Goal: Information Seeking & Learning: Learn about a topic

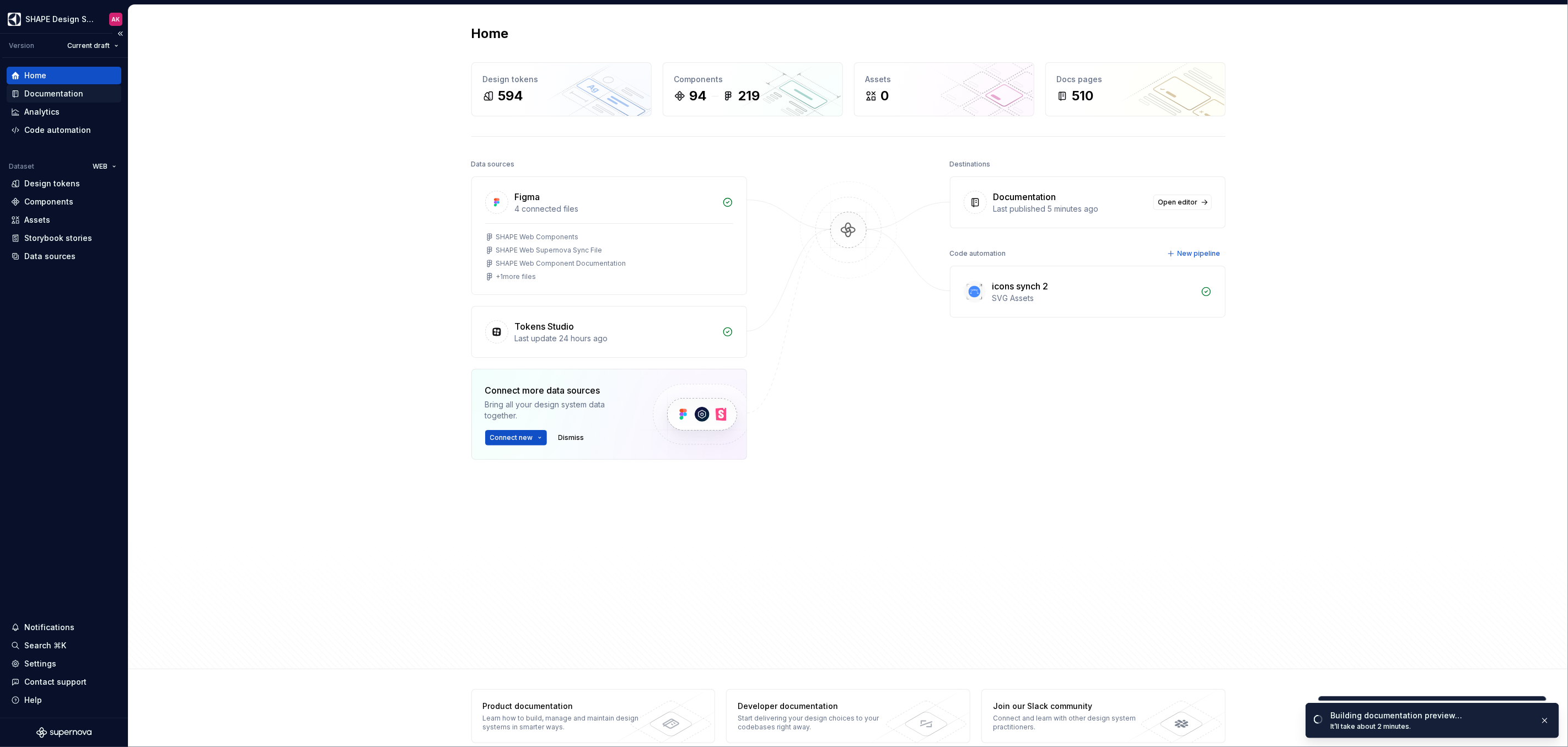
click at [52, 96] on div "Documentation" at bounding box center [53, 93] width 59 height 11
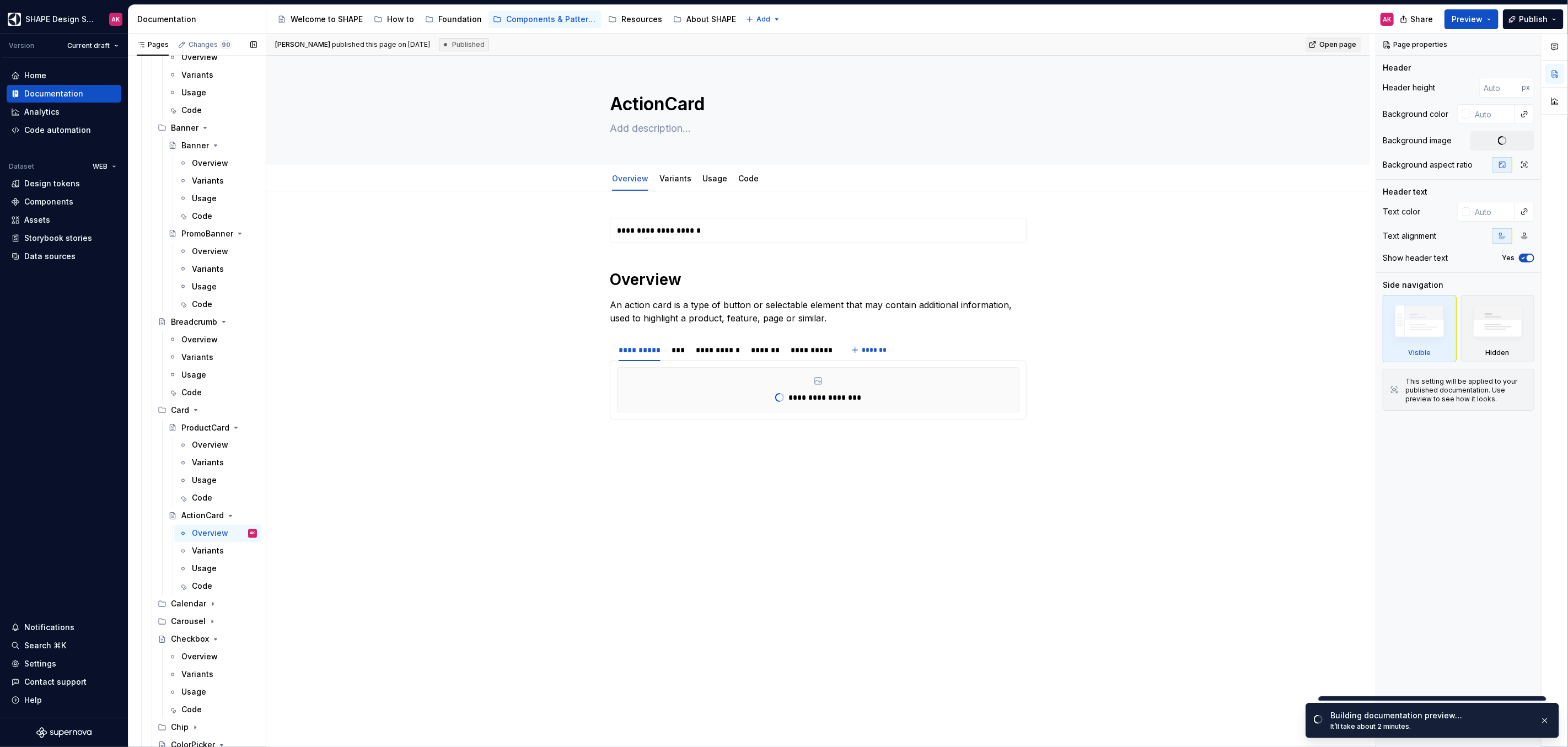
scroll to position [2204, 0]
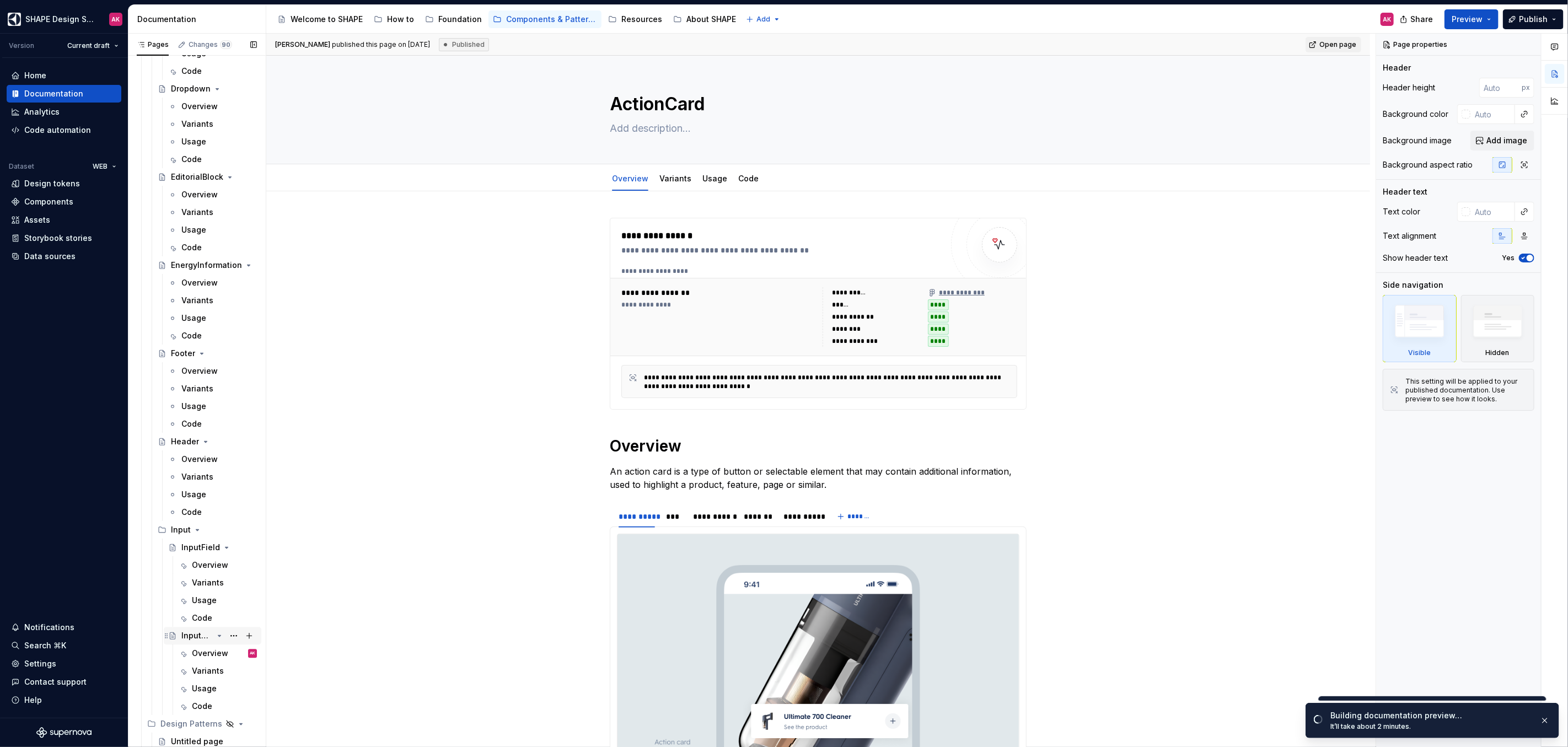
click at [203, 637] on div "InputArea" at bounding box center [197, 635] width 32 height 11
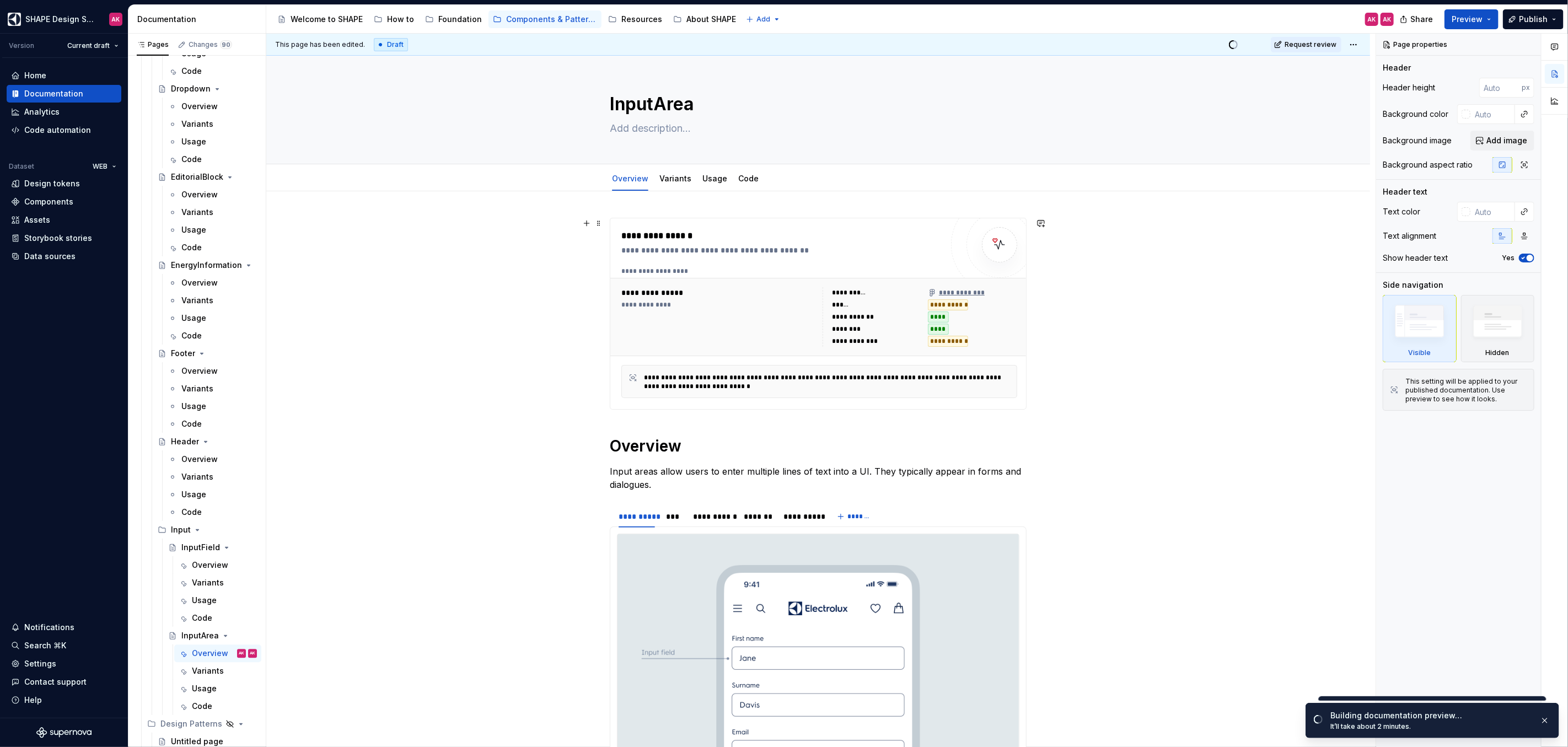
click at [799, 313] on div "**********" at bounding box center [718, 317] width 194 height 60
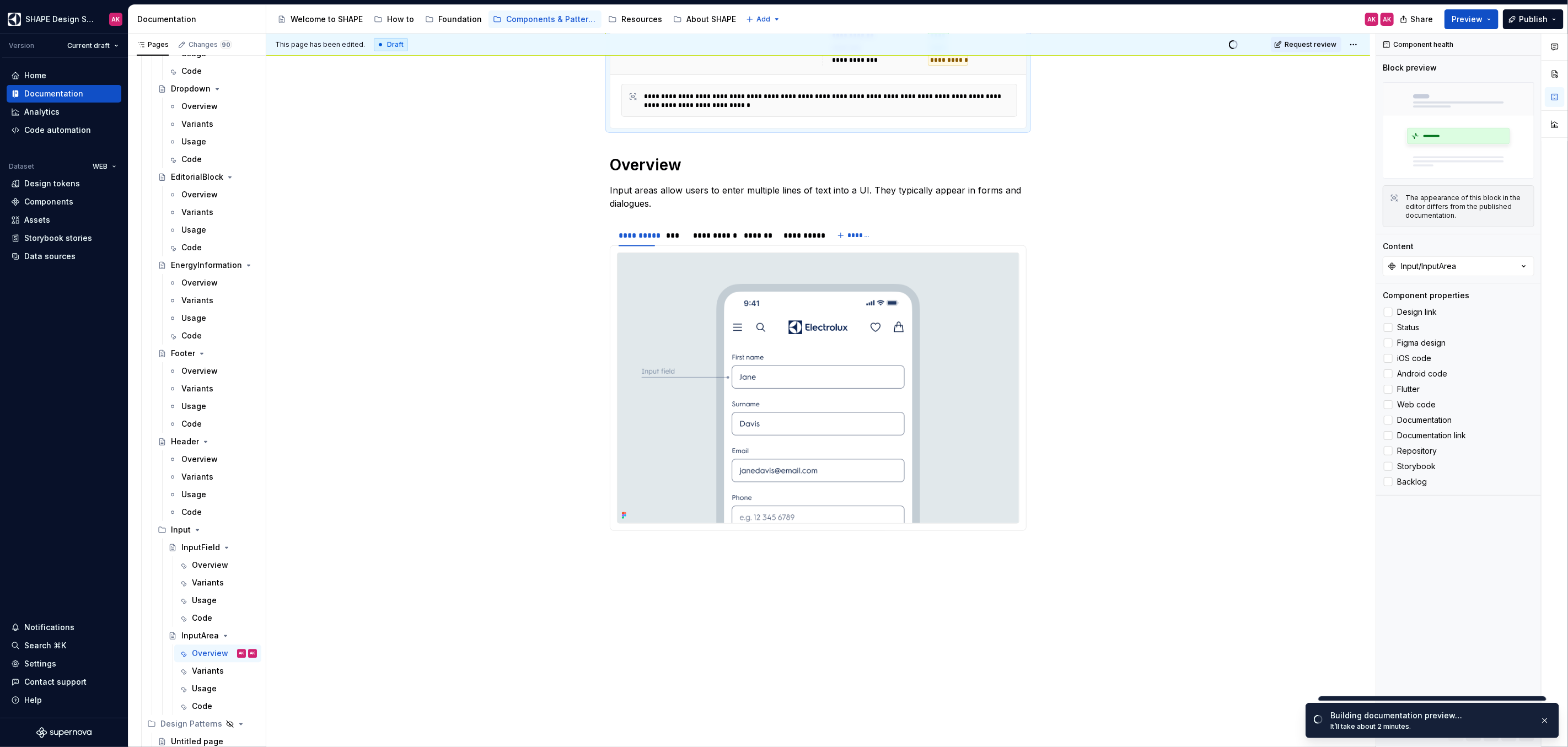
scroll to position [325, 0]
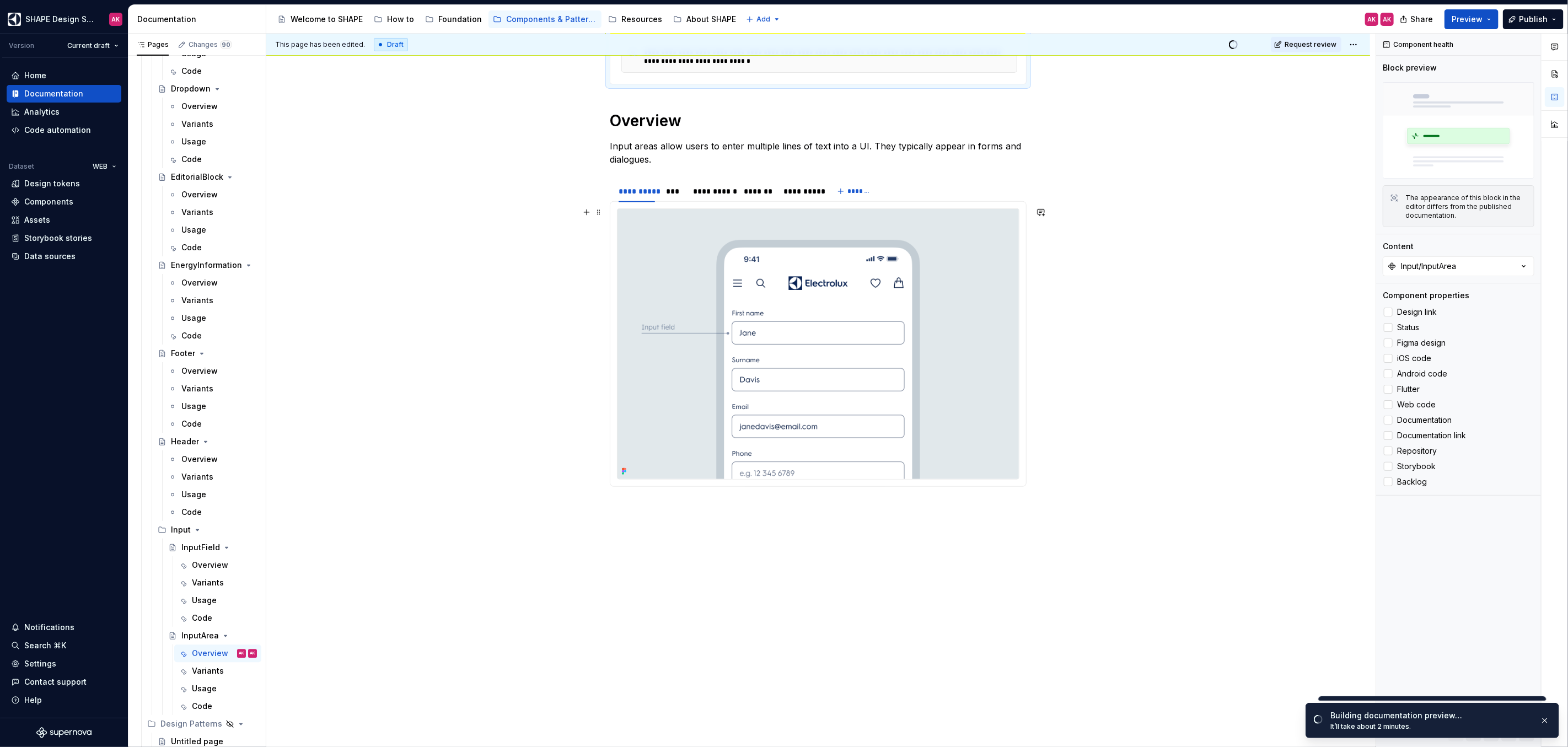
click at [665, 346] on img at bounding box center [818, 343] width 401 height 270
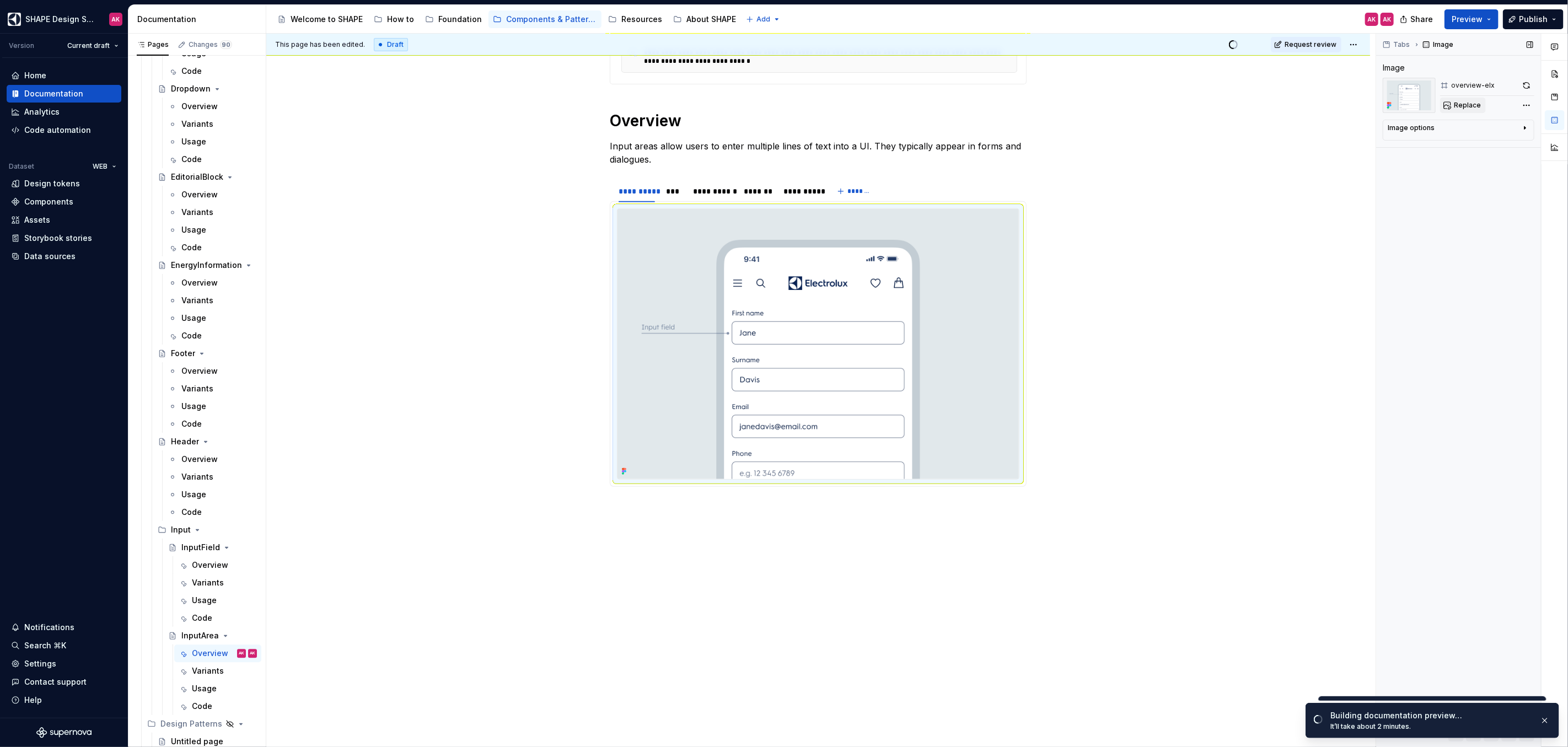
click at [1466, 103] on span "Replace" at bounding box center [1467, 104] width 27 height 9
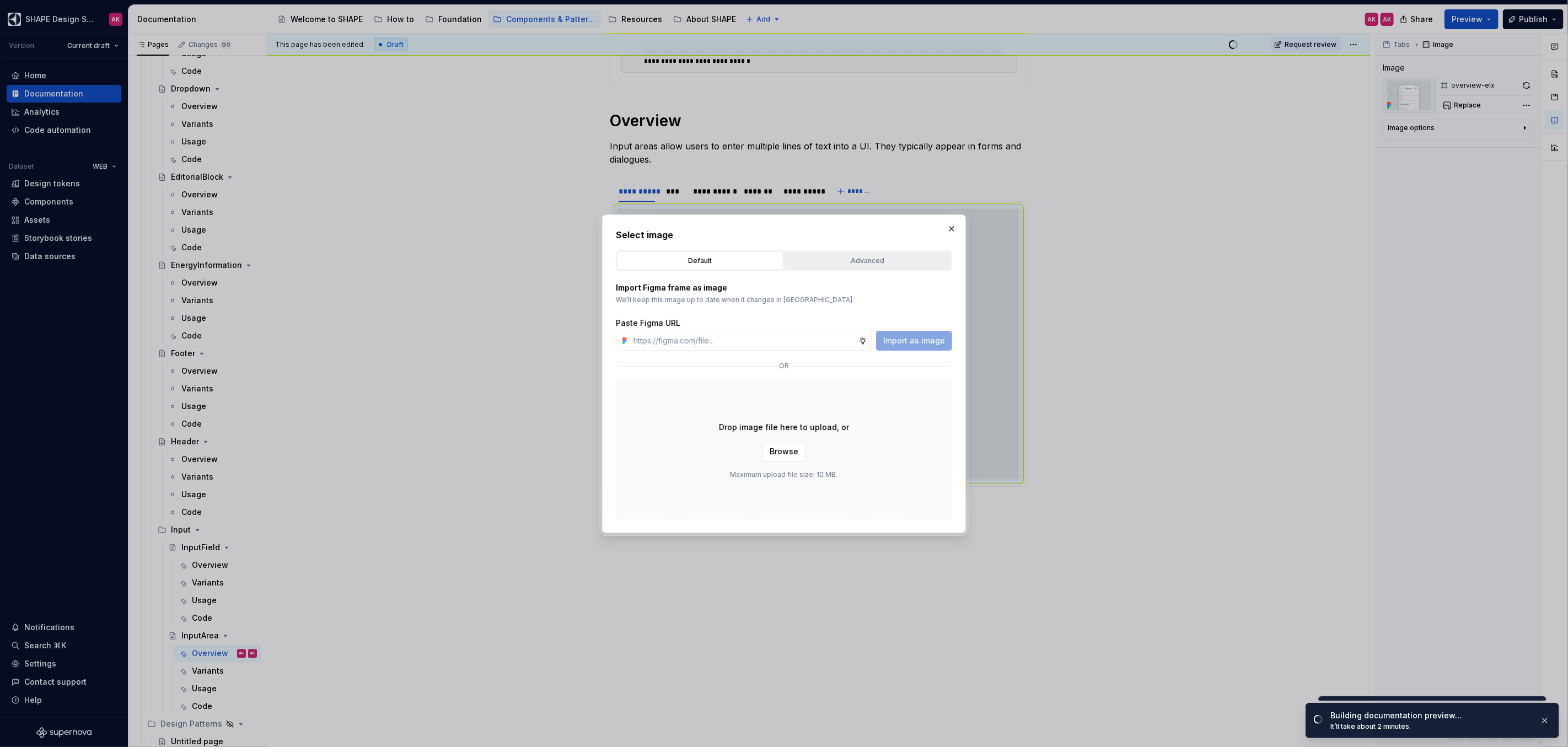
click at [830, 265] on div "Advanced" at bounding box center [867, 260] width 159 height 11
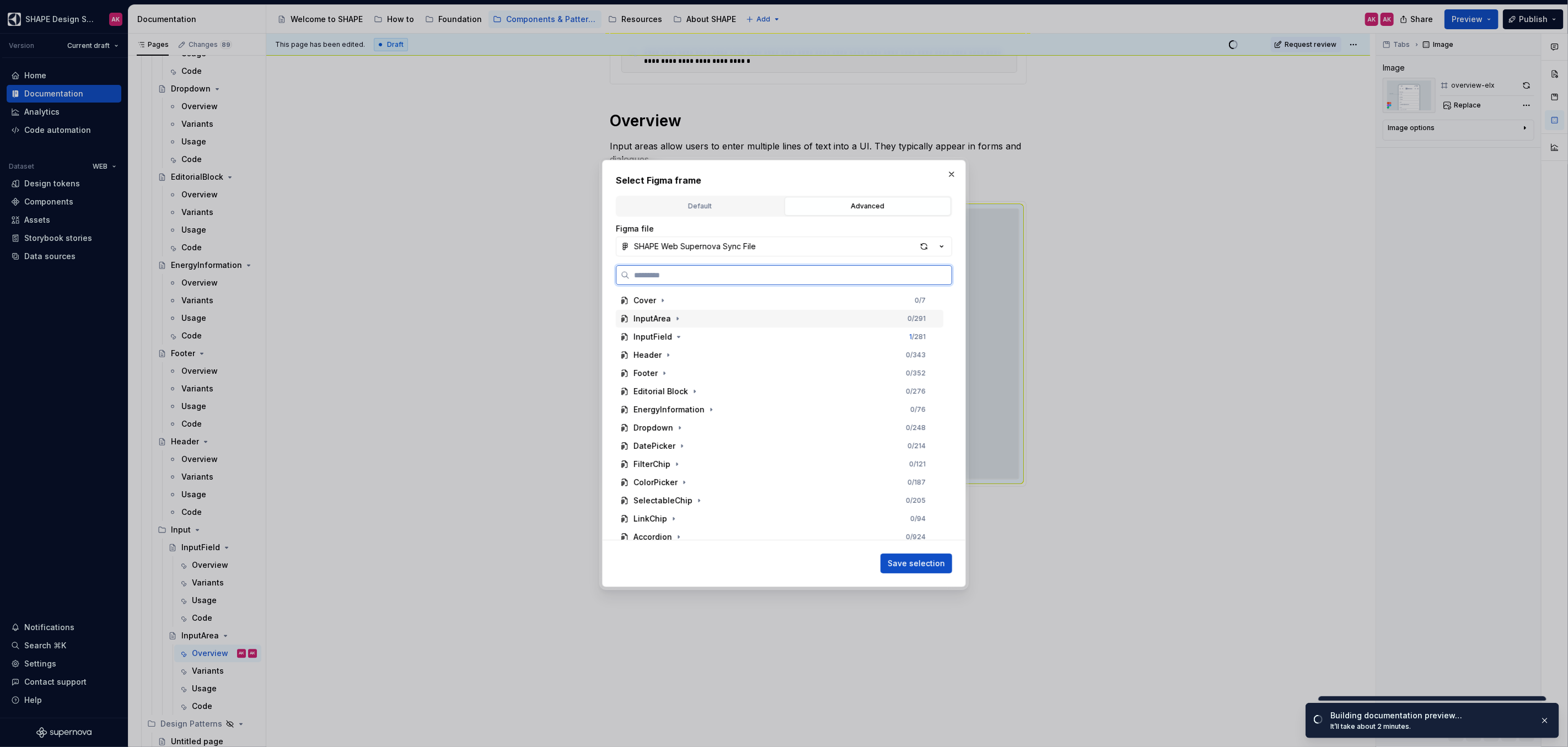
click at [665, 317] on div "InputArea" at bounding box center [652, 318] width 38 height 11
click at [665, 338] on div "overview-elx" at bounding box center [669, 336] width 50 height 11
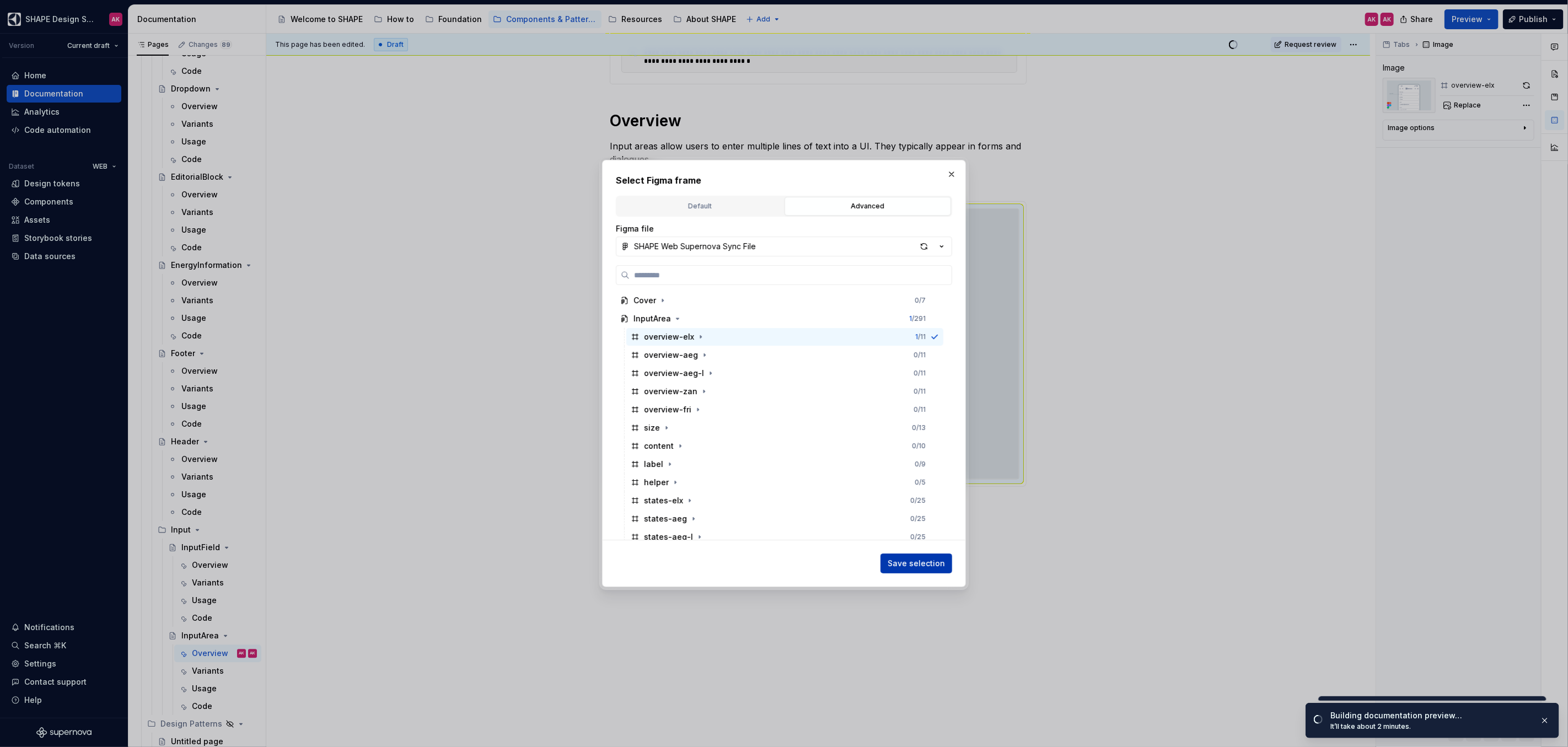
click at [905, 560] on span "Save selection" at bounding box center [915, 562] width 57 height 11
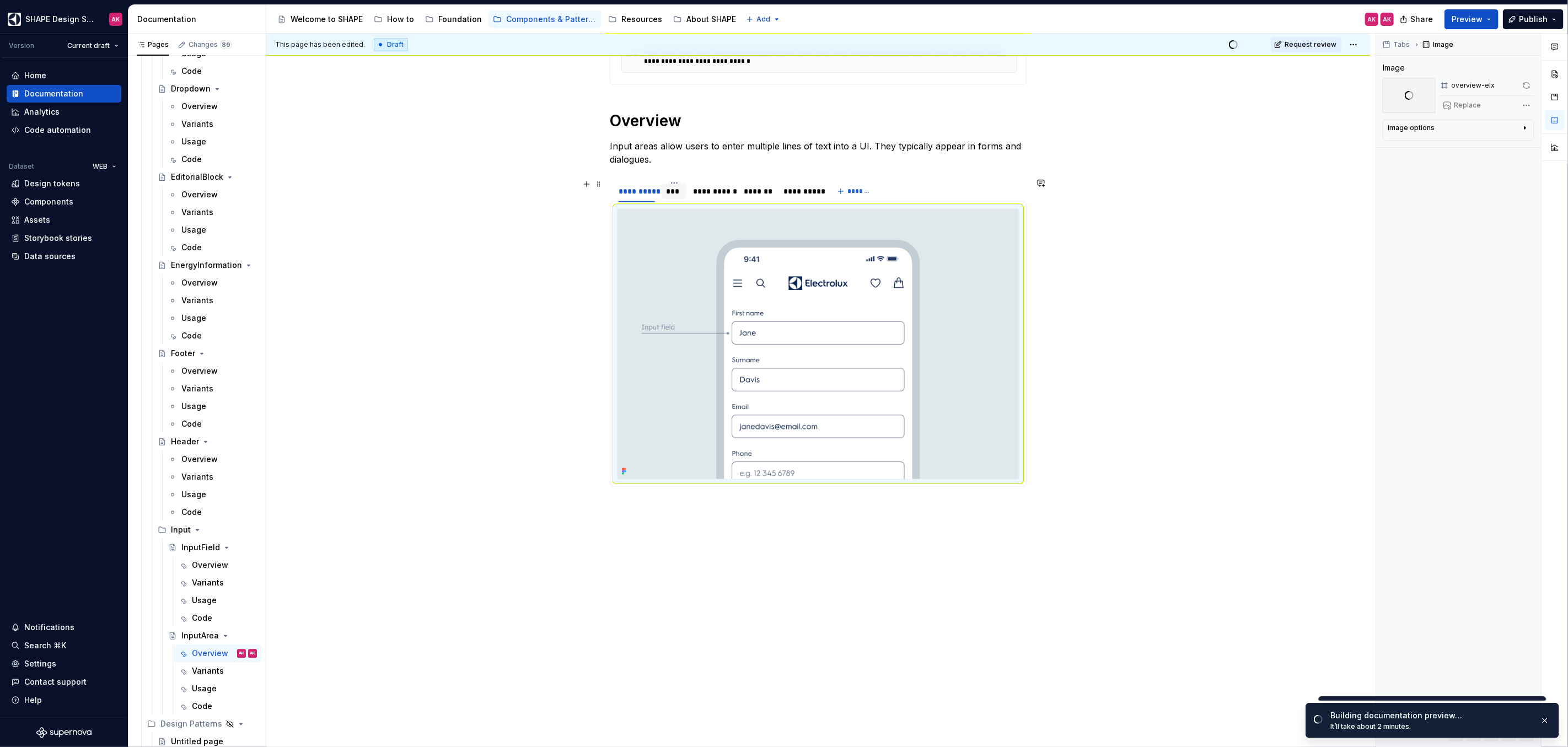
click at [675, 189] on div "***" at bounding box center [674, 190] width 16 height 11
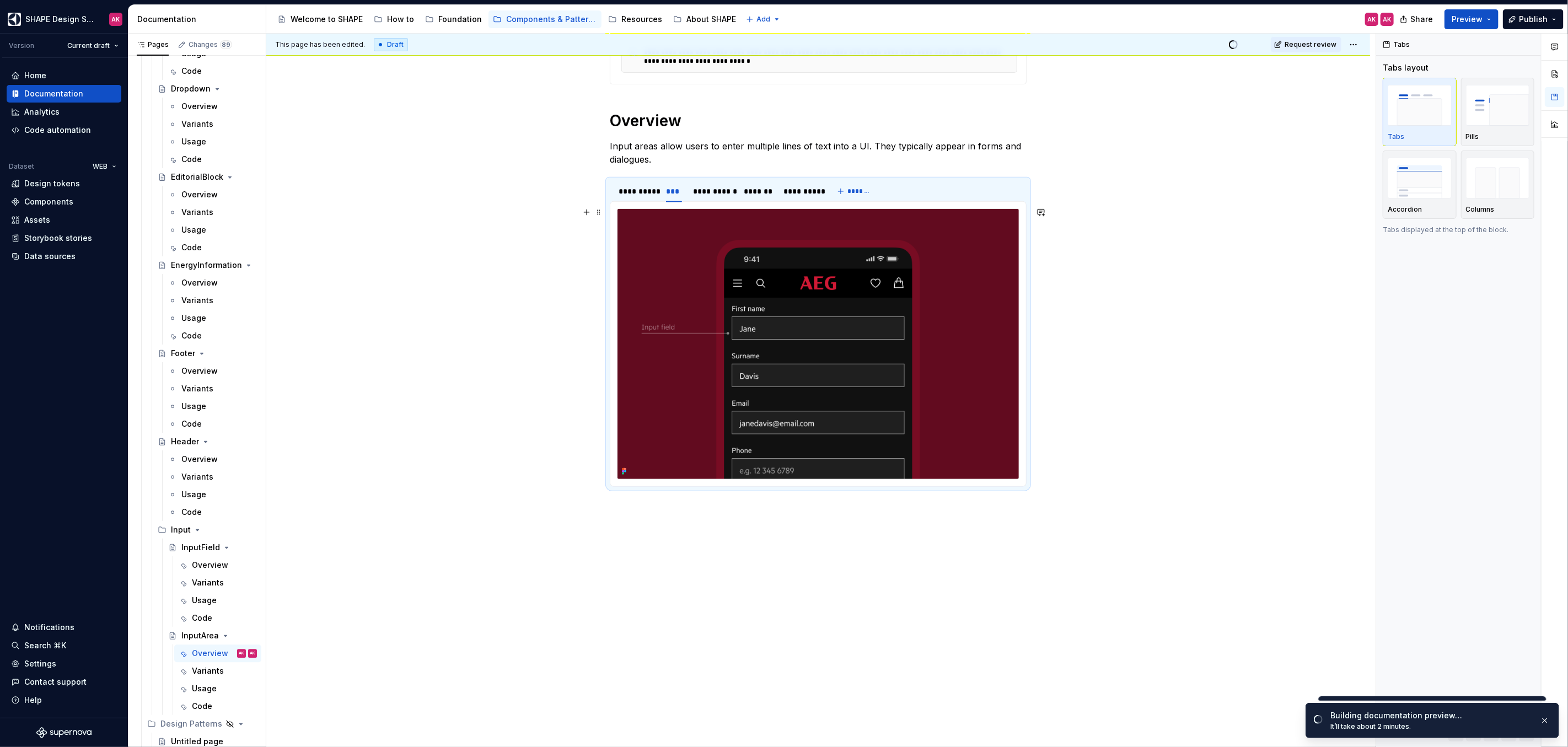
click at [830, 280] on img at bounding box center [818, 343] width 401 height 270
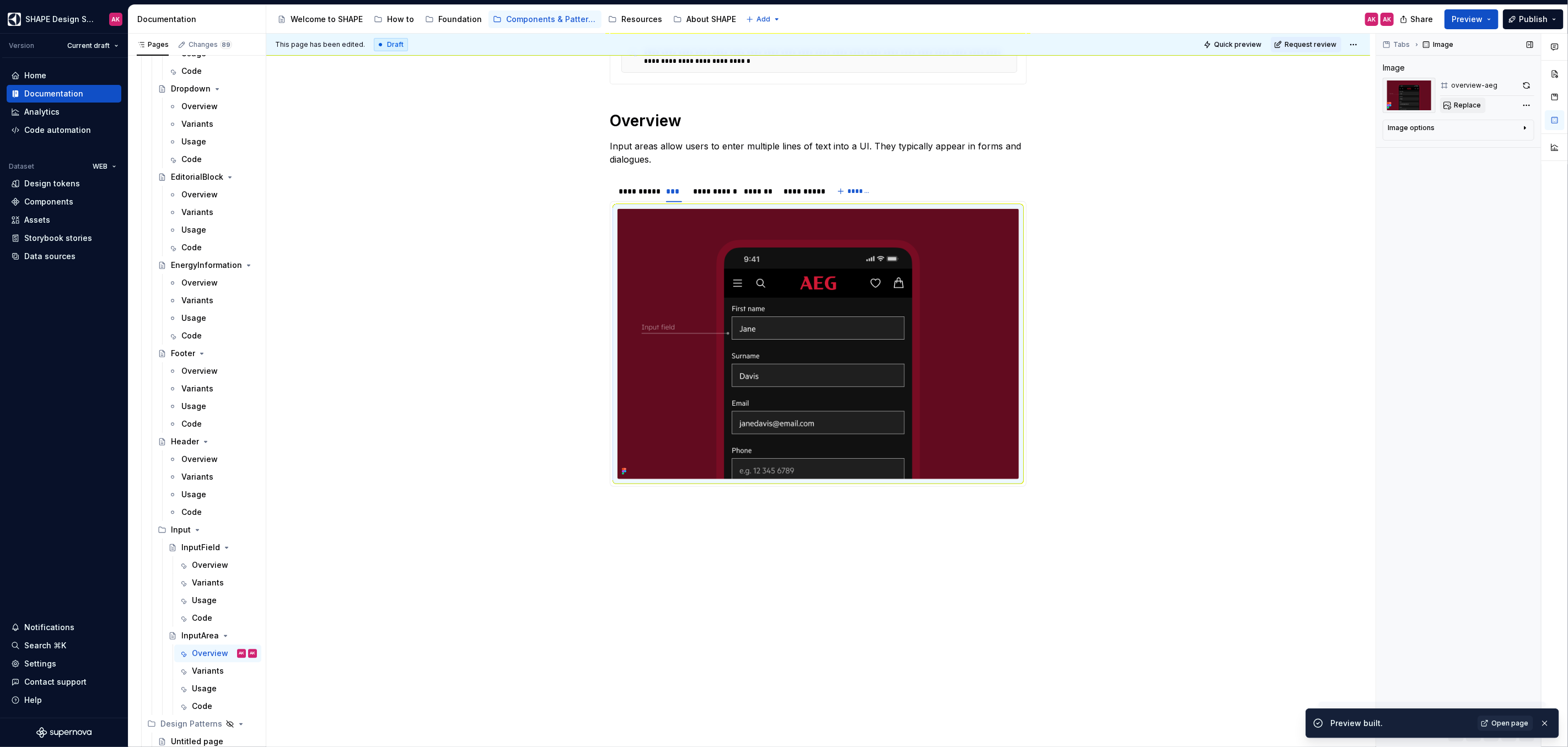
click at [1470, 104] on span "Replace" at bounding box center [1467, 104] width 27 height 9
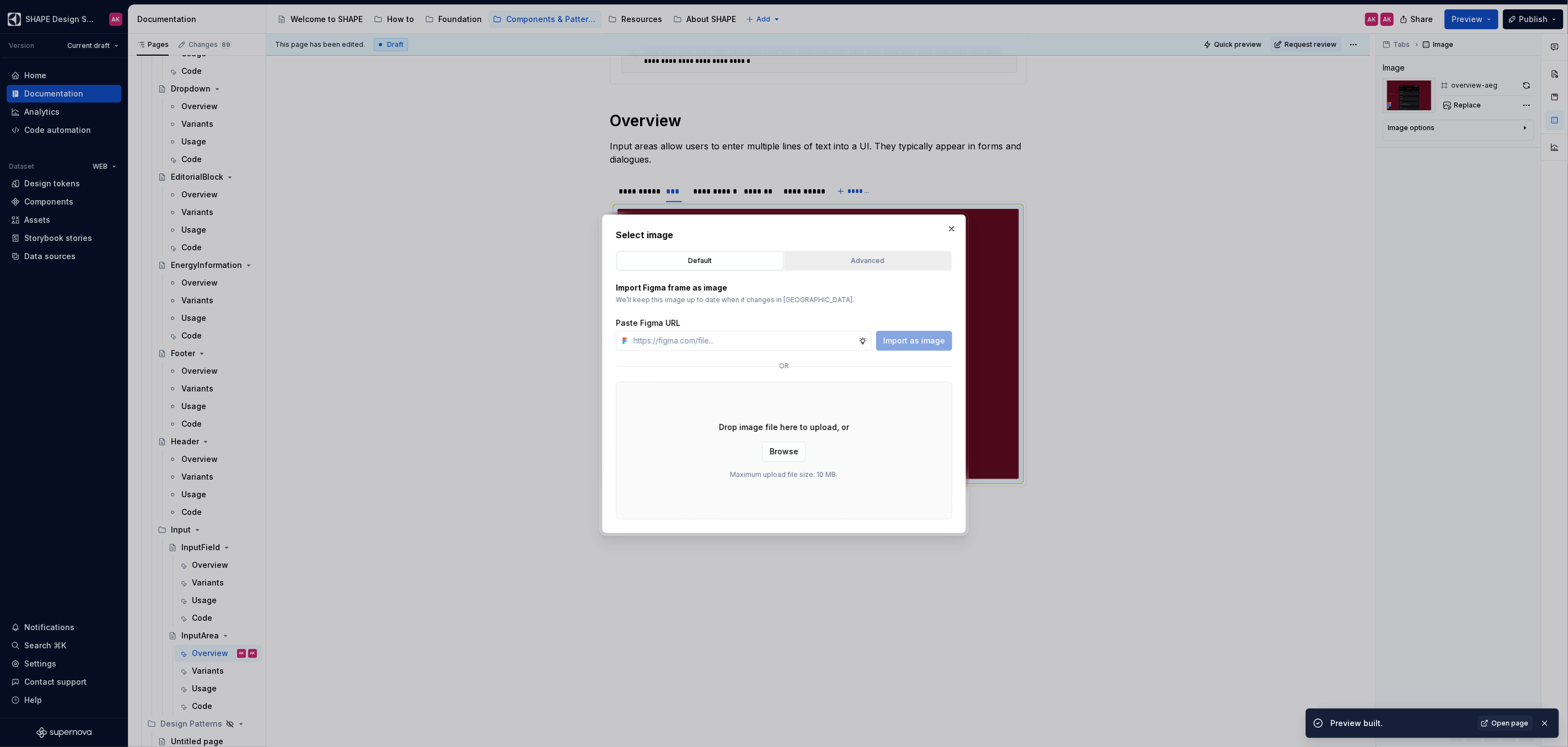
click at [830, 258] on div "Advanced" at bounding box center [867, 260] width 159 height 11
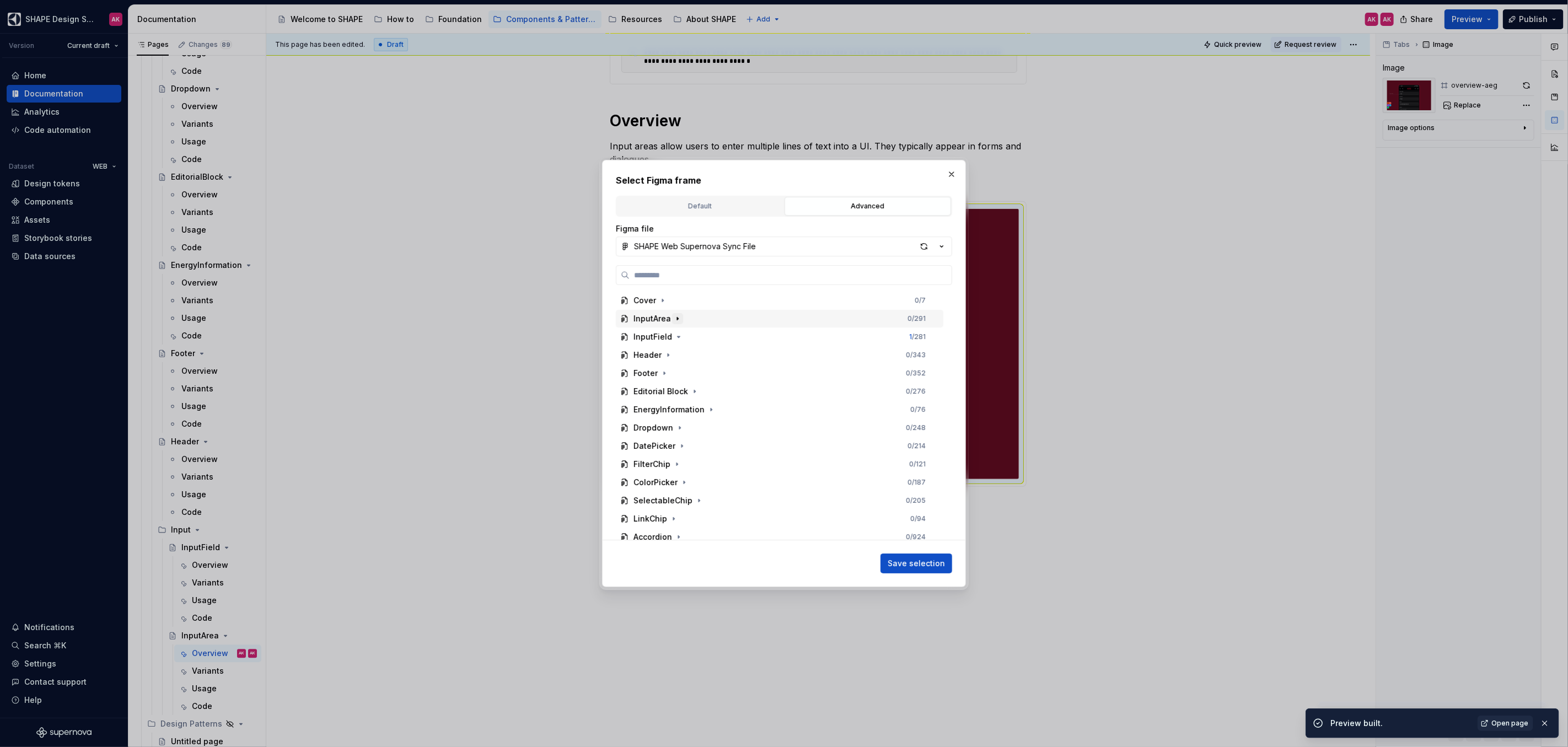
click at [673, 317] on icon "button" at bounding box center [677, 318] width 9 height 9
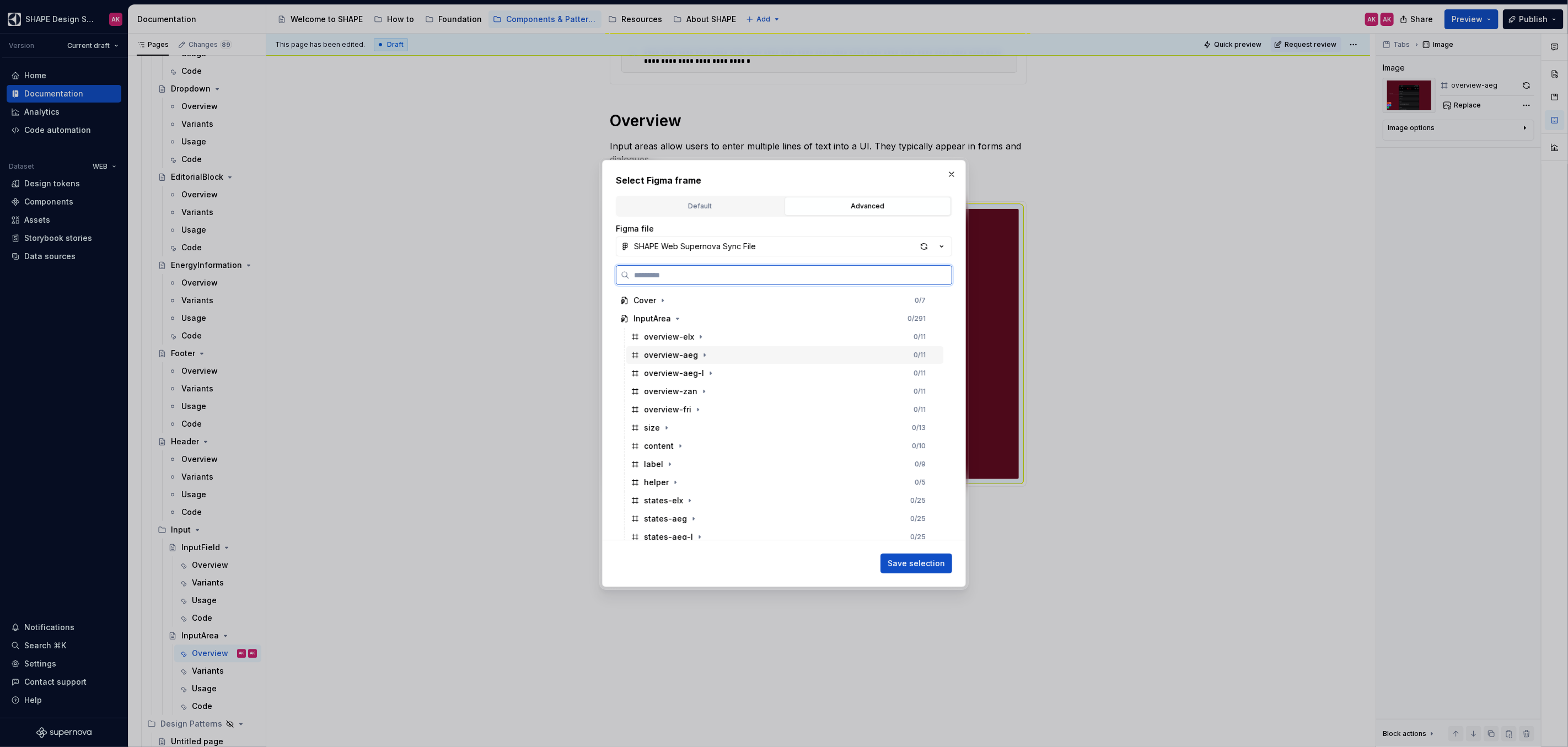
click at [663, 358] on div "overview-aeg" at bounding box center [671, 355] width 54 height 11
click at [934, 563] on span "Save selection" at bounding box center [915, 562] width 57 height 11
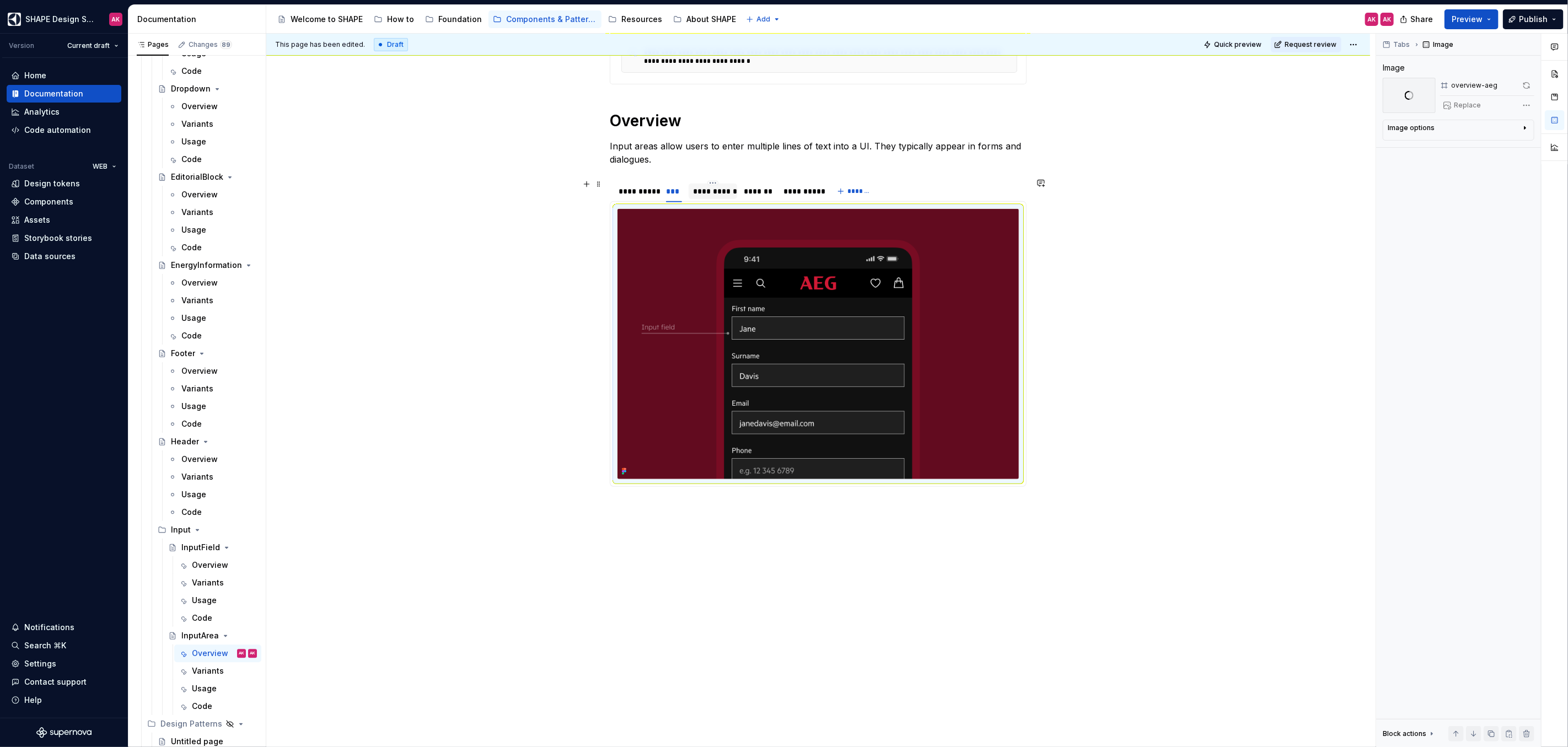
click at [704, 189] on div "**********" at bounding box center [712, 190] width 40 height 11
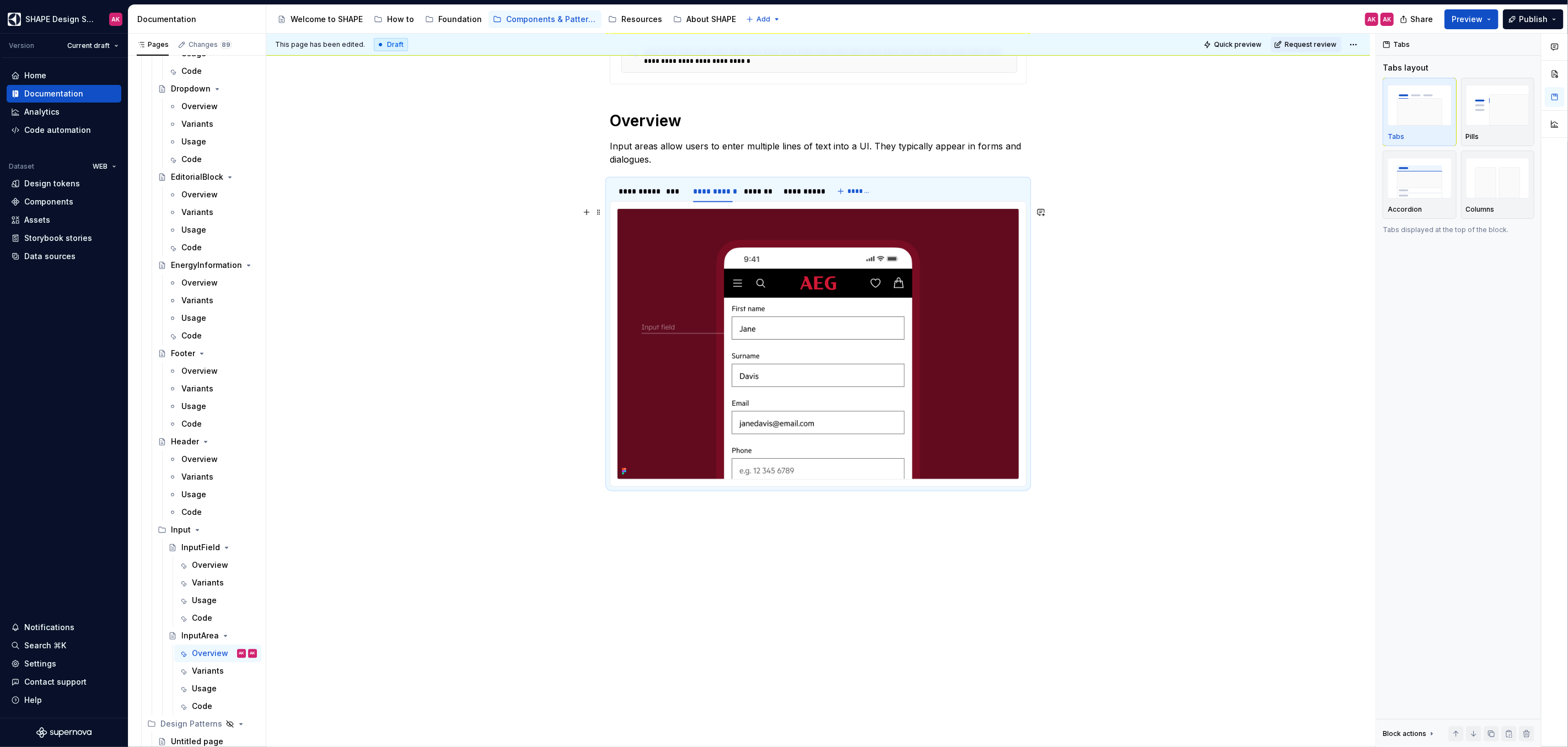
click at [786, 278] on img at bounding box center [818, 343] width 401 height 270
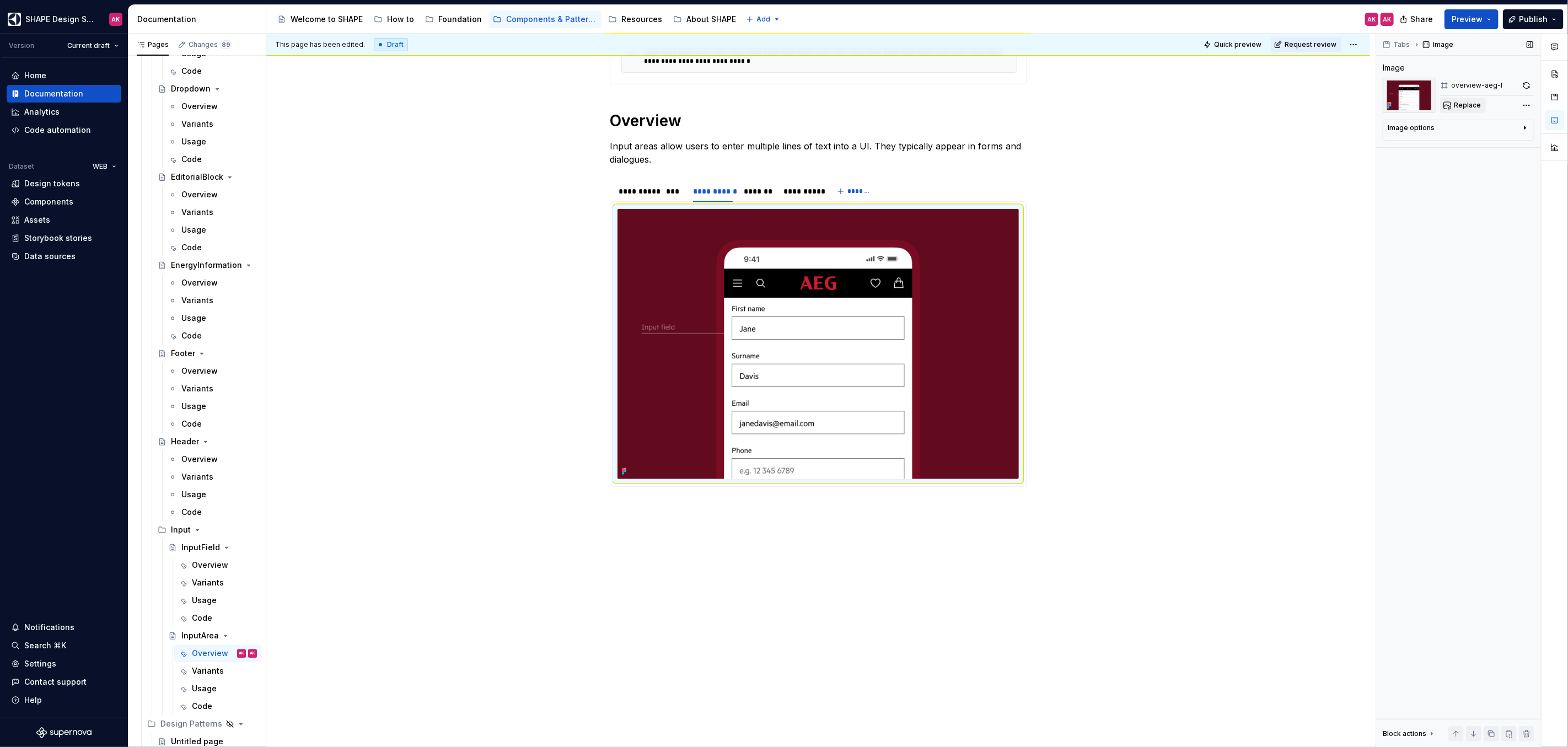
click at [1473, 101] on span "Replace" at bounding box center [1467, 104] width 27 height 9
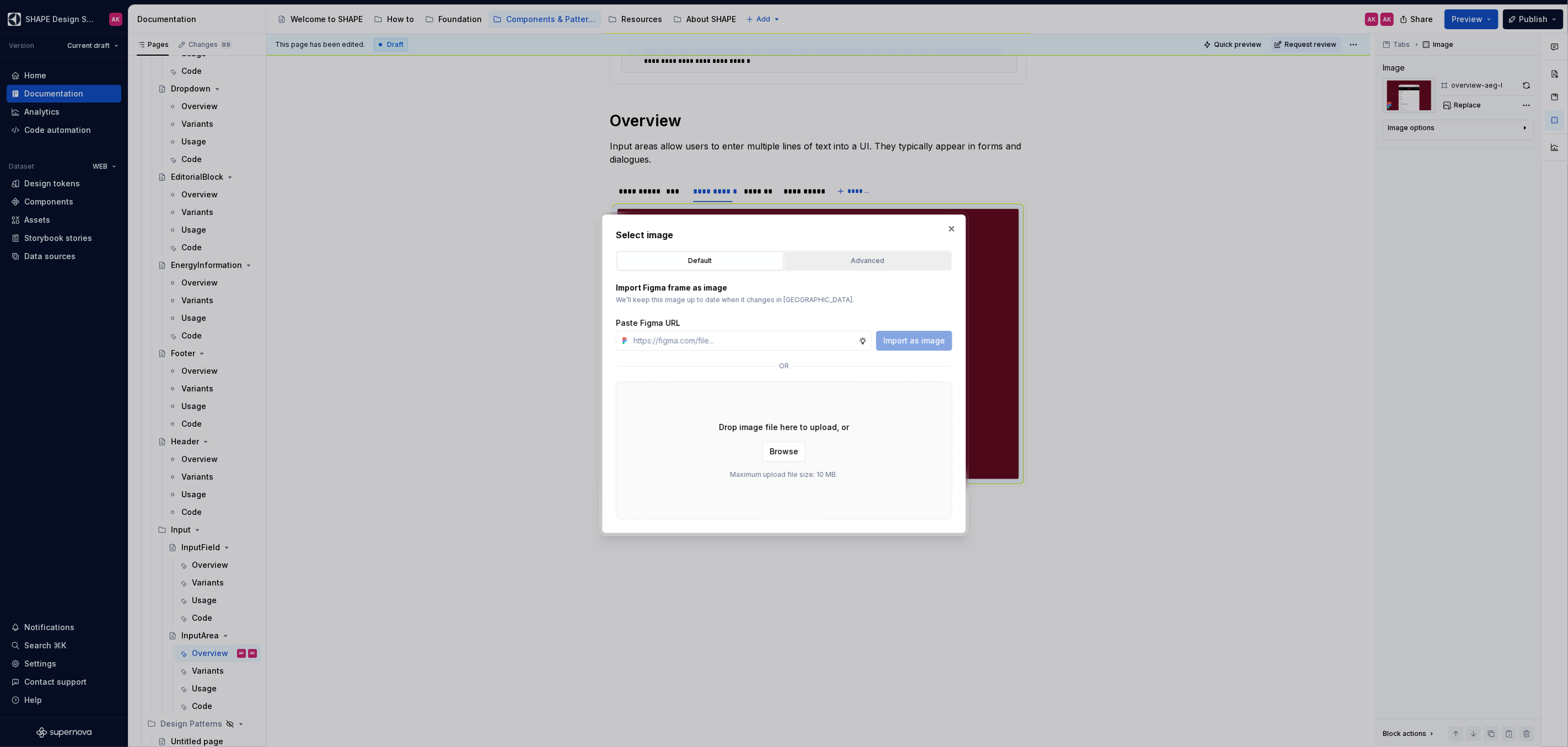
click at [803, 252] on button "Advanced" at bounding box center [867, 260] width 166 height 18
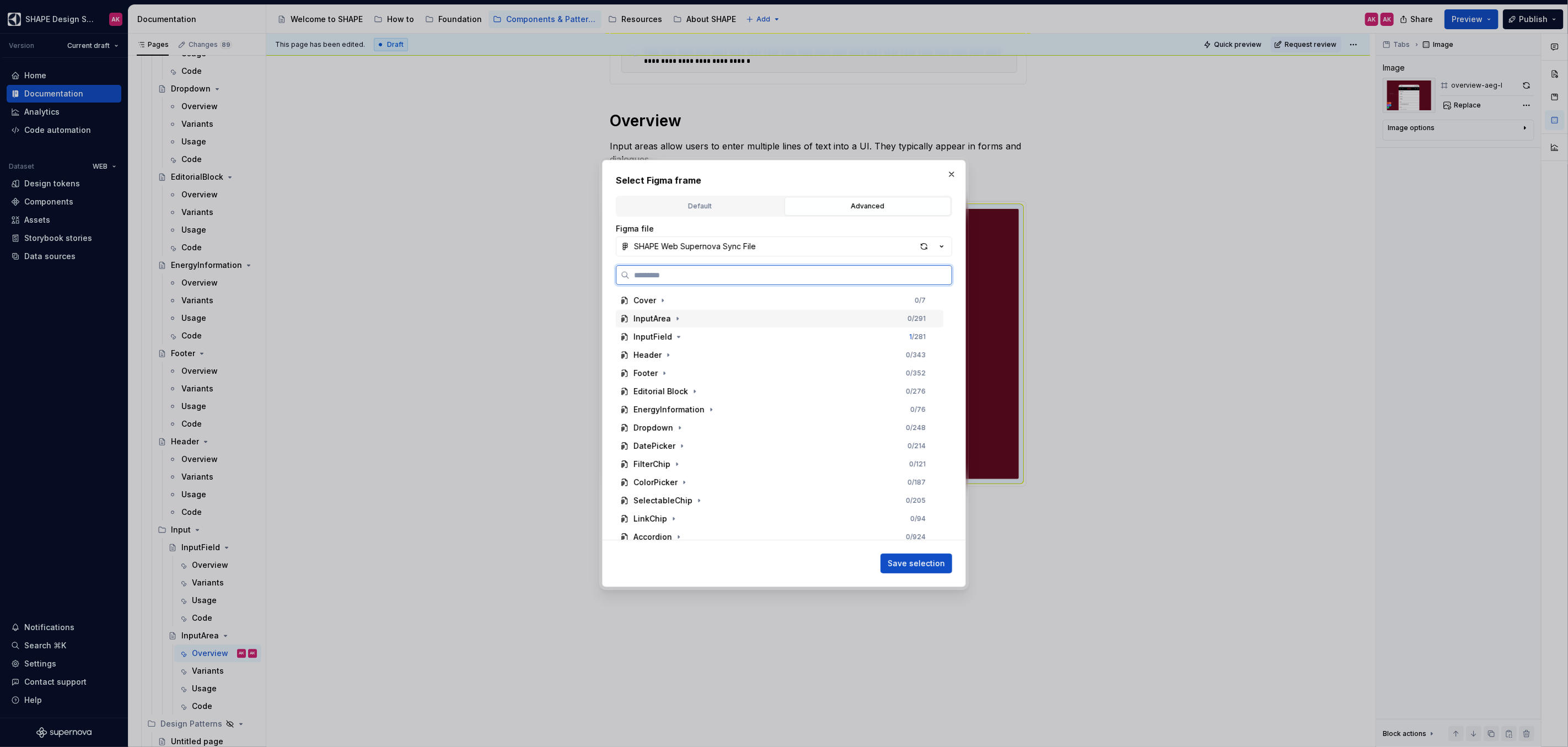
click at [657, 317] on div "InputArea" at bounding box center [652, 318] width 38 height 11
click at [685, 376] on div "overview-aeg-l" at bounding box center [674, 372] width 60 height 11
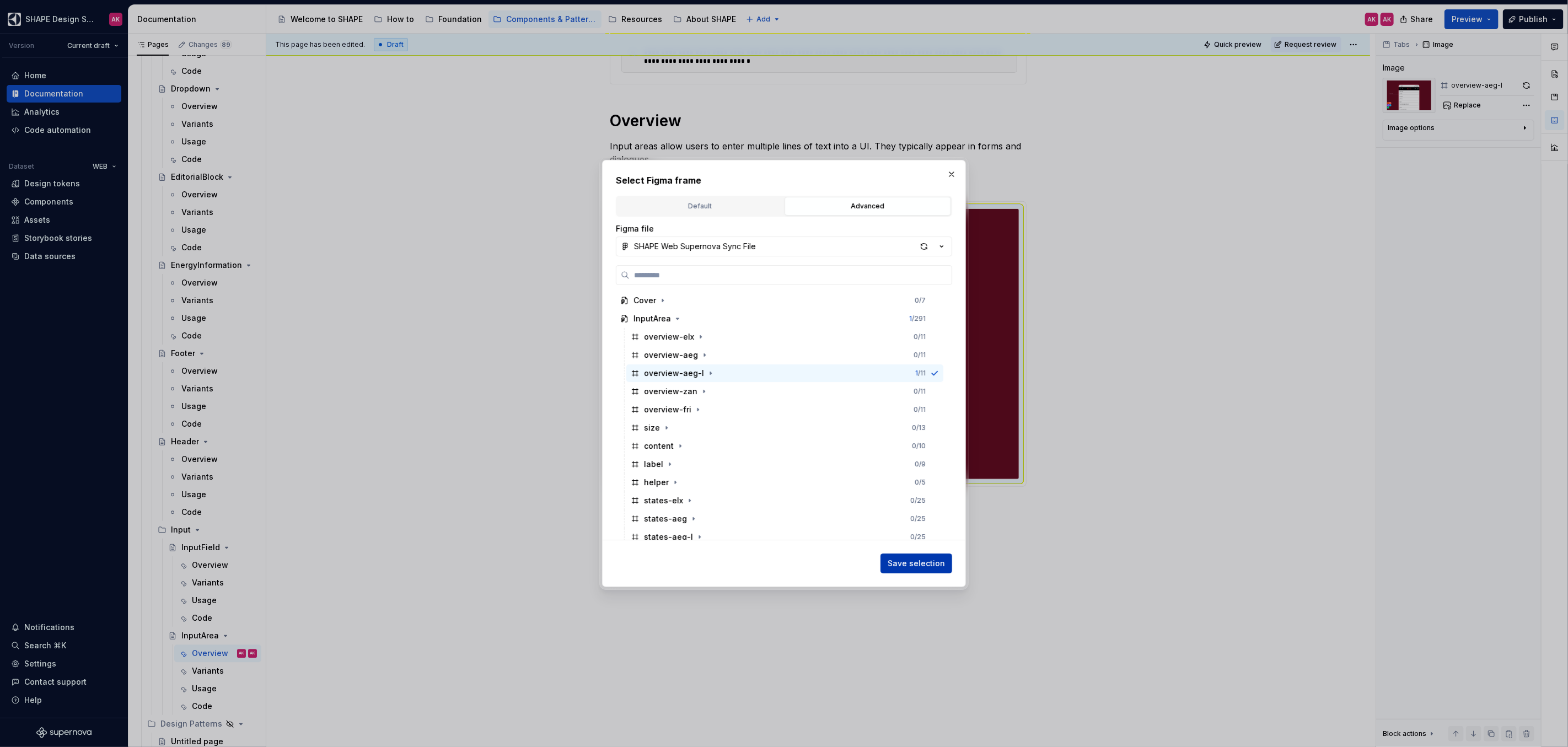
click at [910, 560] on span "Save selection" at bounding box center [915, 562] width 57 height 11
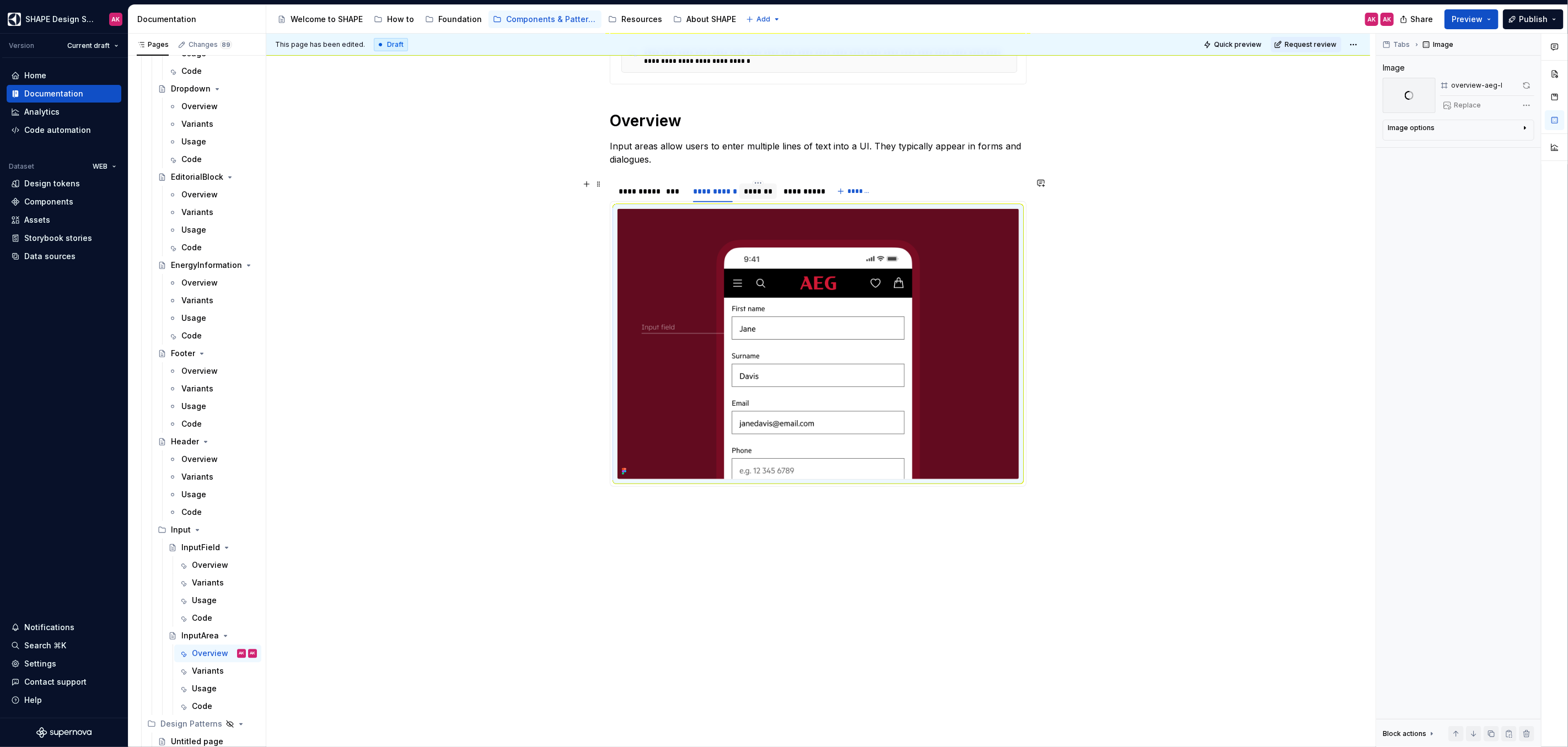
click at [753, 189] on div "*******" at bounding box center [758, 190] width 29 height 11
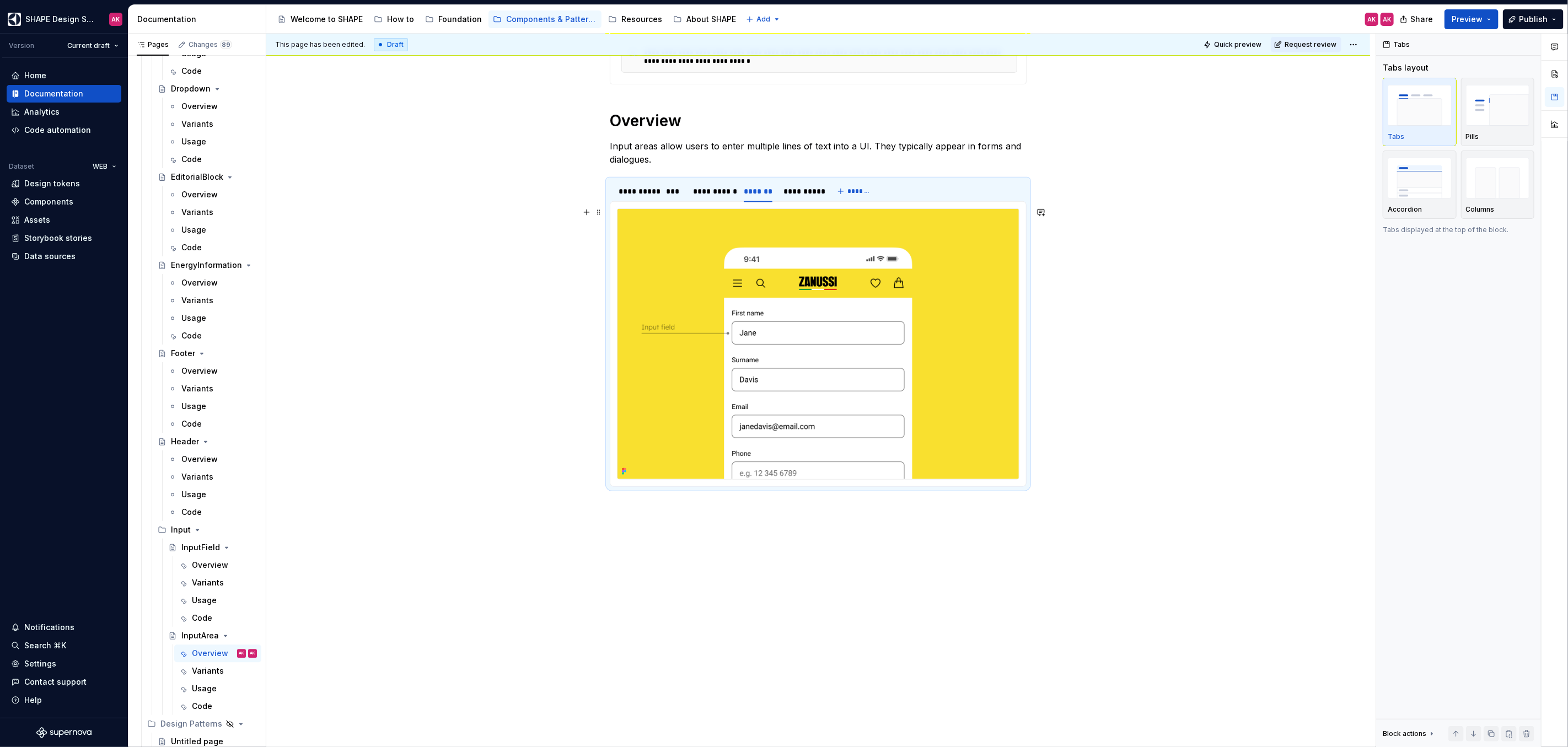
click at [834, 312] on img at bounding box center [818, 343] width 401 height 270
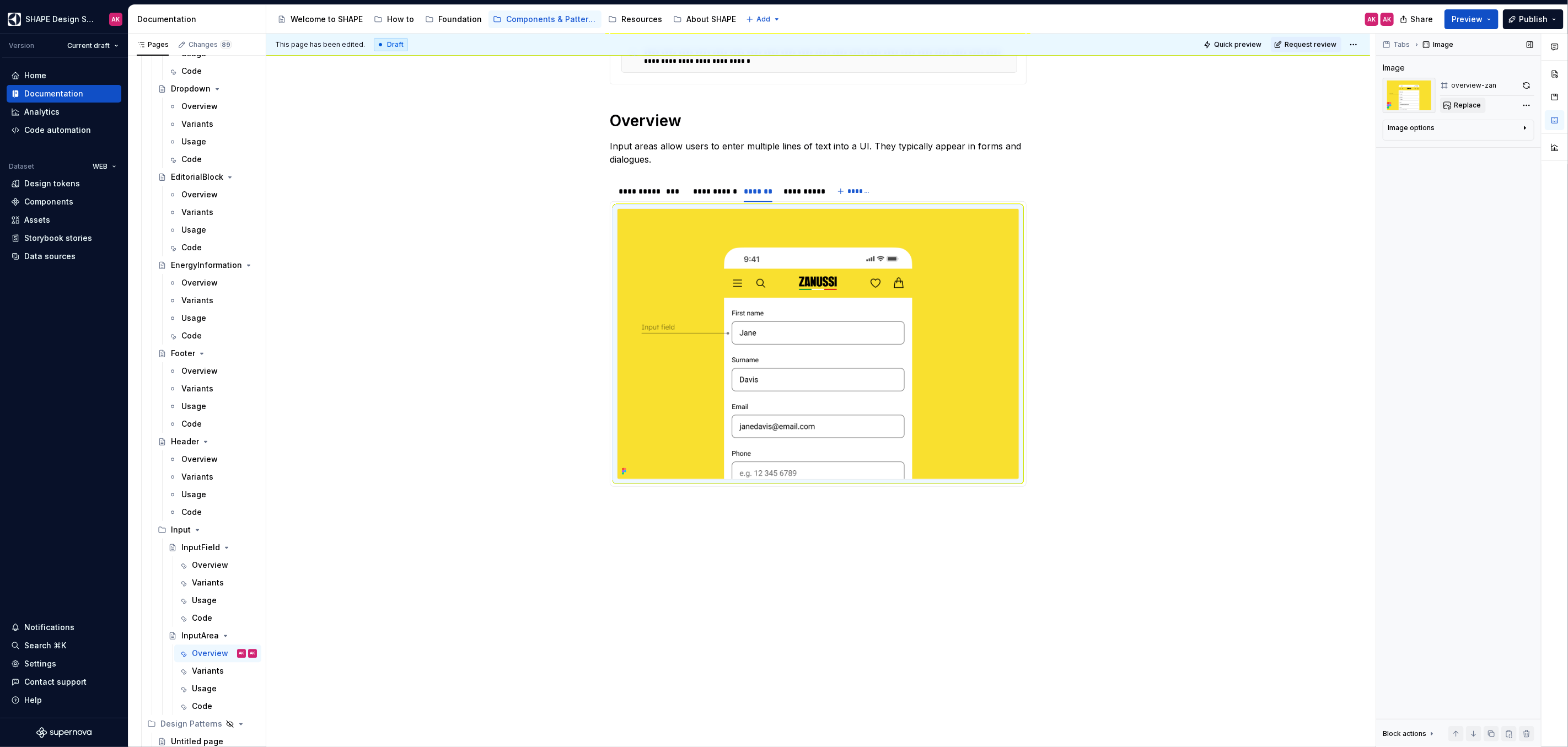
click at [1457, 101] on span "Replace" at bounding box center [1467, 104] width 27 height 9
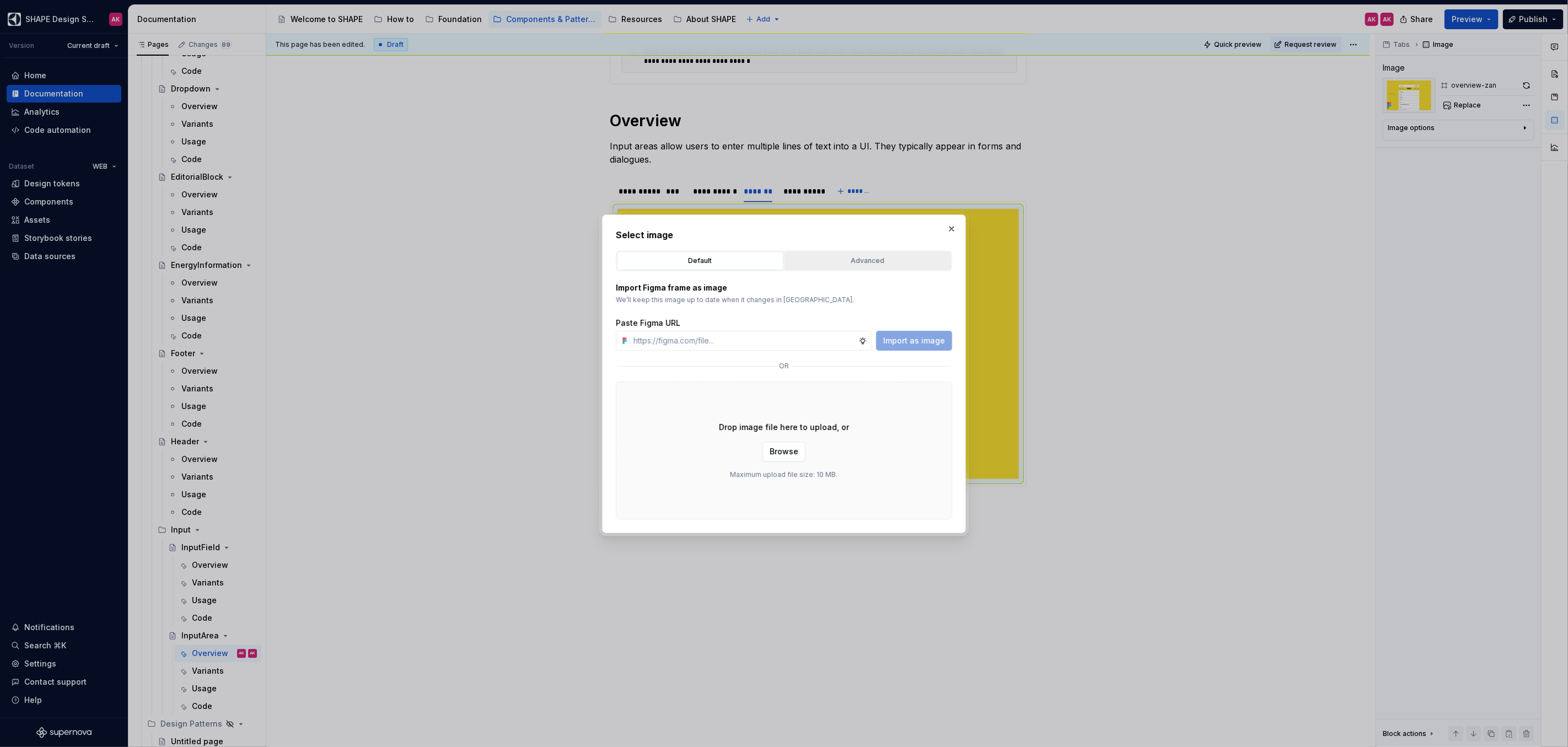
click at [864, 262] on div "Advanced" at bounding box center [867, 260] width 159 height 11
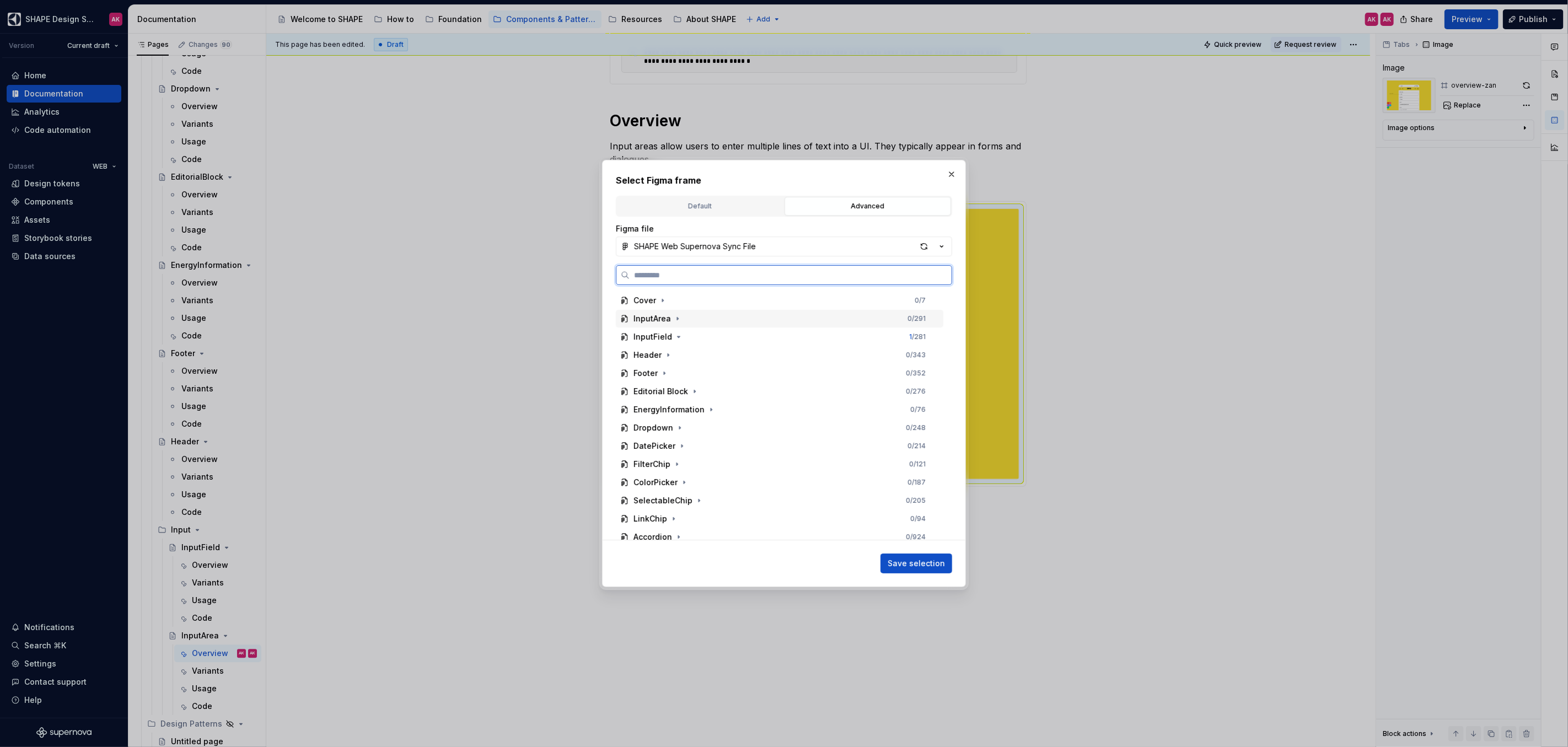
click at [659, 319] on div "InputArea" at bounding box center [652, 318] width 38 height 11
click at [658, 395] on div "overview-zan" at bounding box center [670, 390] width 53 height 11
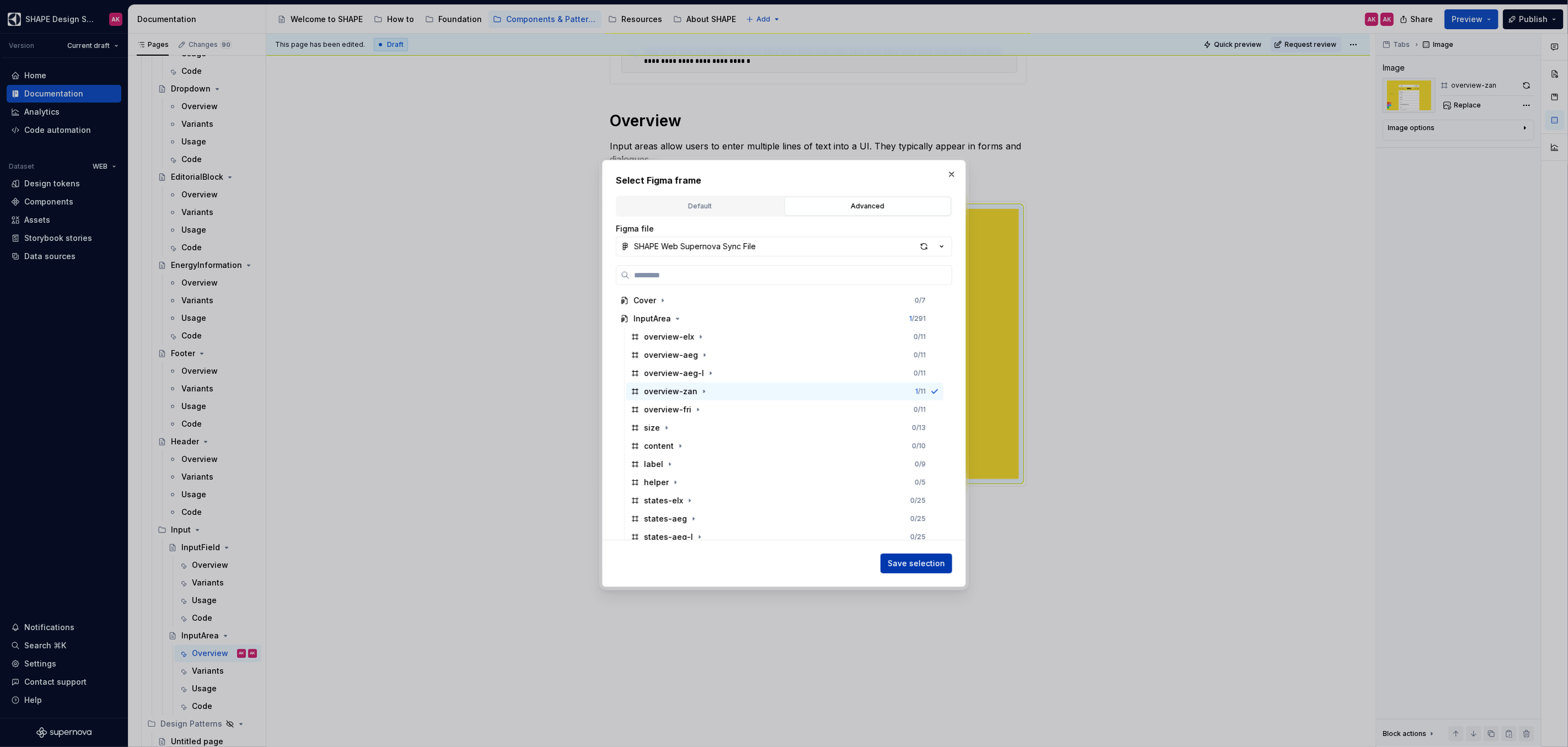
click at [932, 562] on span "Save selection" at bounding box center [915, 562] width 57 height 11
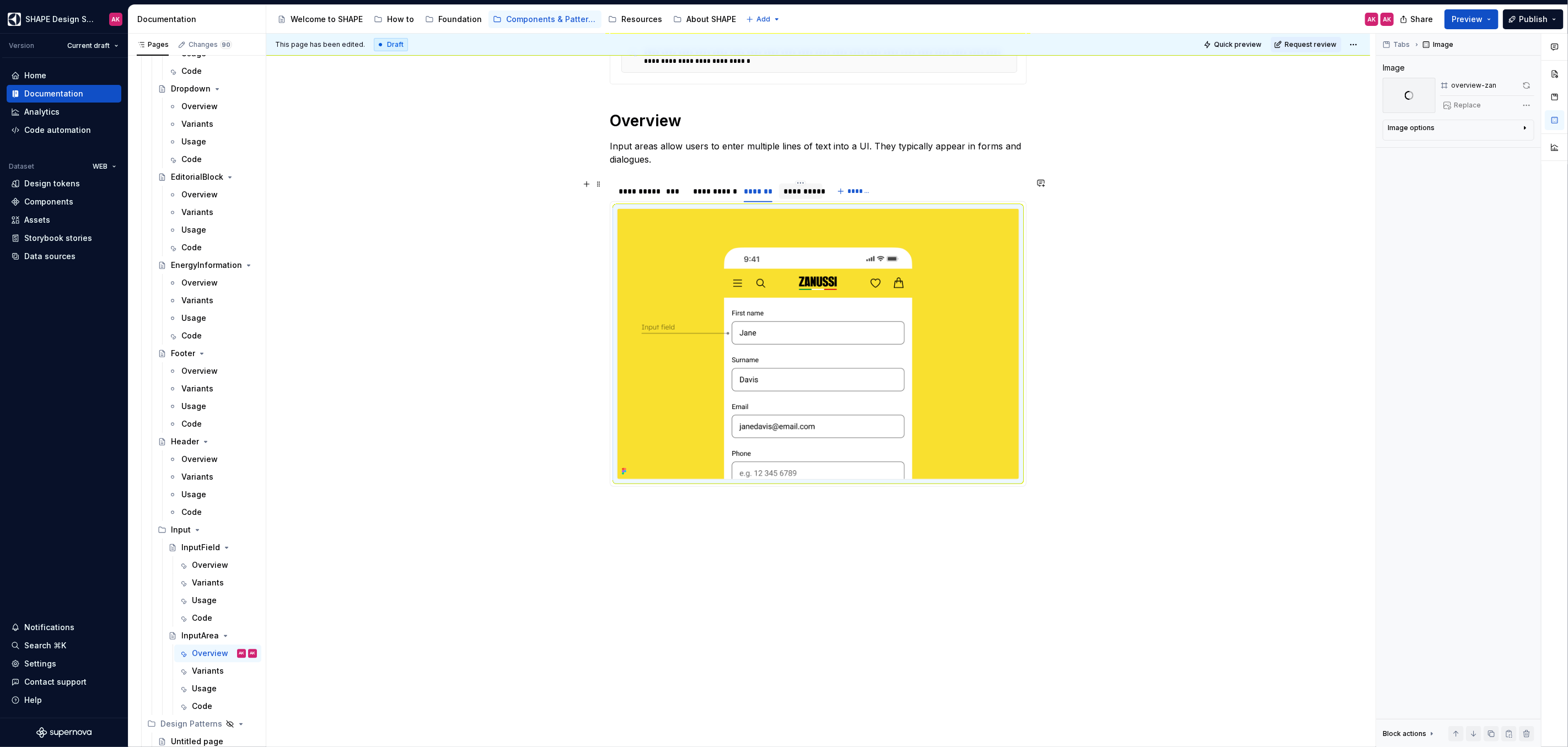
click at [801, 190] on div "**********" at bounding box center [800, 190] width 35 height 11
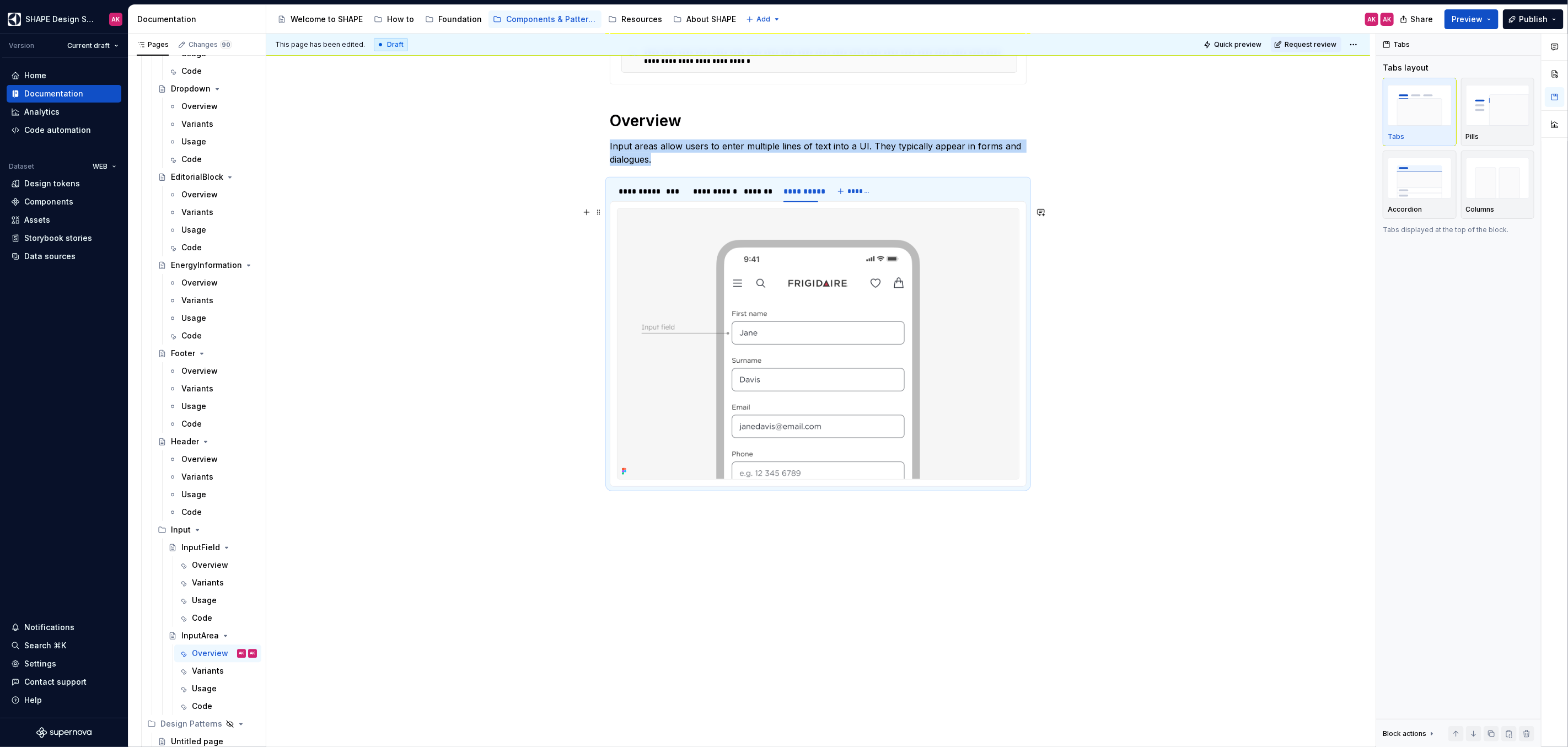
click at [886, 286] on img at bounding box center [818, 343] width 401 height 270
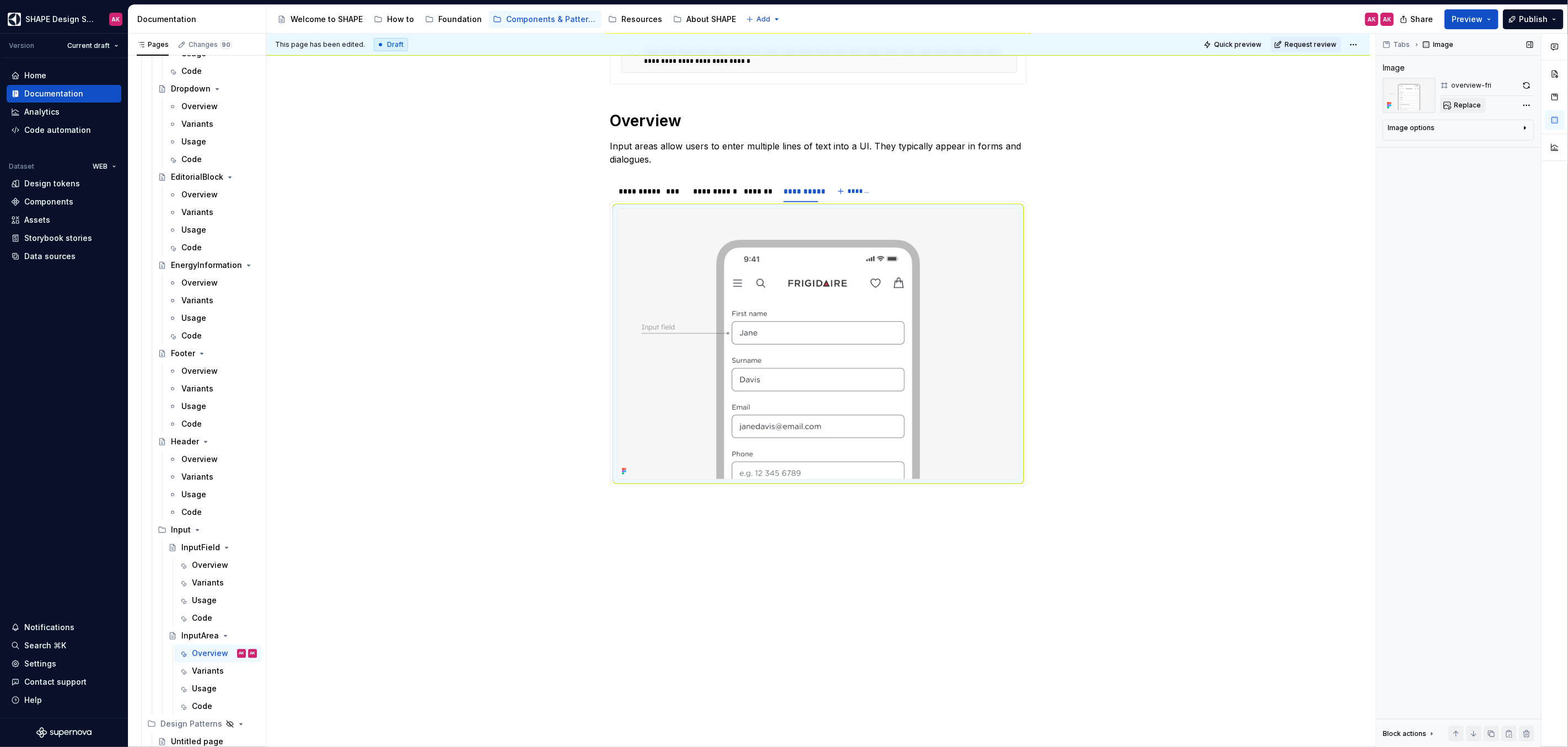
click at [1457, 98] on button "Replace" at bounding box center [1462, 105] width 45 height 15
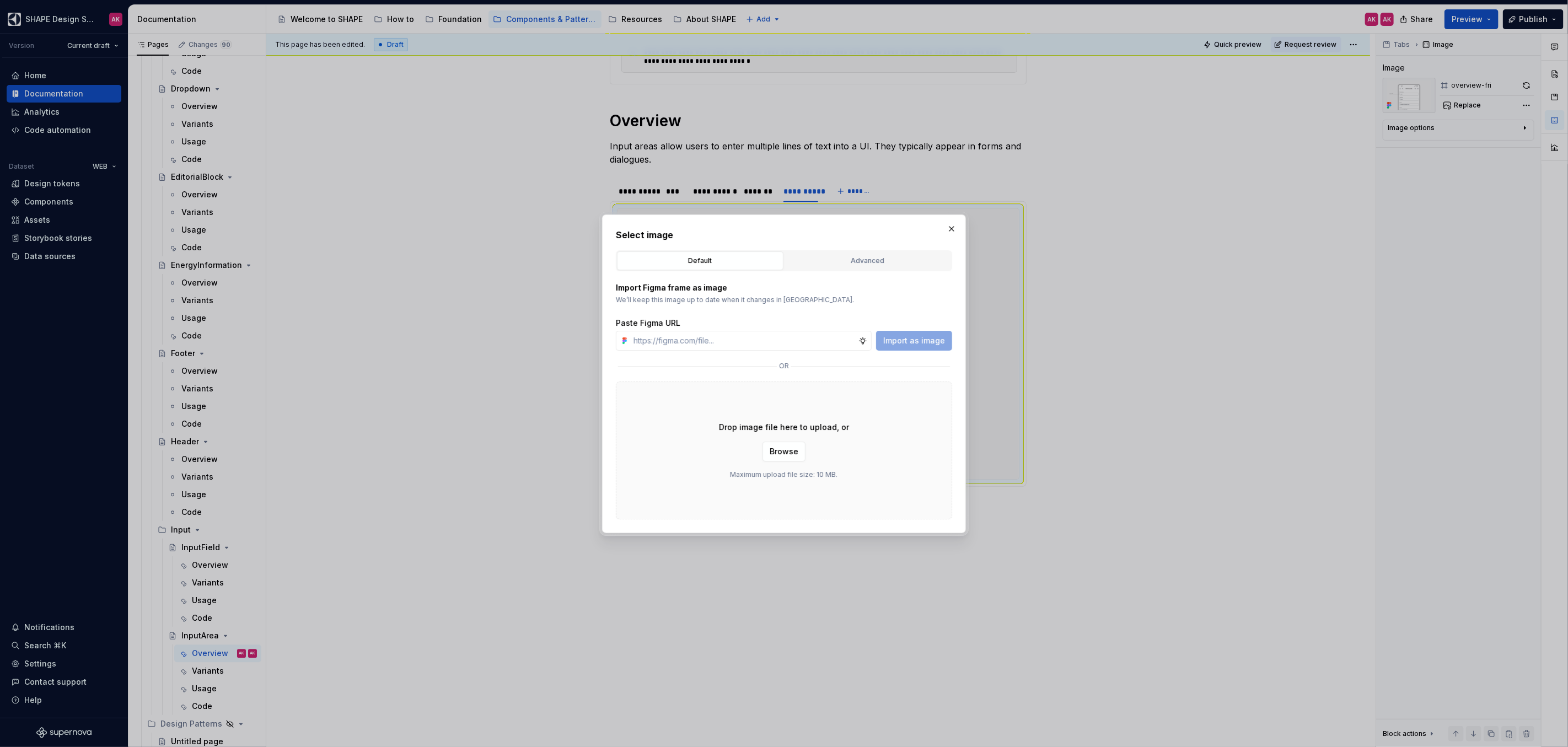
click at [826, 260] on div "Advanced" at bounding box center [867, 260] width 159 height 11
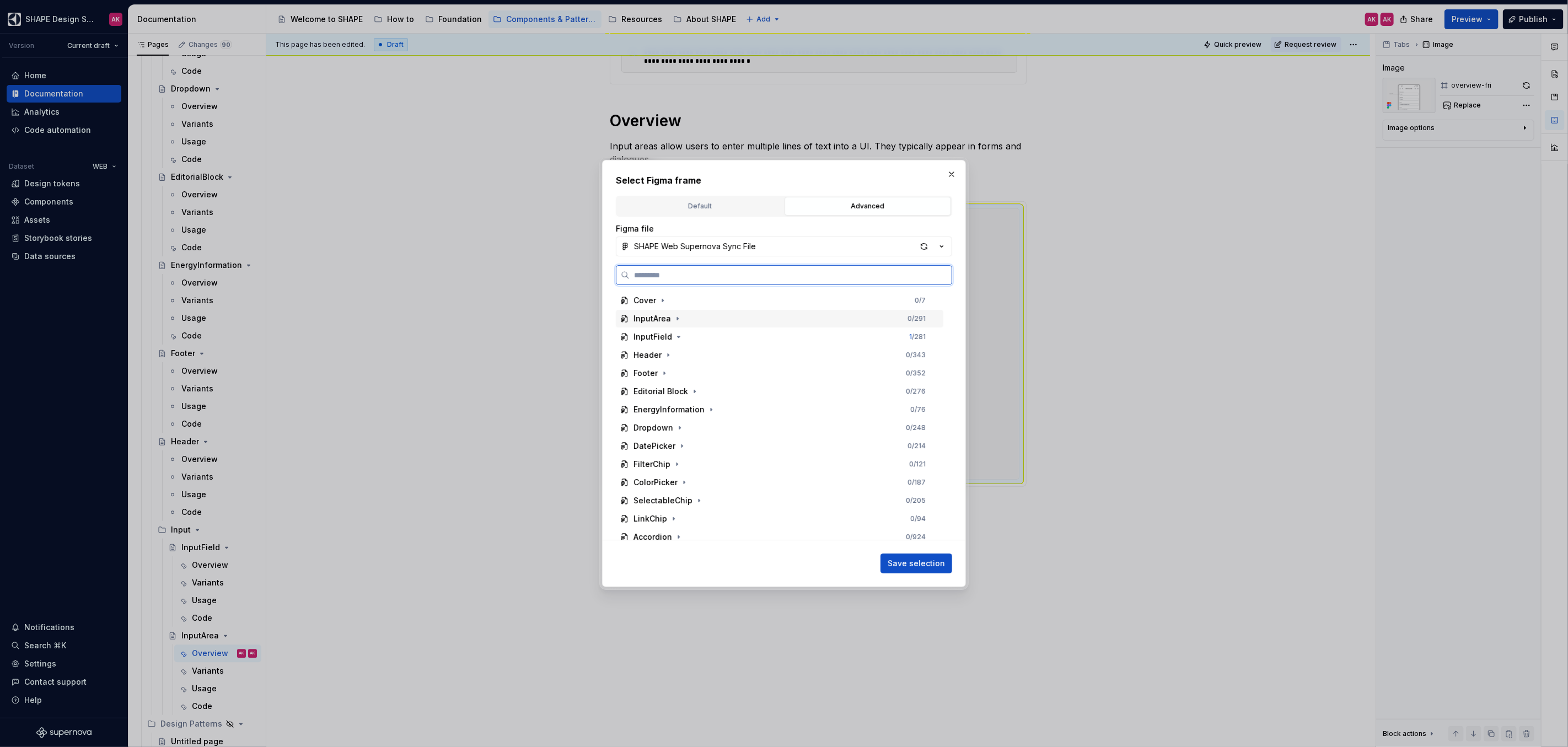
click at [656, 322] on div "InputArea" at bounding box center [652, 318] width 38 height 11
click at [664, 414] on div "overview-fri" at bounding box center [667, 409] width 47 height 11
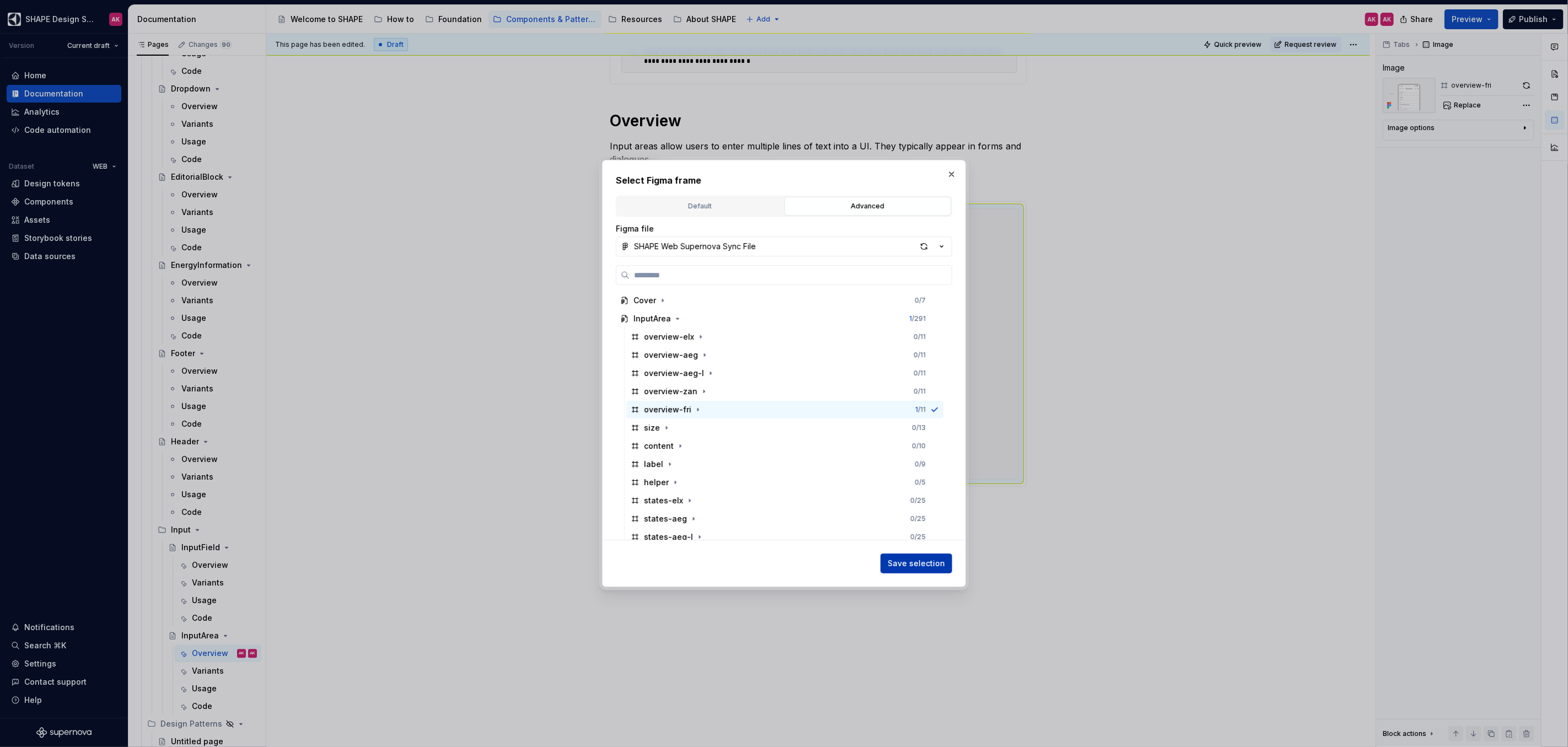
click at [914, 567] on span "Save selection" at bounding box center [915, 562] width 57 height 11
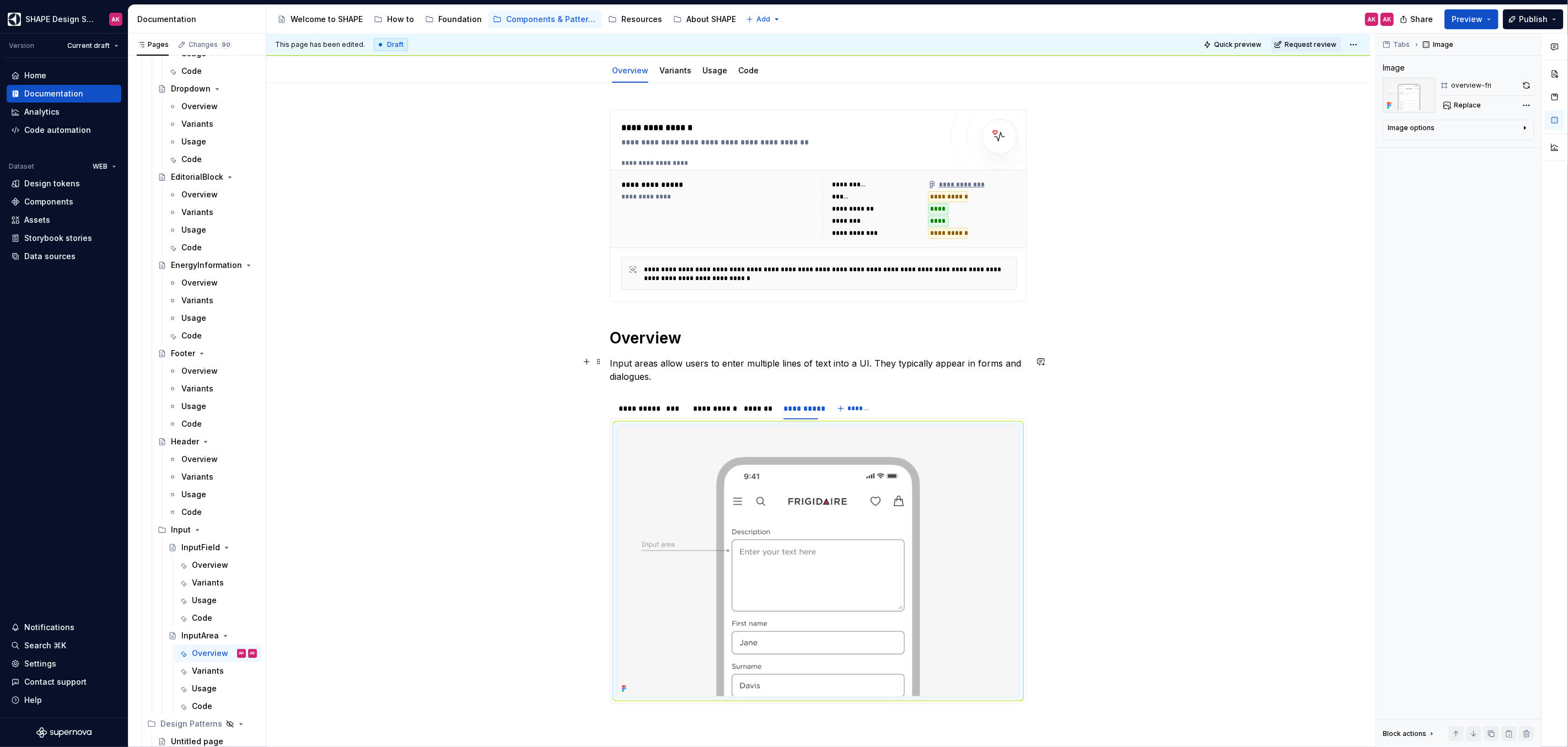
scroll to position [0, 0]
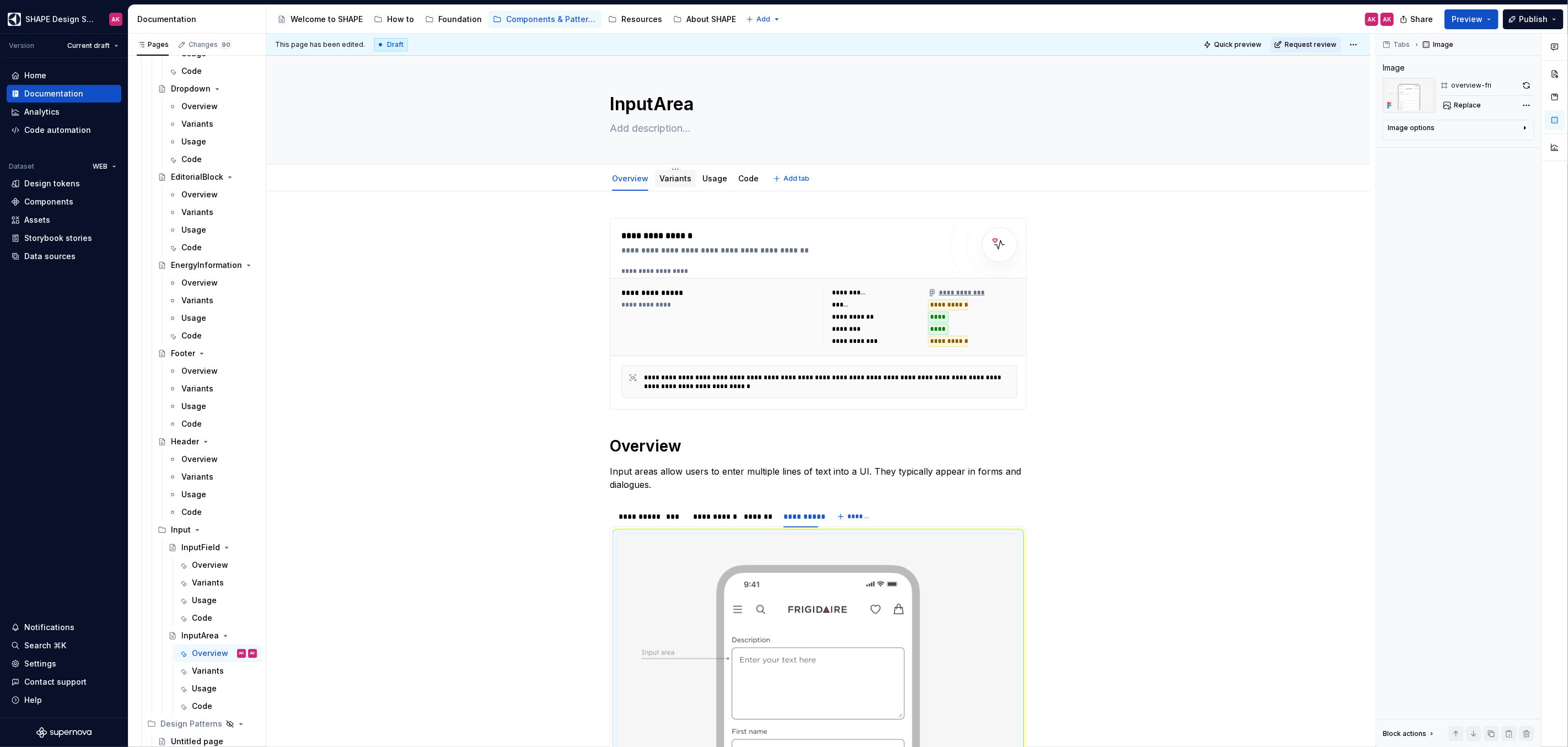
click at [678, 172] on div "Variants" at bounding box center [675, 179] width 32 height 14
click at [670, 178] on link "Variants" at bounding box center [675, 179] width 32 height 10
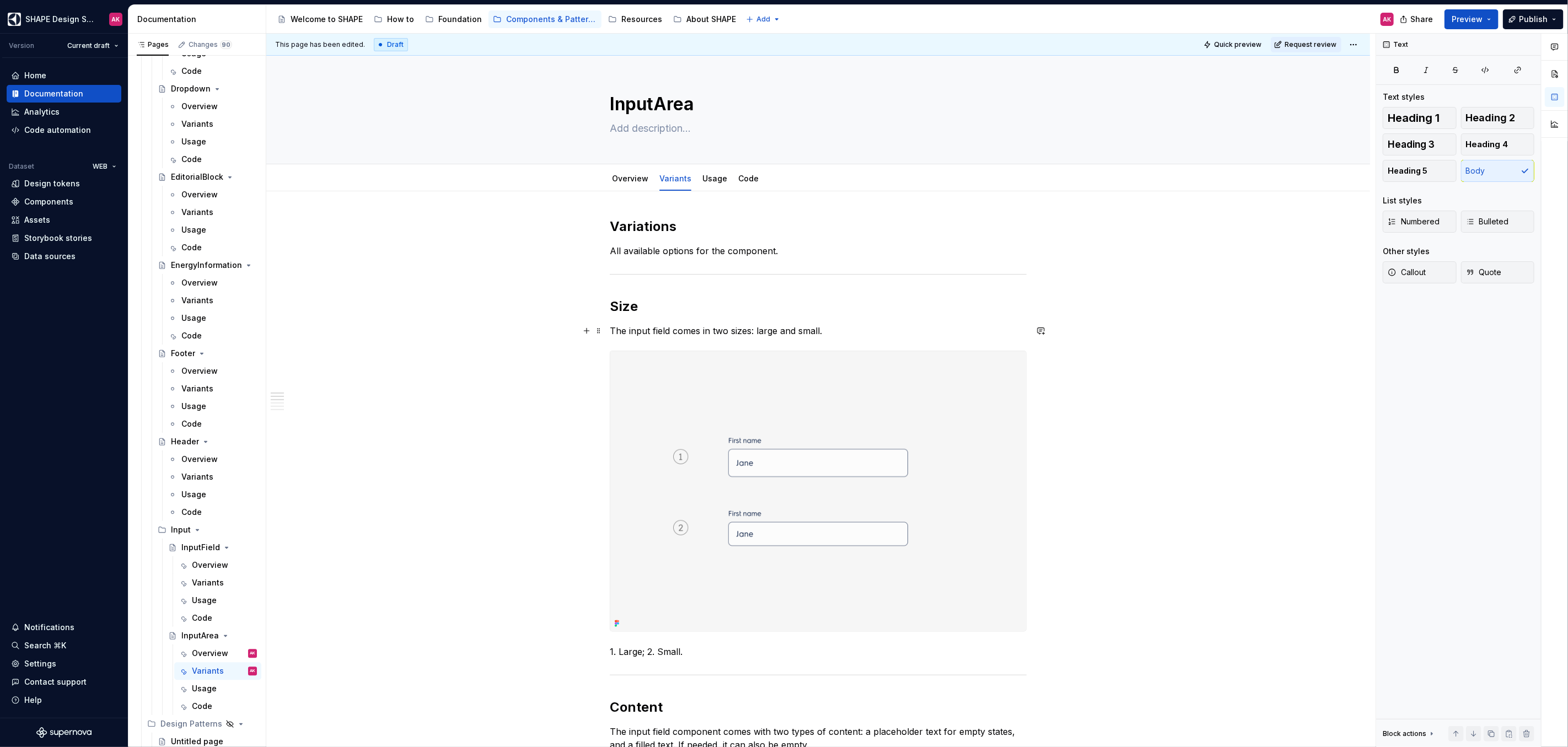
click at [658, 330] on p "The input field comes in two sizes: large and small." at bounding box center [818, 330] width 417 height 14
click at [826, 403] on img at bounding box center [818, 491] width 416 height 280
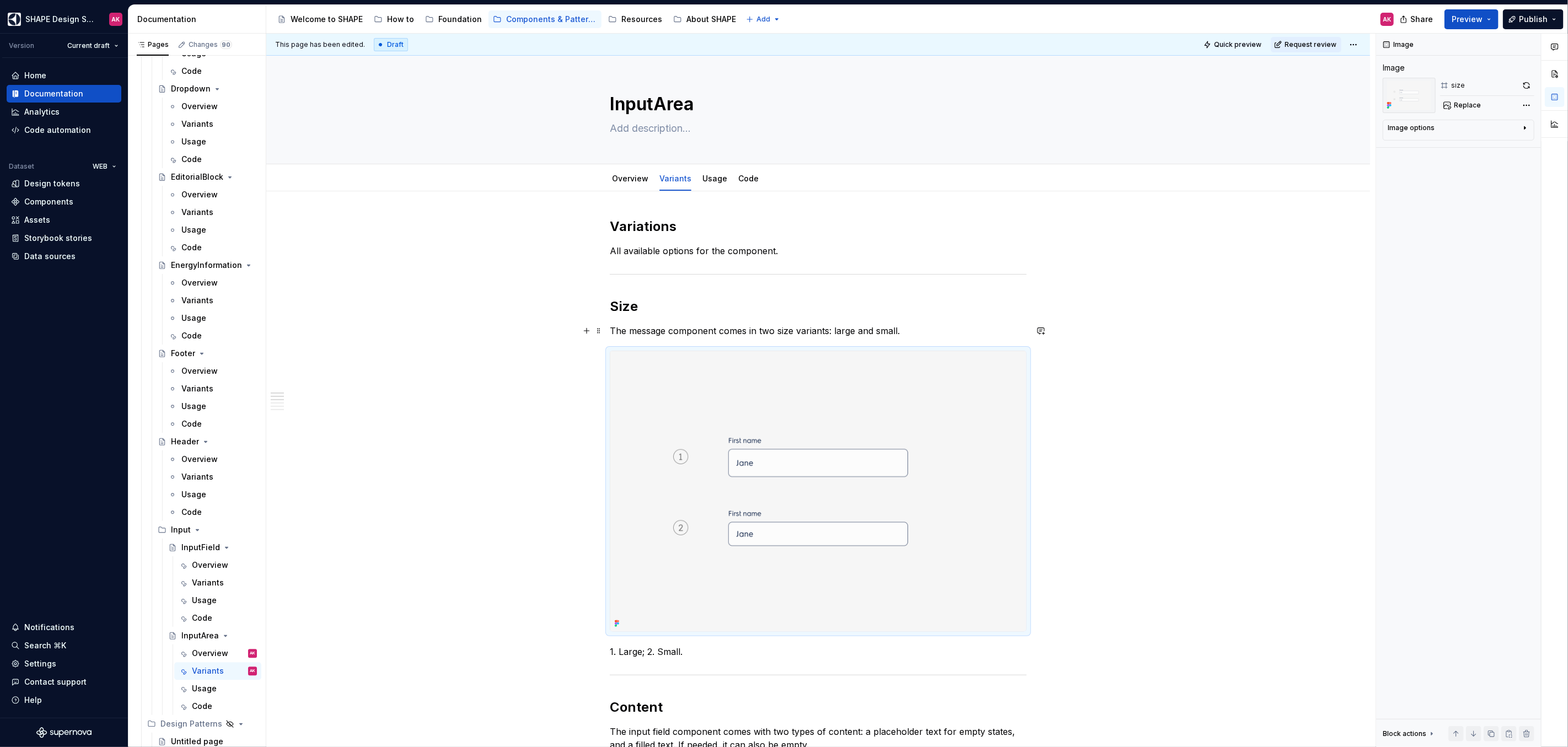
click at [682, 329] on p "The message component comes in two size variants: large and small." at bounding box center [818, 330] width 417 height 14
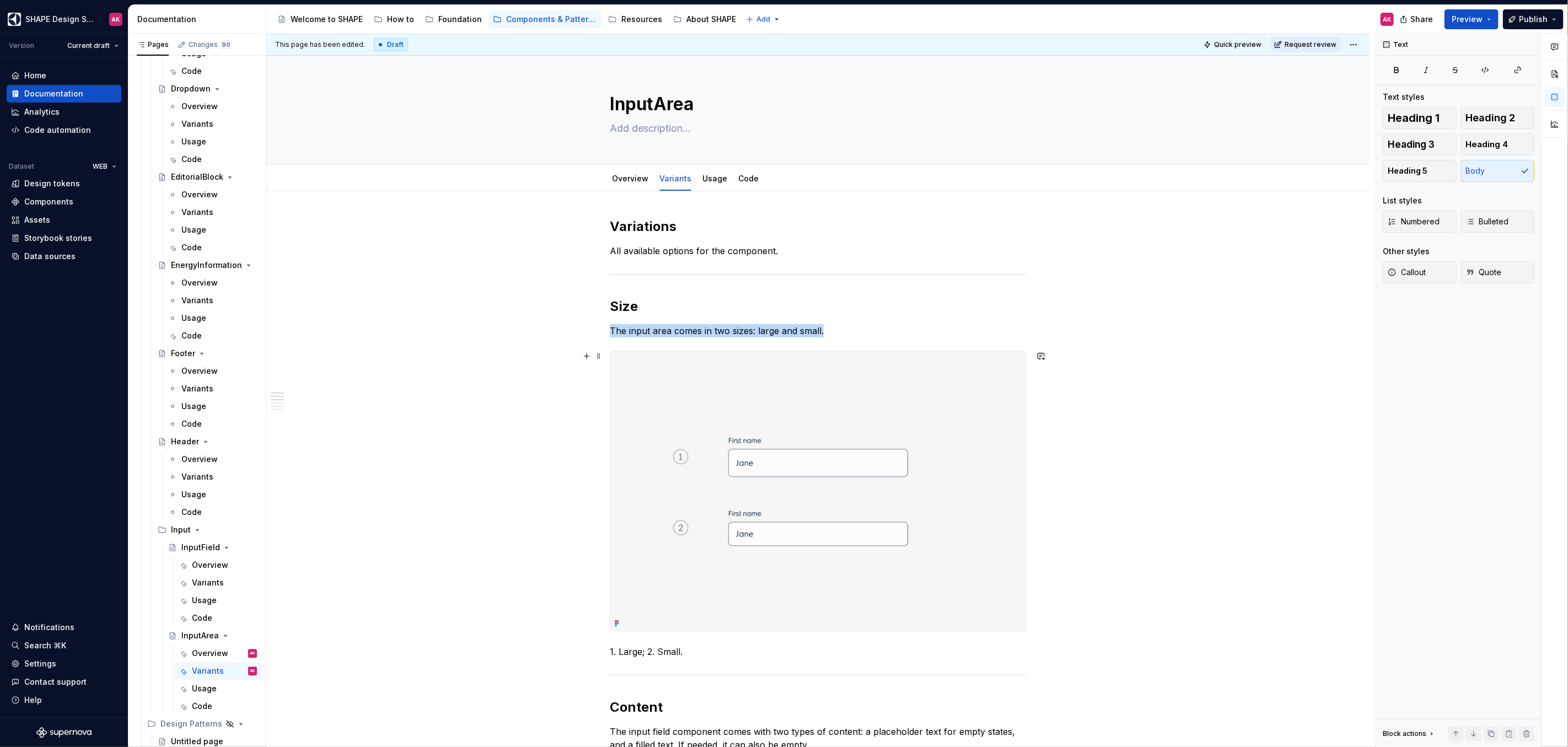
click at [824, 399] on img at bounding box center [818, 491] width 416 height 280
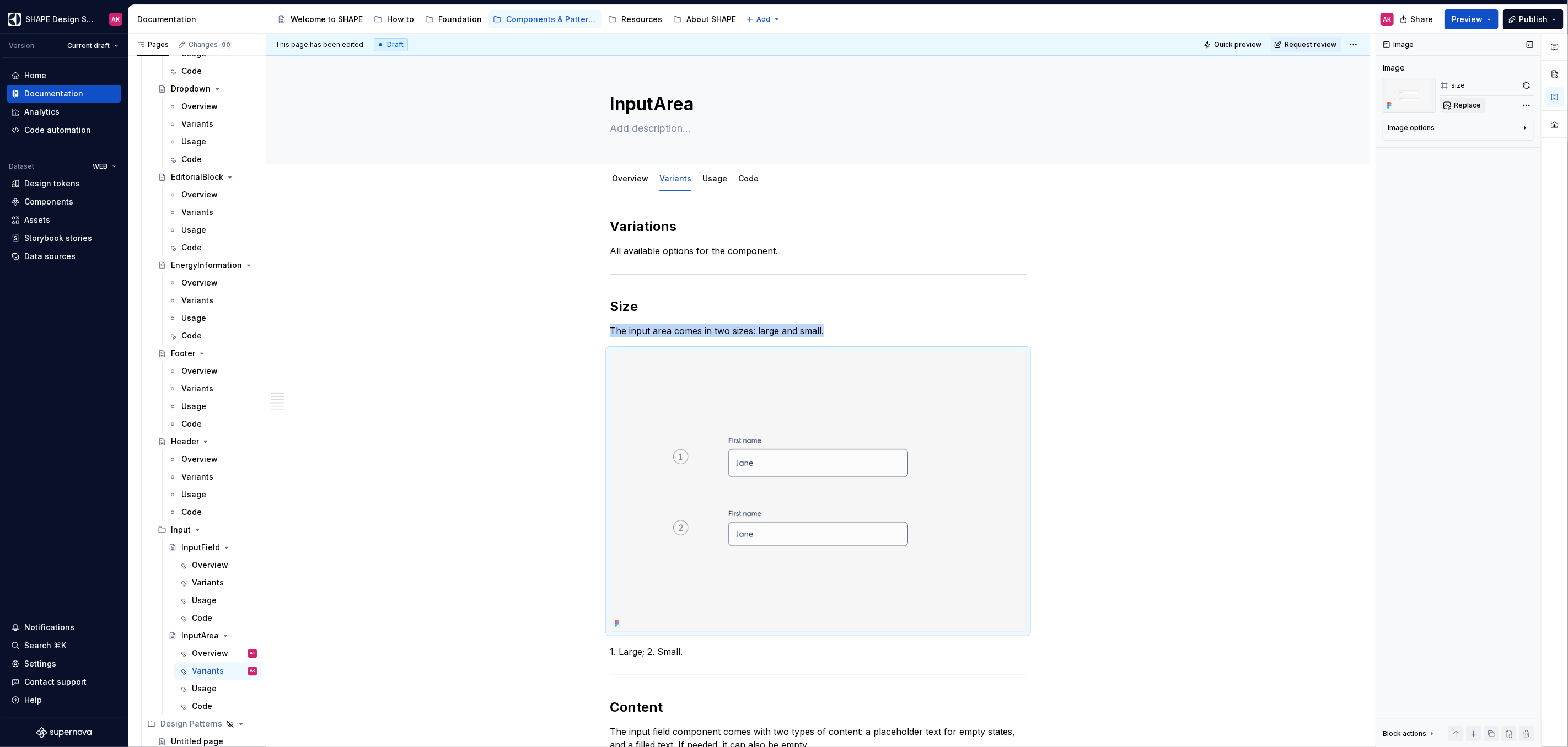
click at [1462, 101] on span "Replace" at bounding box center [1467, 104] width 27 height 9
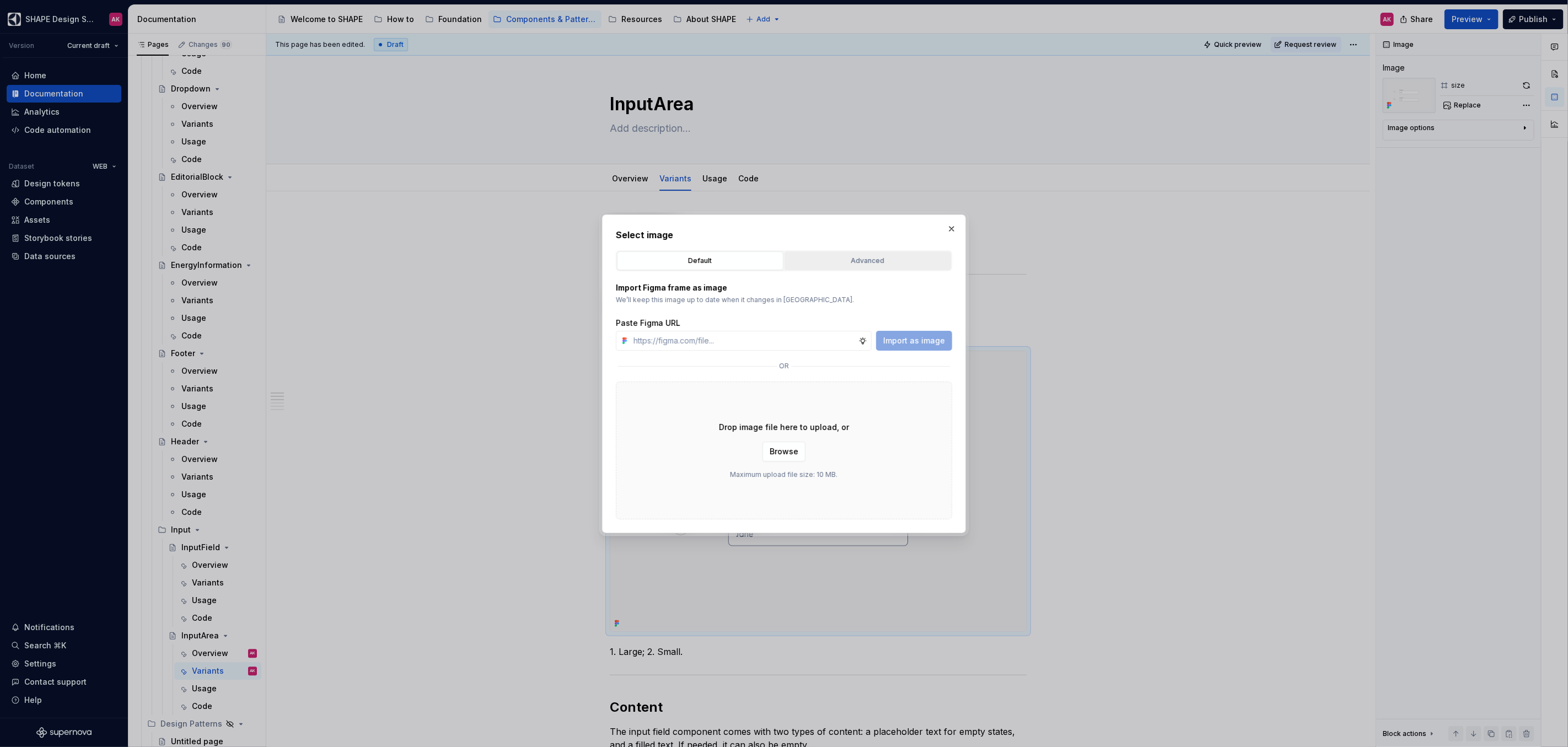
click at [836, 261] on div "Advanced" at bounding box center [867, 260] width 159 height 11
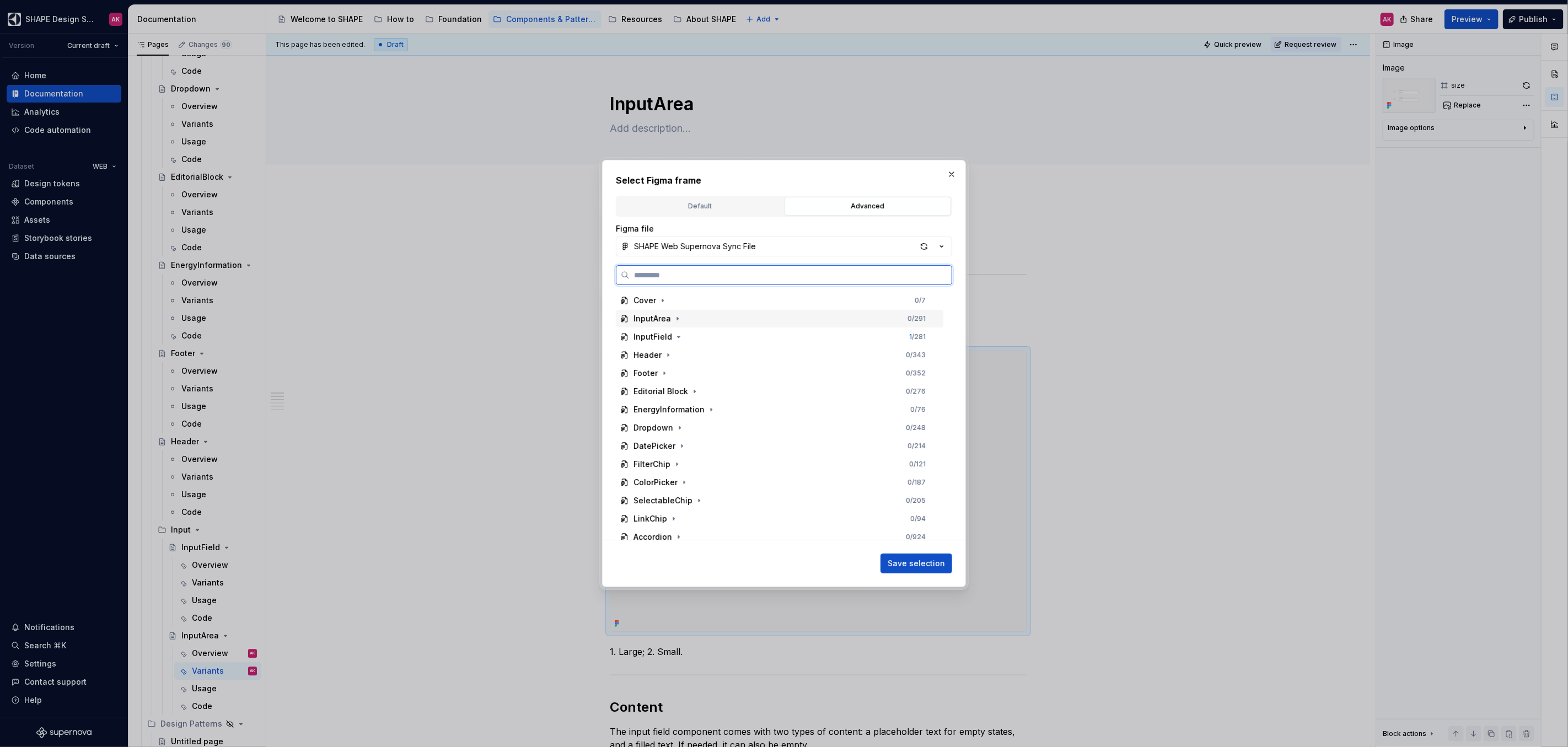
click at [646, 320] on div "InputArea" at bounding box center [652, 318] width 38 height 11
click at [648, 427] on div "size" at bounding box center [652, 427] width 16 height 11
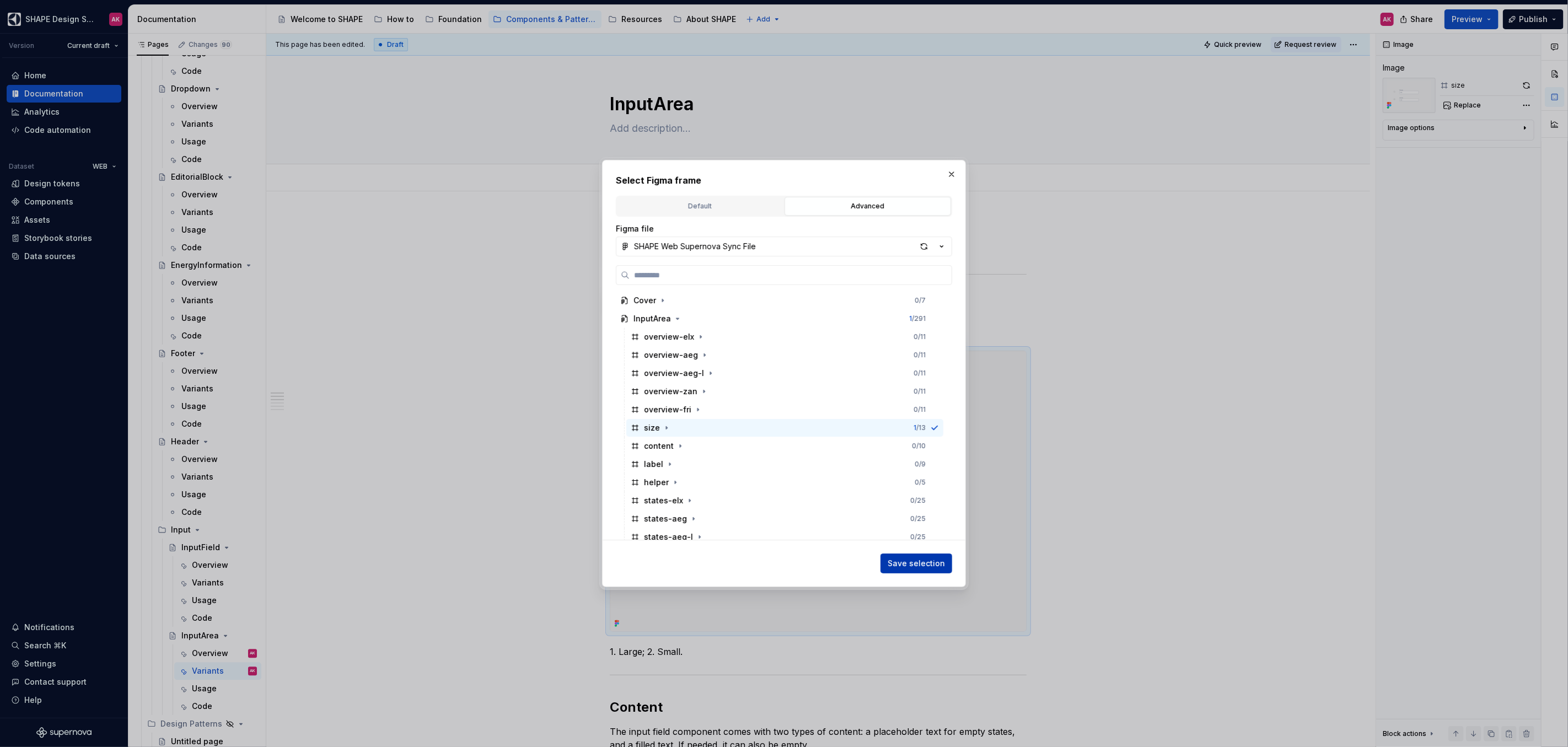
click at [928, 557] on button "Save selection" at bounding box center [916, 562] width 72 height 20
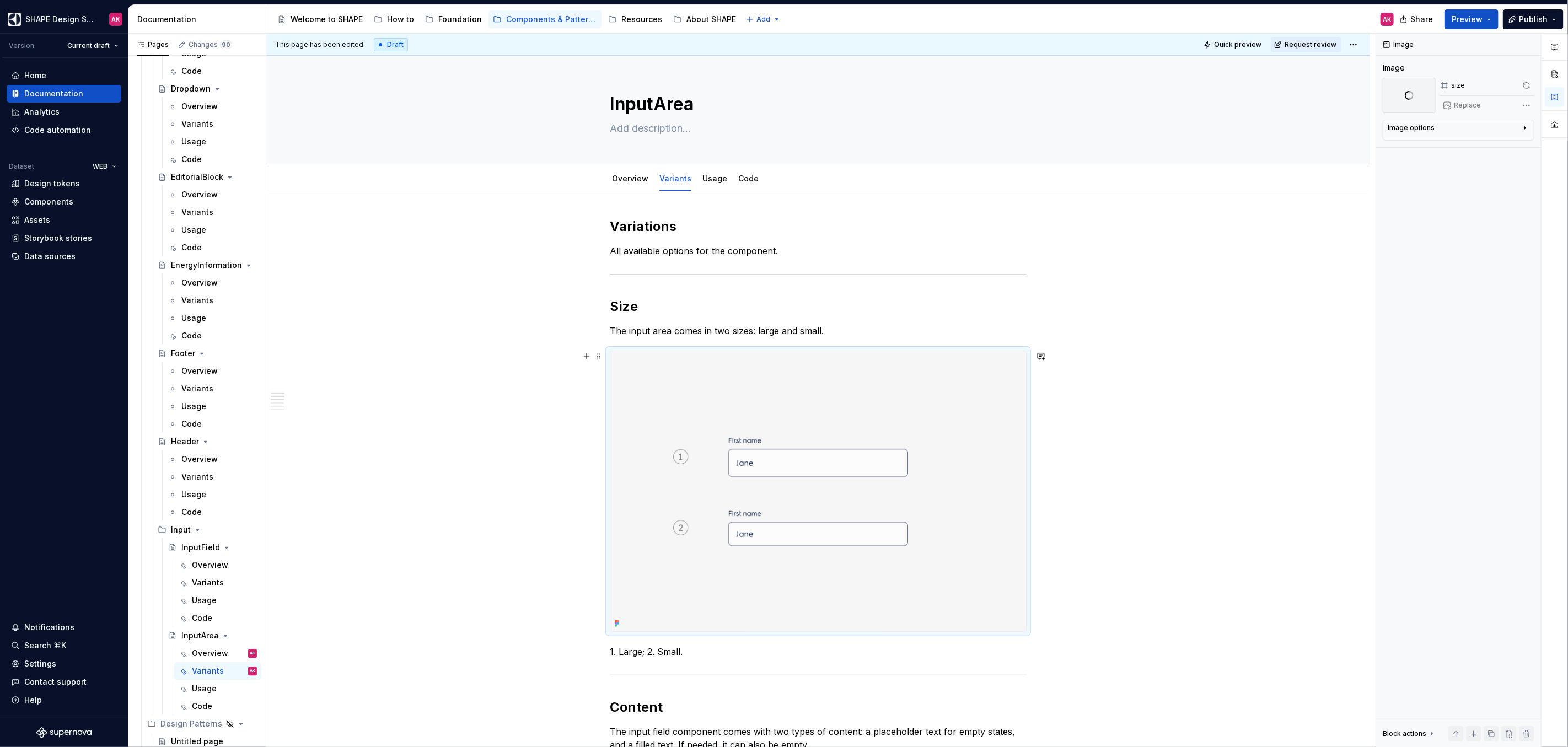
scroll to position [105, 0]
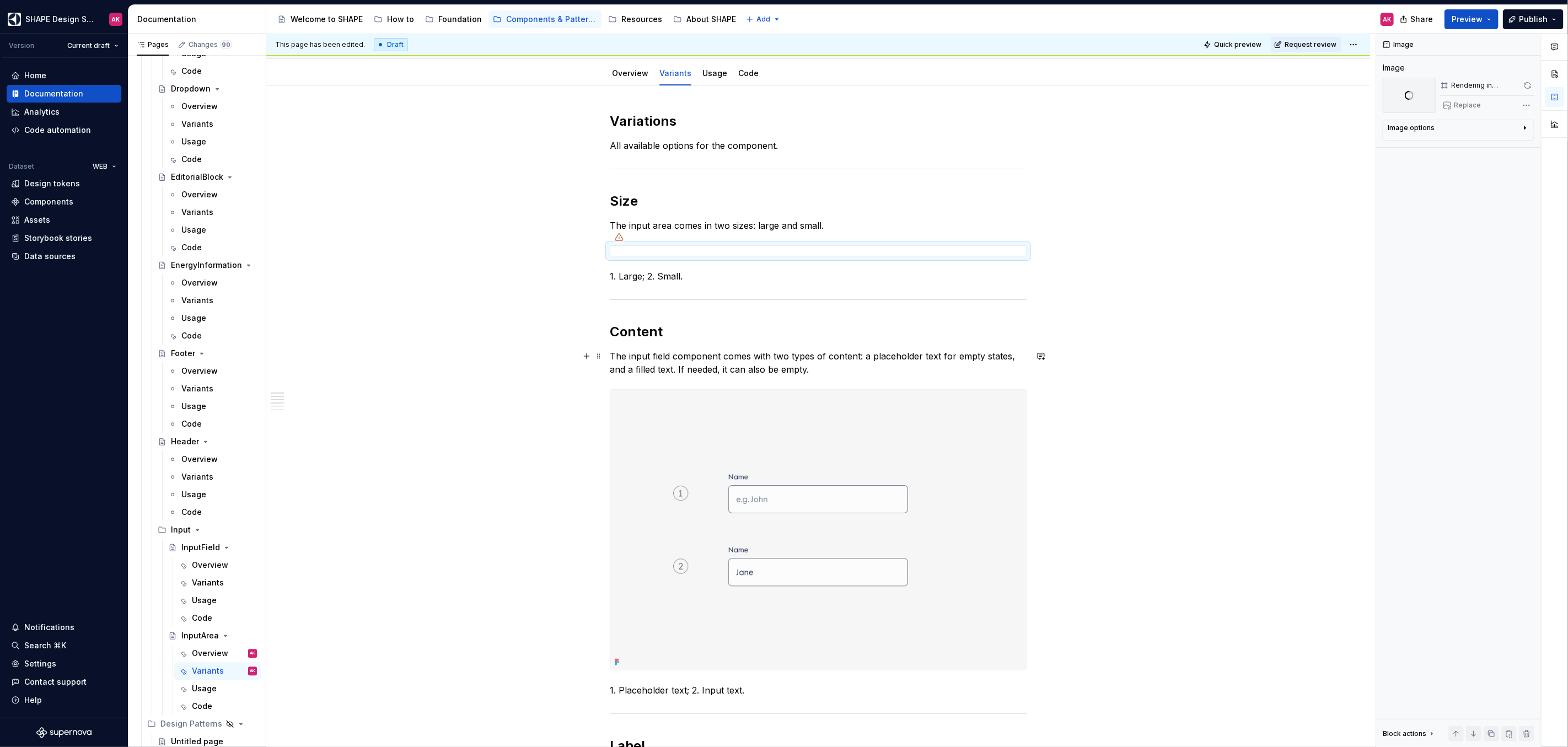
click at [653, 361] on p "The input field component comes with two types of content: a placeholder text f…" at bounding box center [818, 362] width 417 height 26
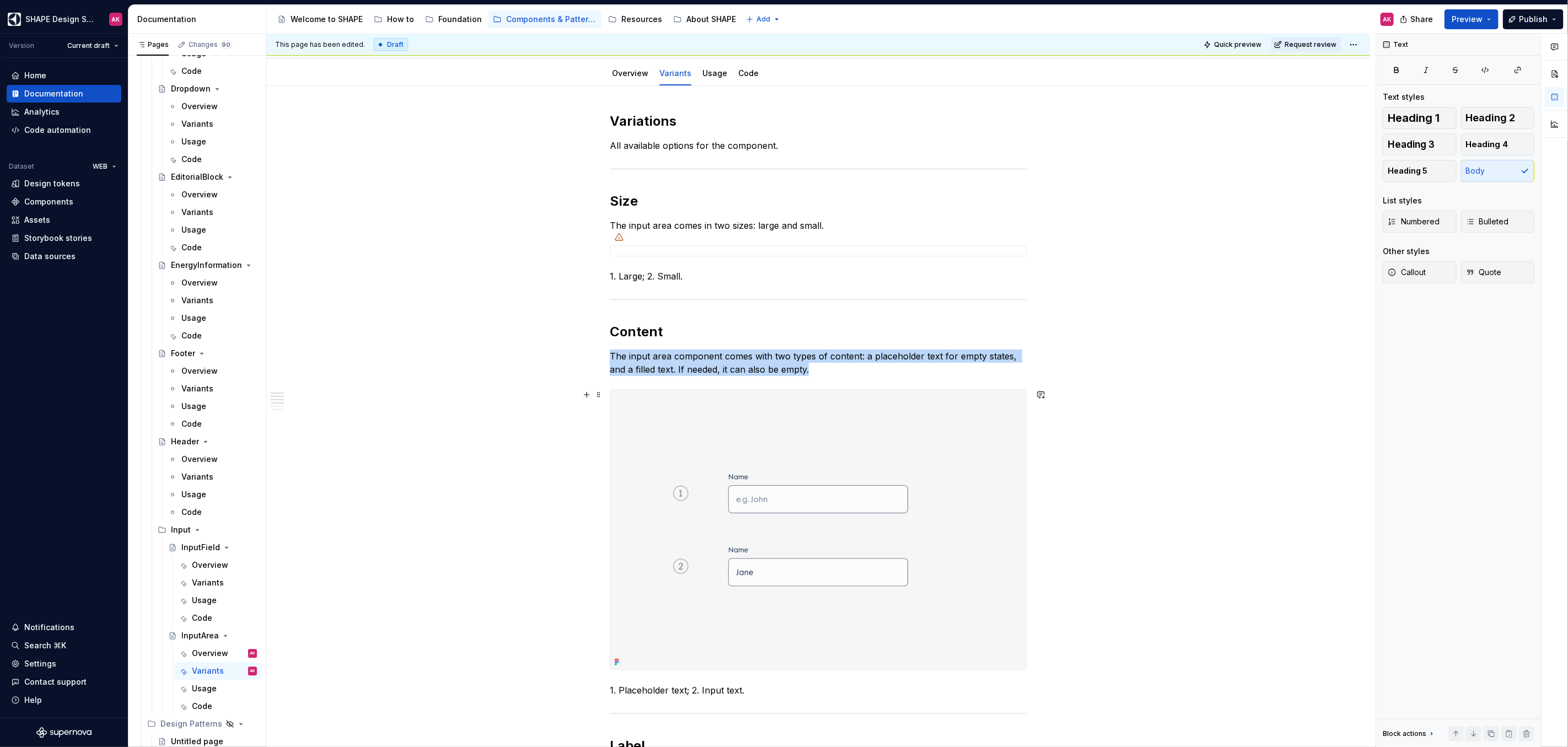
click at [730, 424] on img at bounding box center [818, 530] width 416 height 280
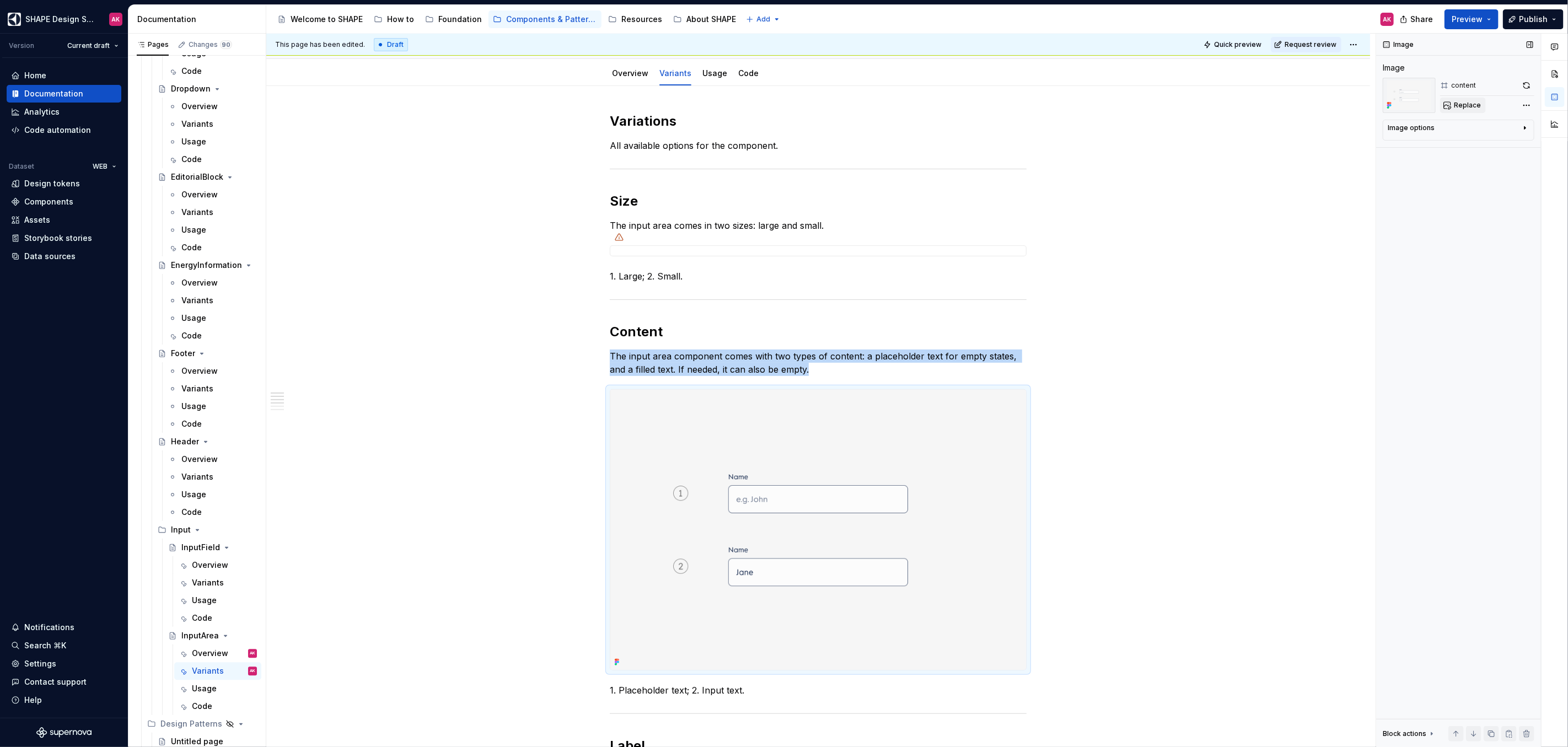
click at [1465, 104] on span "Replace" at bounding box center [1467, 104] width 27 height 9
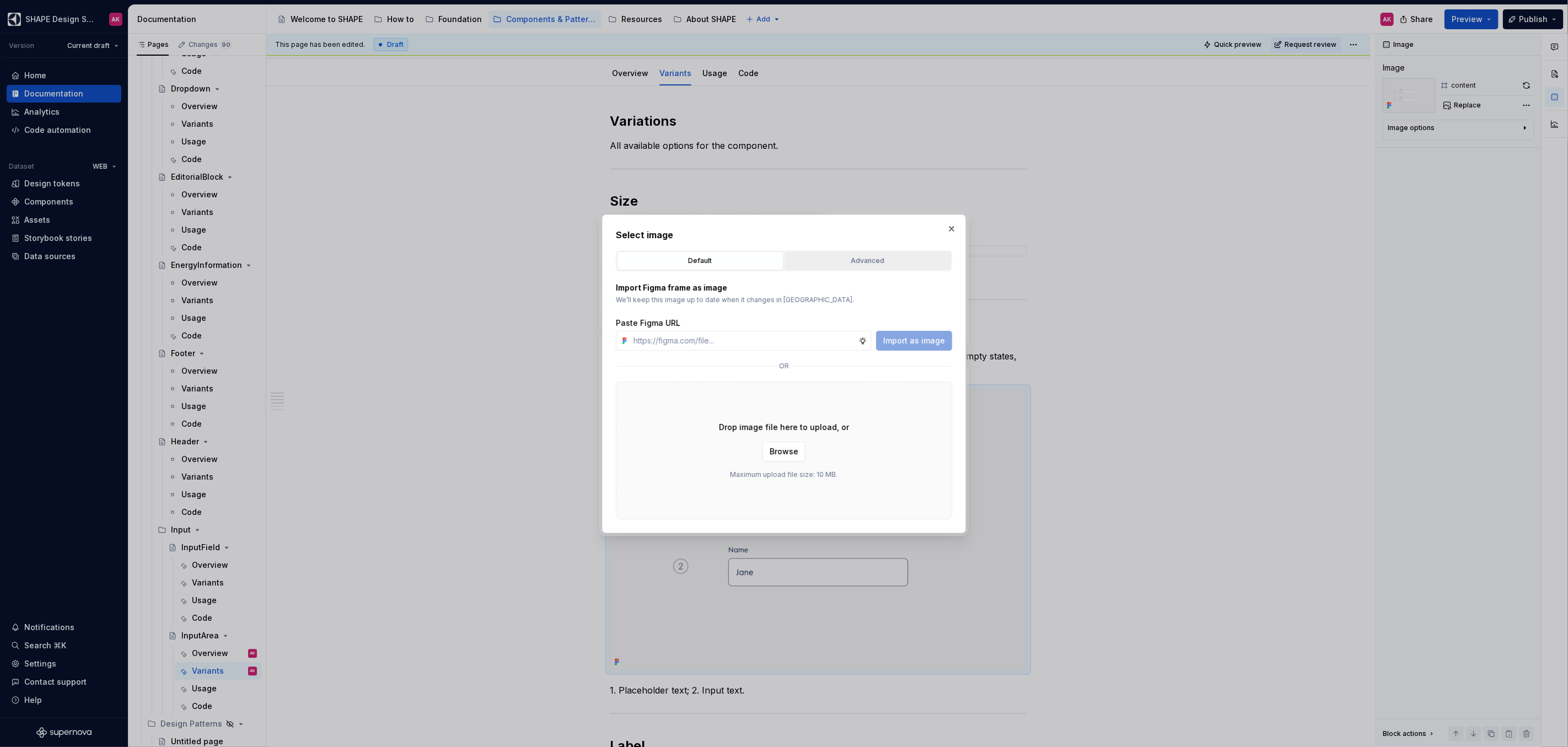
click at [913, 259] on div "Advanced" at bounding box center [867, 260] width 159 height 11
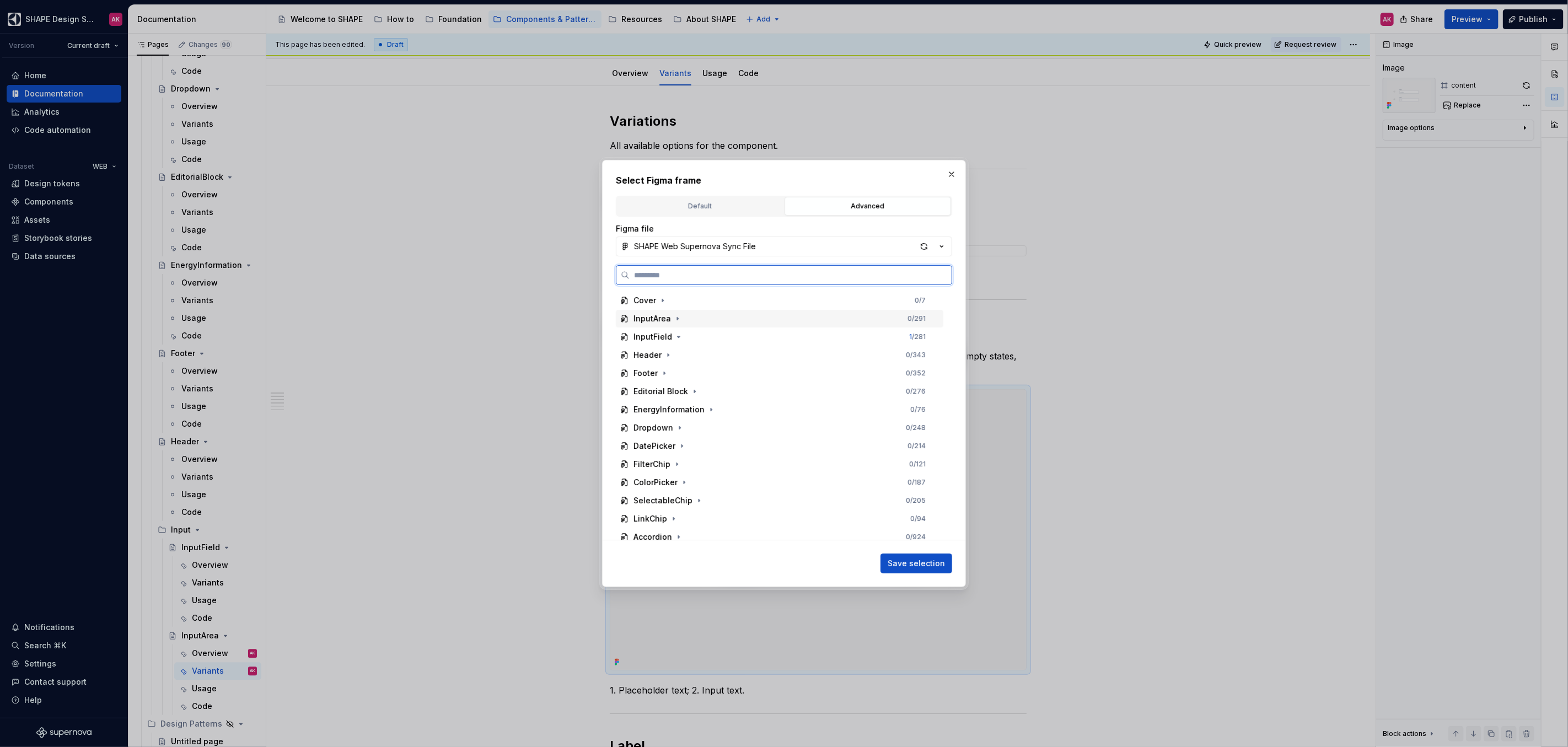
click at [648, 323] on div "InputArea" at bounding box center [652, 318] width 38 height 11
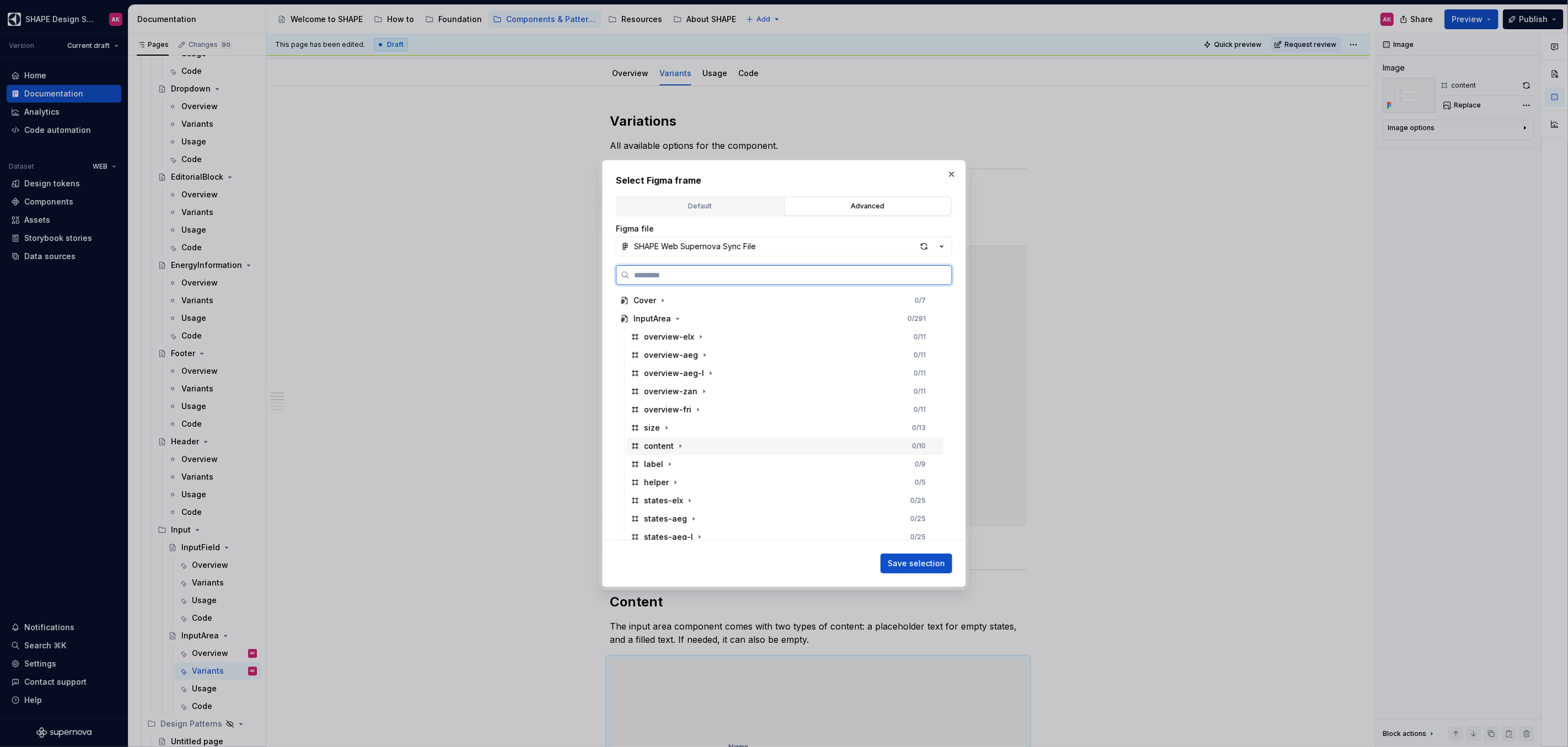
click at [653, 445] on div "content" at bounding box center [658, 445] width 30 height 11
click at [927, 563] on span "Save selection" at bounding box center [915, 562] width 57 height 11
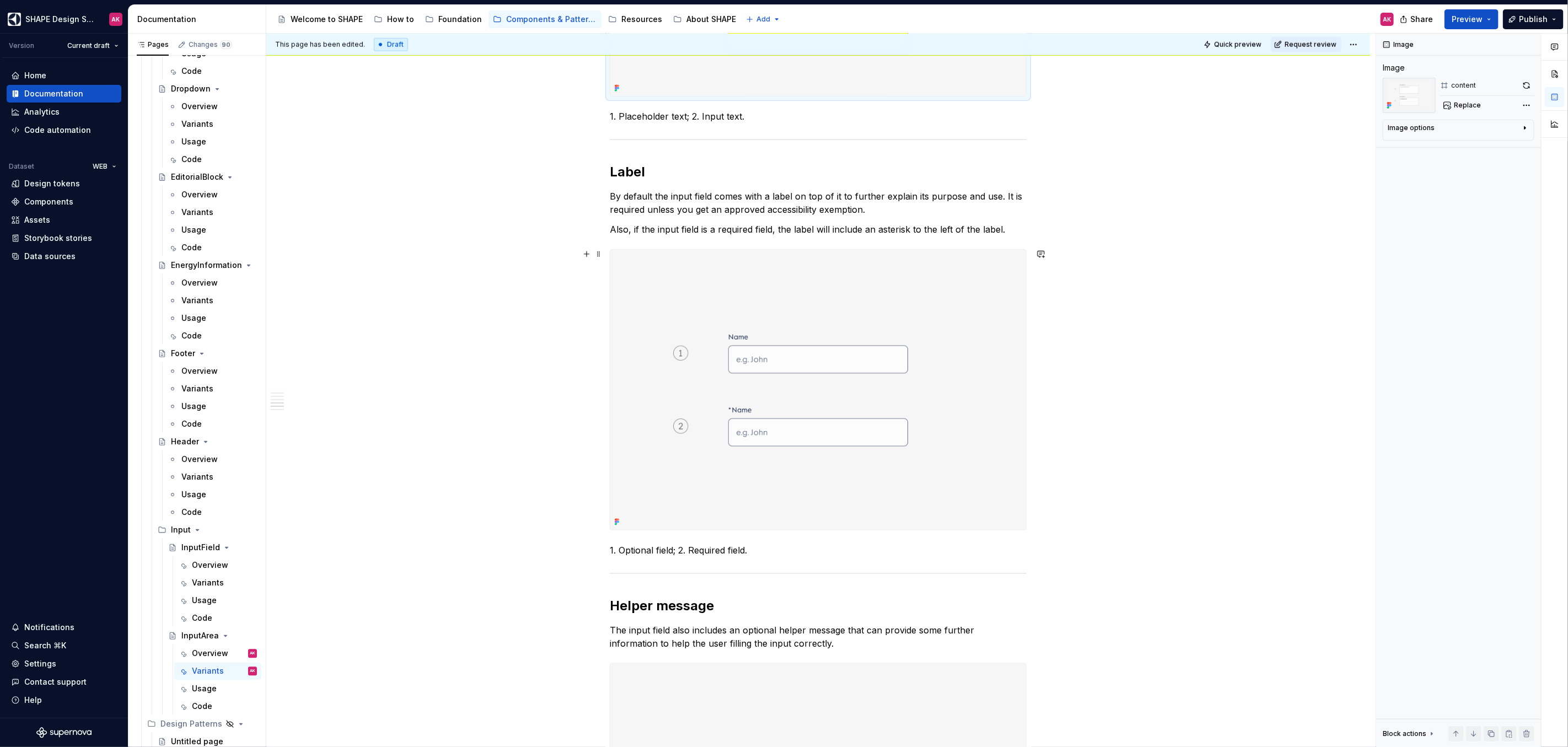
scroll to position [940, 0]
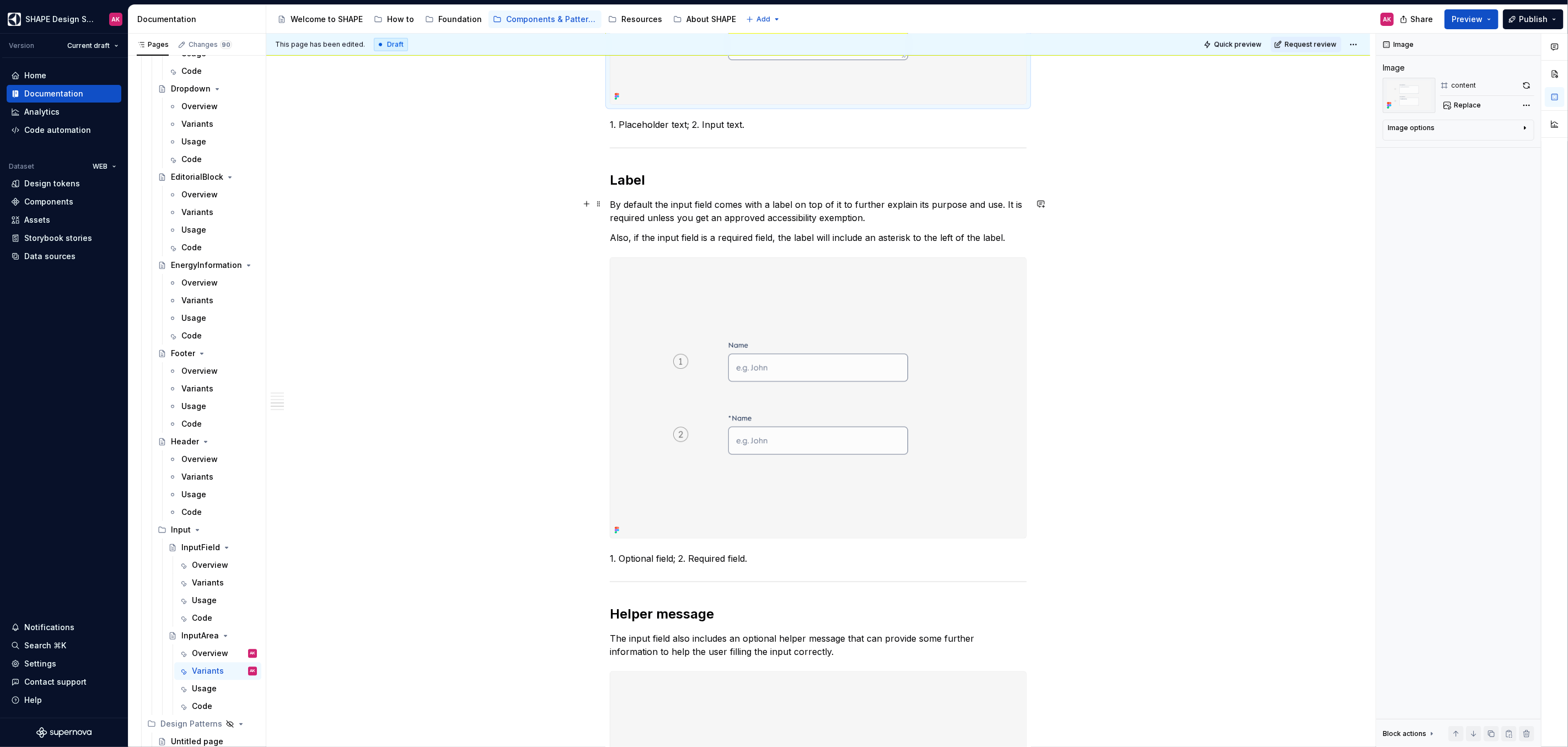
type textarea "*"
click at [659, 215] on p "By default the input field comes with a label on top of it to further explain i…" at bounding box center [818, 211] width 417 height 26
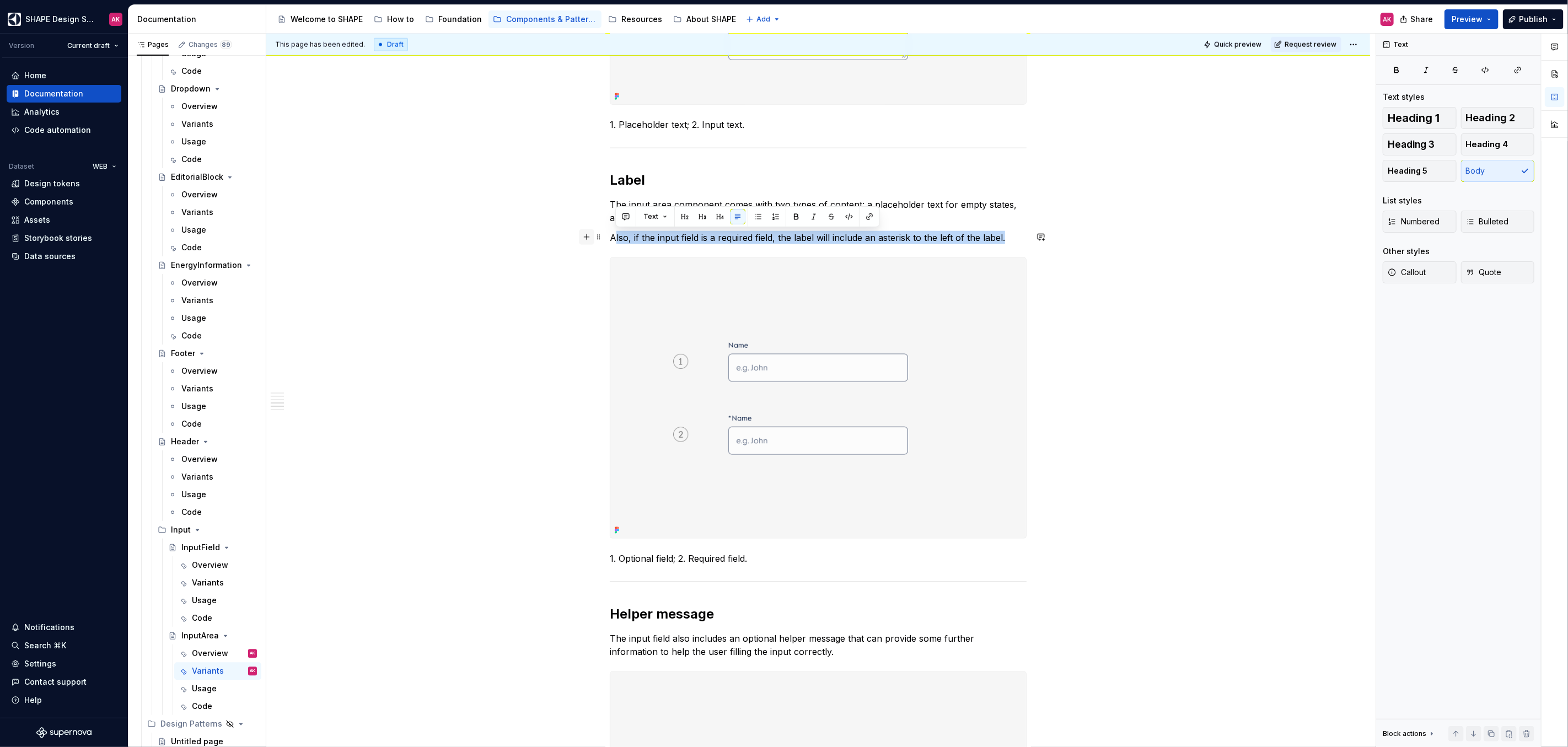
drag, startPoint x: 1002, startPoint y: 237, endPoint x: 592, endPoint y: 239, distance: 410.0
click at [610, 239] on div "**********" at bounding box center [818, 441] width 417 height 2328
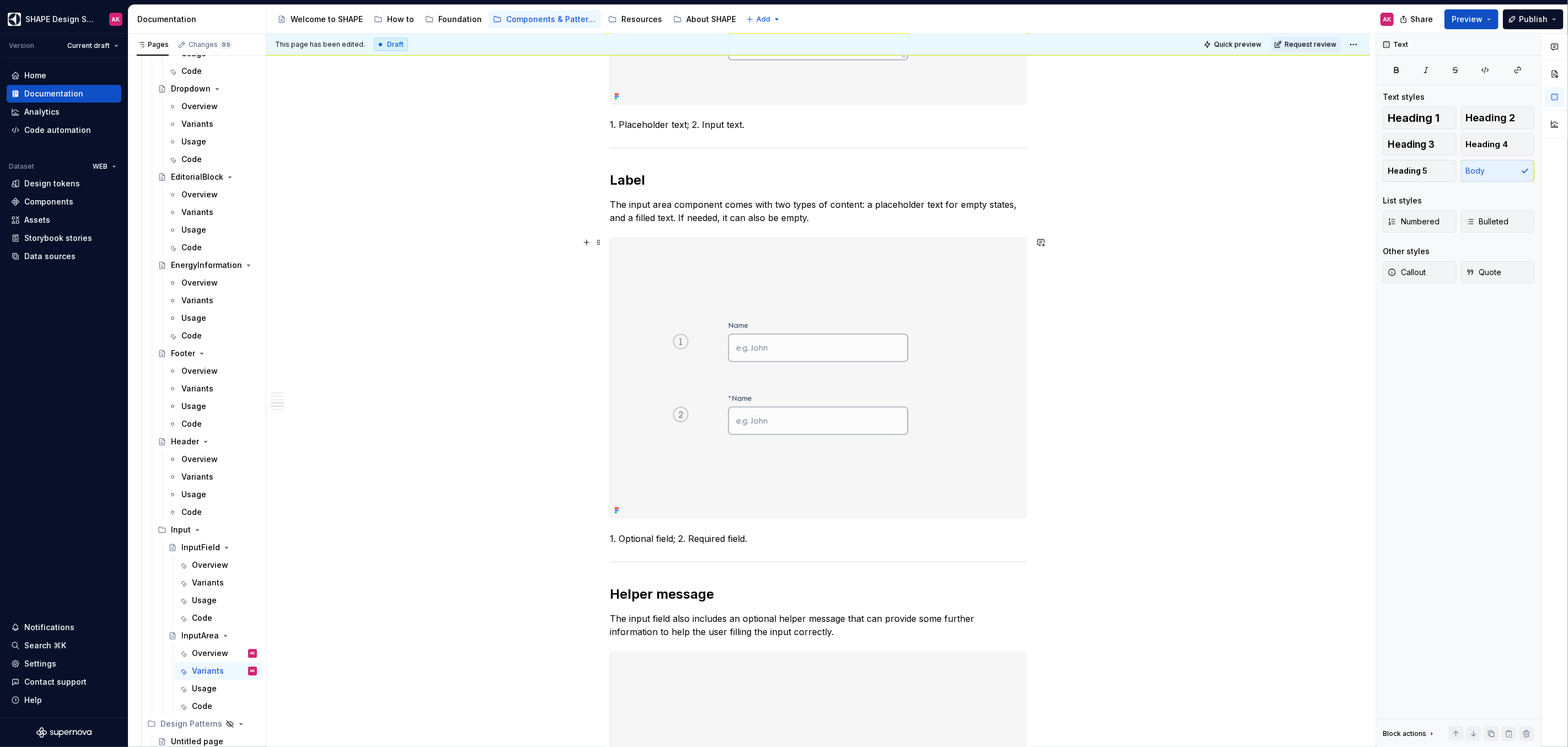
click at [496, 287] on div "**********" at bounding box center [818, 531] width 1104 height 2559
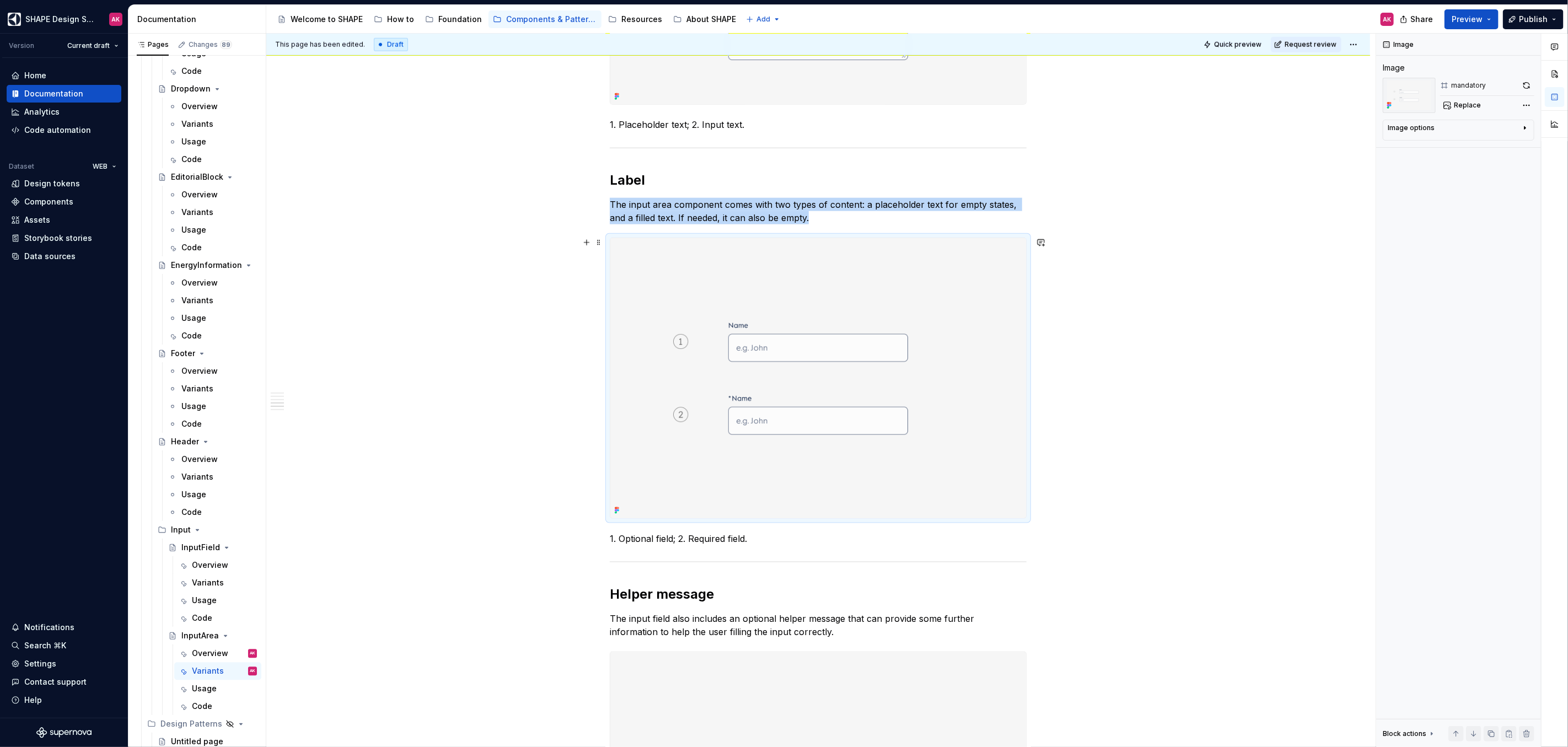
click at [827, 285] on img at bounding box center [818, 378] width 416 height 280
click at [1483, 103] on button "Replace" at bounding box center [1462, 105] width 45 height 15
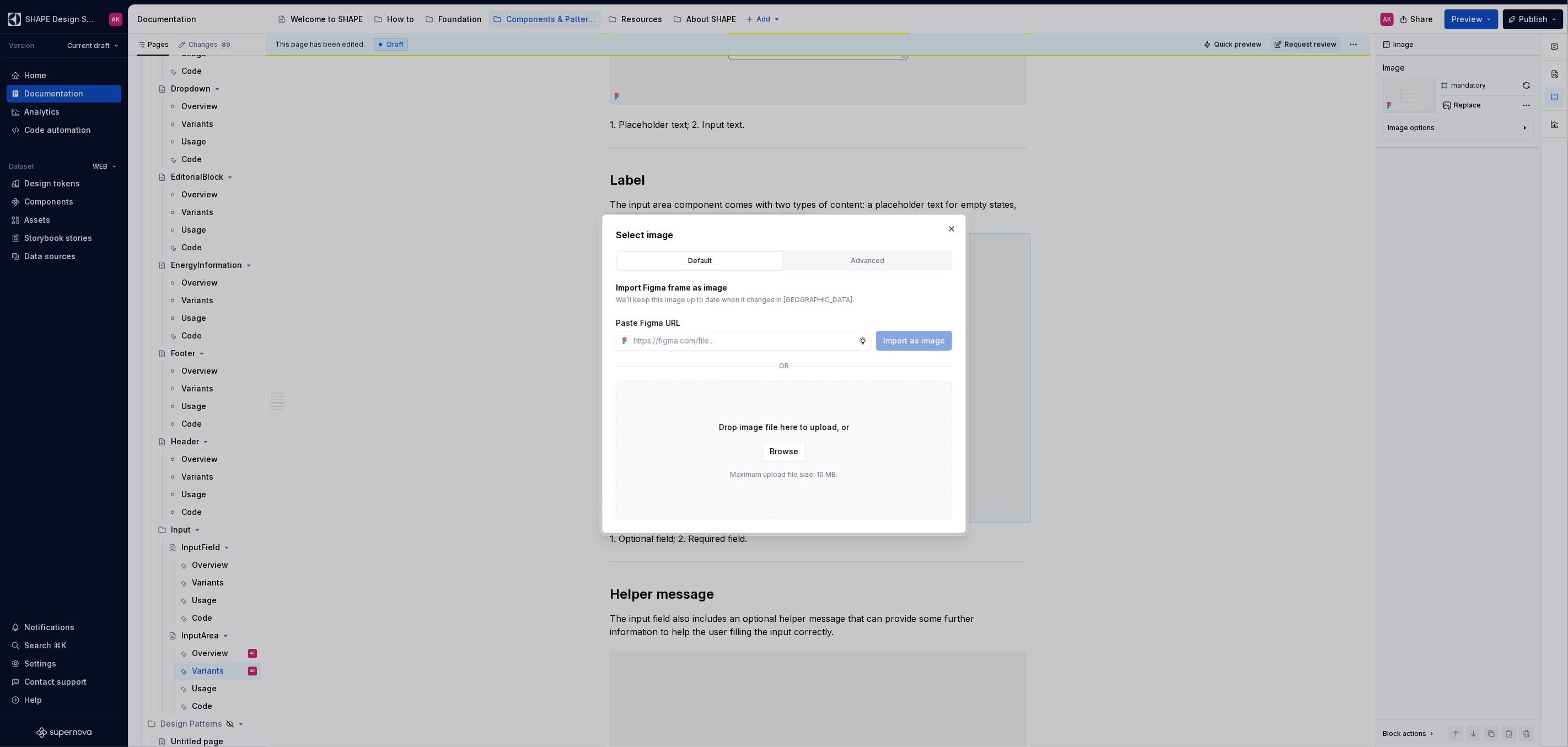
click at [832, 246] on div "Select image Default Advanced Import Figma frame as image We’ll keep this image…" at bounding box center [784, 373] width 336 height 291
click at [836, 258] on div "Advanced" at bounding box center [867, 260] width 159 height 11
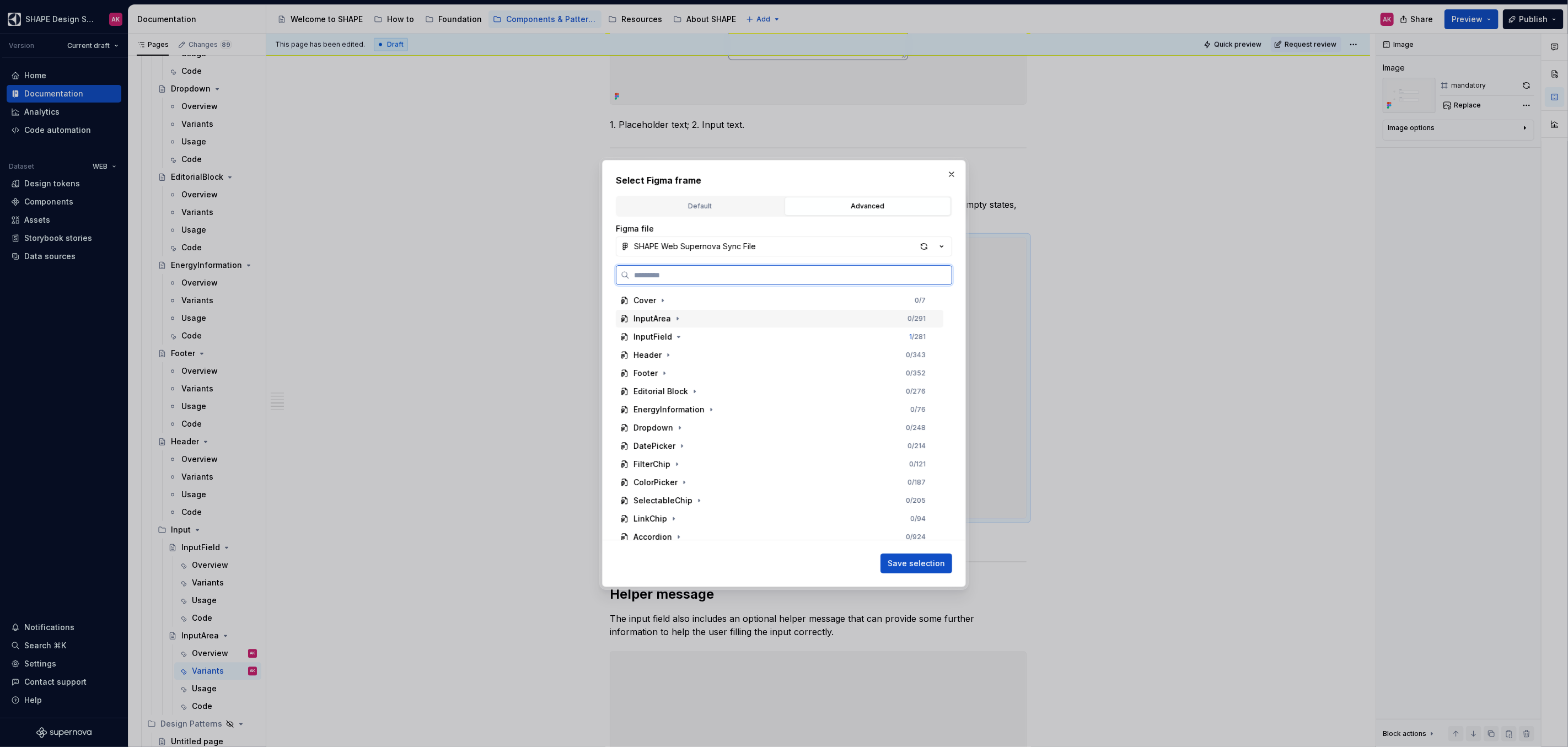
click at [642, 317] on div "InputArea" at bounding box center [652, 318] width 38 height 11
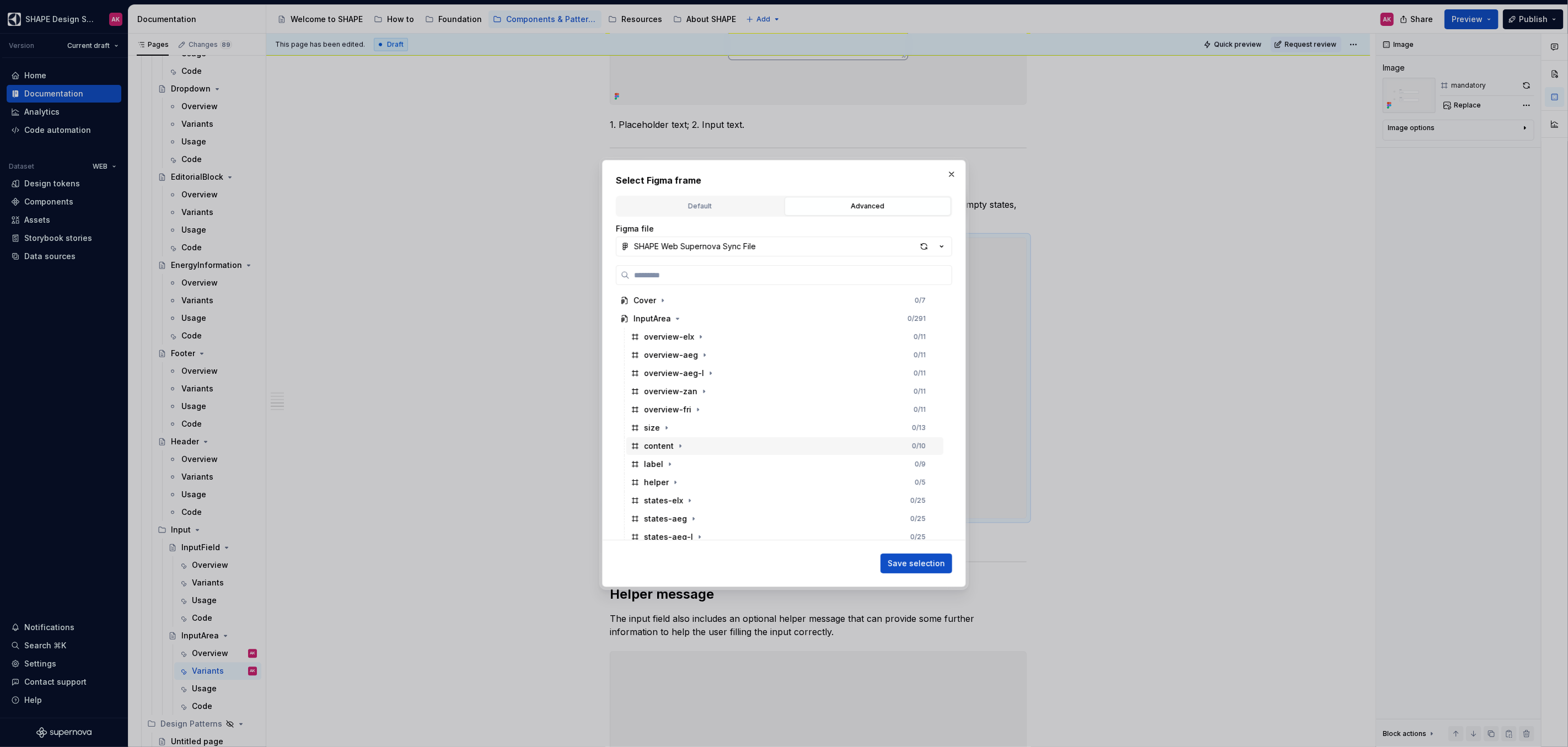
scroll to position [100, 0]
click at [661, 363] on div "label" at bounding box center [653, 364] width 19 height 11
click at [922, 560] on span "Save selection" at bounding box center [915, 562] width 57 height 11
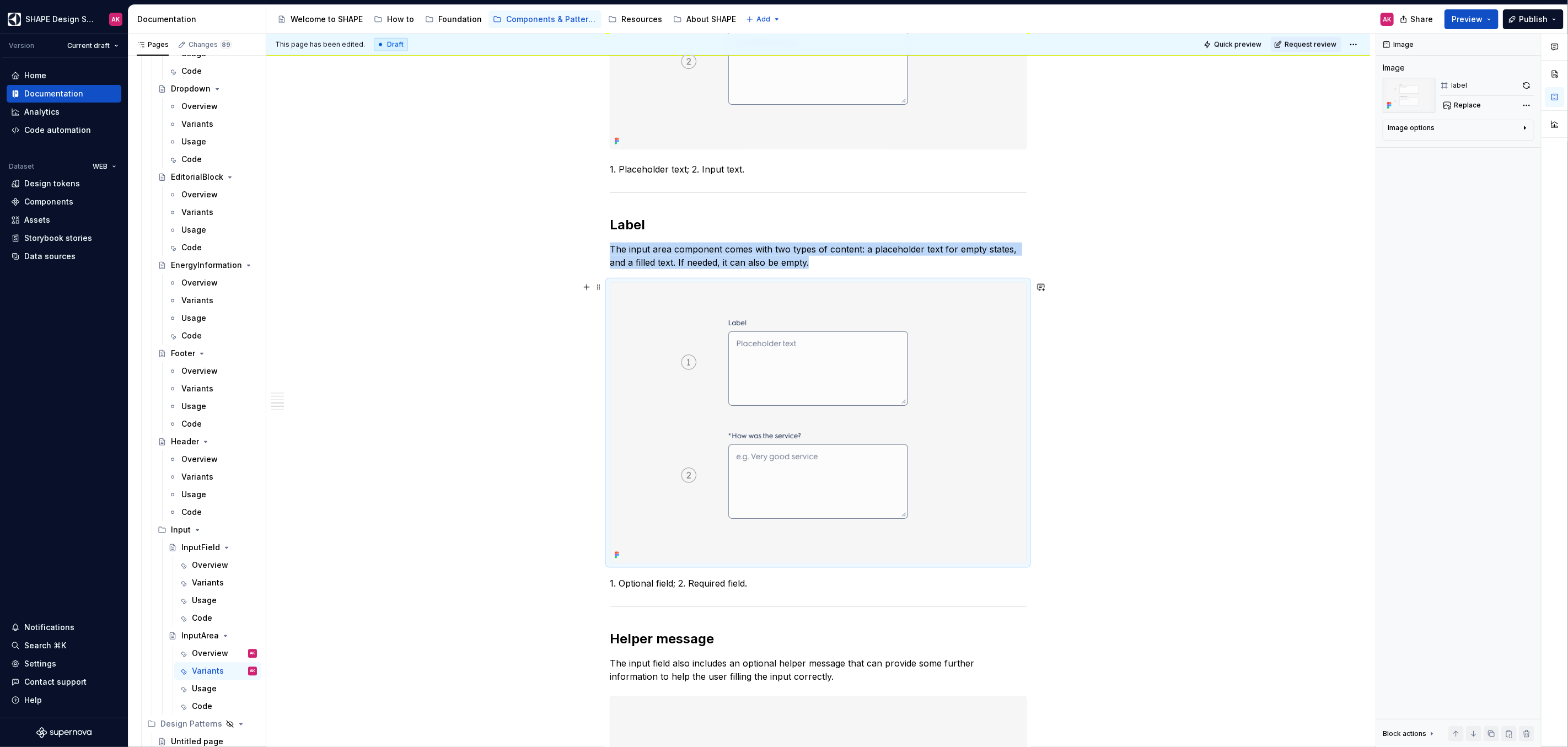
scroll to position [884, 0]
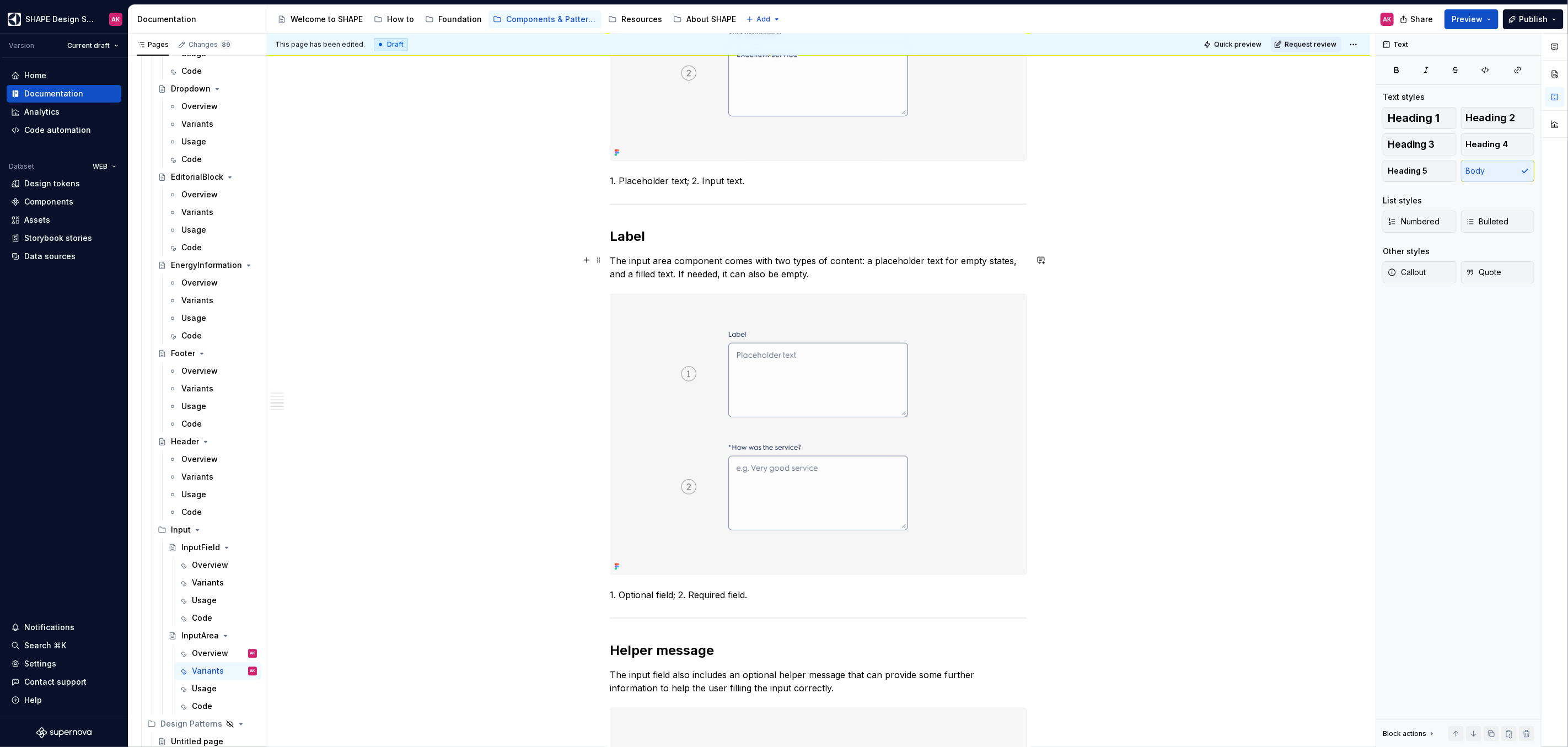
click at [779, 272] on p "The input area component comes with two types of content: a placeholder text fo…" at bounding box center [818, 267] width 417 height 26
click at [818, 270] on p "The input area component comes with two types of content: a placeholder text fo…" at bounding box center [818, 267] width 417 height 26
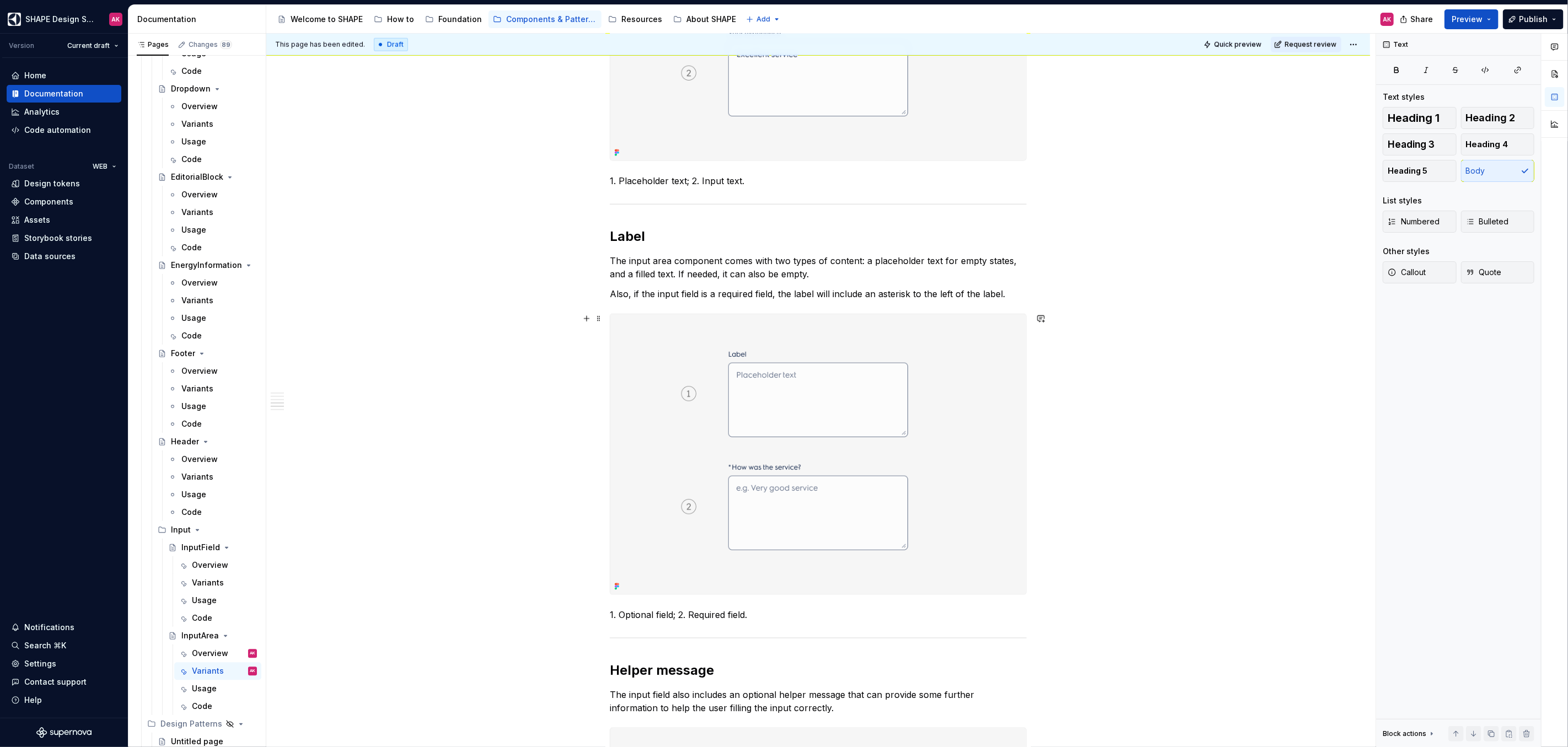
click at [496, 327] on div "**********" at bounding box center [818, 596] width 1104 height 2579
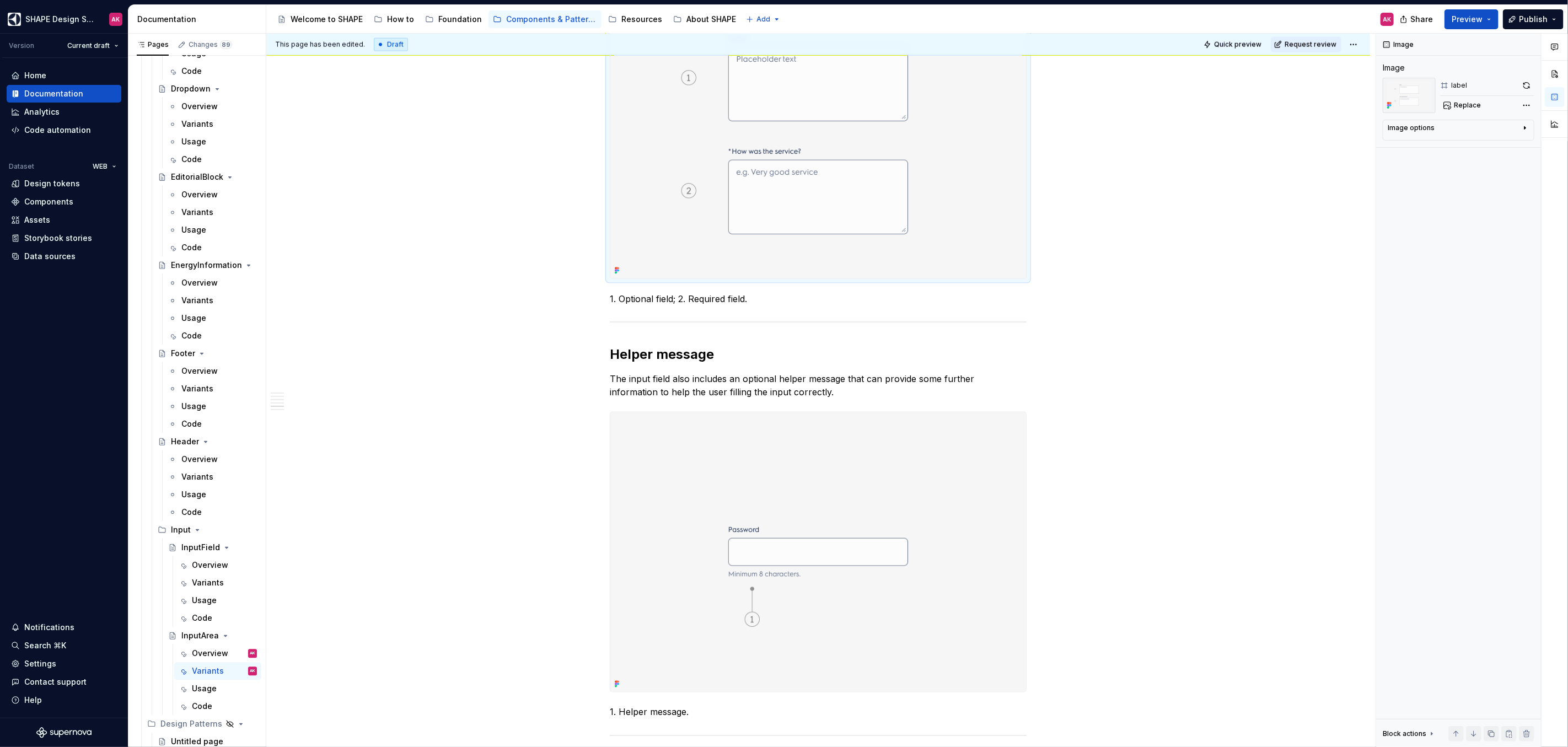
scroll to position [1201, 0]
click at [672, 386] on p "The input field also includes an optional helper message that can provide some …" at bounding box center [818, 383] width 417 height 26
click at [524, 423] on div "**********" at bounding box center [818, 279] width 1104 height 2579
click at [809, 484] on img at bounding box center [818, 551] width 416 height 280
click at [1483, 103] on div "Replace" at bounding box center [1487, 105] width 95 height 15
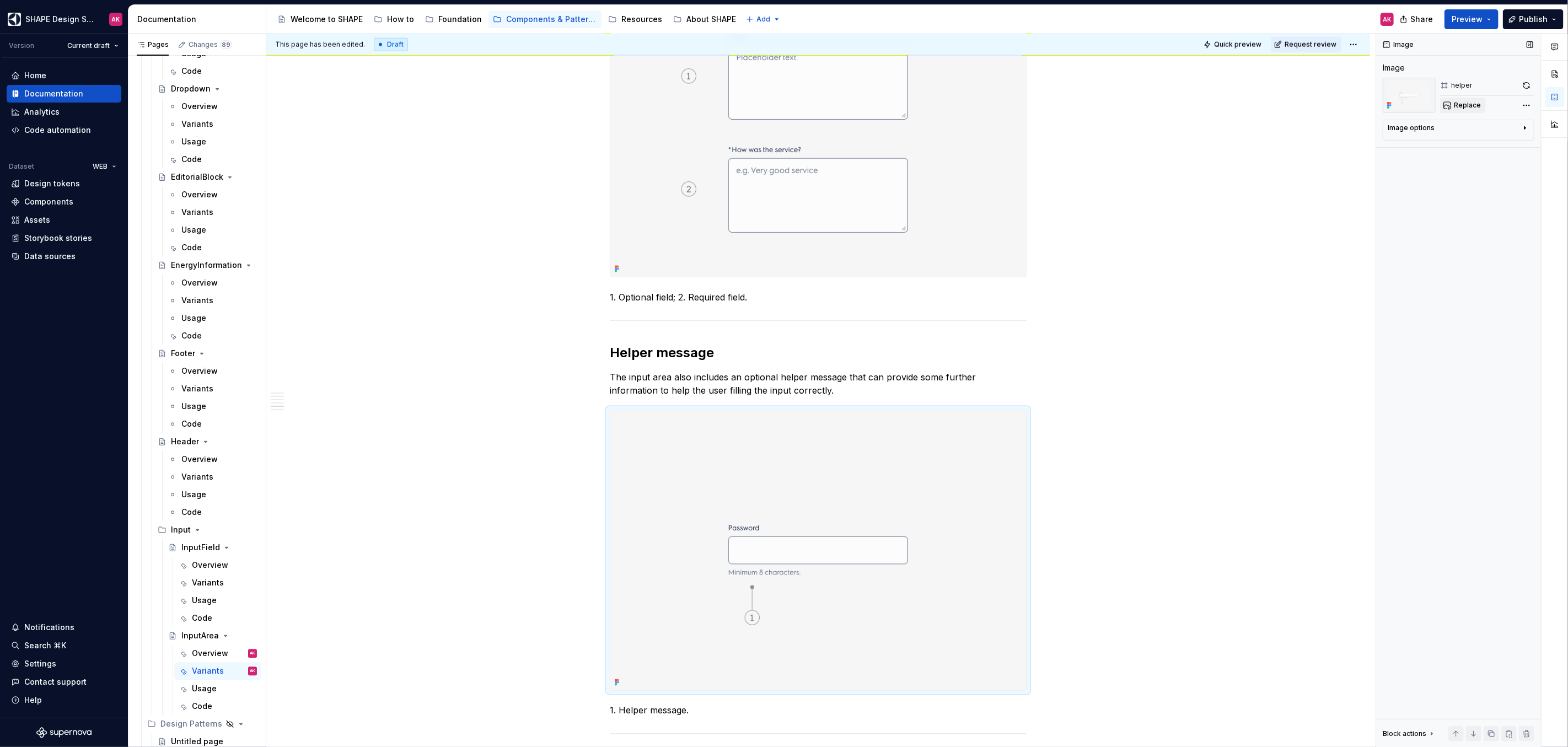
click at [1466, 104] on span "Replace" at bounding box center [1467, 104] width 27 height 9
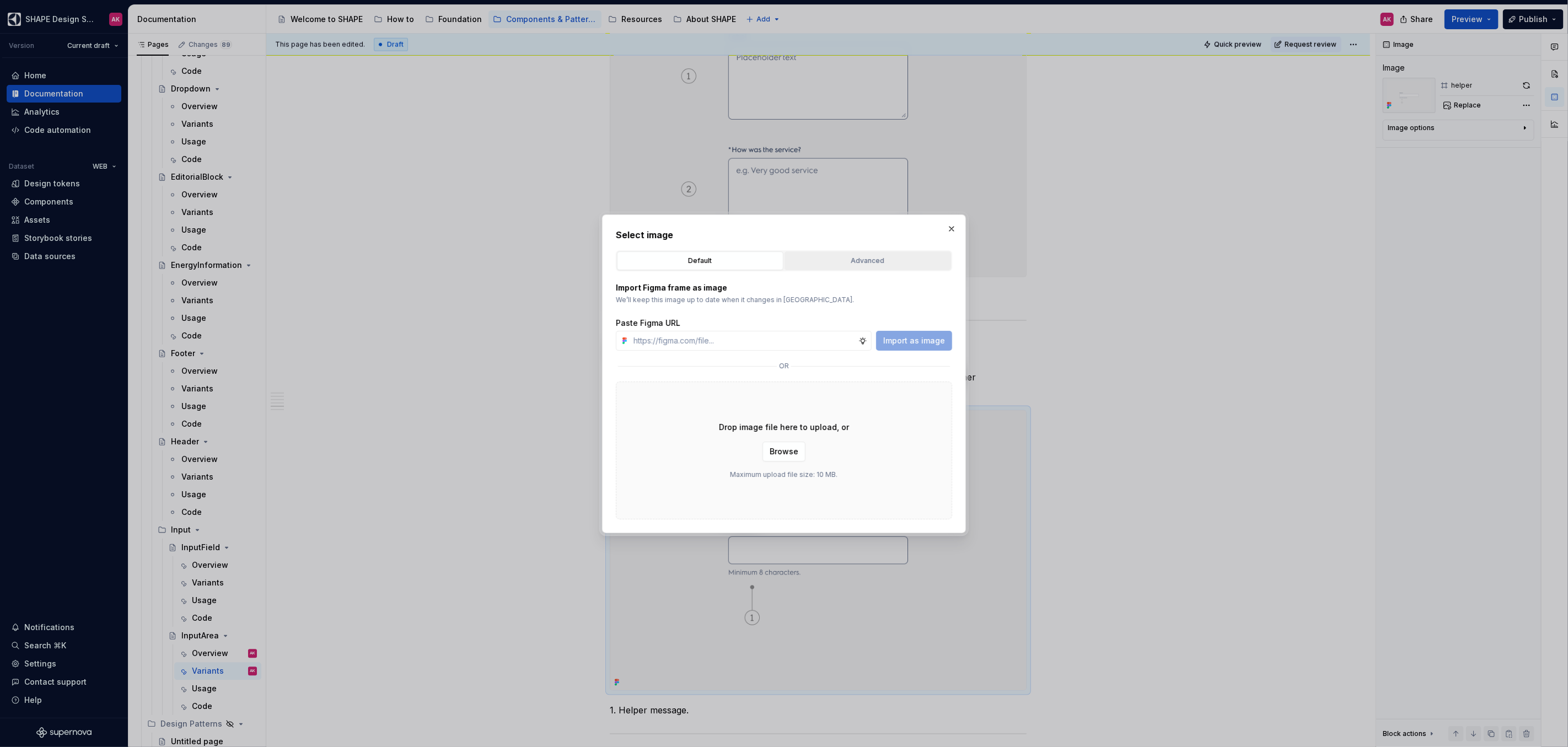
click at [898, 265] on div "Advanced" at bounding box center [867, 260] width 159 height 11
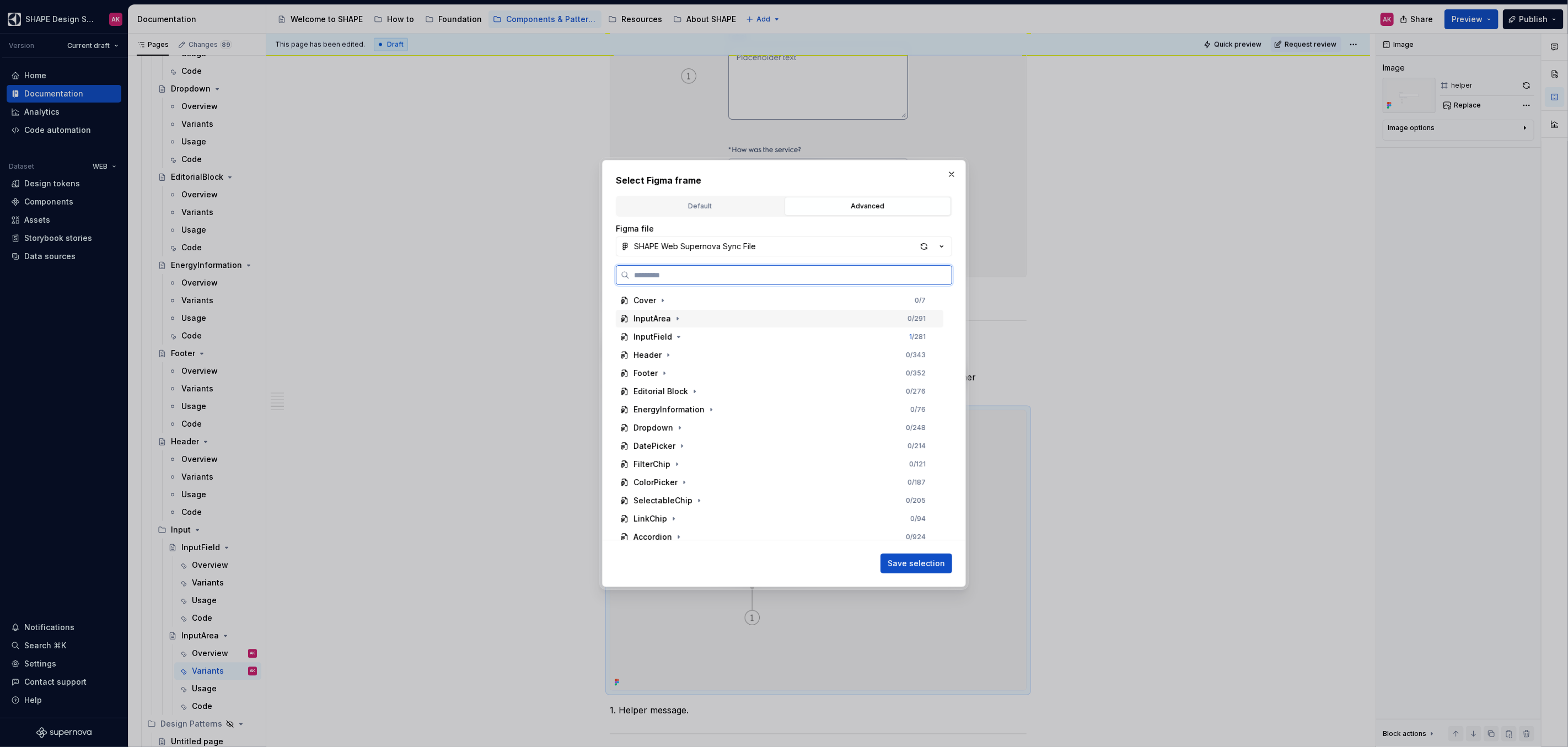
click at [653, 319] on div "InputArea" at bounding box center [652, 318] width 38 height 11
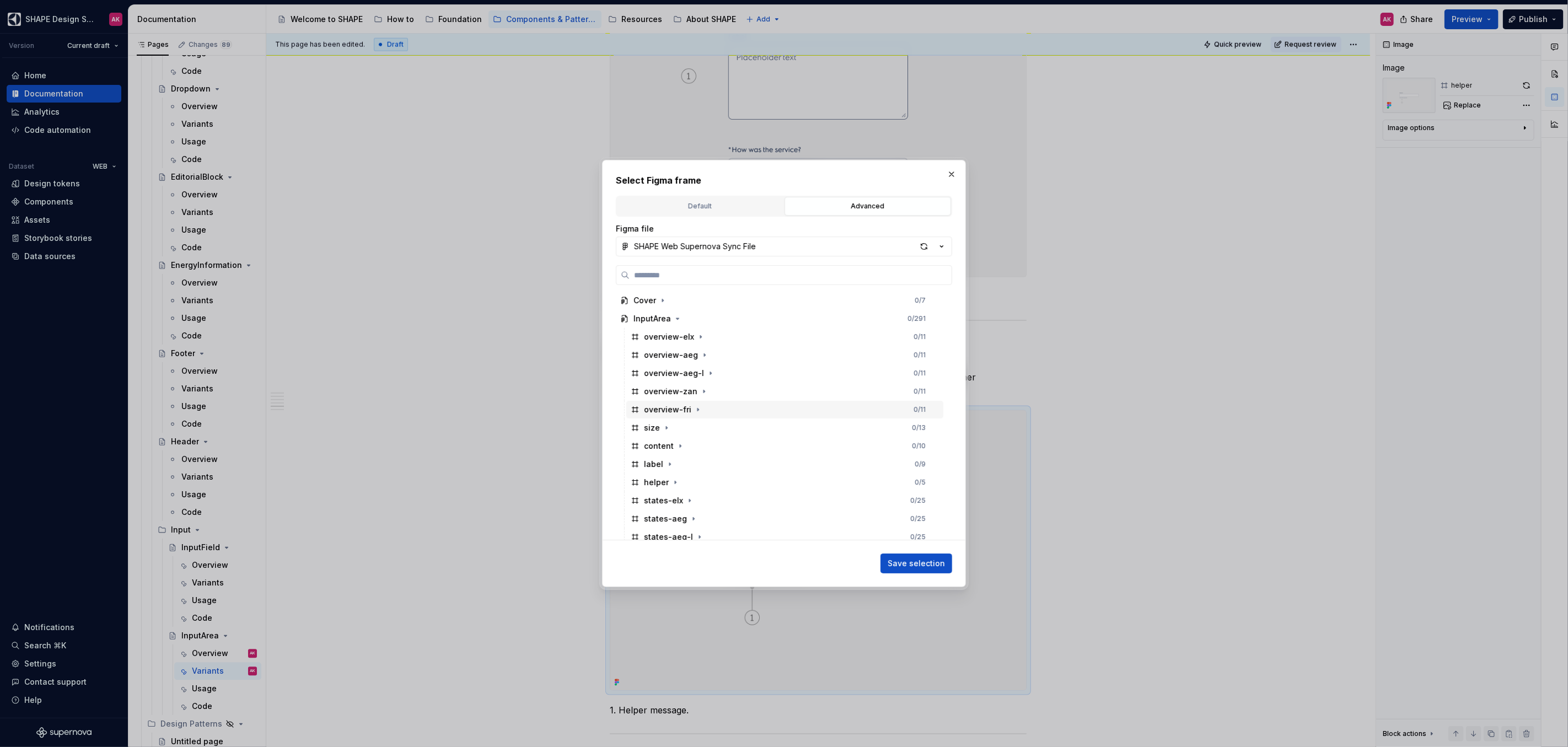
scroll to position [91, 0]
click at [648, 388] on div "helper" at bounding box center [656, 390] width 25 height 11
click at [917, 556] on button "Save selection" at bounding box center [916, 562] width 72 height 20
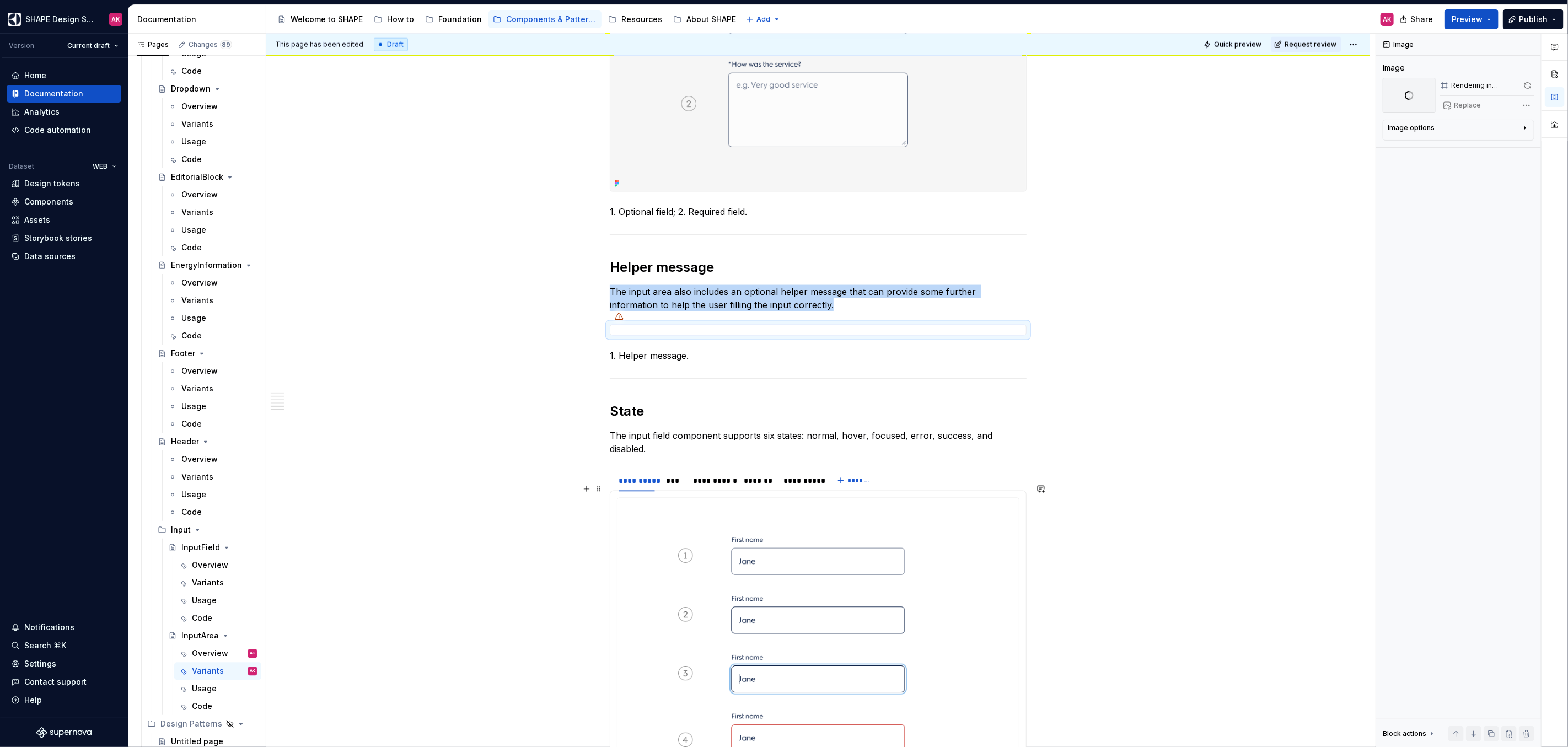
scroll to position [1438, 0]
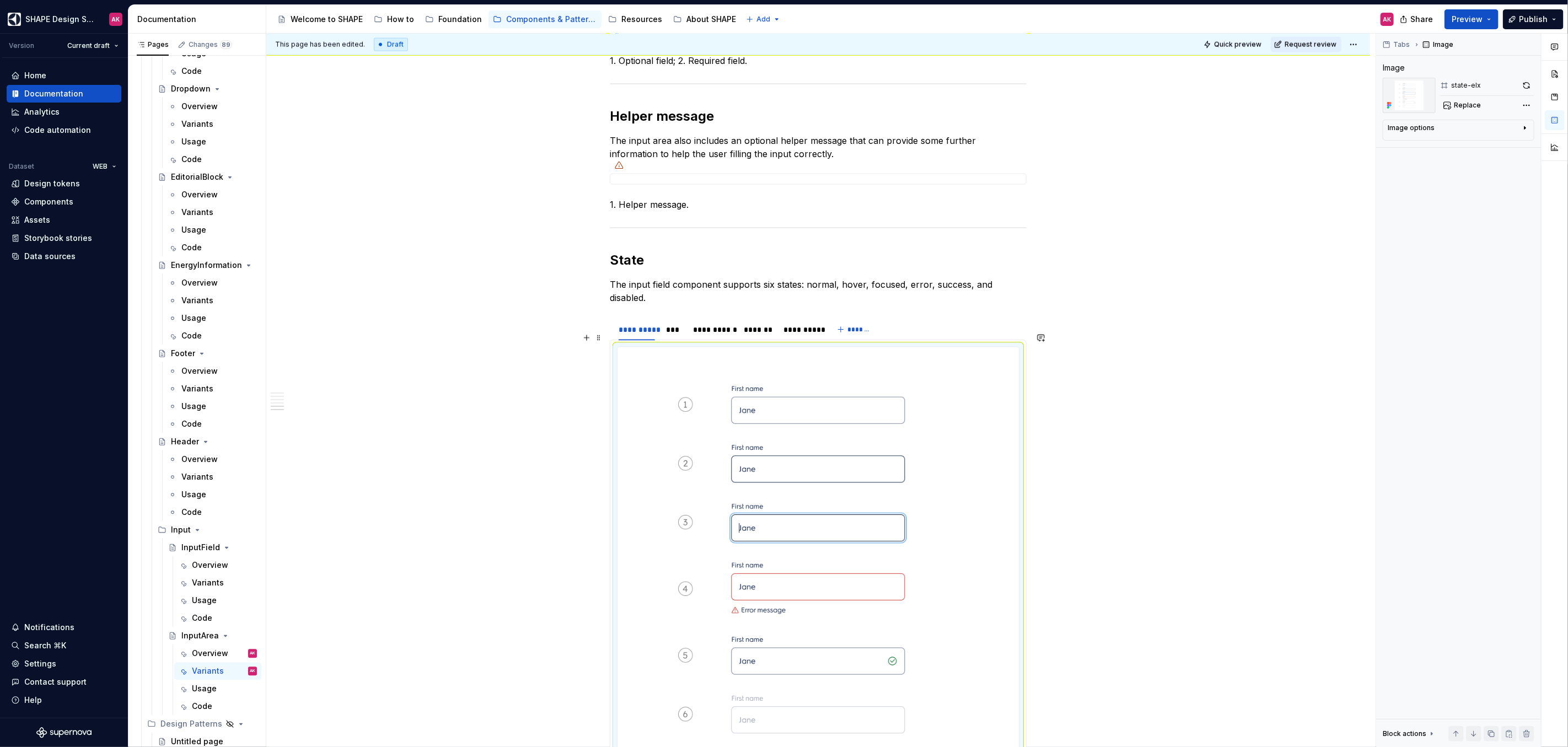
click at [678, 363] on img at bounding box center [818, 559] width 401 height 424
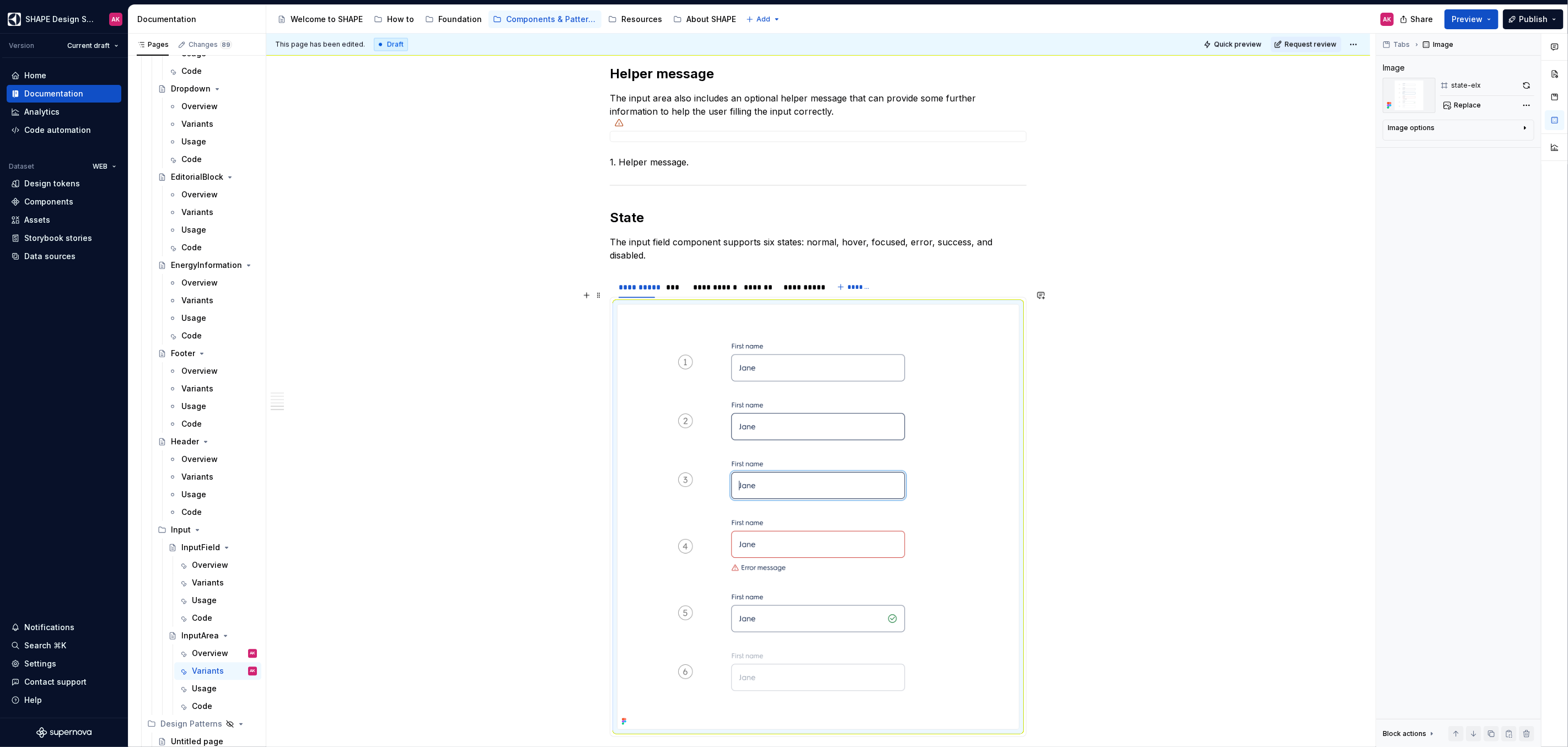
scroll to position [1536, 0]
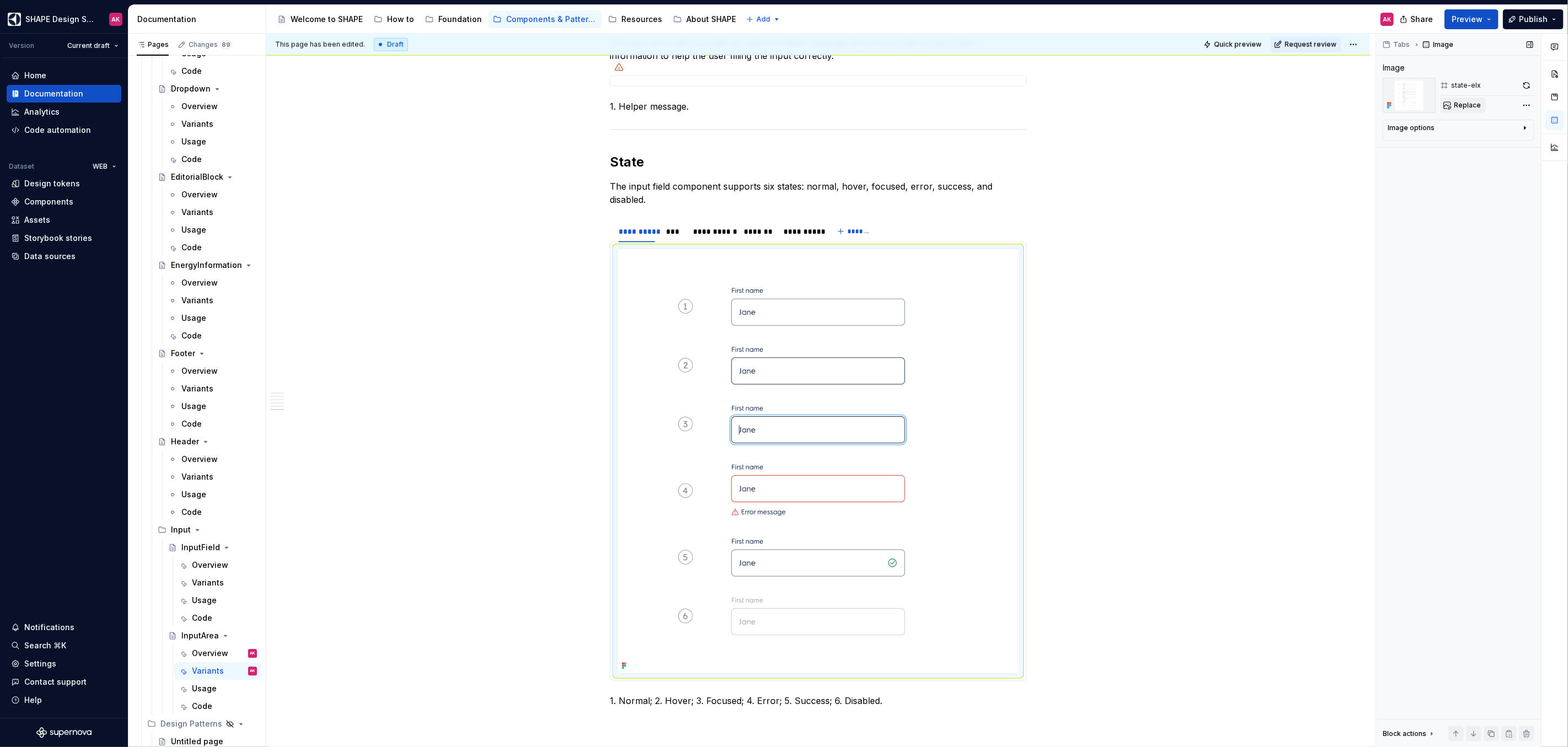
click at [1466, 105] on span "Replace" at bounding box center [1467, 104] width 27 height 9
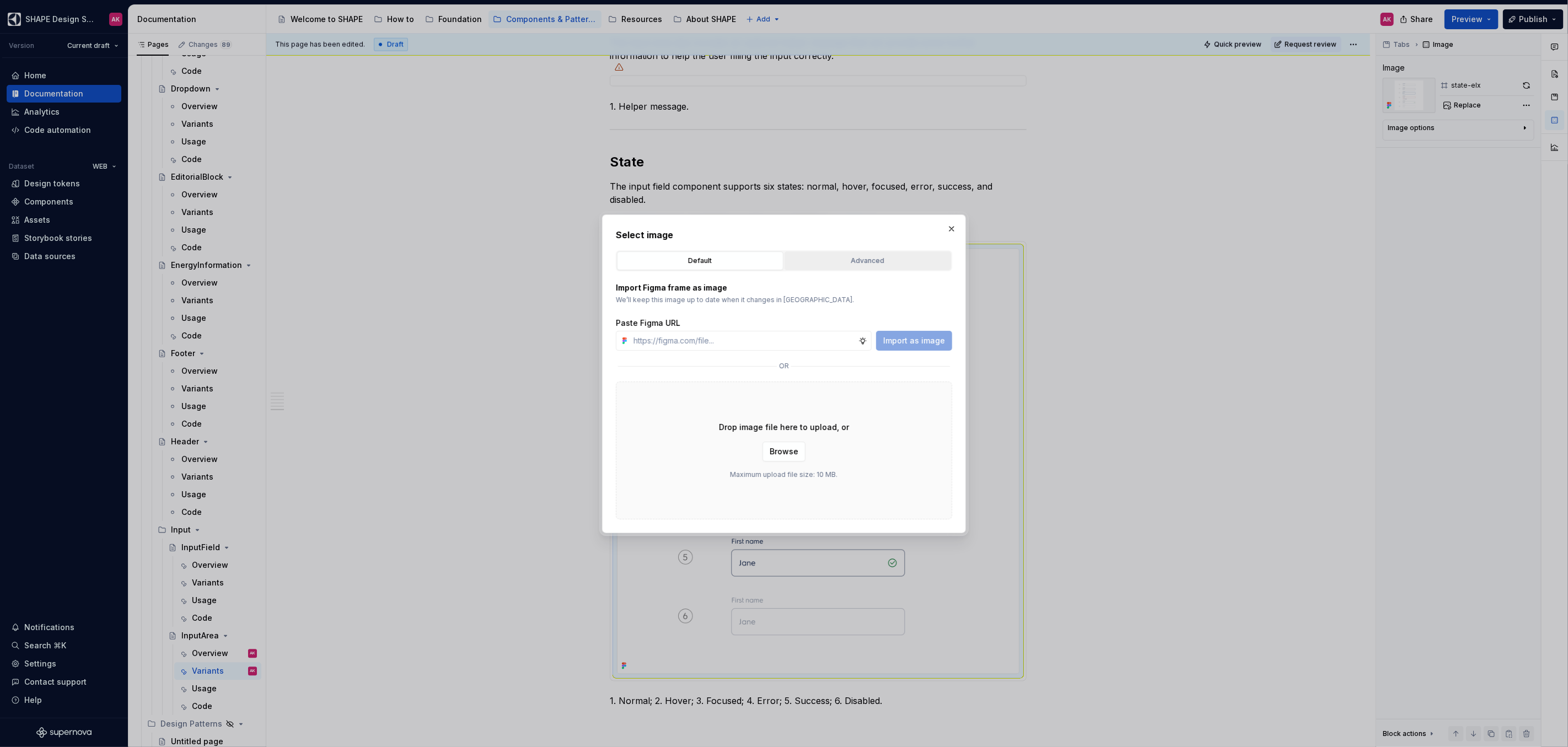
click at [865, 264] on div "Advanced" at bounding box center [867, 260] width 159 height 11
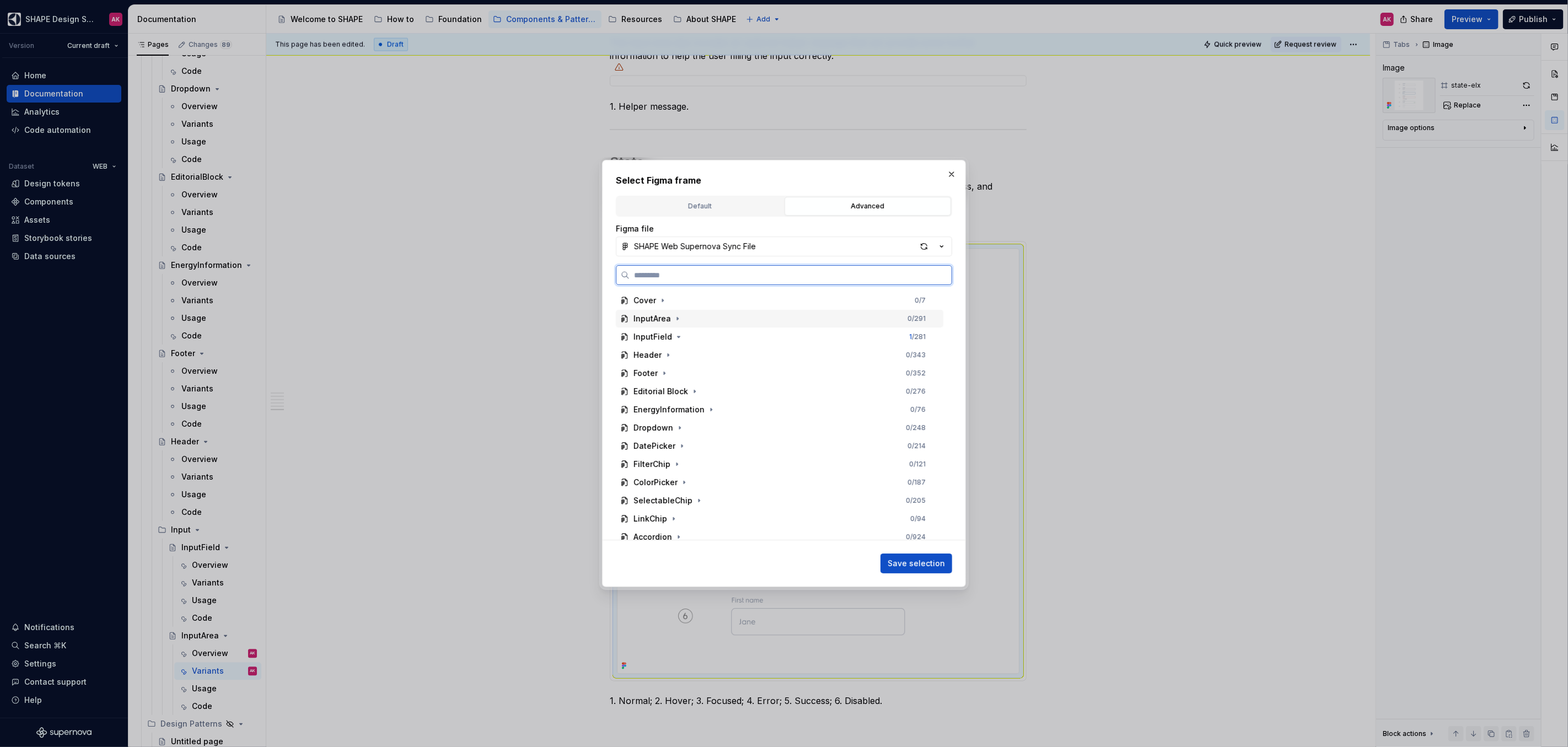
click at [649, 323] on div "InputArea" at bounding box center [652, 318] width 38 height 11
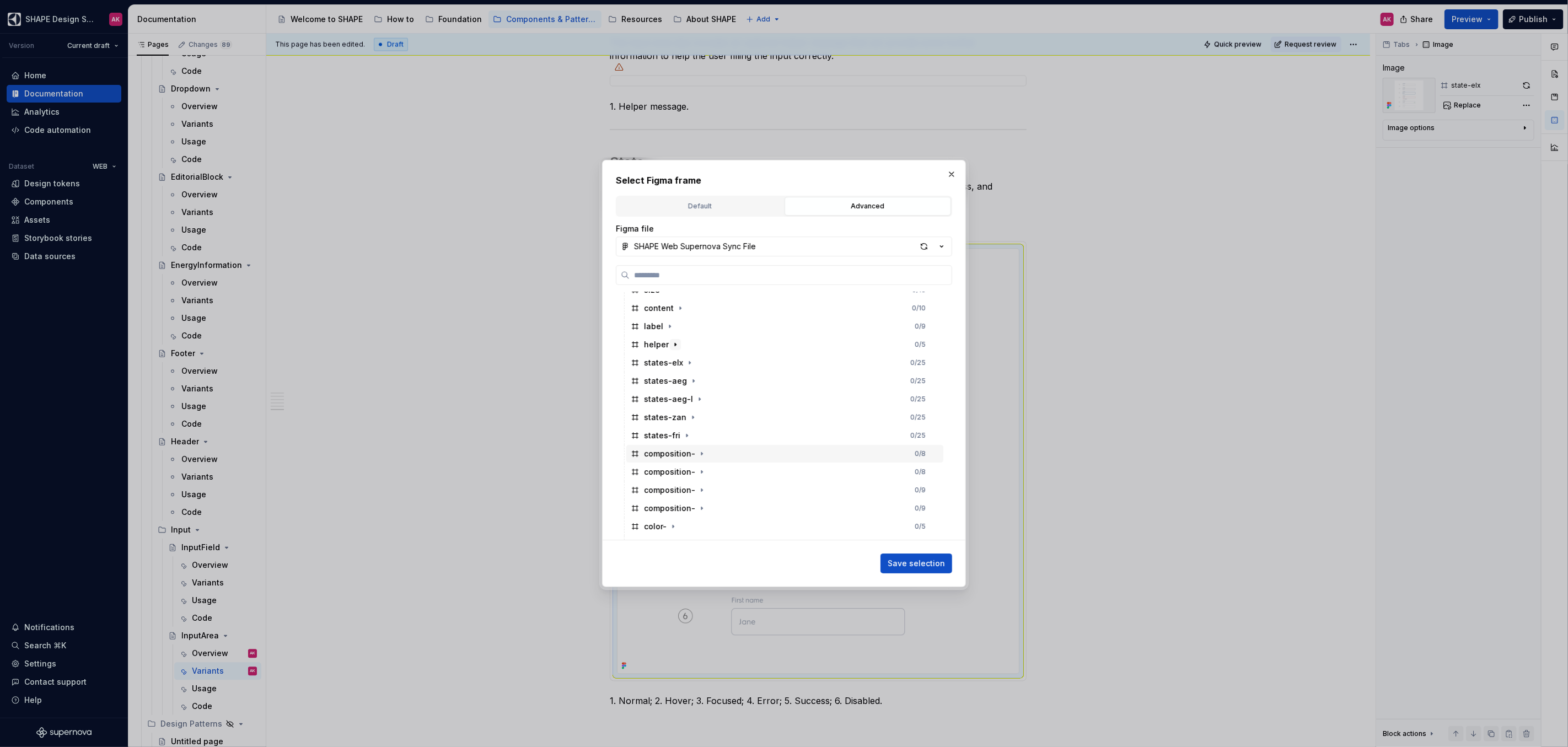
scroll to position [132, 0]
click at [666, 368] on div "states-elx" at bounding box center [663, 367] width 39 height 11
click at [928, 559] on span "Save selection" at bounding box center [915, 562] width 57 height 11
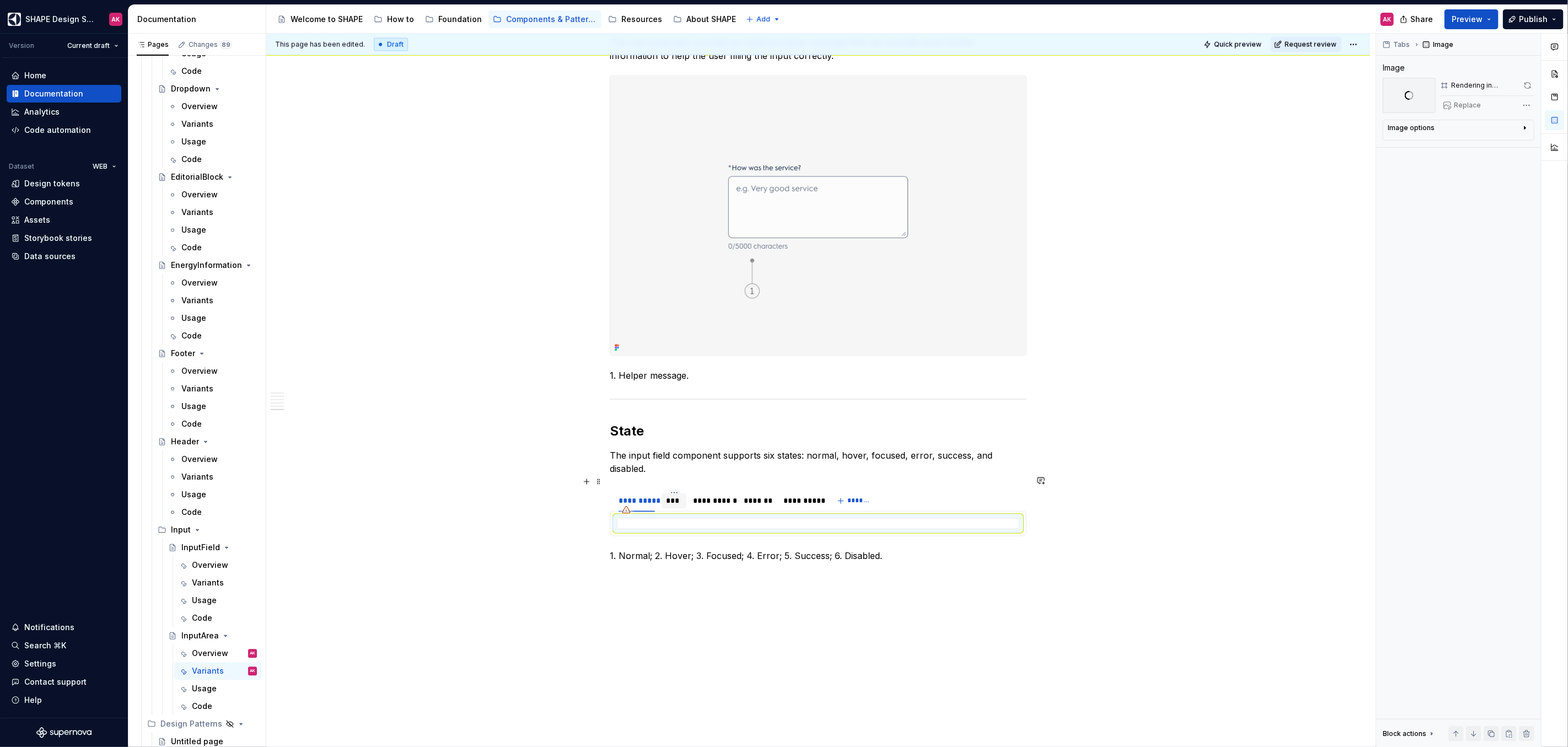
click at [681, 496] on div "***" at bounding box center [674, 501] width 16 height 11
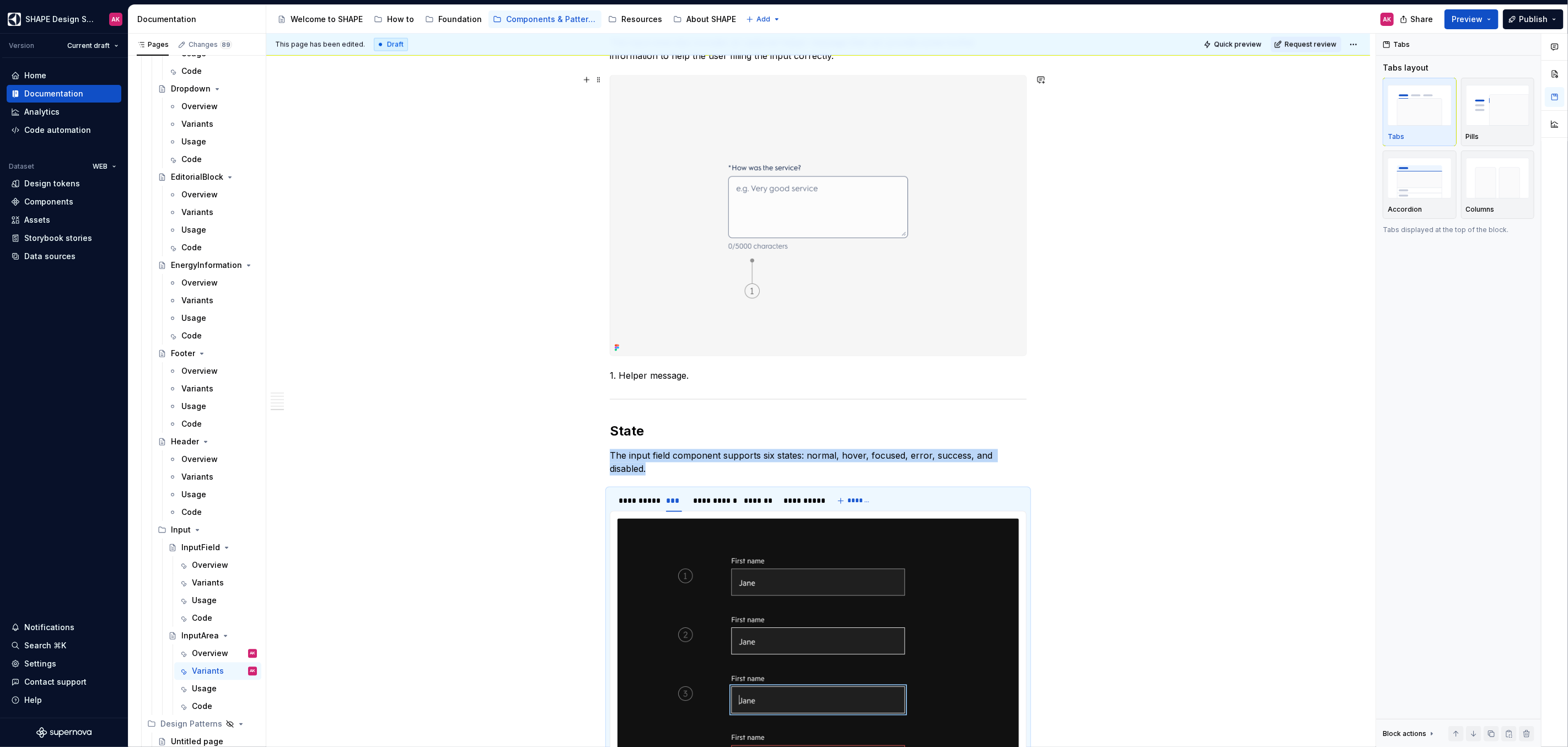
scroll to position [1639, 0]
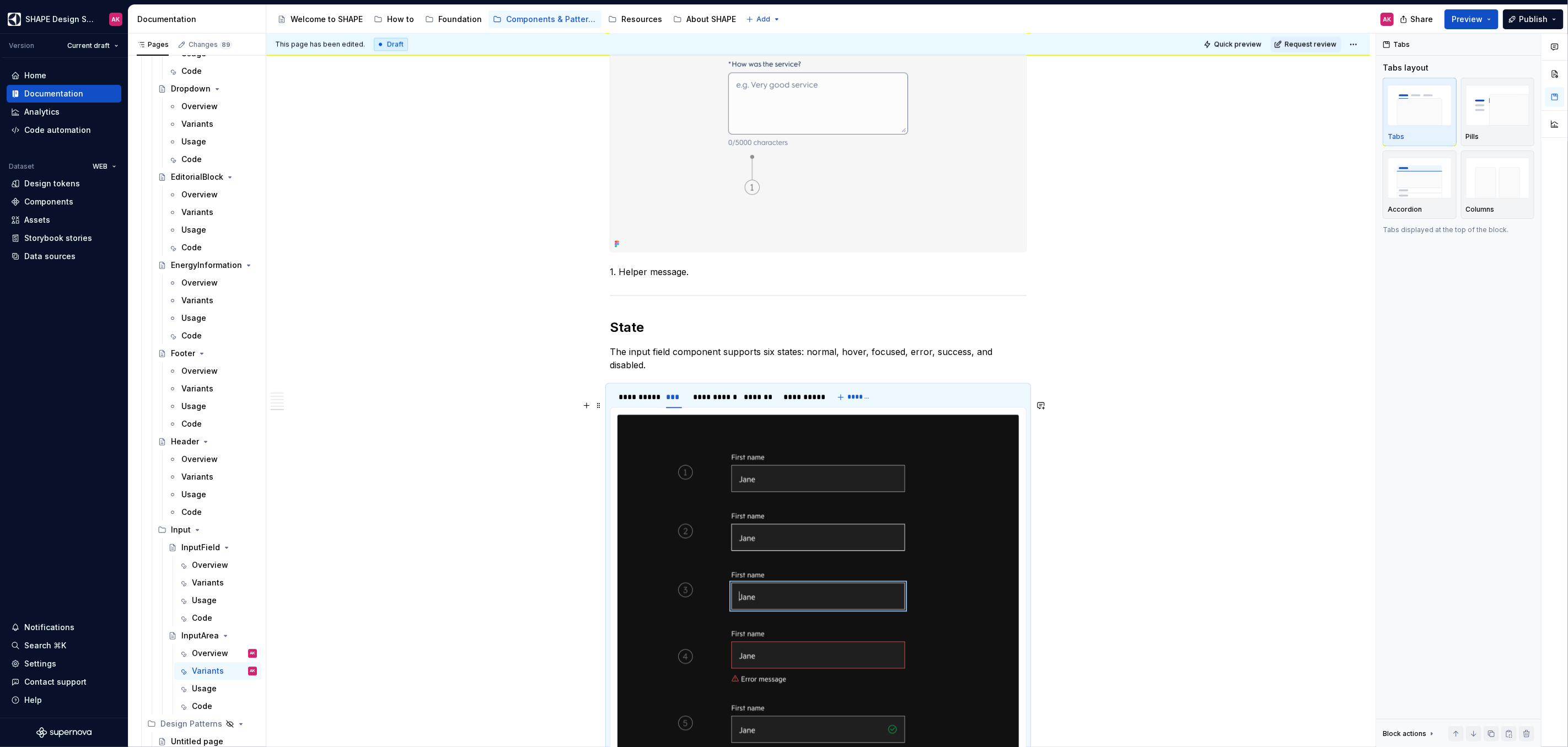
click at [826, 446] on img at bounding box center [818, 626] width 401 height 424
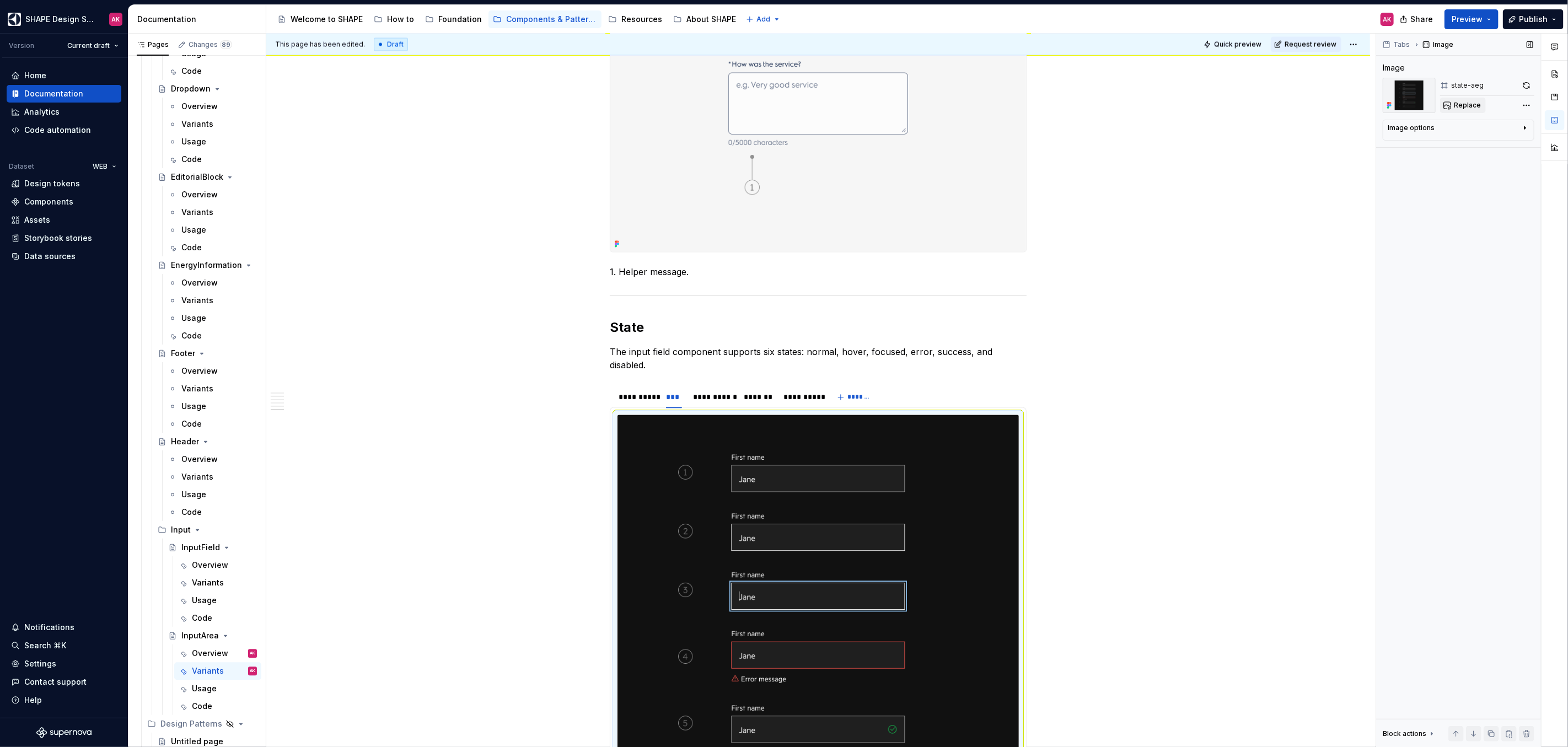
click at [1459, 101] on span "Replace" at bounding box center [1467, 104] width 27 height 9
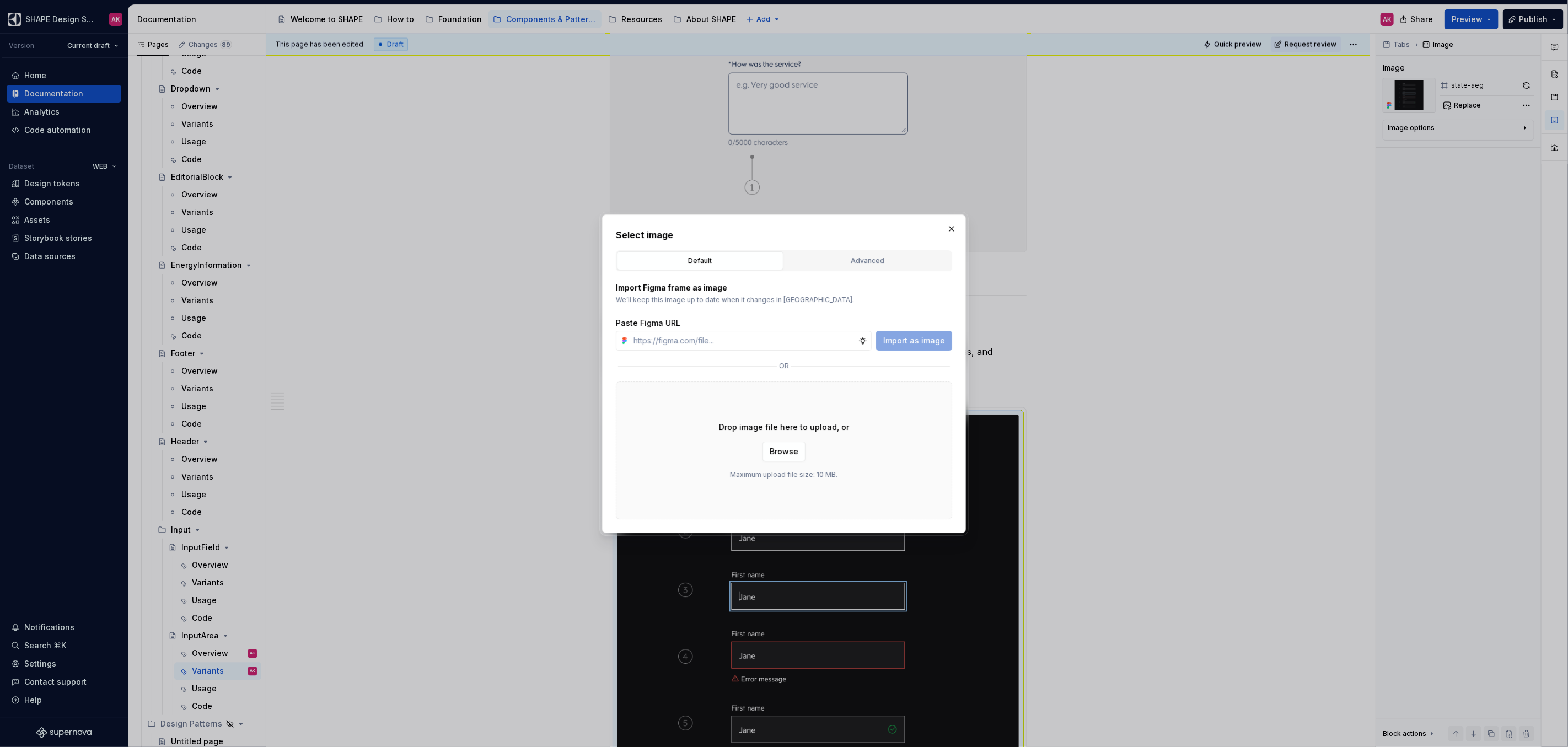
click at [860, 262] on div "Advanced" at bounding box center [867, 260] width 159 height 11
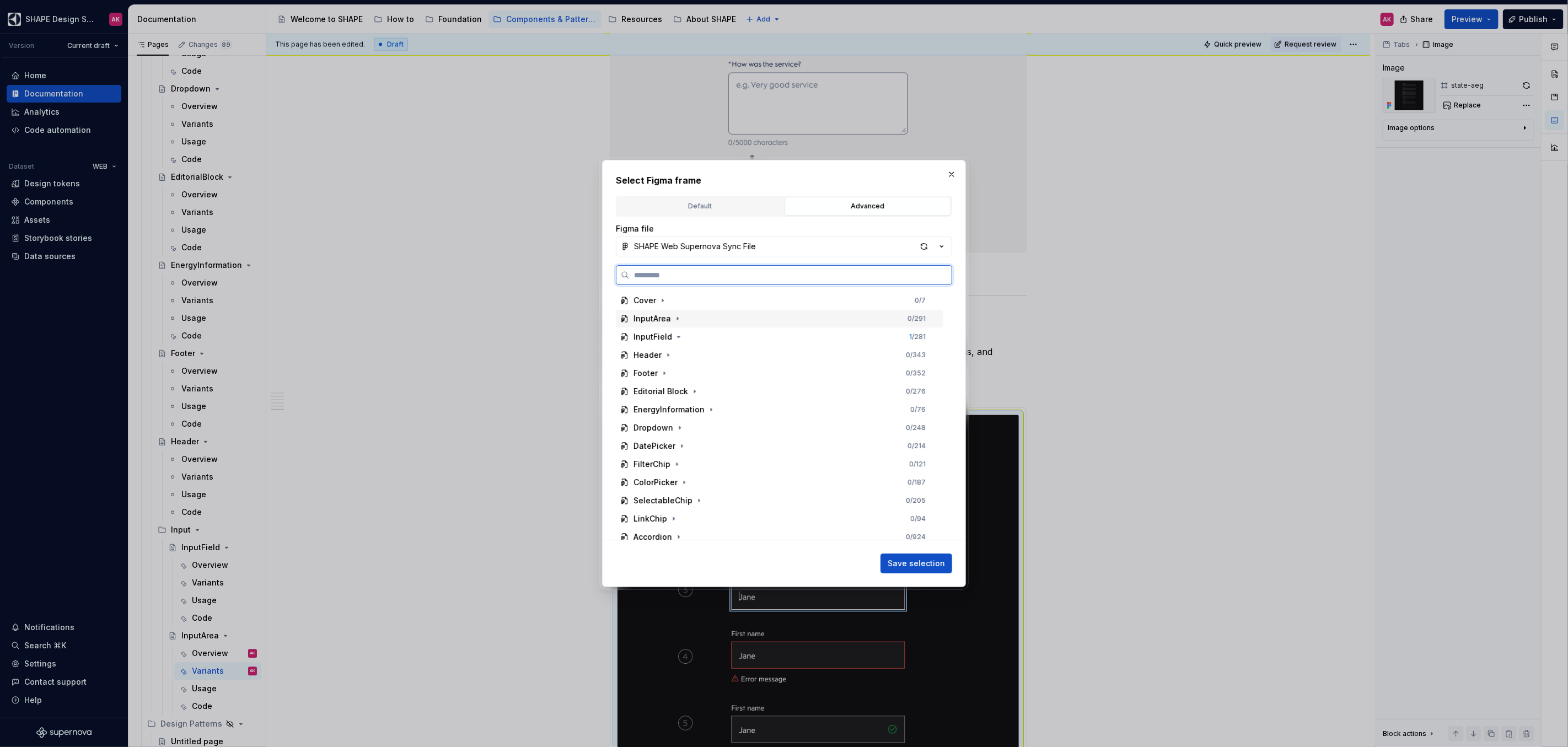
click at [654, 322] on div "InputArea" at bounding box center [652, 318] width 38 height 11
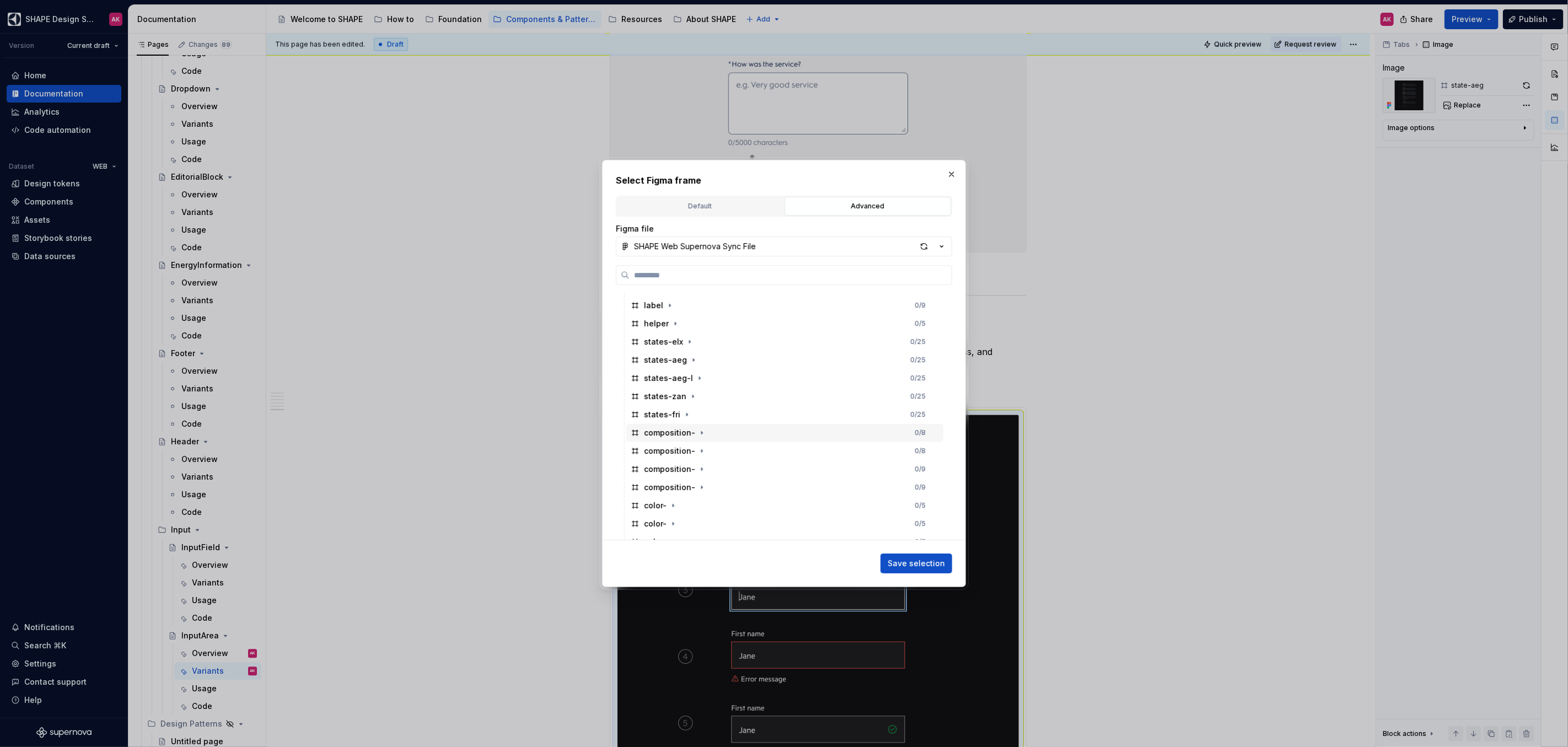
scroll to position [97, 0]
click at [658, 423] on div "states-aeg" at bounding box center [665, 421] width 43 height 11
click at [927, 560] on span "Save selection" at bounding box center [915, 562] width 57 height 11
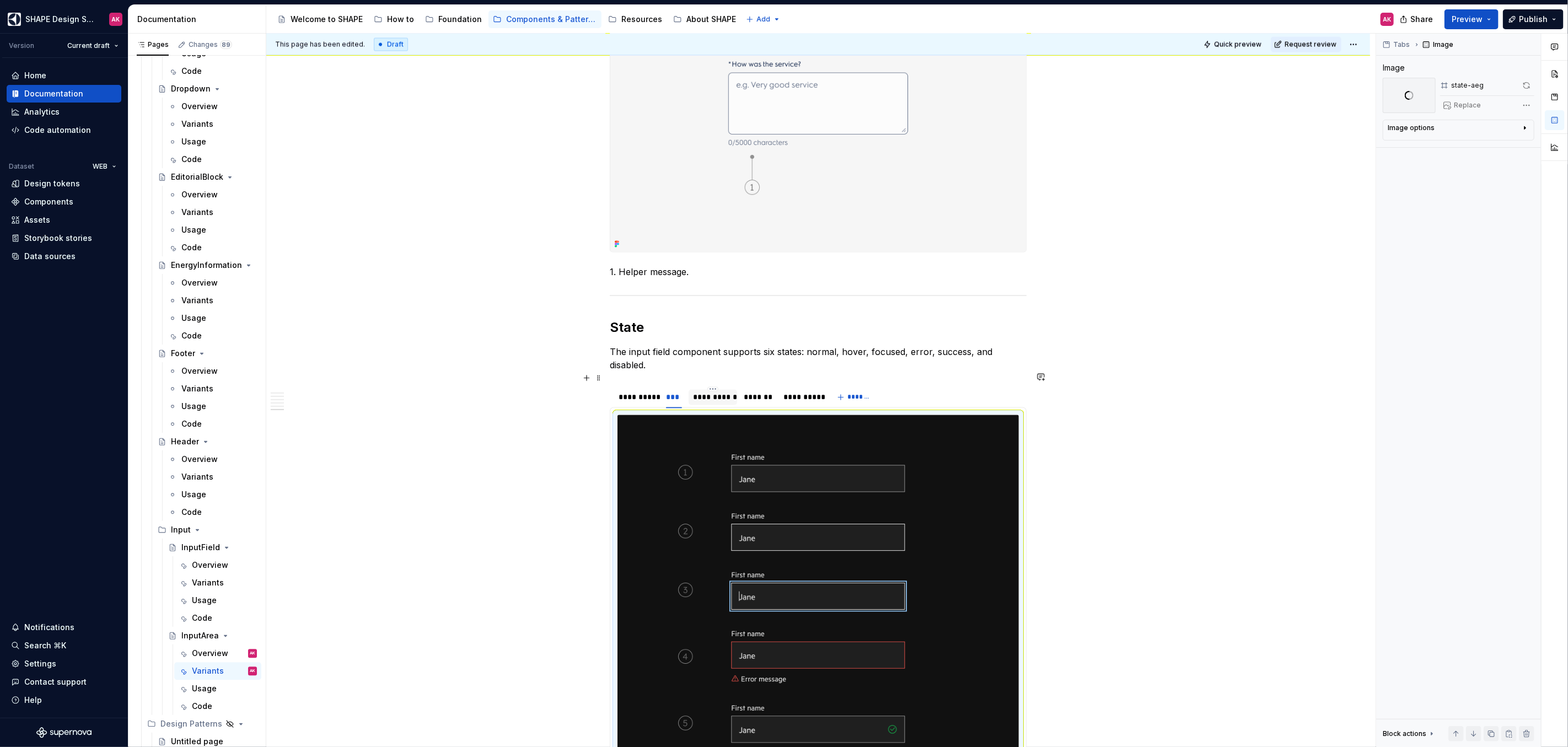
click at [705, 391] on div "**********" at bounding box center [712, 396] width 40 height 11
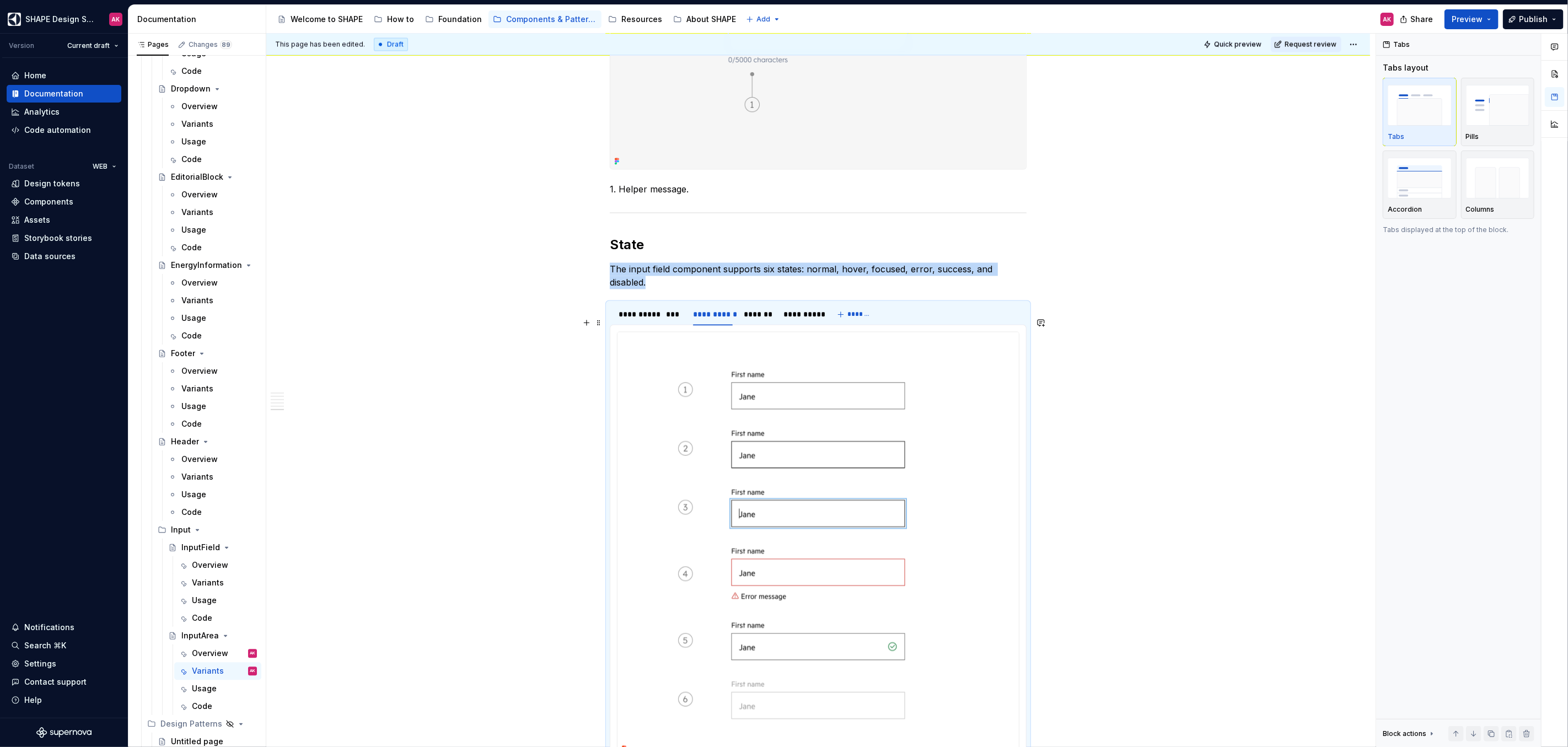
scroll to position [1737, 0]
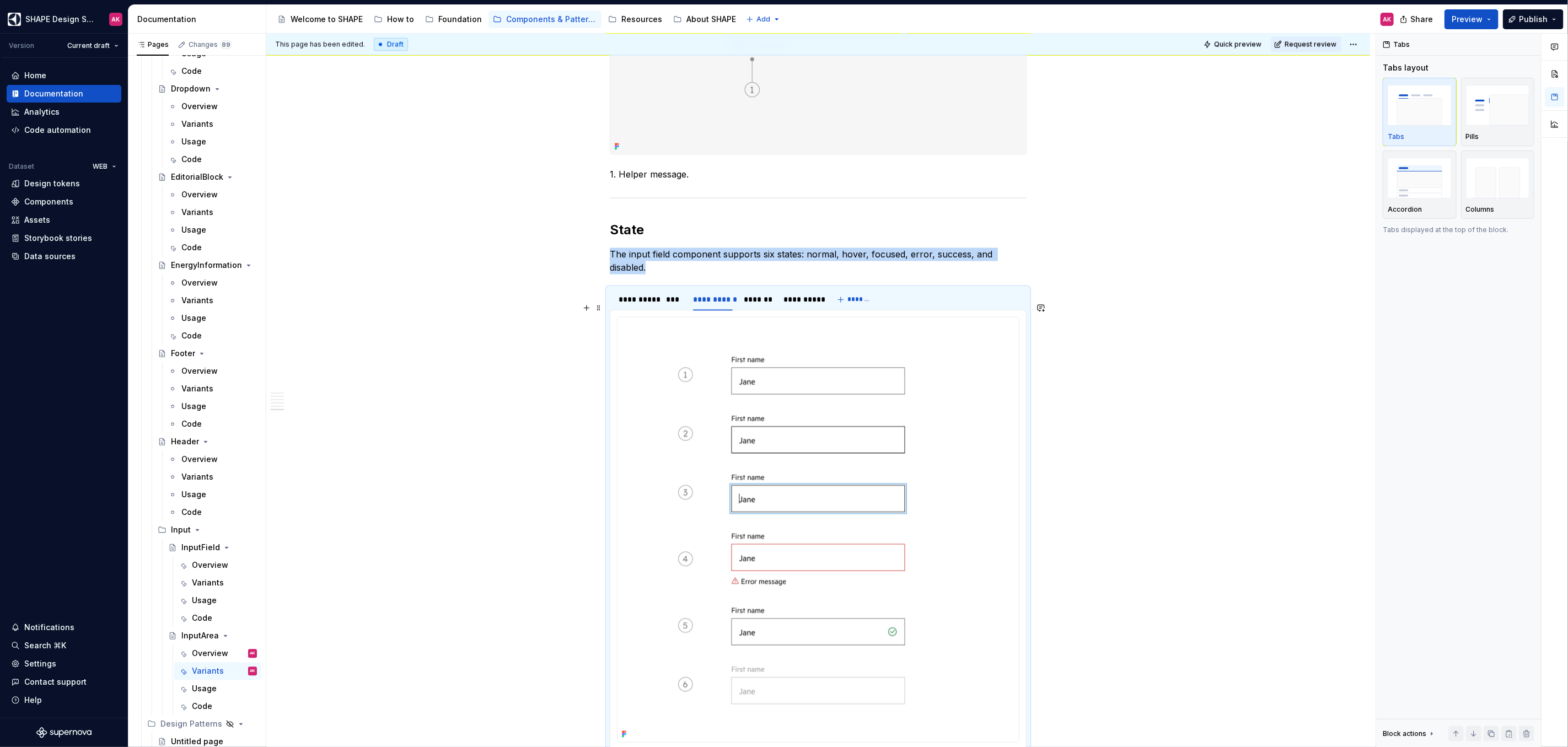
click at [857, 391] on img at bounding box center [818, 529] width 401 height 424
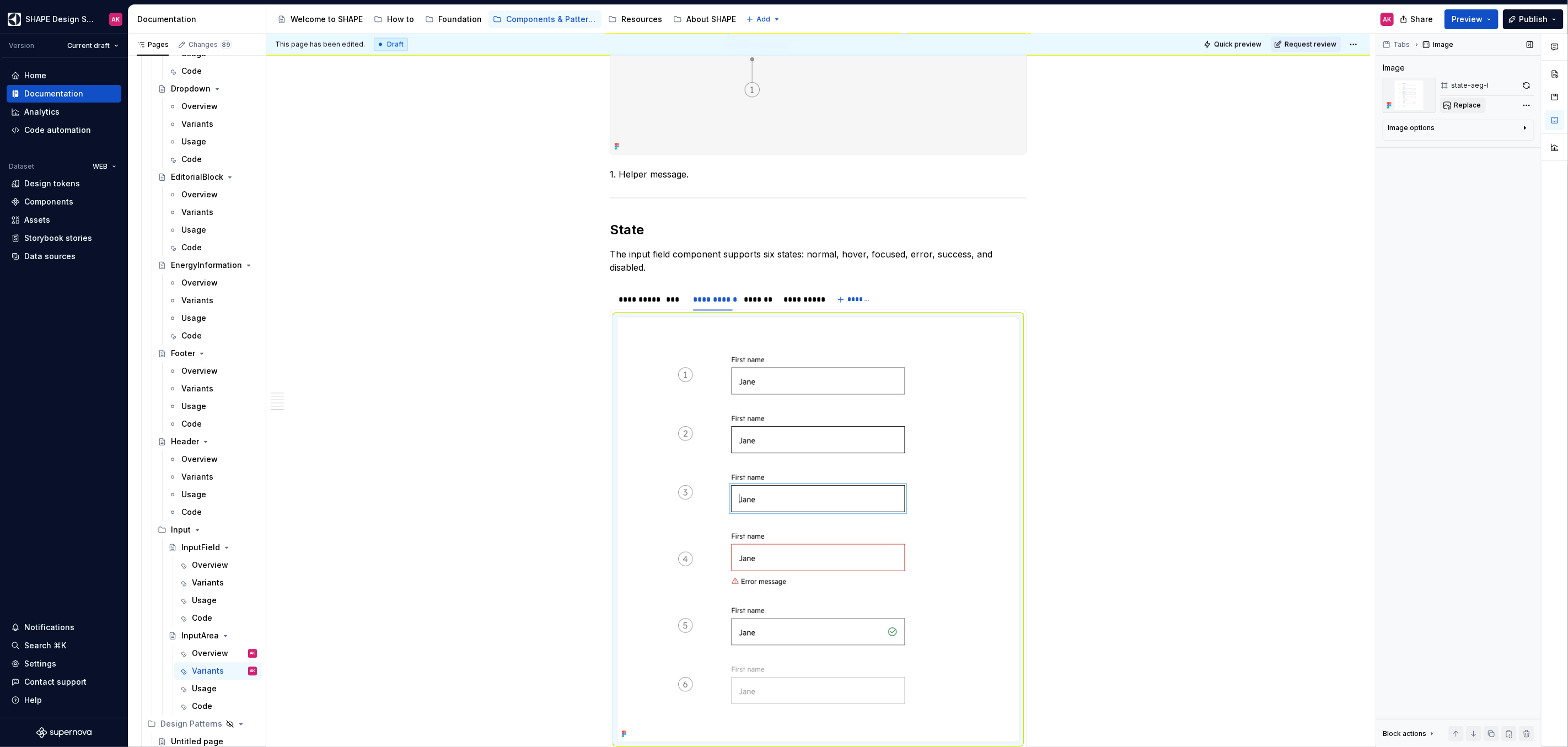
click at [1461, 105] on span "Replace" at bounding box center [1467, 104] width 27 height 9
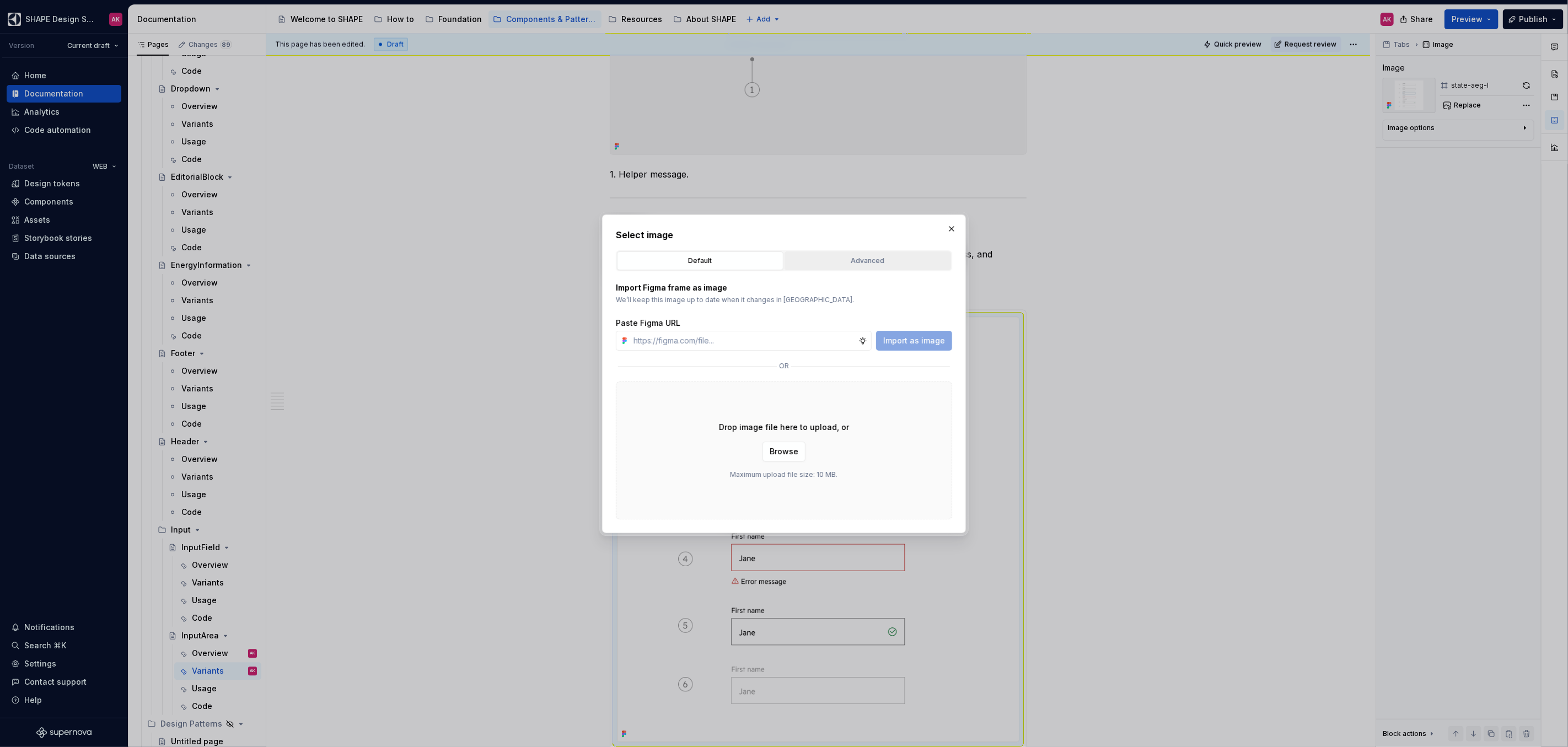
click at [868, 256] on div "Advanced" at bounding box center [867, 260] width 159 height 11
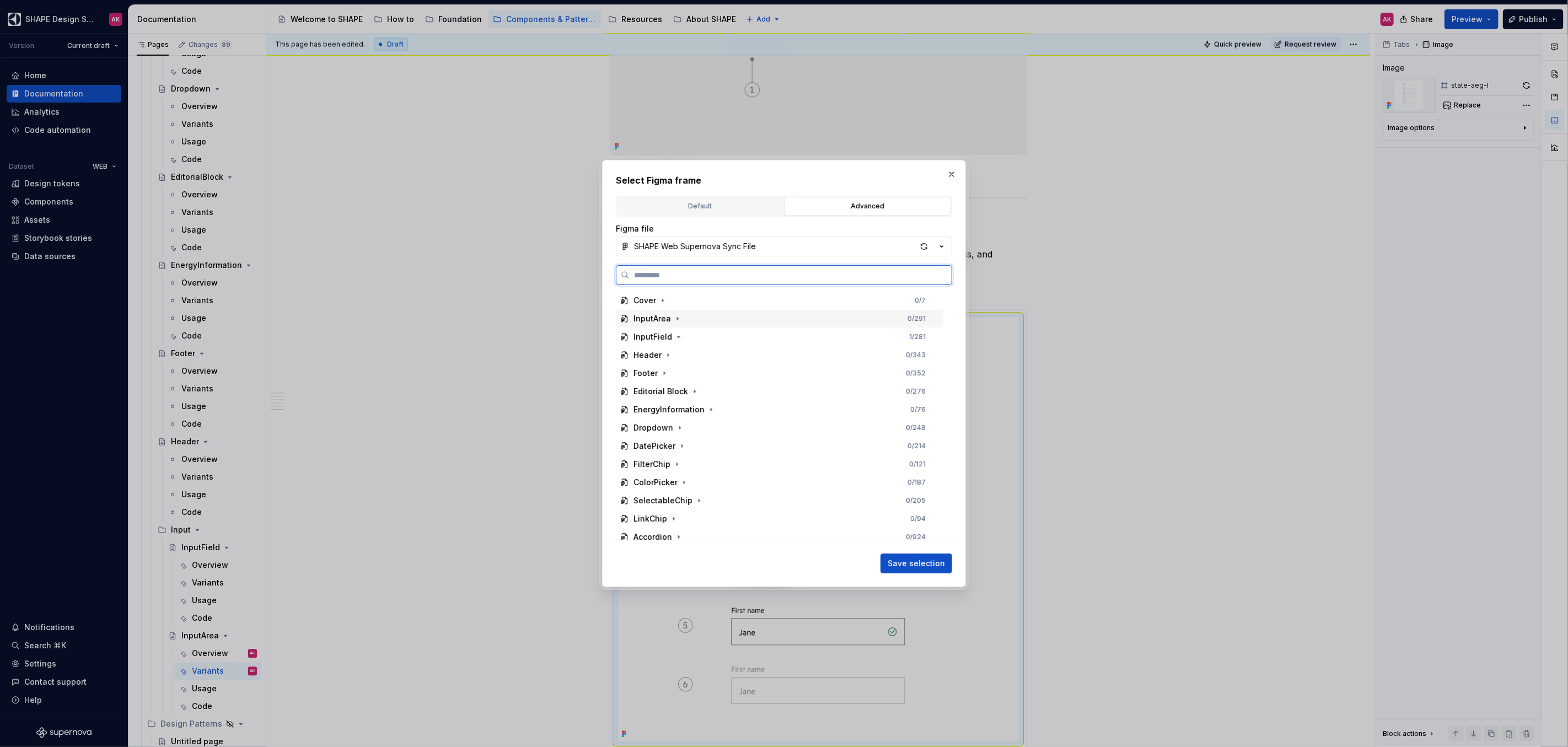
click at [643, 321] on div "InputArea" at bounding box center [652, 318] width 38 height 11
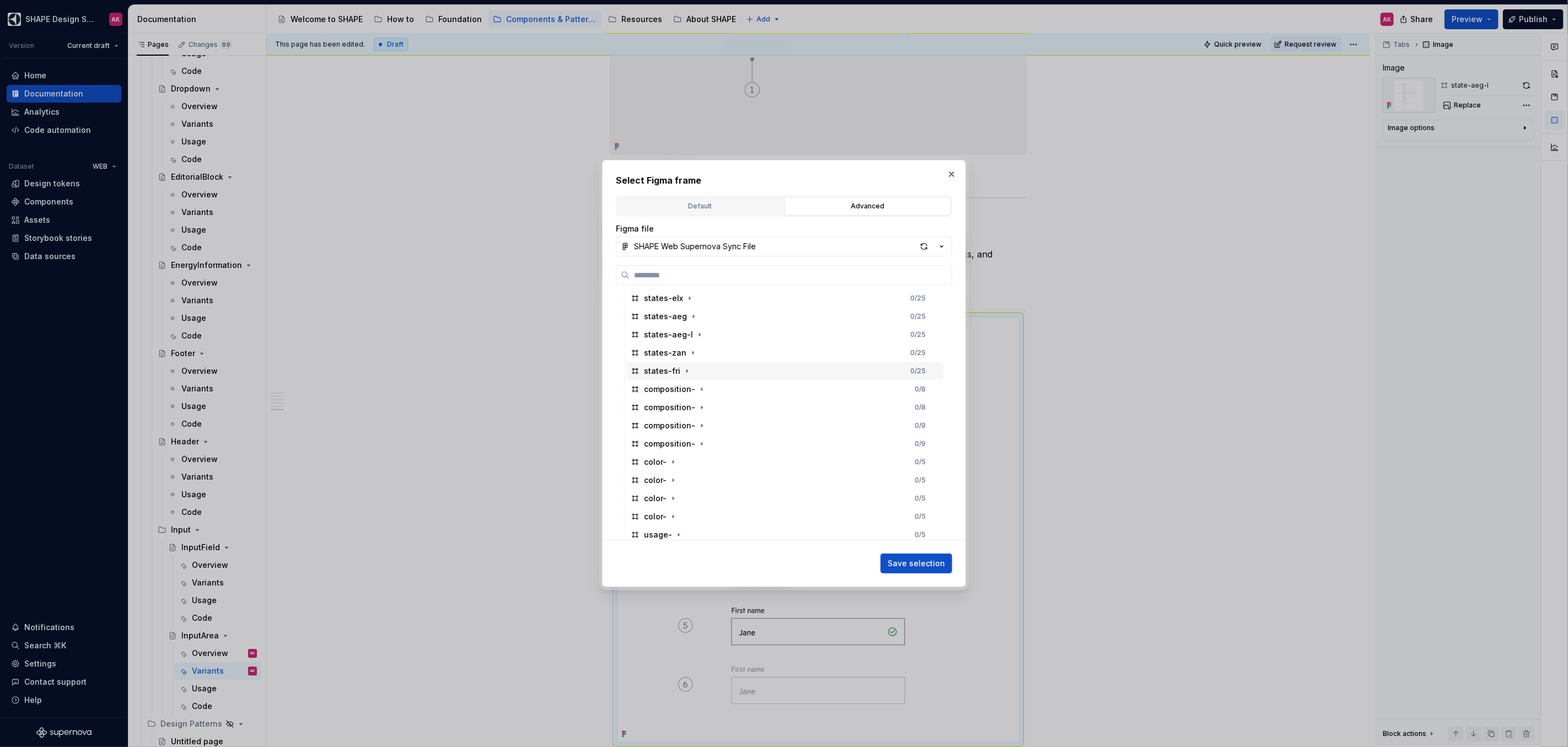
scroll to position [202, 0]
click at [662, 339] on div "states-aeg-l" at bounding box center [668, 334] width 49 height 11
click at [912, 560] on span "Save selection" at bounding box center [915, 562] width 57 height 11
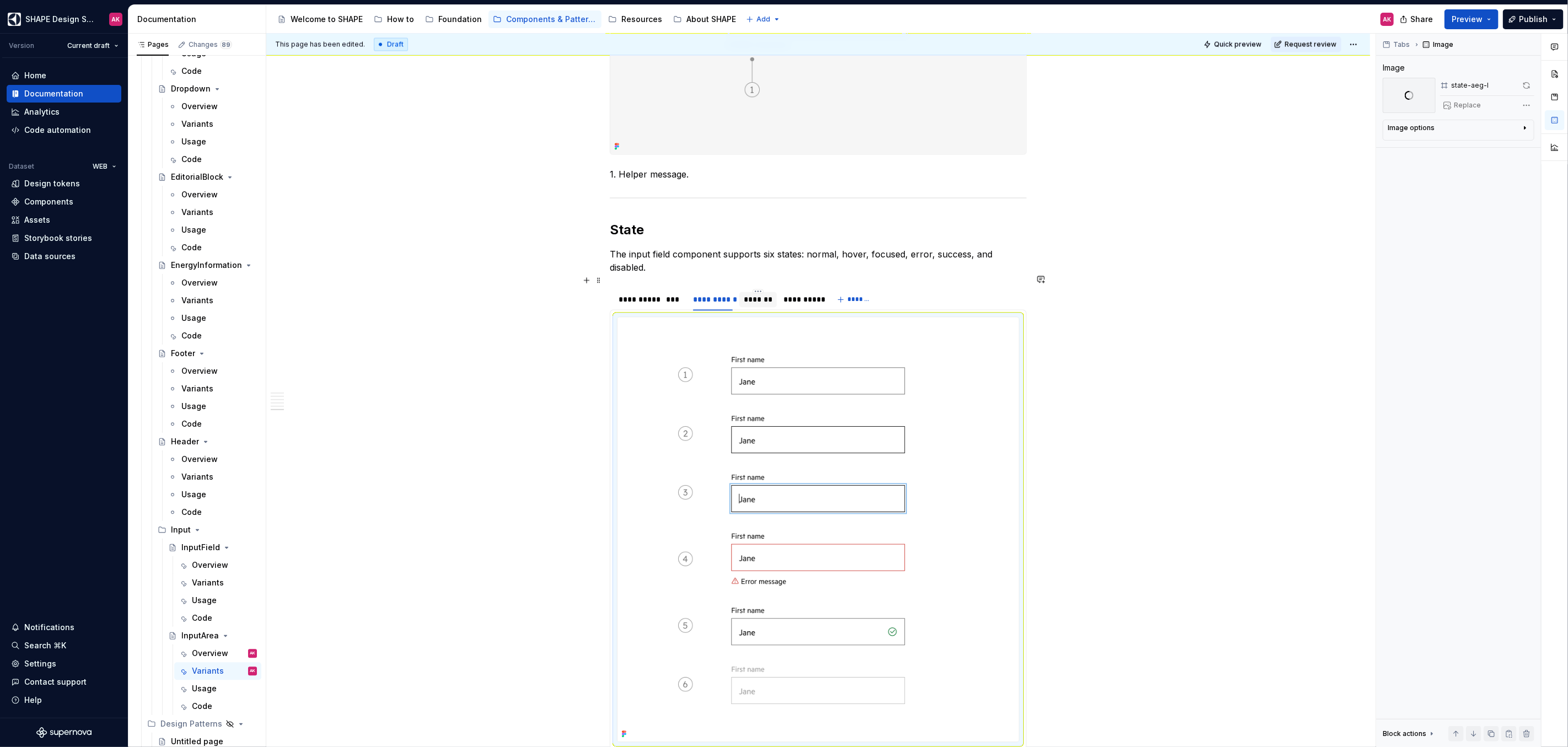
click at [753, 294] on div "*******" at bounding box center [758, 299] width 29 height 11
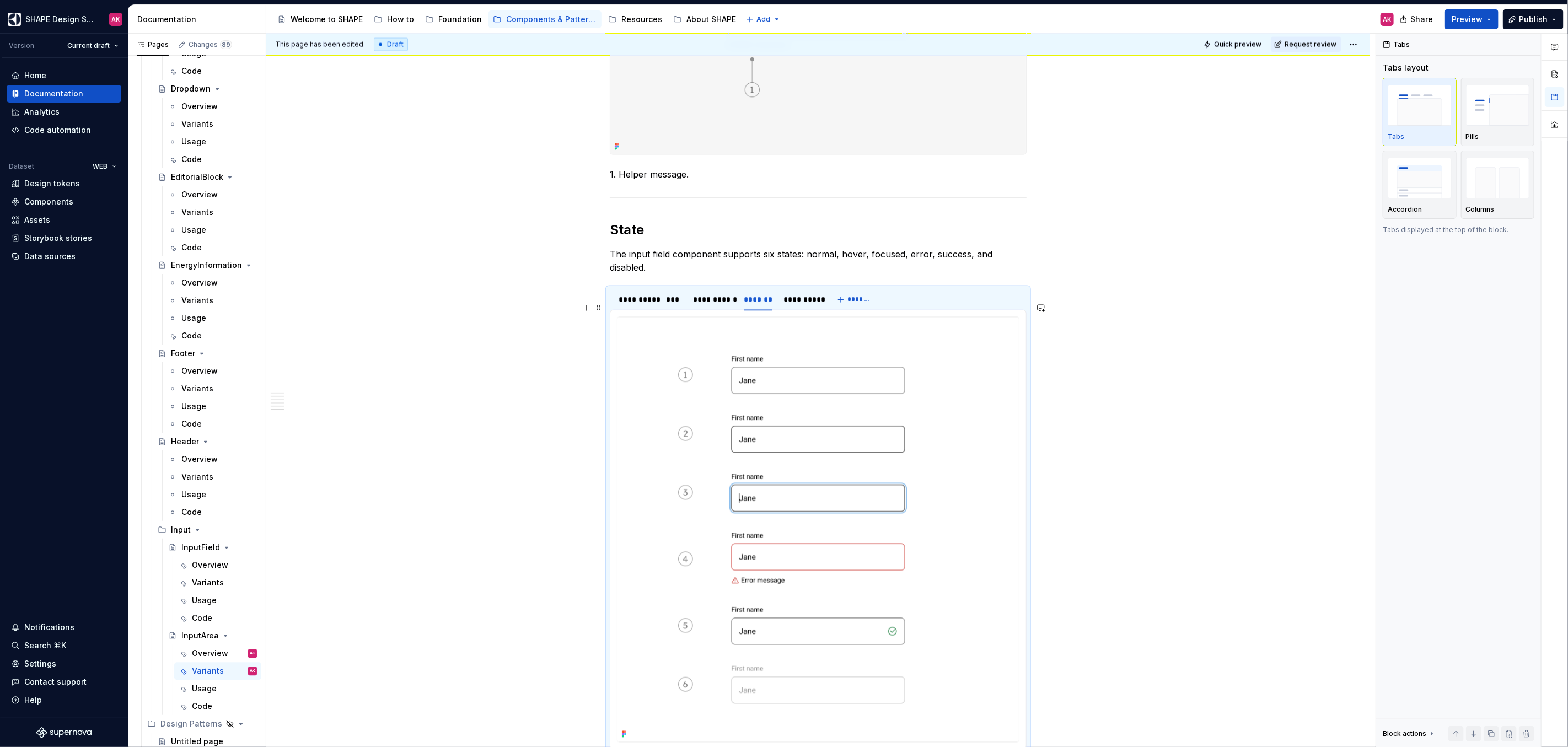
click at [768, 359] on img at bounding box center [818, 529] width 401 height 424
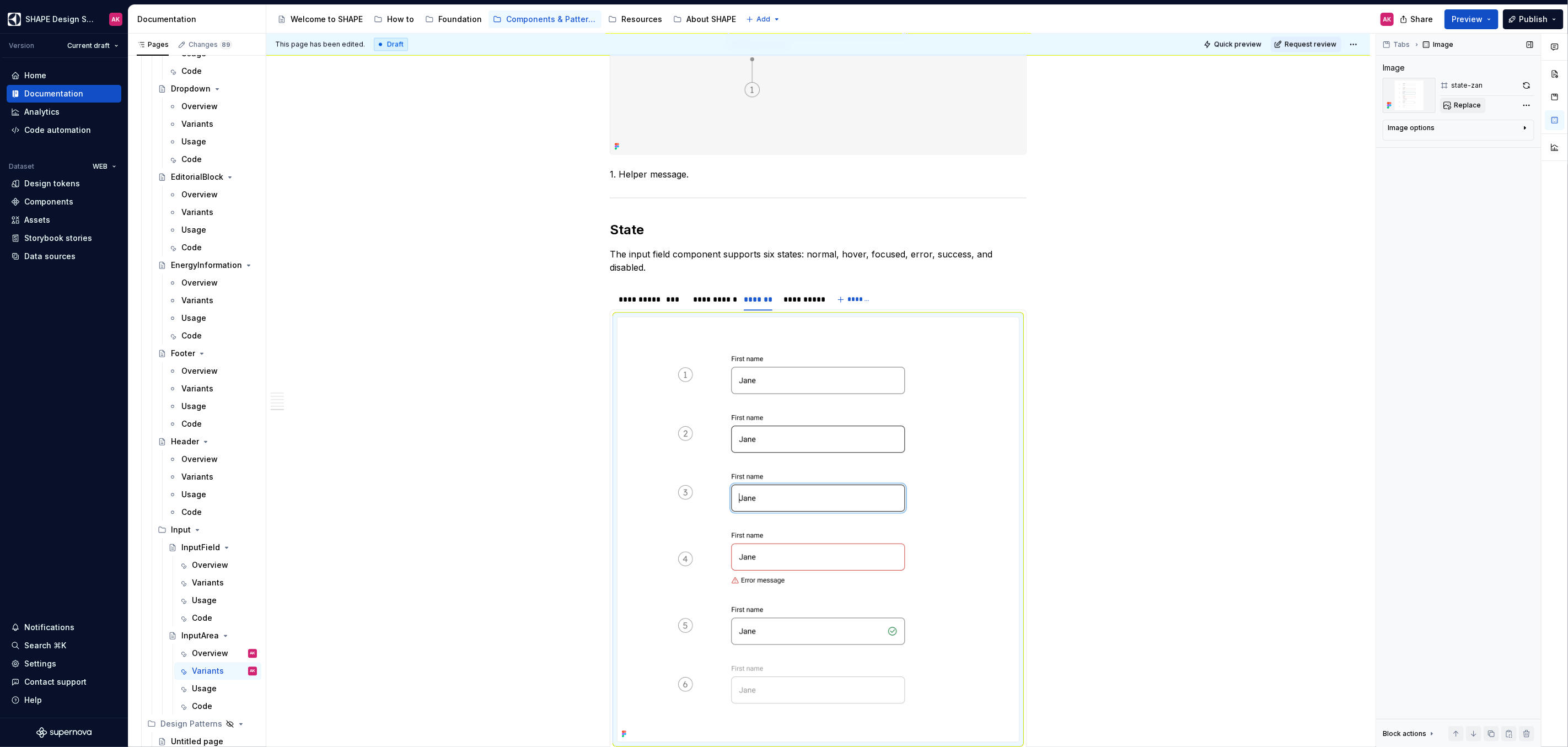
click at [1468, 103] on span "Replace" at bounding box center [1467, 104] width 27 height 9
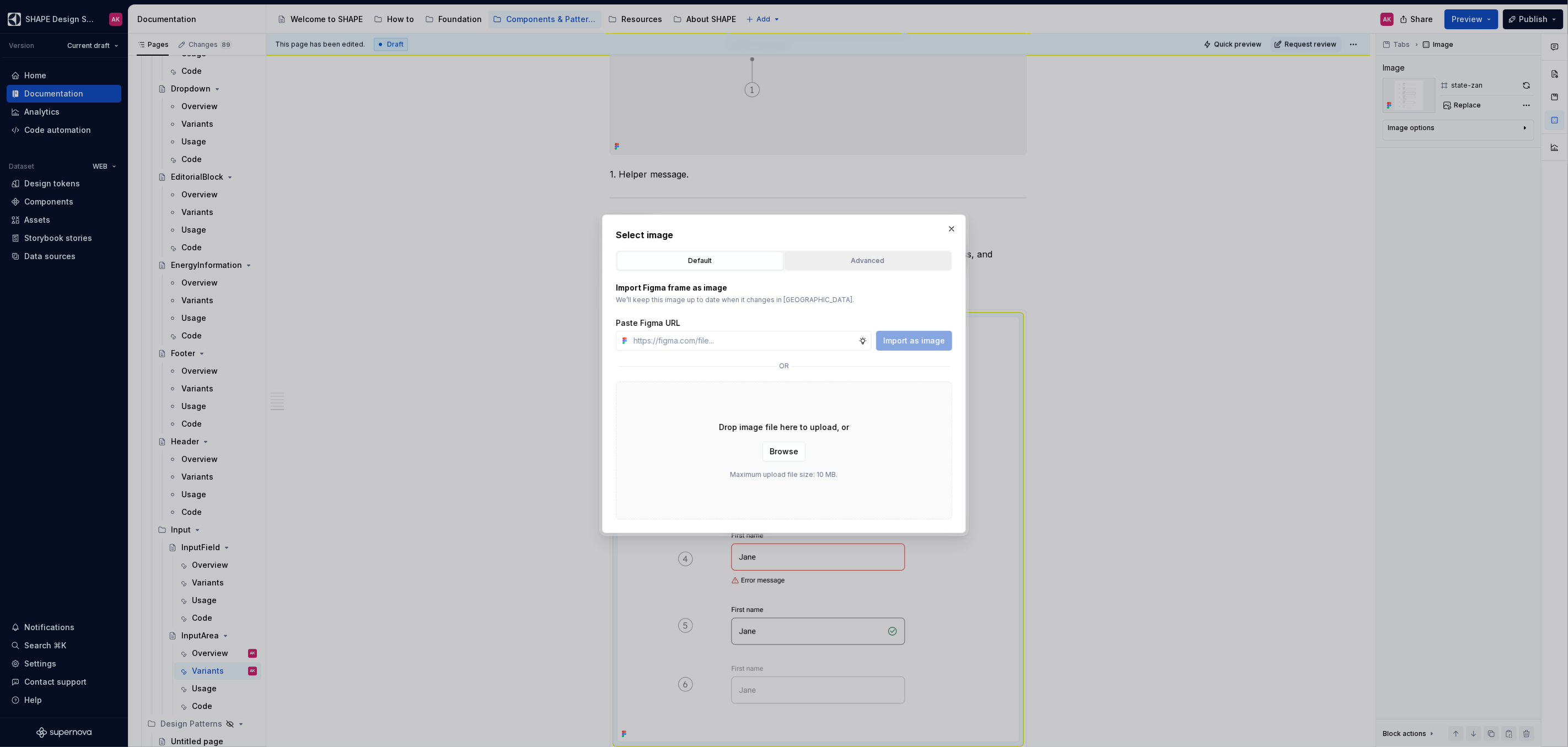
click at [824, 259] on div "Advanced" at bounding box center [867, 260] width 159 height 11
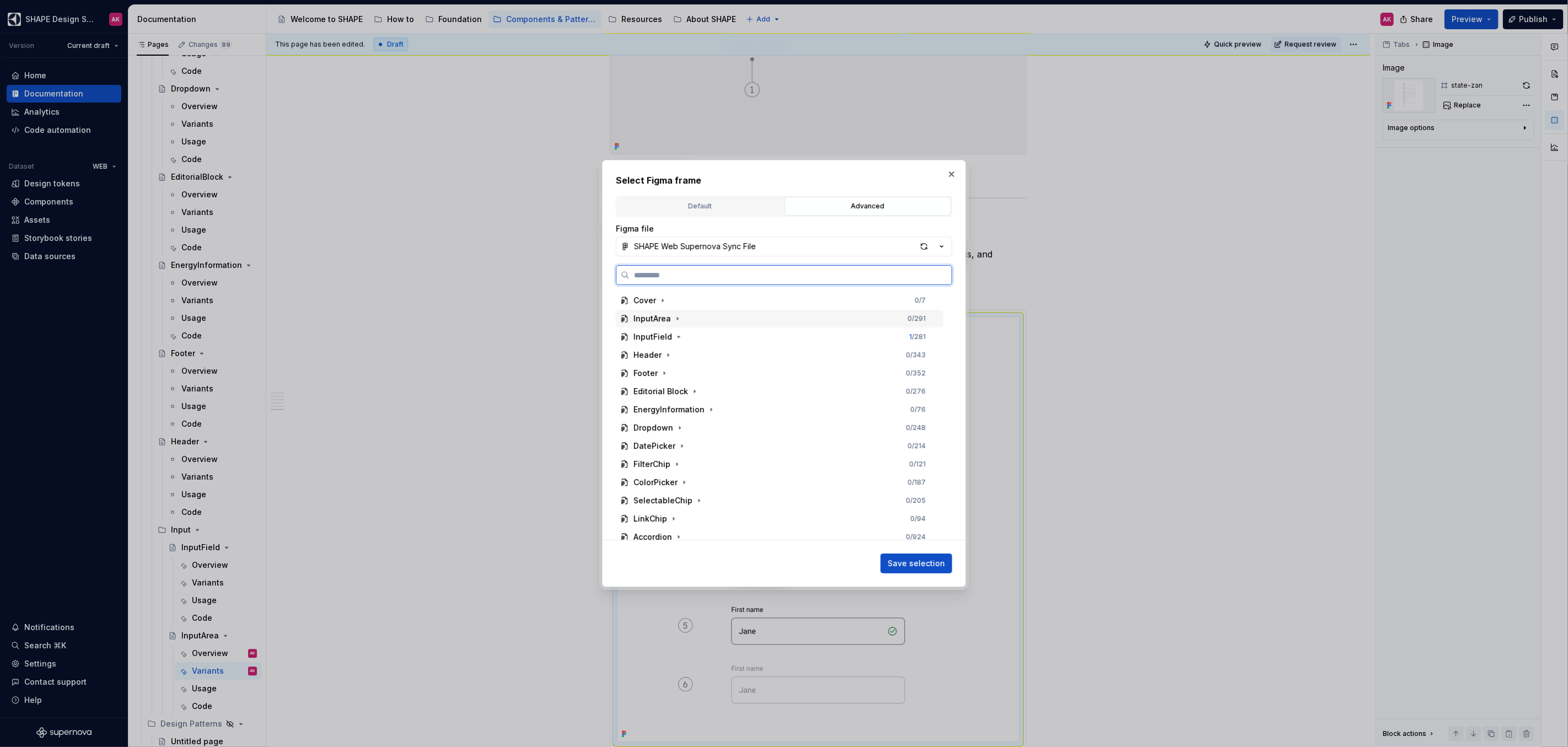
click at [664, 317] on div "InputArea" at bounding box center [652, 318] width 38 height 11
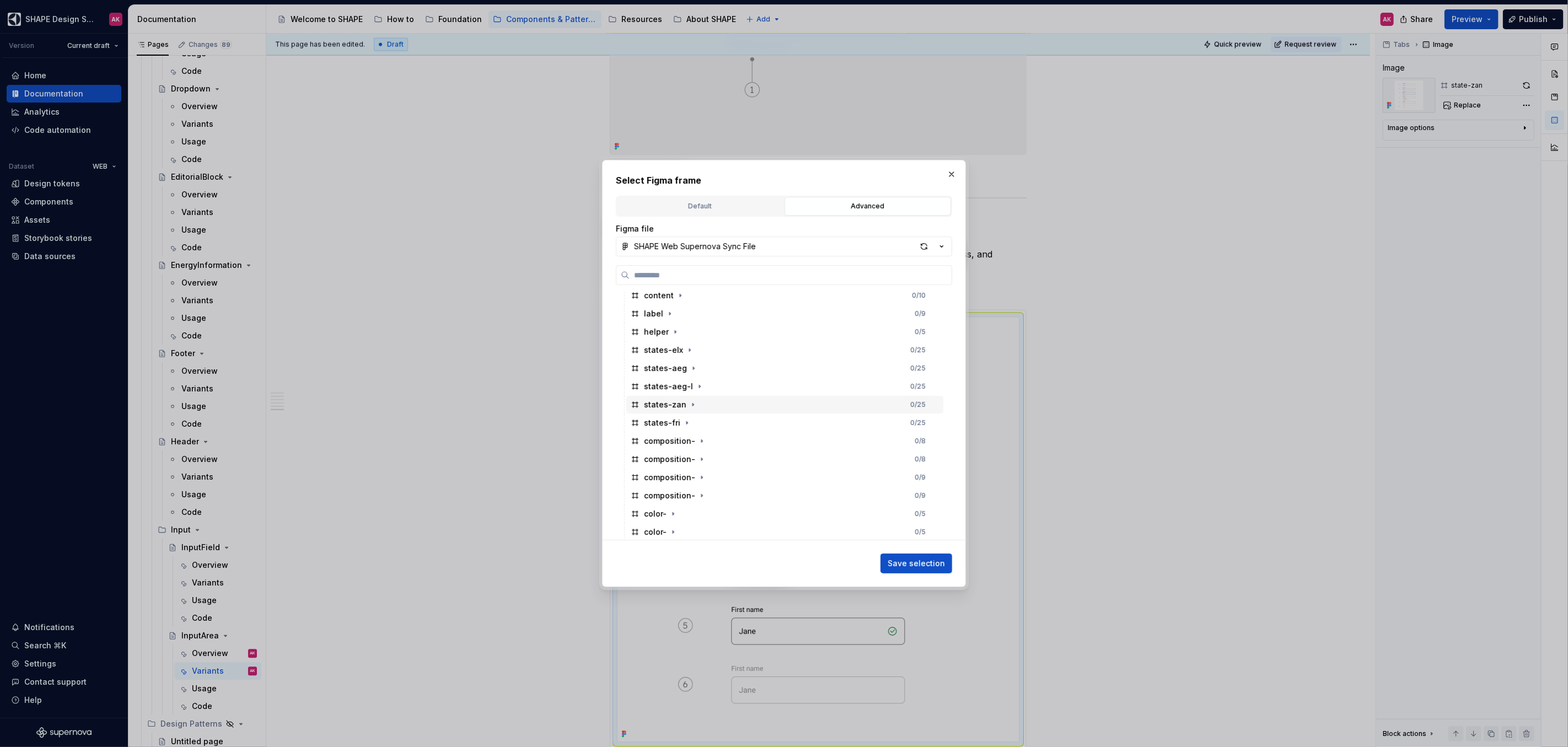
scroll to position [213, 0]
click at [653, 338] on div "states-zan" at bounding box center [665, 341] width 43 height 11
click at [914, 563] on span "Save selection" at bounding box center [915, 562] width 57 height 11
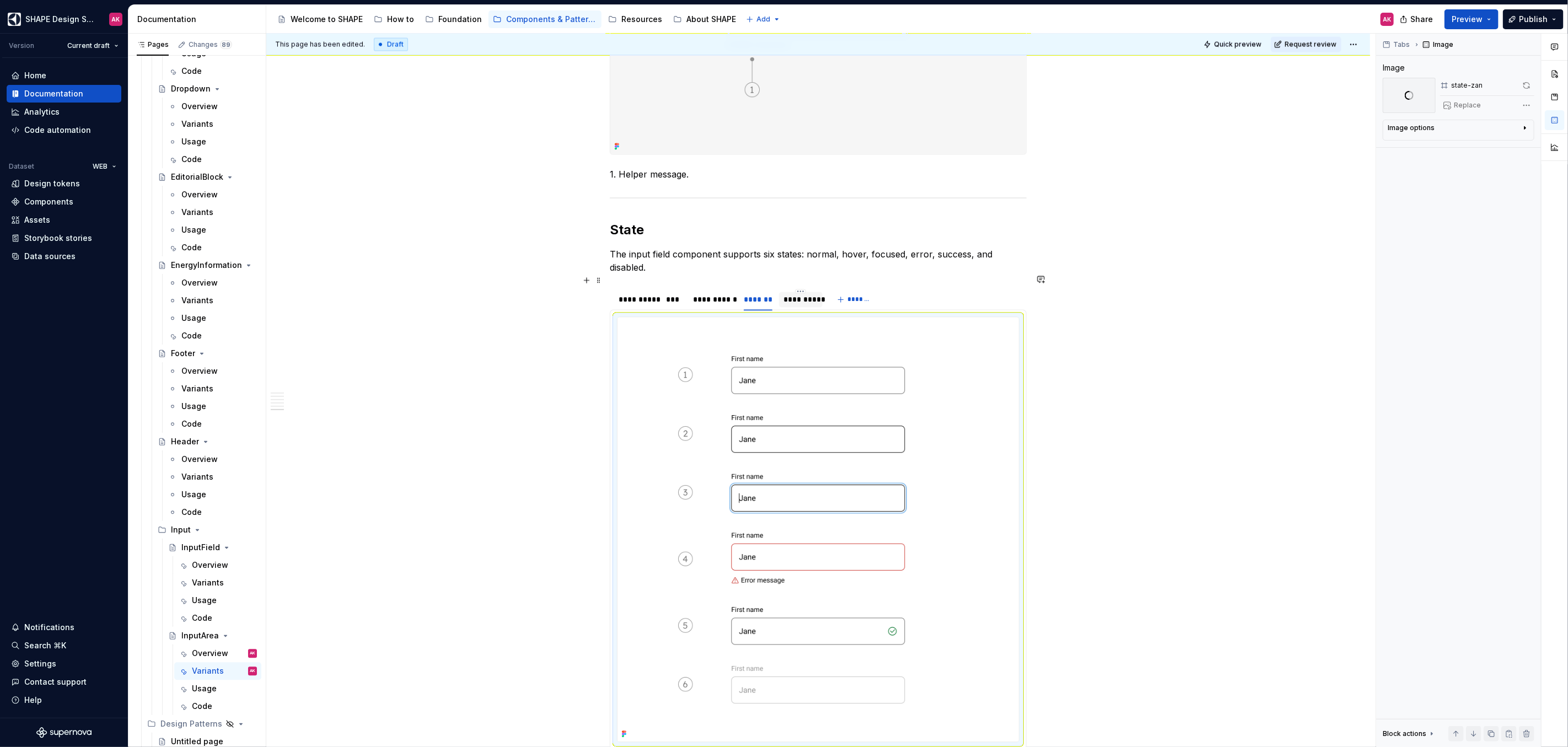
click at [802, 294] on div "**********" at bounding box center [800, 299] width 35 height 11
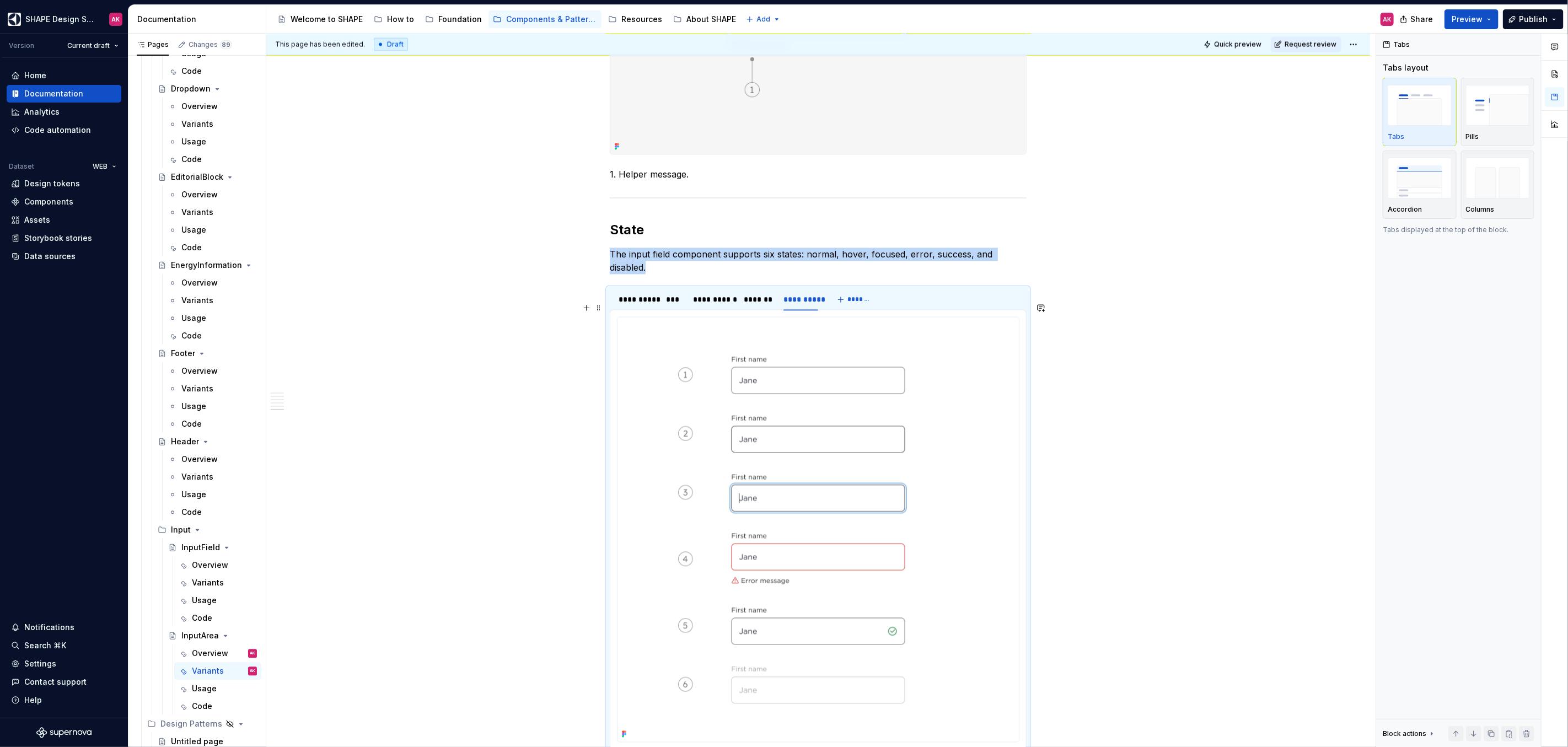
click at [847, 374] on img at bounding box center [818, 529] width 401 height 424
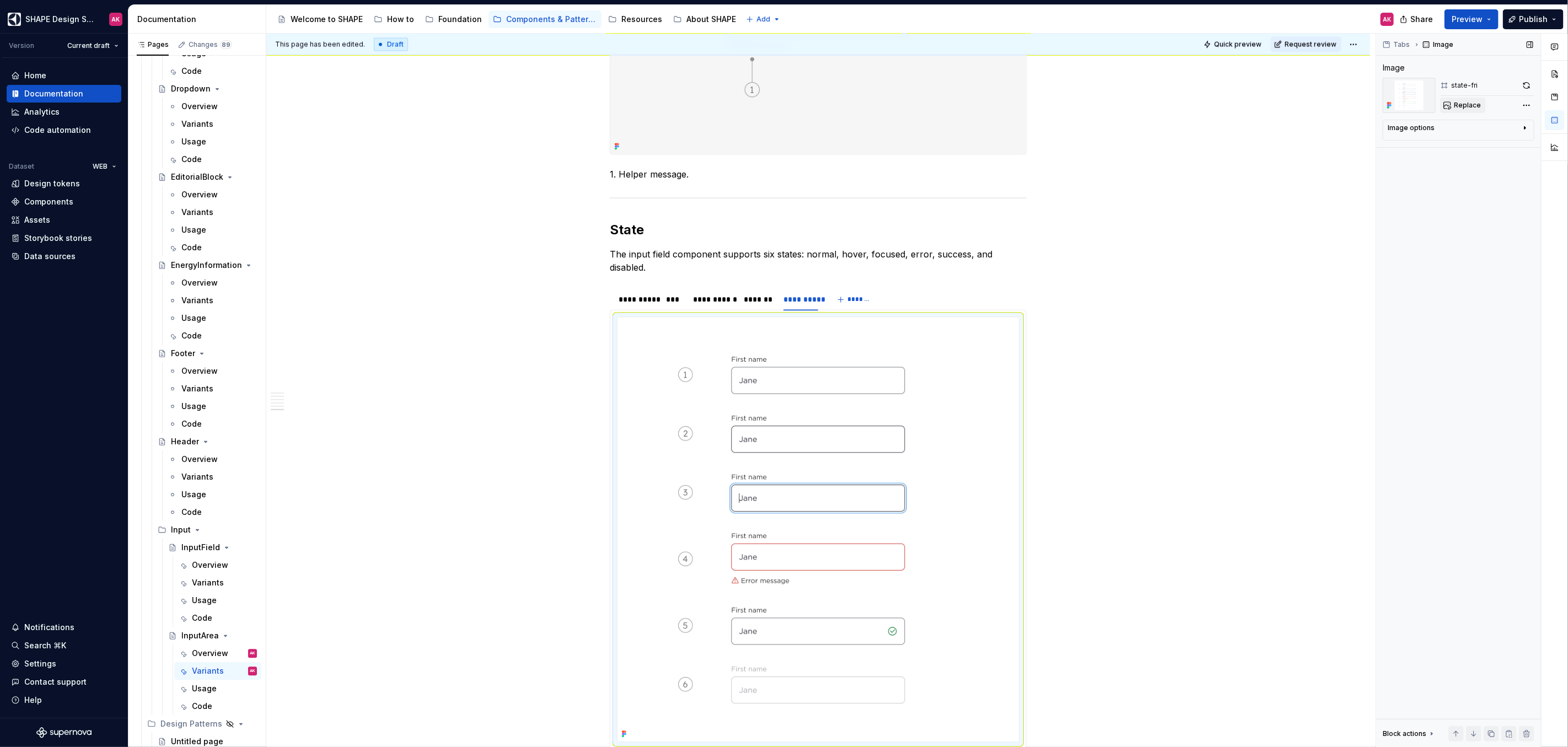
click at [1459, 109] on button "Replace" at bounding box center [1462, 105] width 45 height 15
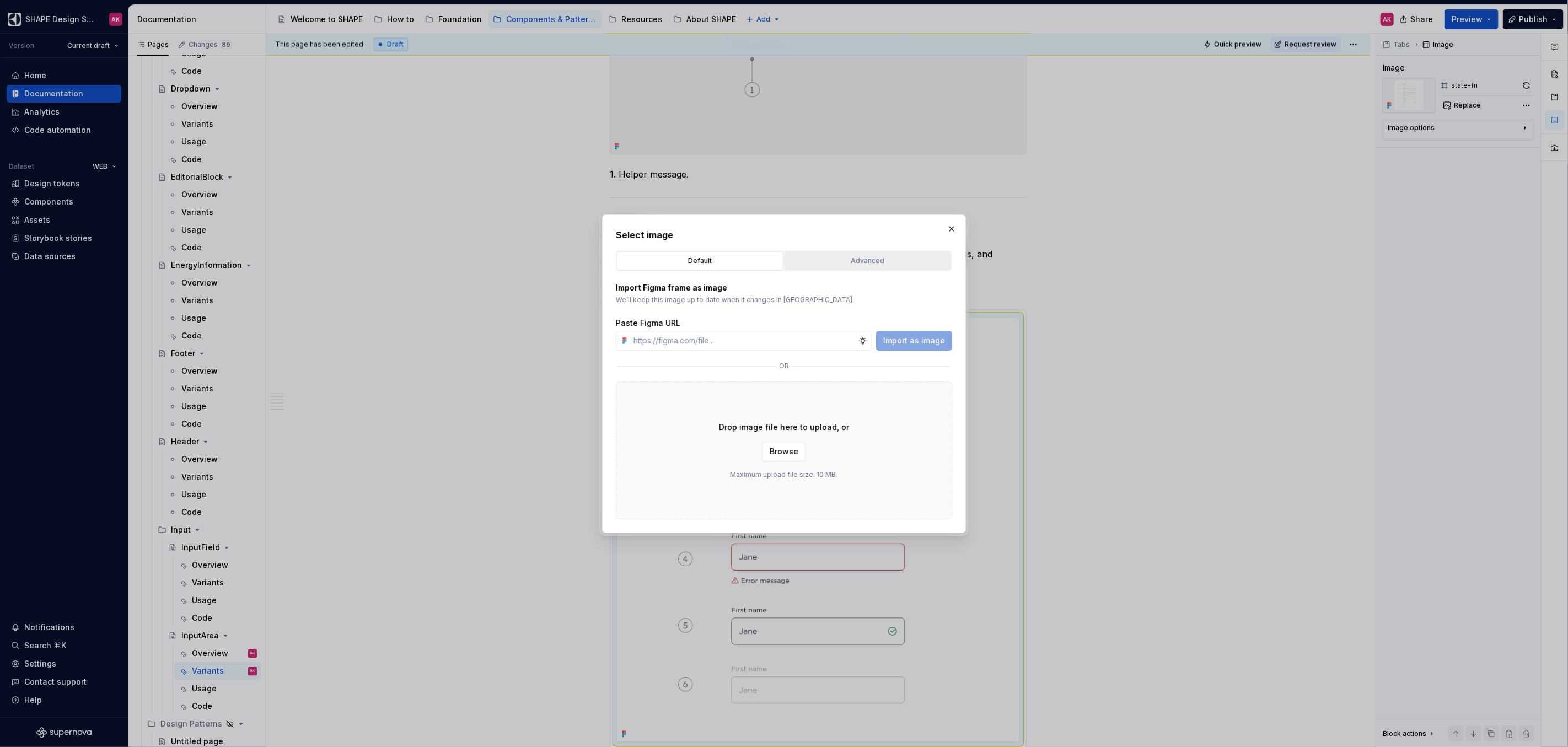
click at [796, 261] on div "Advanced" at bounding box center [867, 260] width 159 height 11
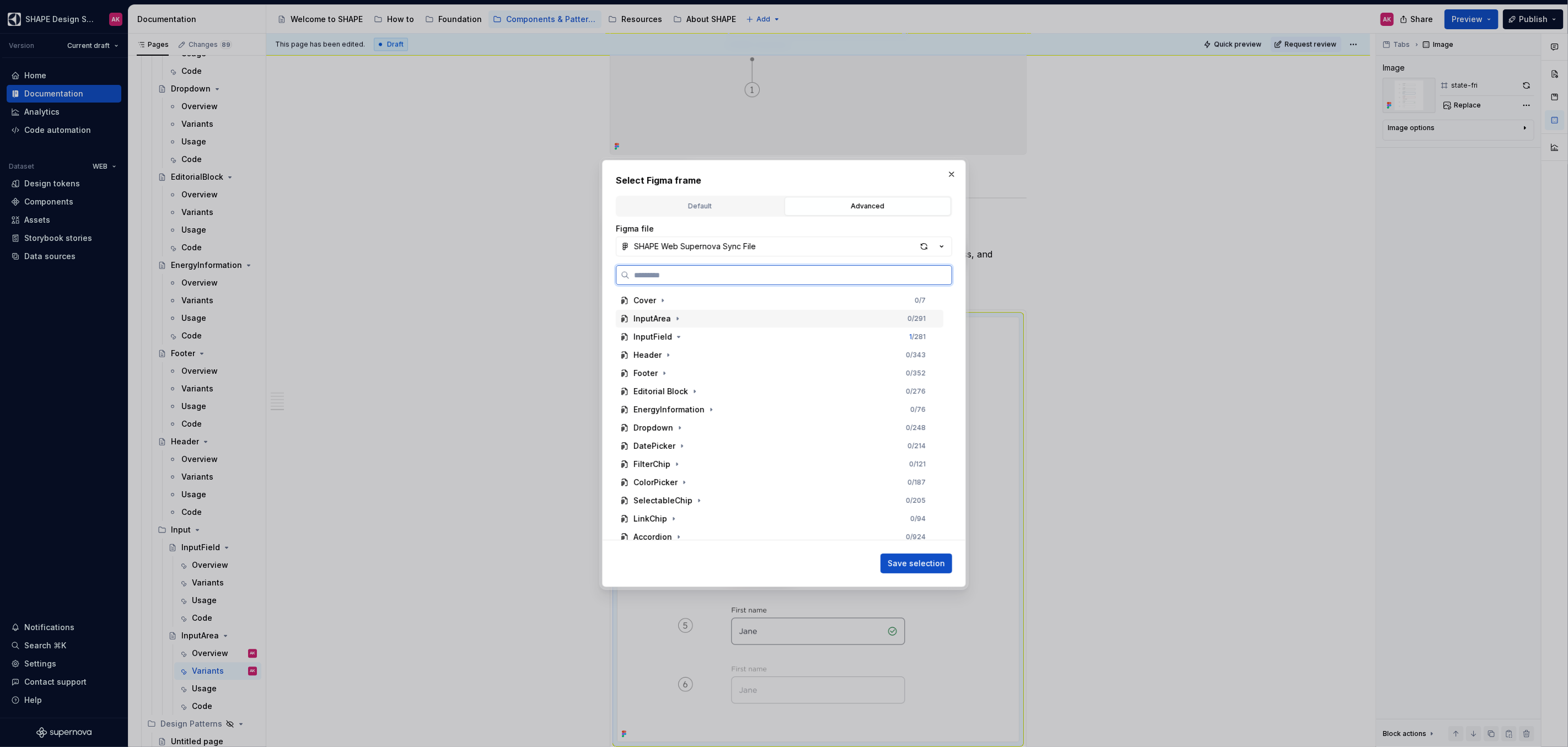
click at [638, 321] on div "InputArea" at bounding box center [652, 318] width 38 height 11
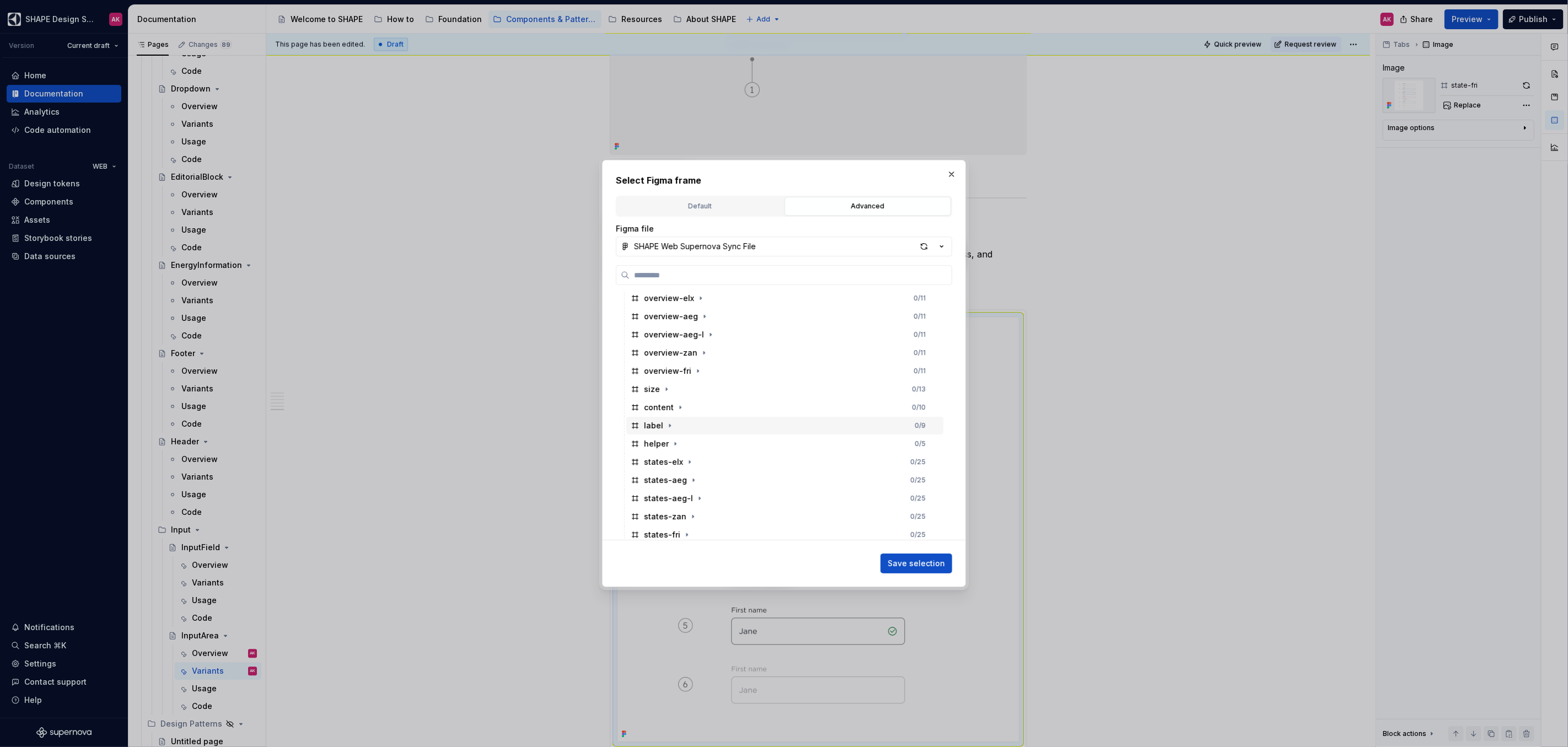
scroll to position [139, 0]
click at [660, 435] on div "states-fri" at bounding box center [662, 434] width 37 height 11
click at [931, 564] on span "Save selection" at bounding box center [915, 562] width 57 height 11
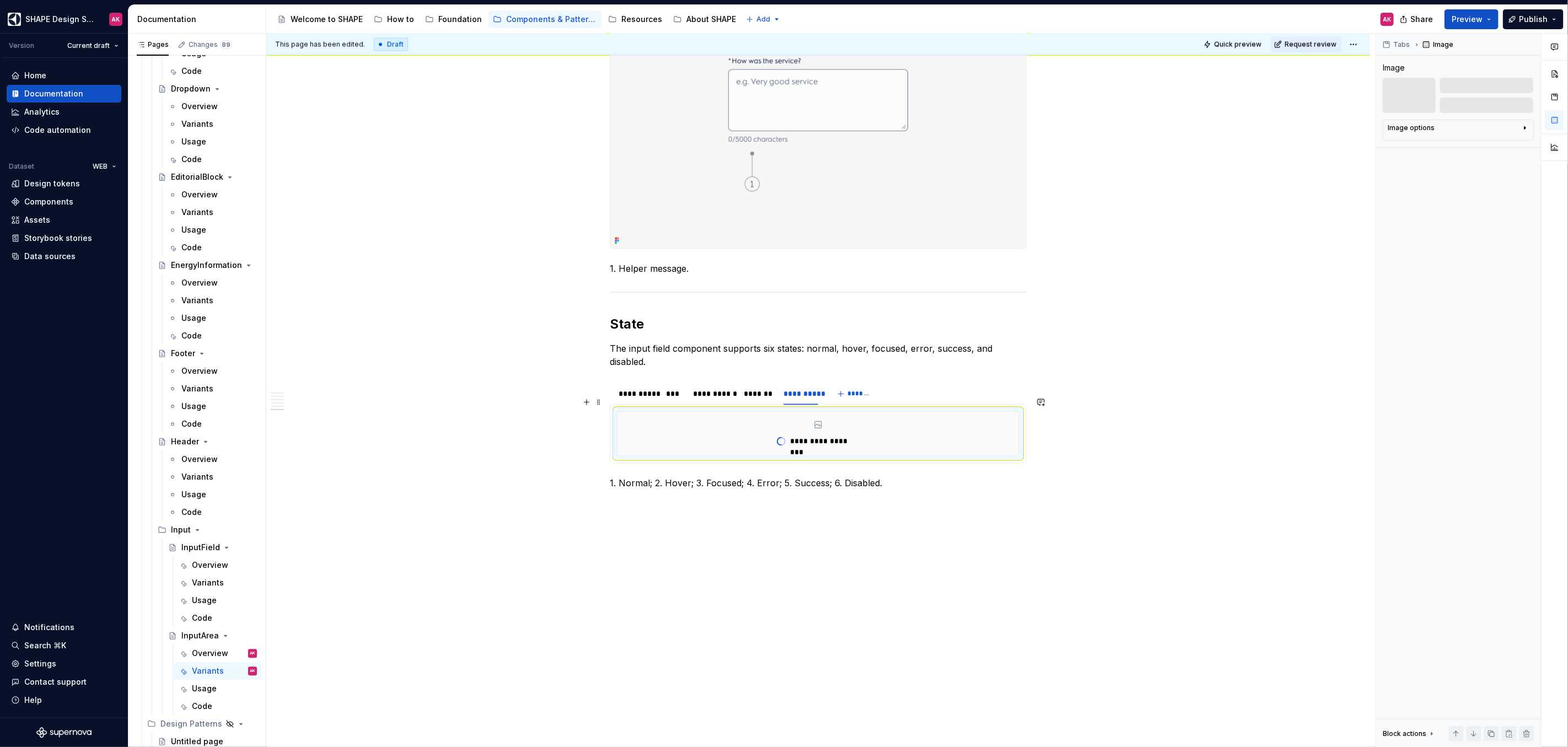
scroll to position [1626, 0]
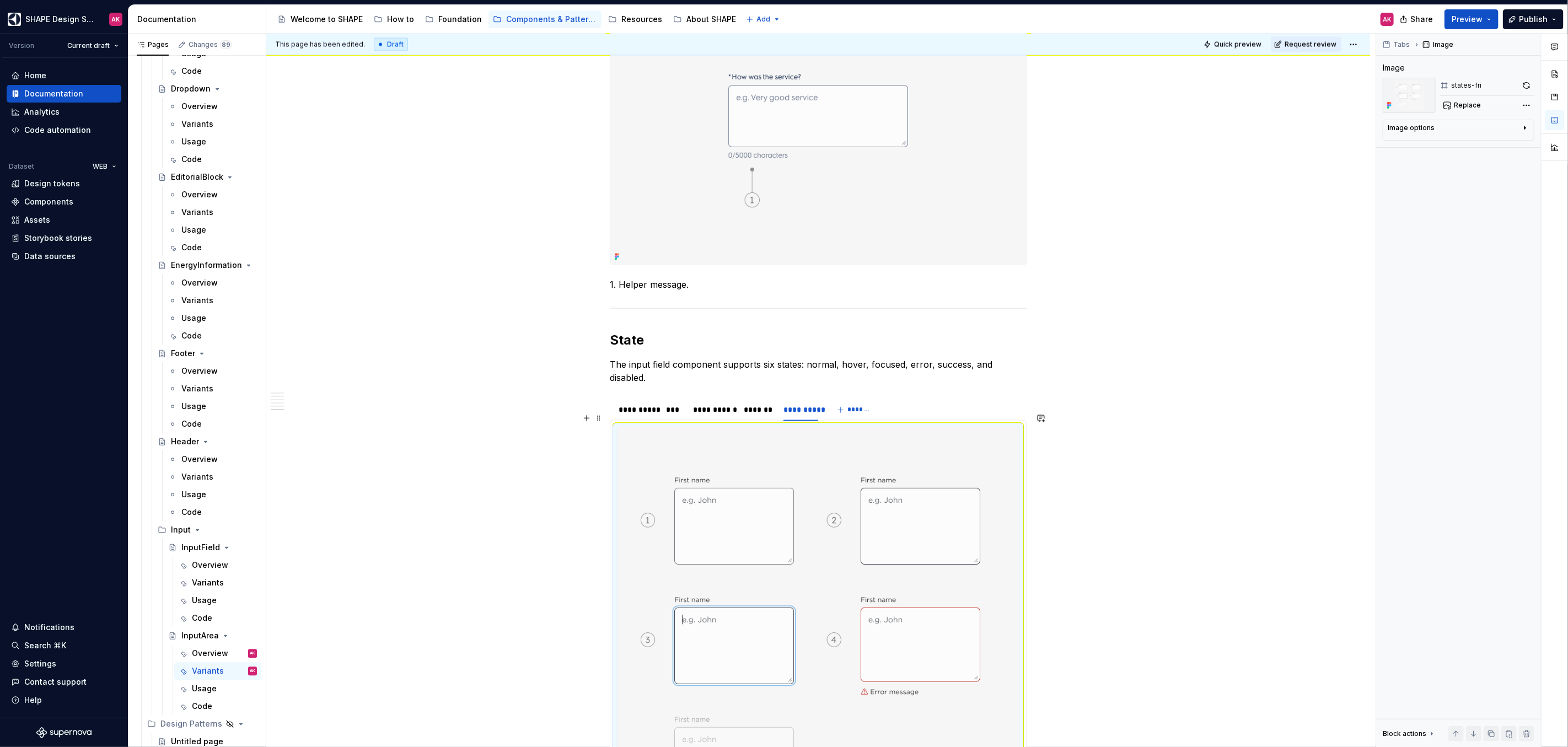
click at [896, 519] on img at bounding box center [818, 639] width 401 height 424
click at [1459, 104] on span "Replace" at bounding box center [1467, 104] width 27 height 9
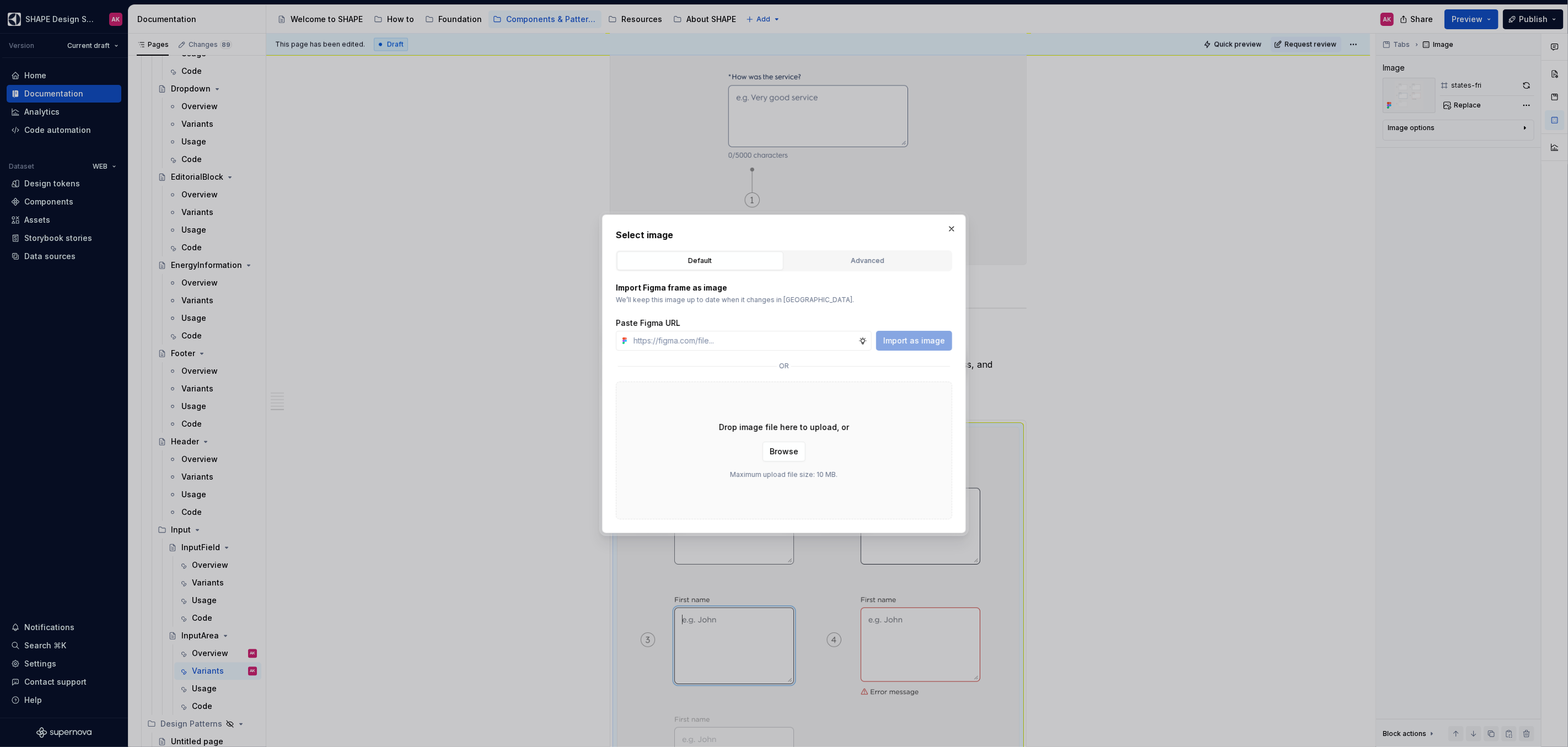
click at [854, 250] on div "Select image Default Advanced Import Figma frame as image We’ll keep this image…" at bounding box center [784, 373] width 336 height 291
click at [851, 259] on div "Advanced" at bounding box center [867, 260] width 159 height 11
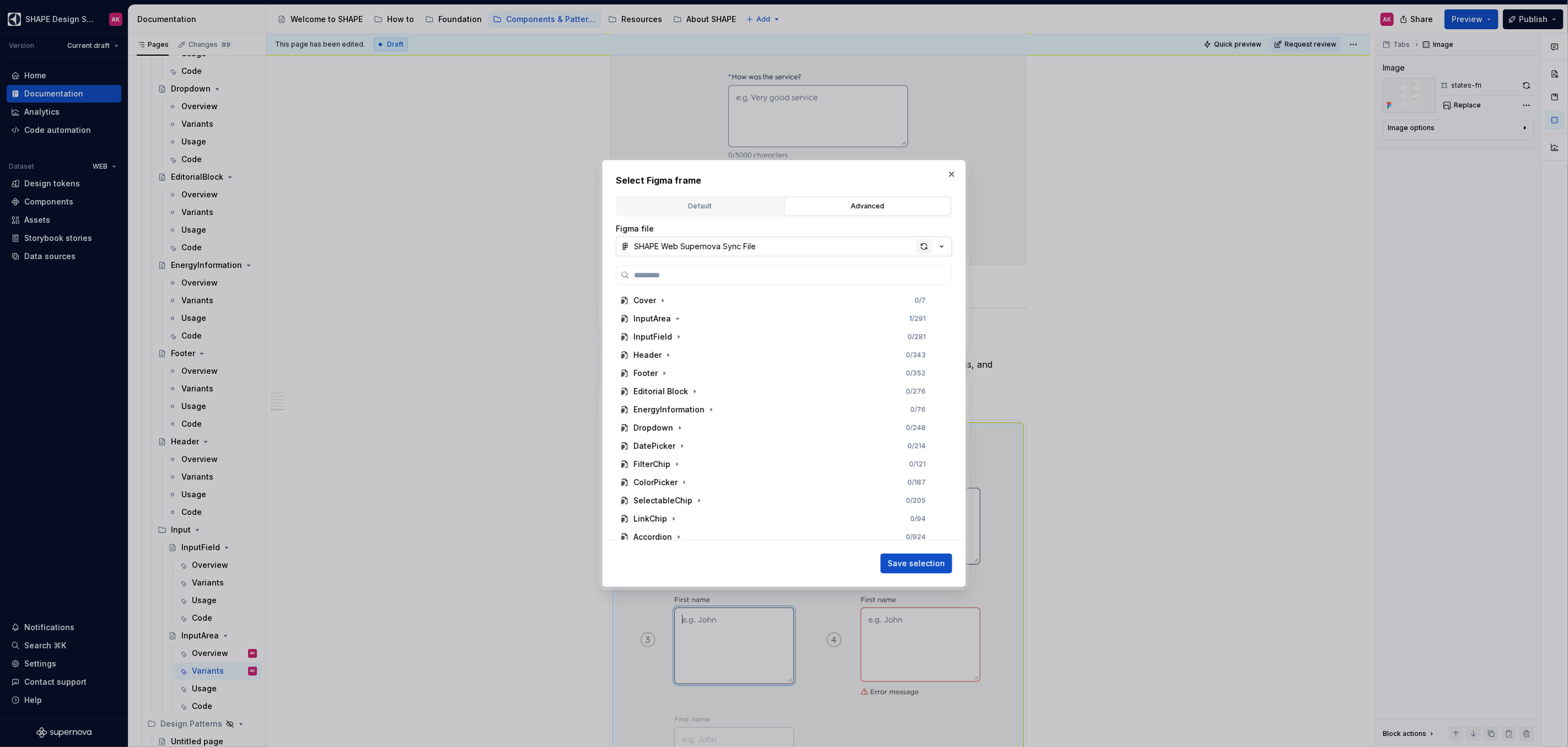
click at [925, 244] on div "button" at bounding box center [924, 246] width 15 height 15
click at [674, 318] on icon "button" at bounding box center [677, 318] width 9 height 9
click at [950, 178] on button "button" at bounding box center [951, 174] width 15 height 15
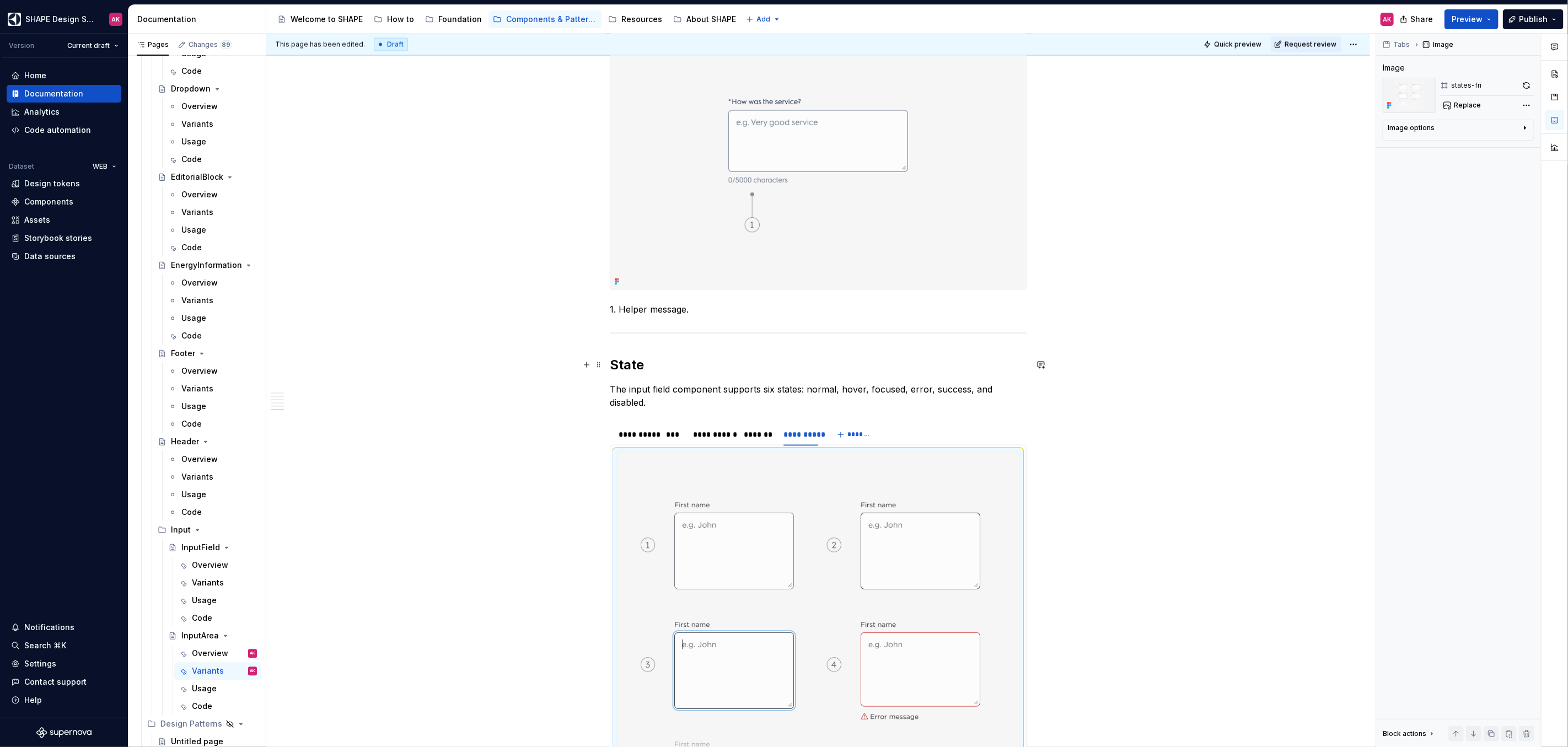
scroll to position [1637, 0]
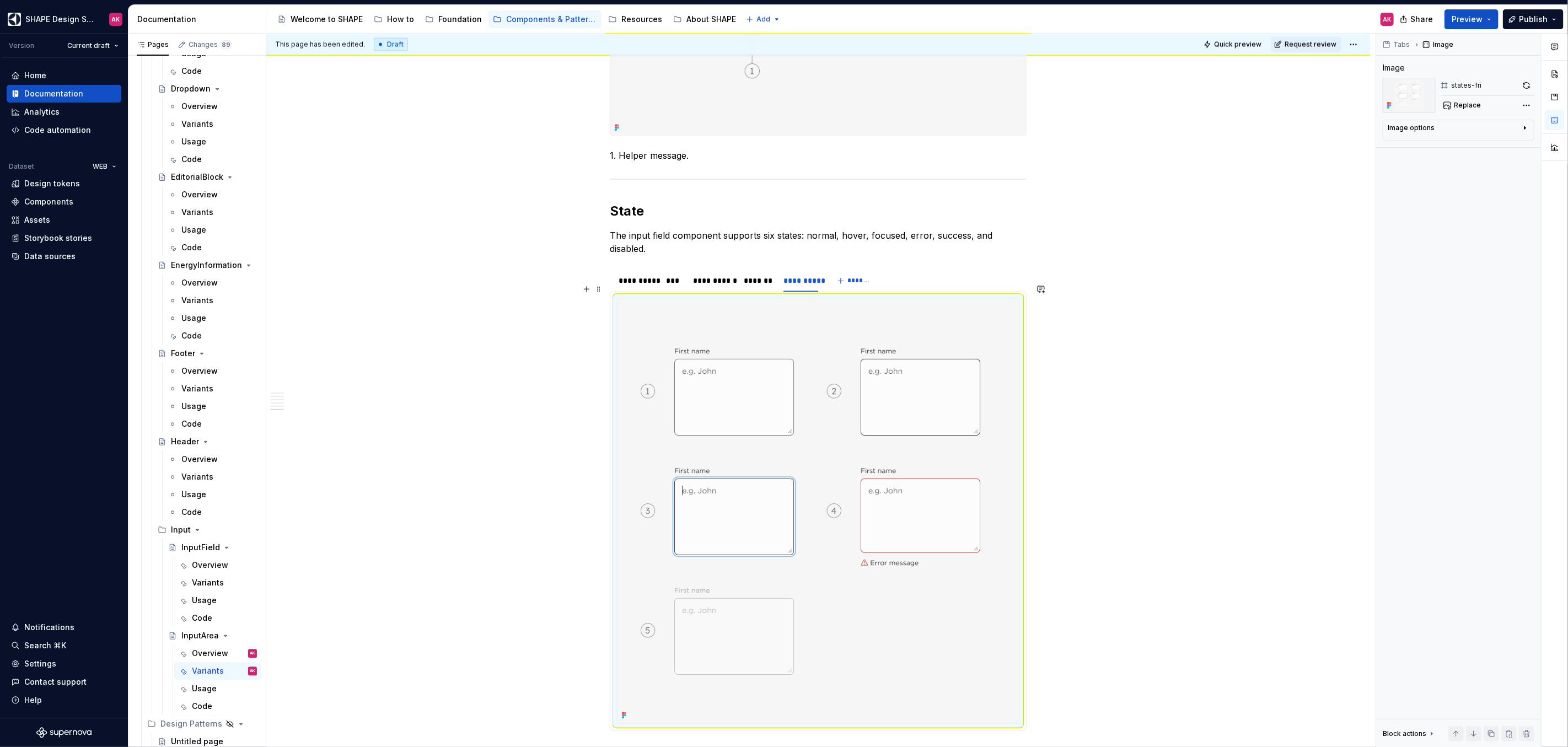
click at [746, 329] on img at bounding box center [818, 510] width 401 height 424
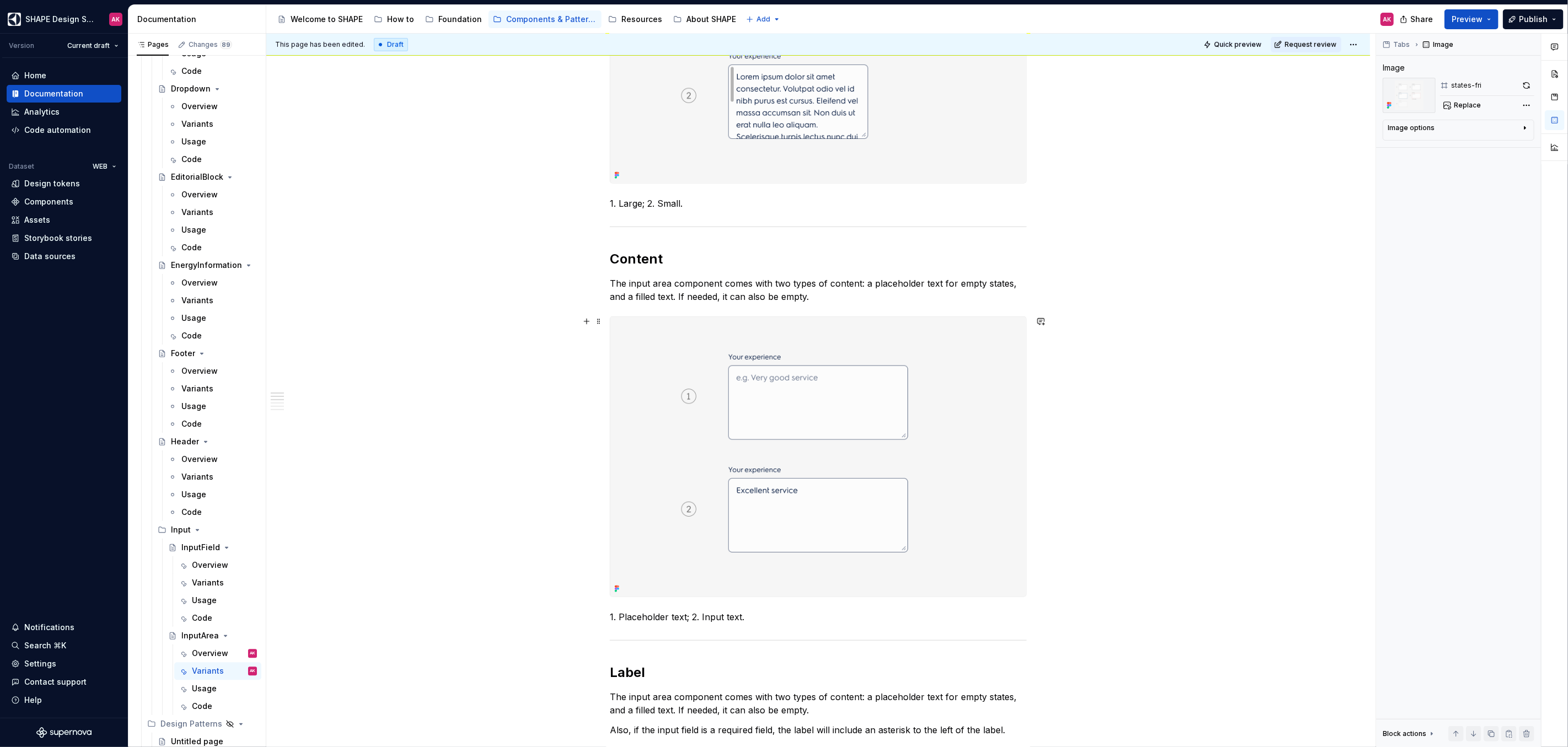
scroll to position [0, 0]
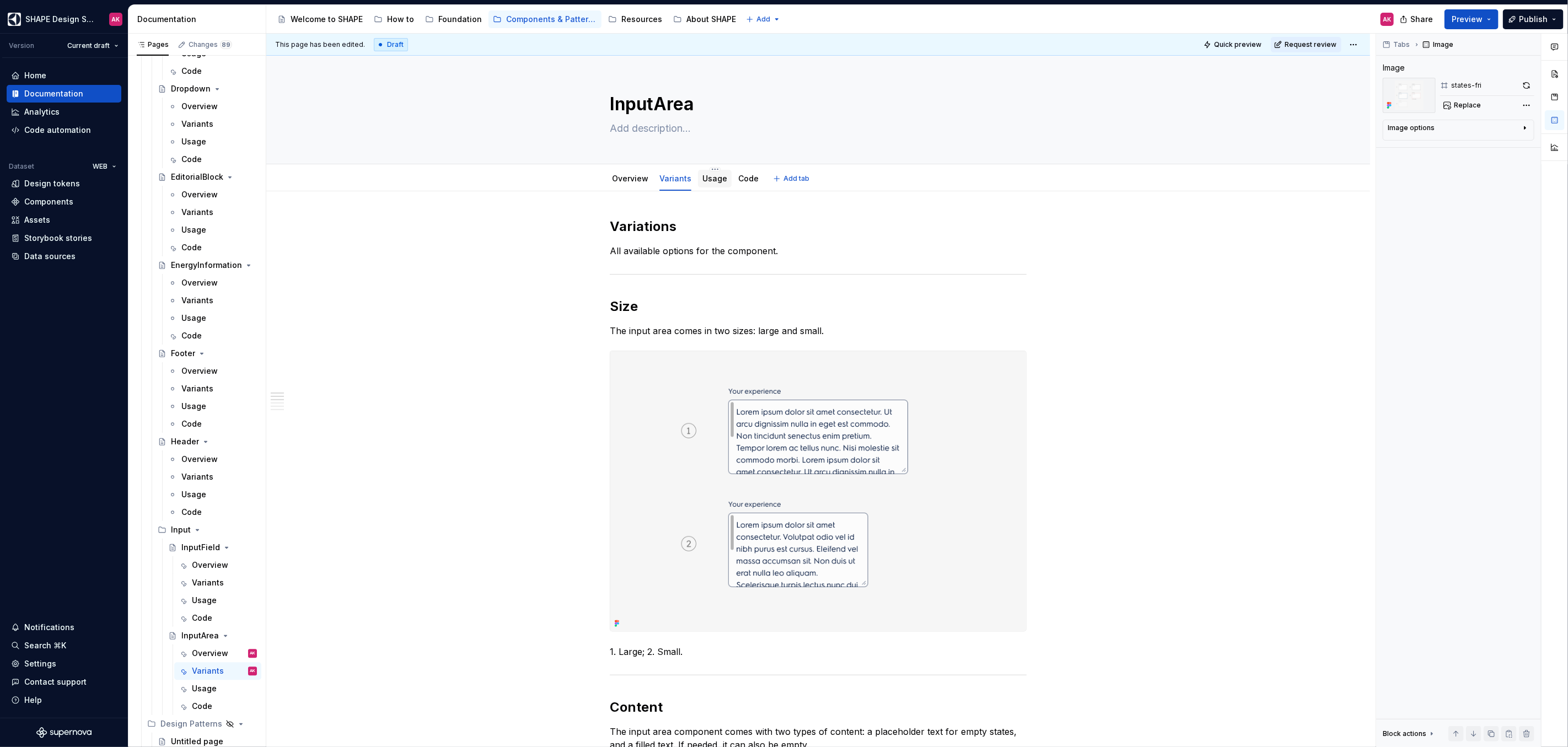
click at [704, 180] on link "Usage" at bounding box center [714, 179] width 25 height 10
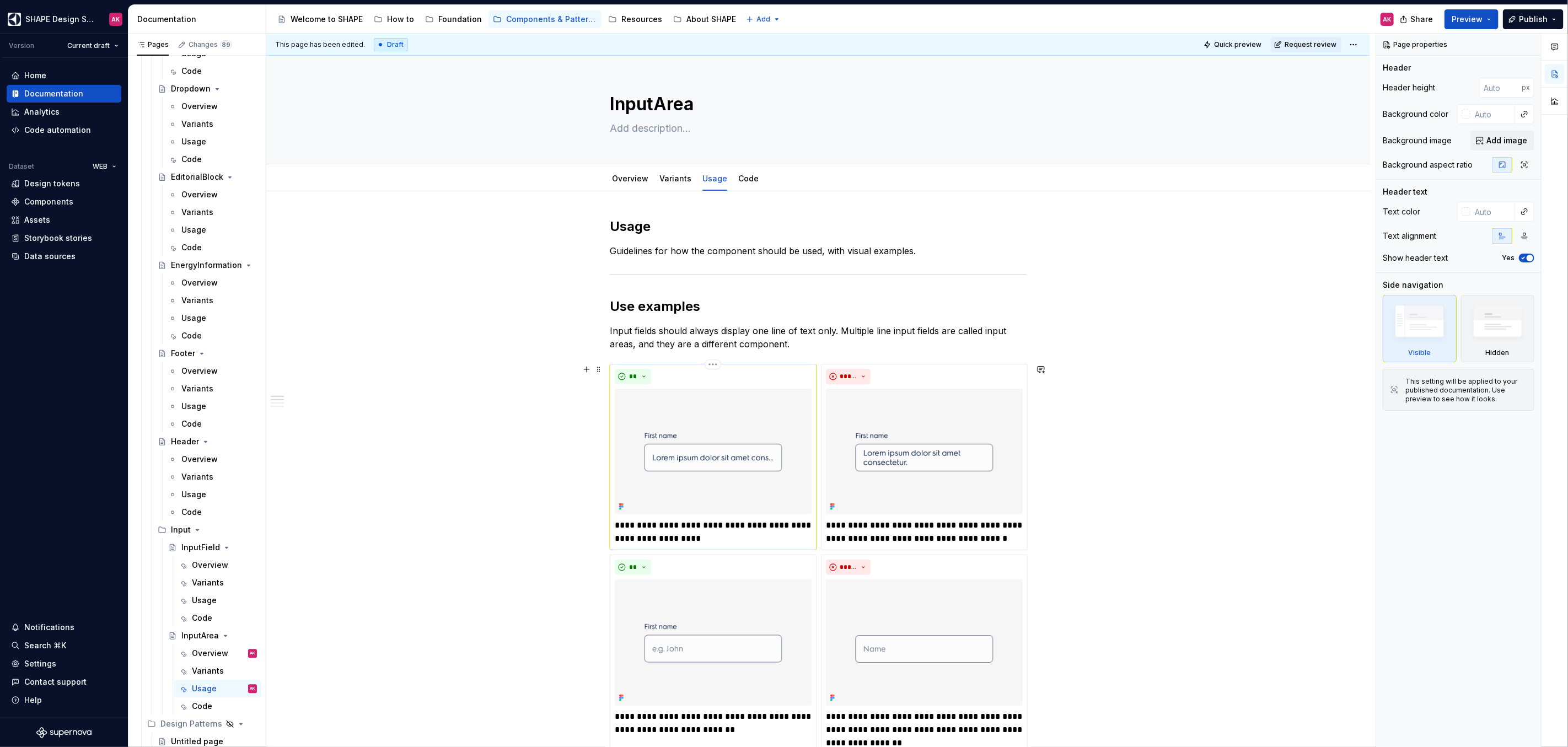
click at [759, 427] on img at bounding box center [713, 451] width 197 height 126
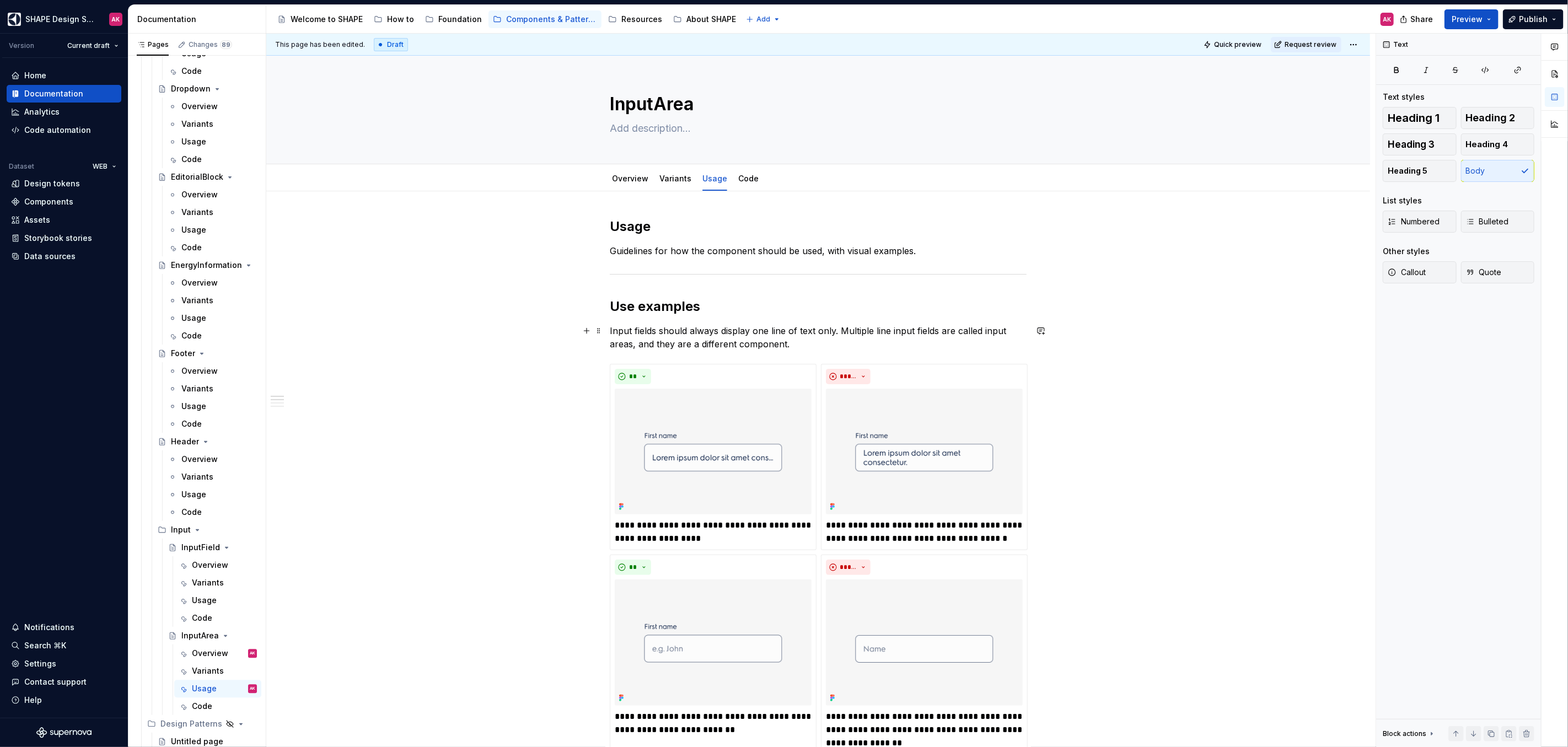
click at [662, 335] on p "Input fields should always display one line of text only. Multiple line input f…" at bounding box center [818, 336] width 417 height 26
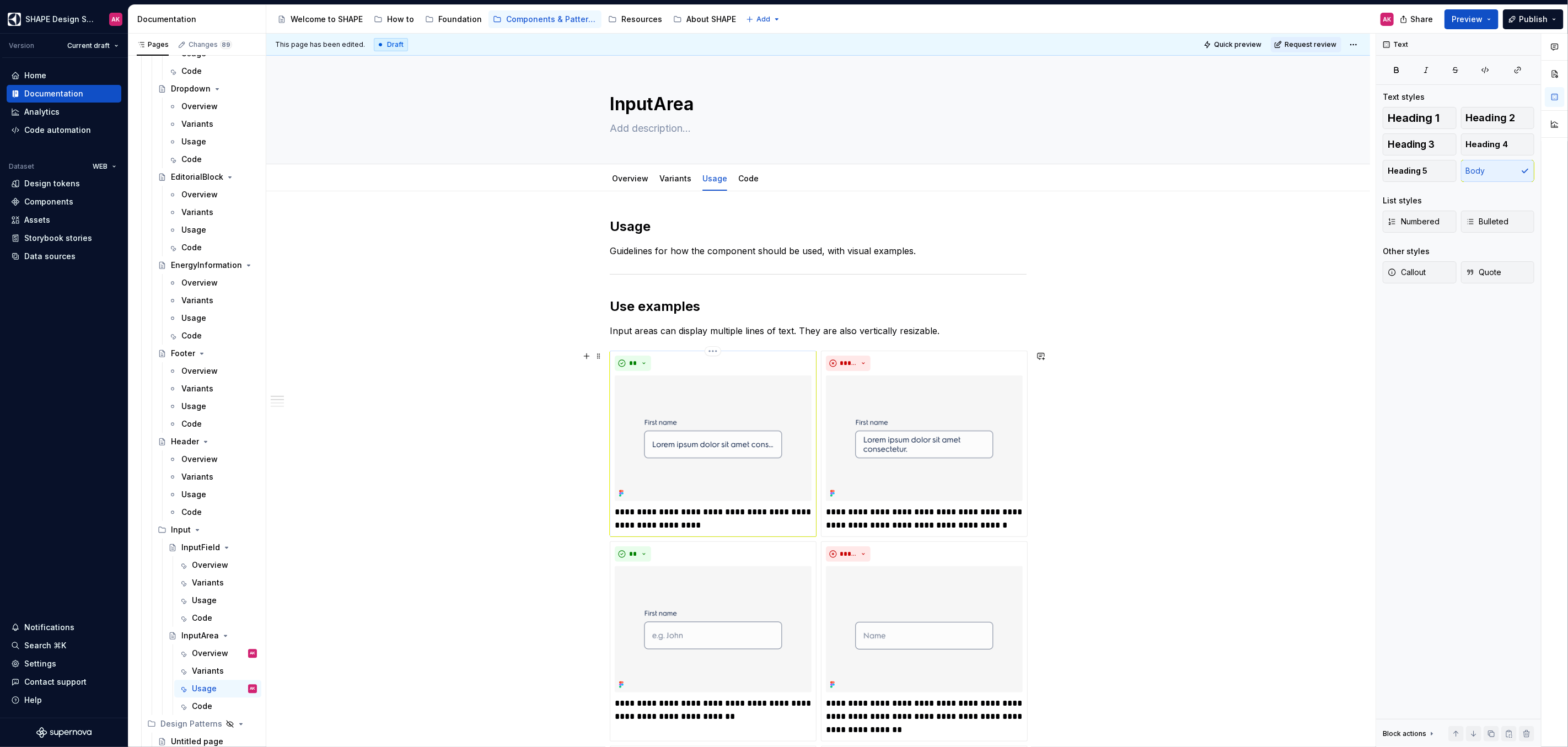
click at [651, 513] on p "**********" at bounding box center [713, 518] width 197 height 26
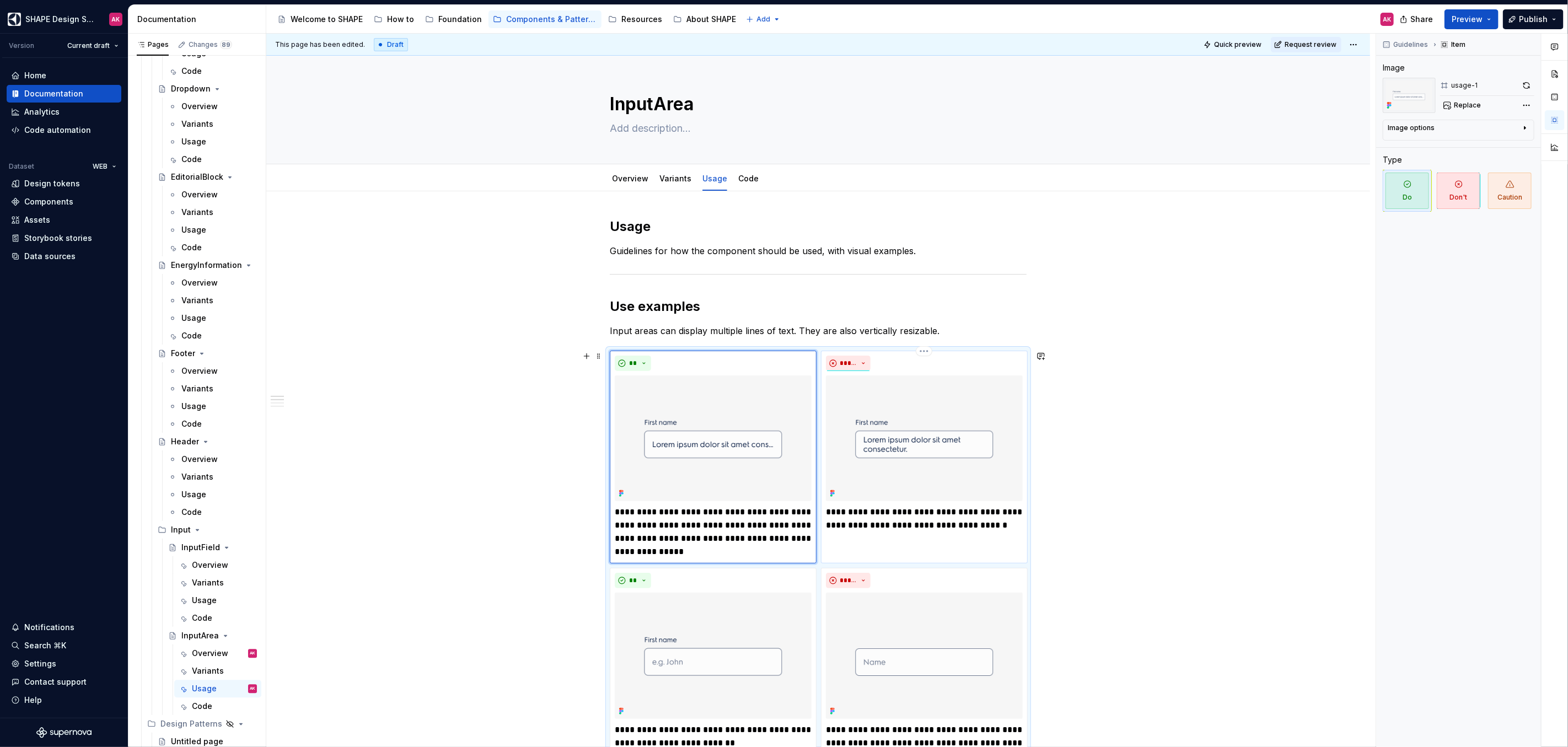
click at [887, 513] on p "**********" at bounding box center [924, 518] width 197 height 26
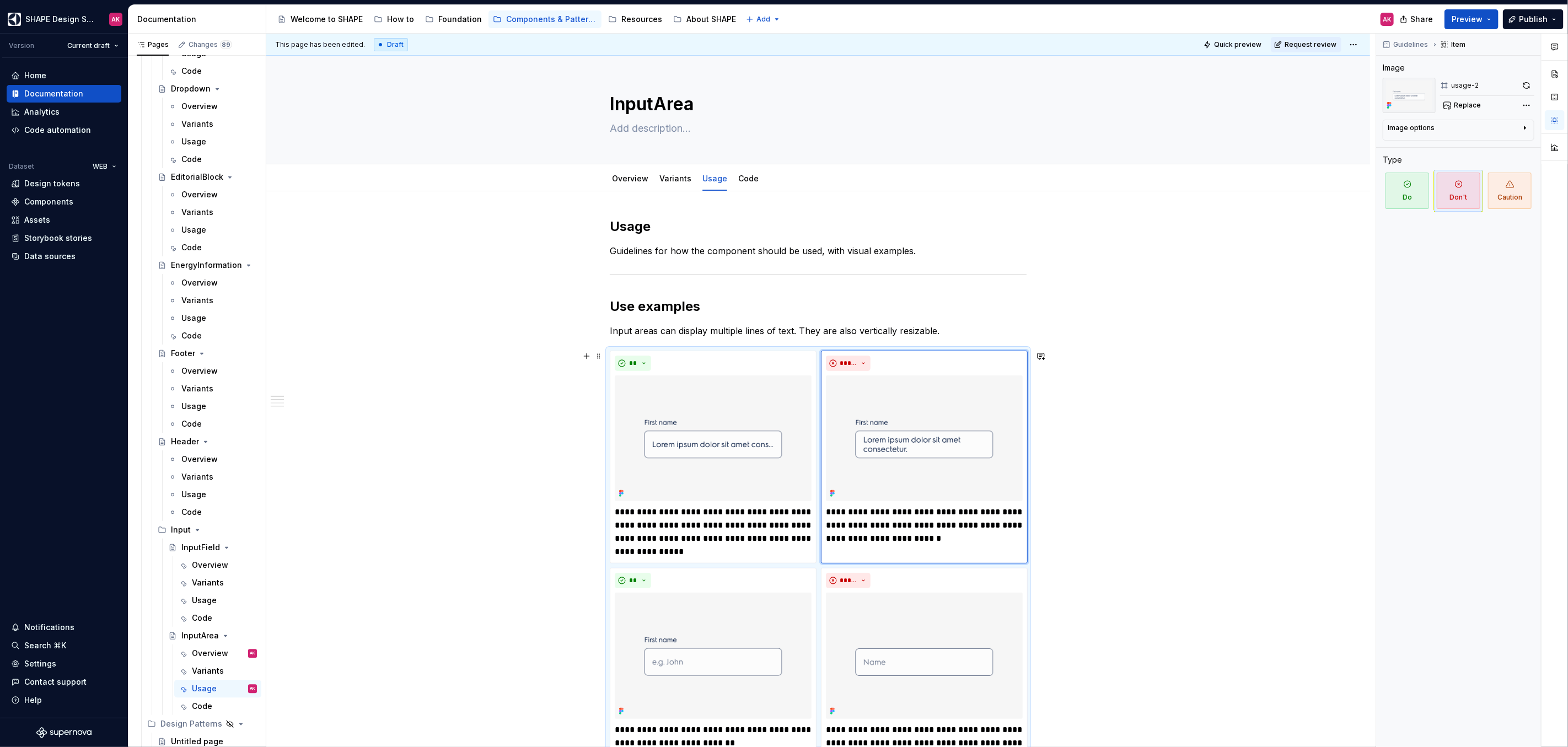
click at [732, 403] on img at bounding box center [713, 438] width 197 height 126
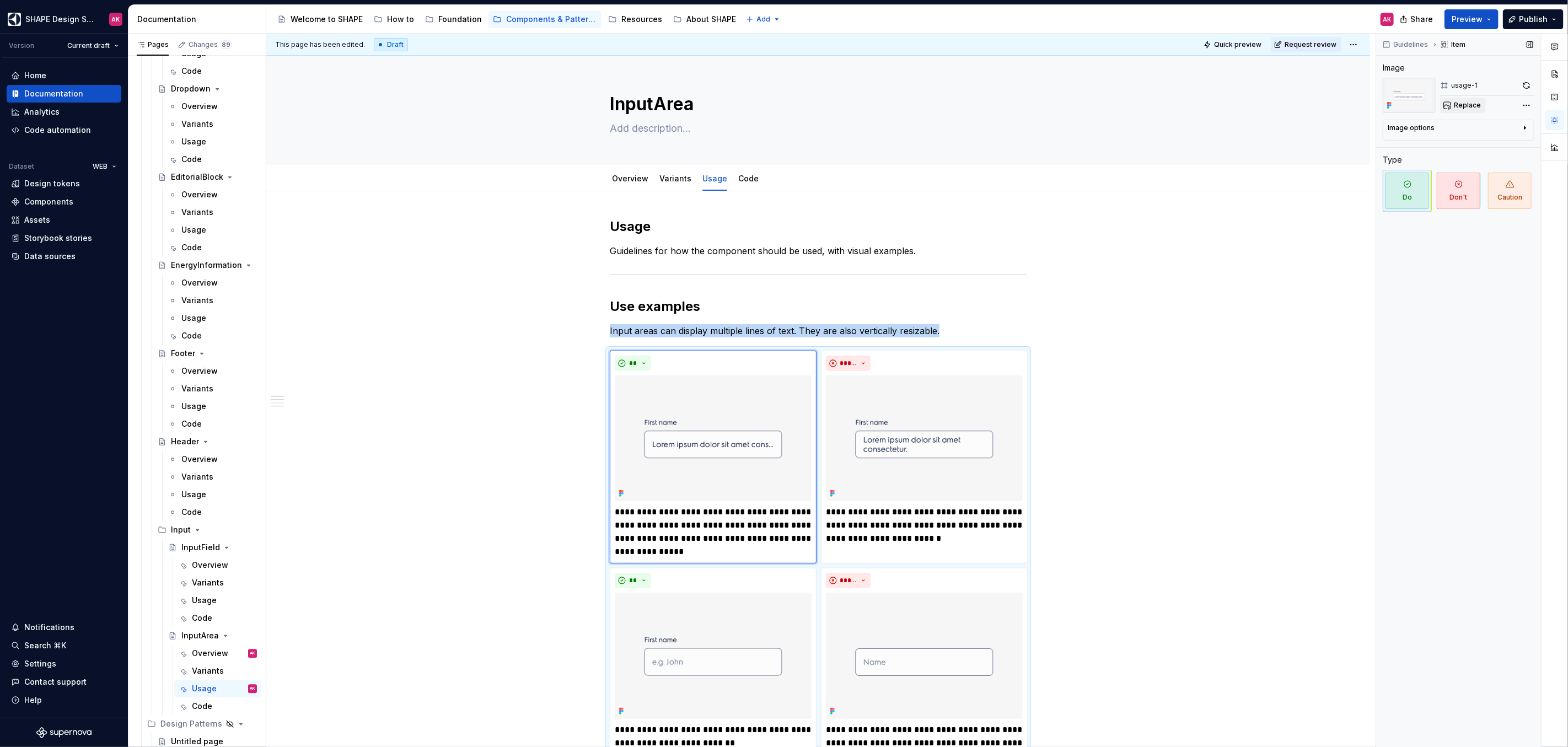
click at [1463, 101] on span "Replace" at bounding box center [1467, 104] width 27 height 9
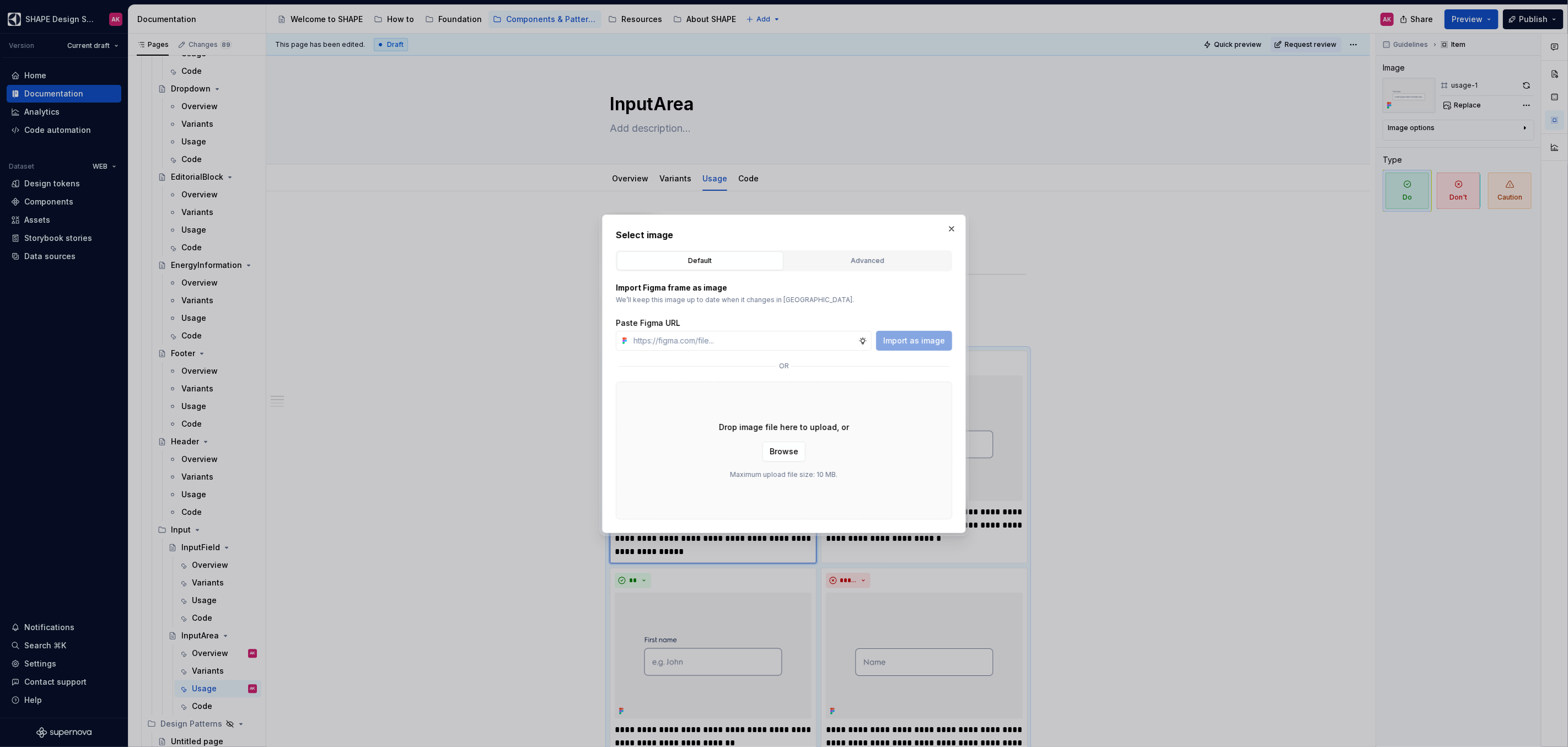
drag, startPoint x: 837, startPoint y: 256, endPoint x: 801, endPoint y: 284, distance: 45.6
click at [837, 256] on div "Advanced" at bounding box center [867, 260] width 159 height 11
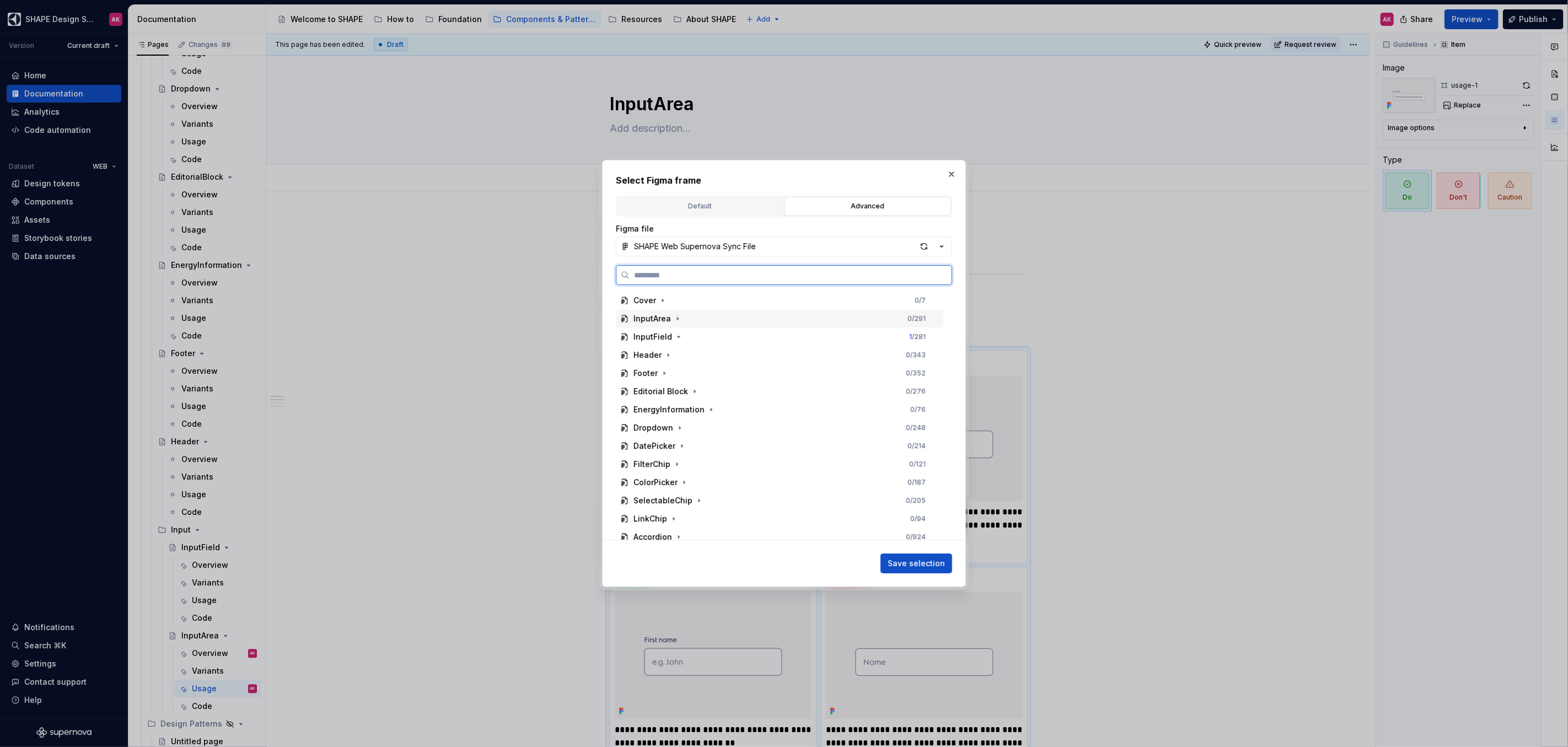
click at [647, 323] on div "InputArea" at bounding box center [652, 318] width 38 height 11
click at [653, 453] on div "usage-1" at bounding box center [659, 450] width 32 height 11
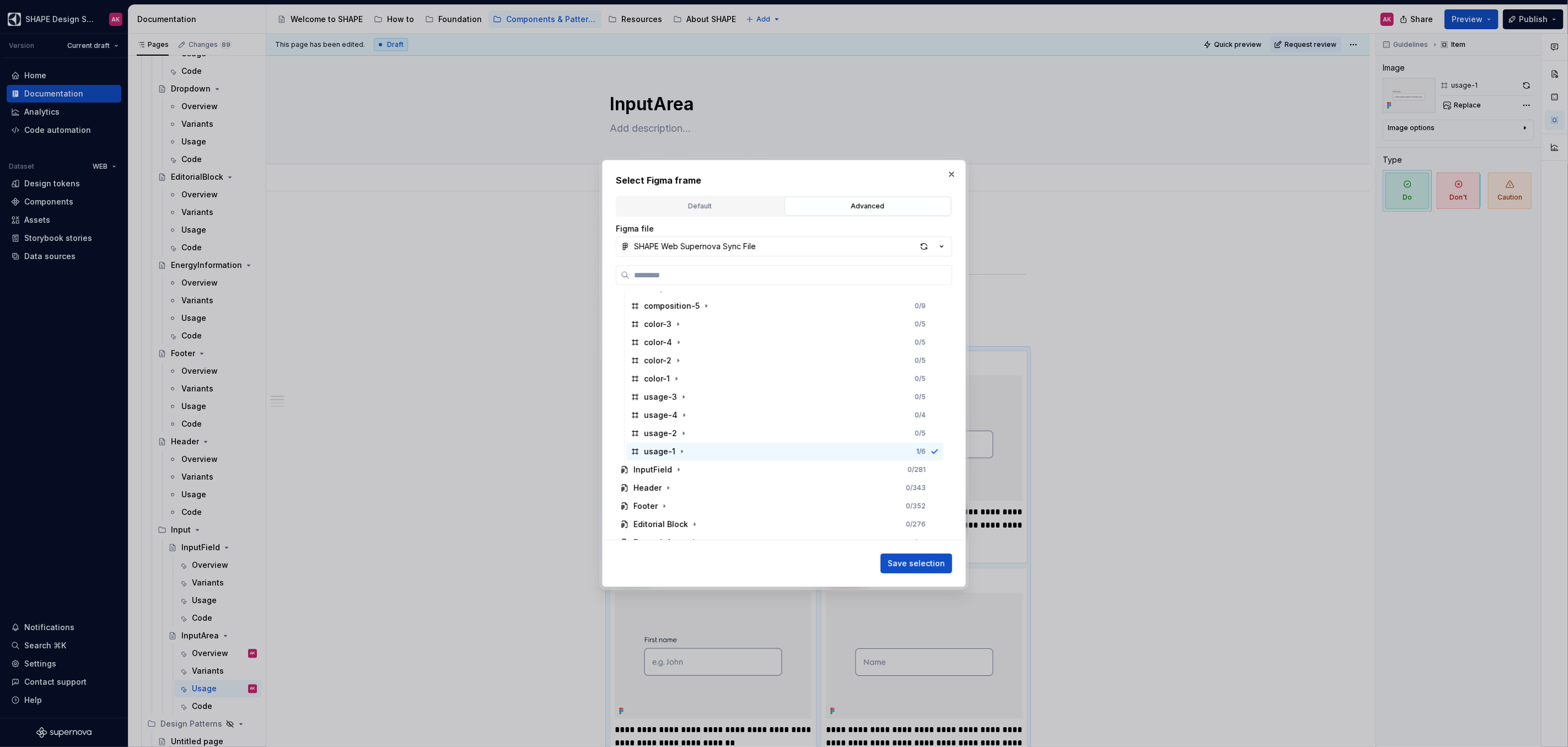
click at [912, 556] on button "Save selection" at bounding box center [916, 562] width 72 height 20
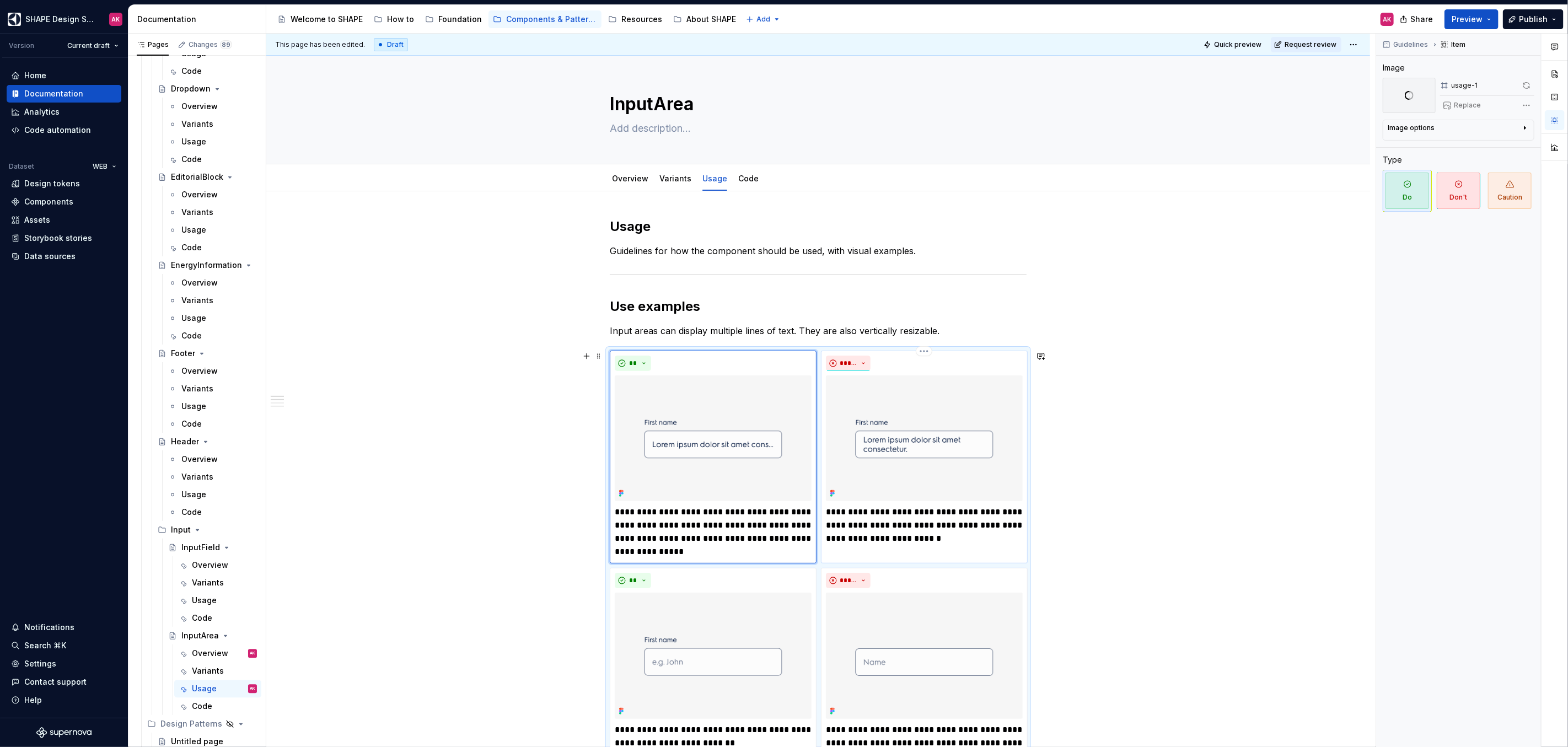
click at [923, 453] on img at bounding box center [924, 438] width 197 height 126
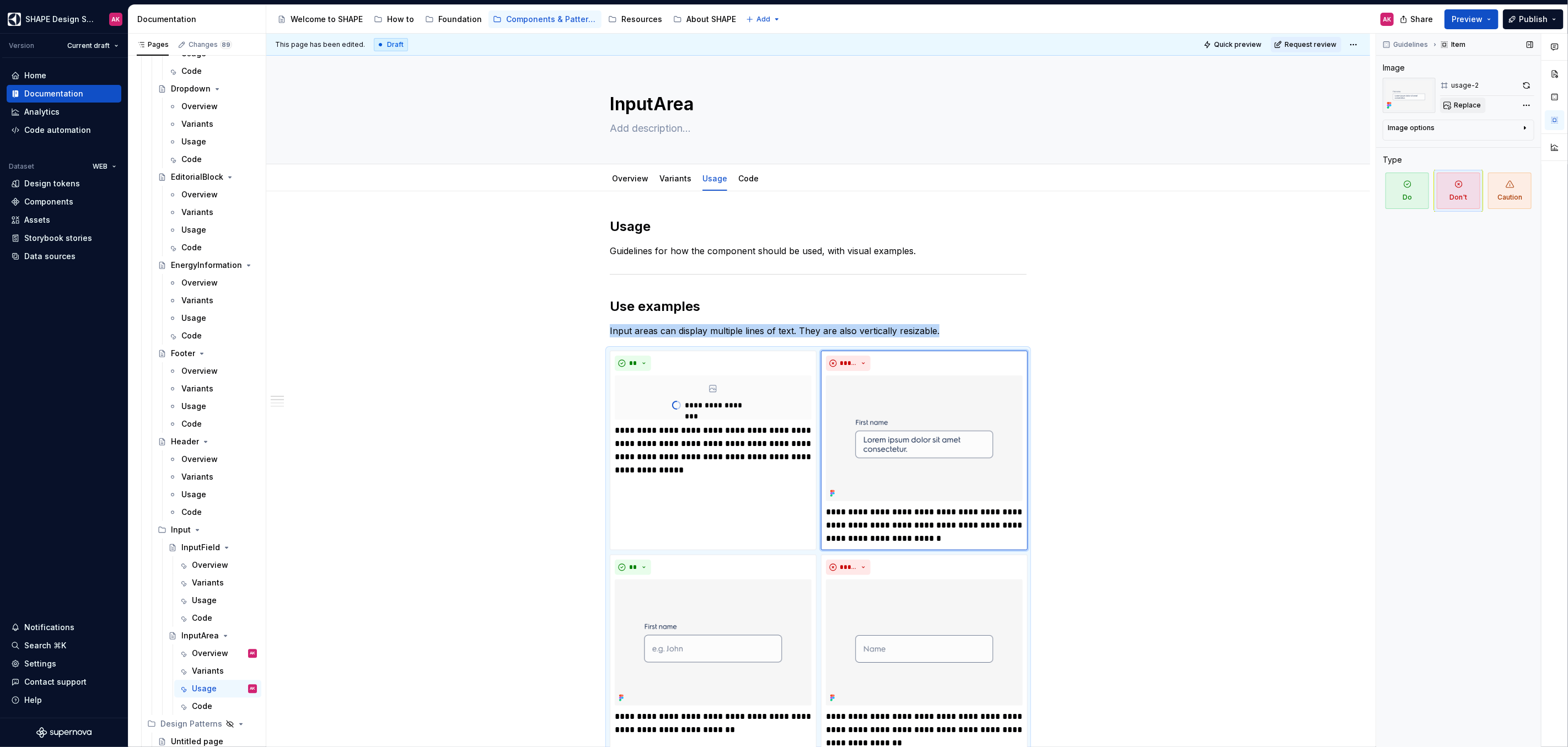
click at [1469, 103] on span "Replace" at bounding box center [1467, 104] width 27 height 9
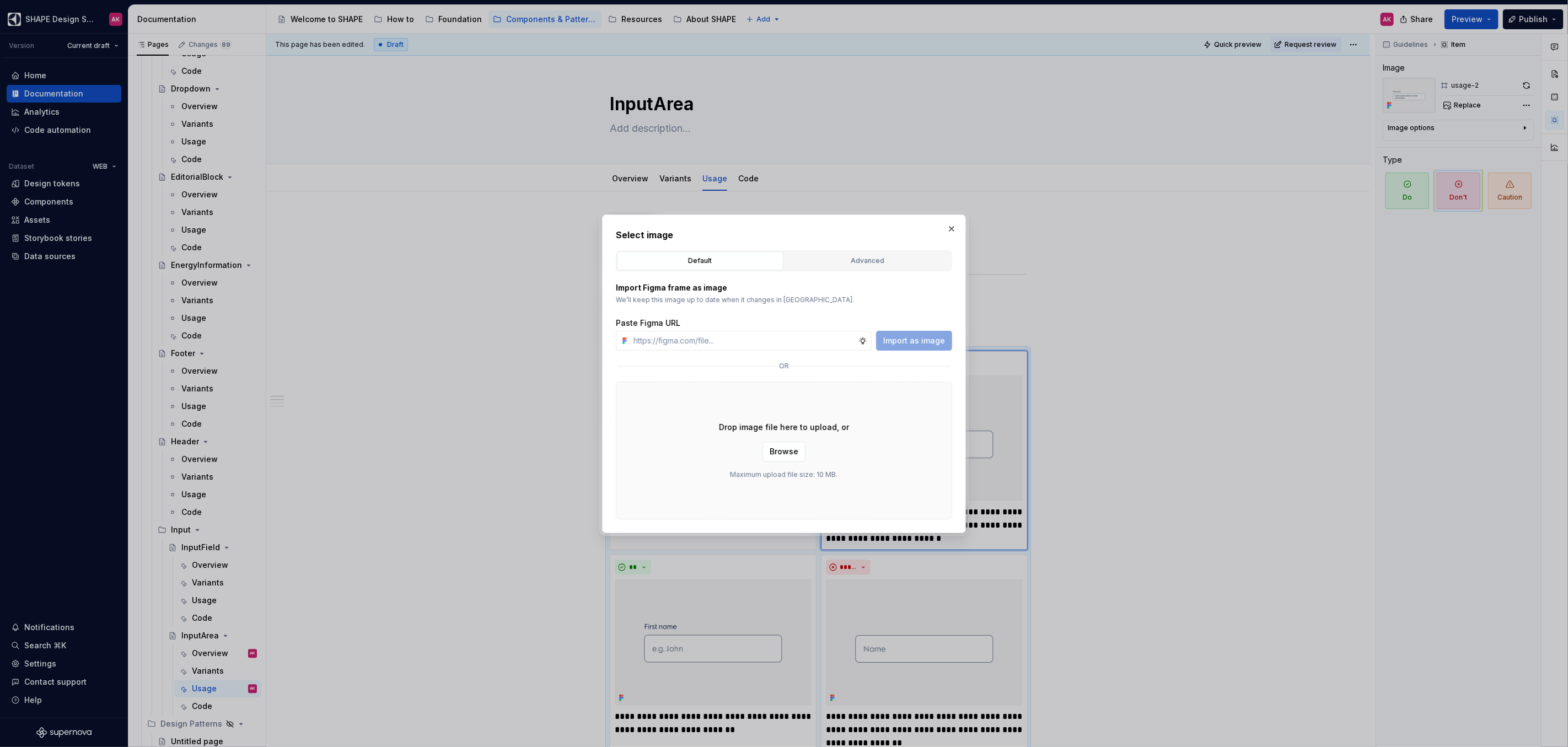
click at [817, 250] on div "Default Advanced" at bounding box center [784, 261] width 336 height 21
click at [828, 260] on div "Advanced" at bounding box center [867, 260] width 159 height 11
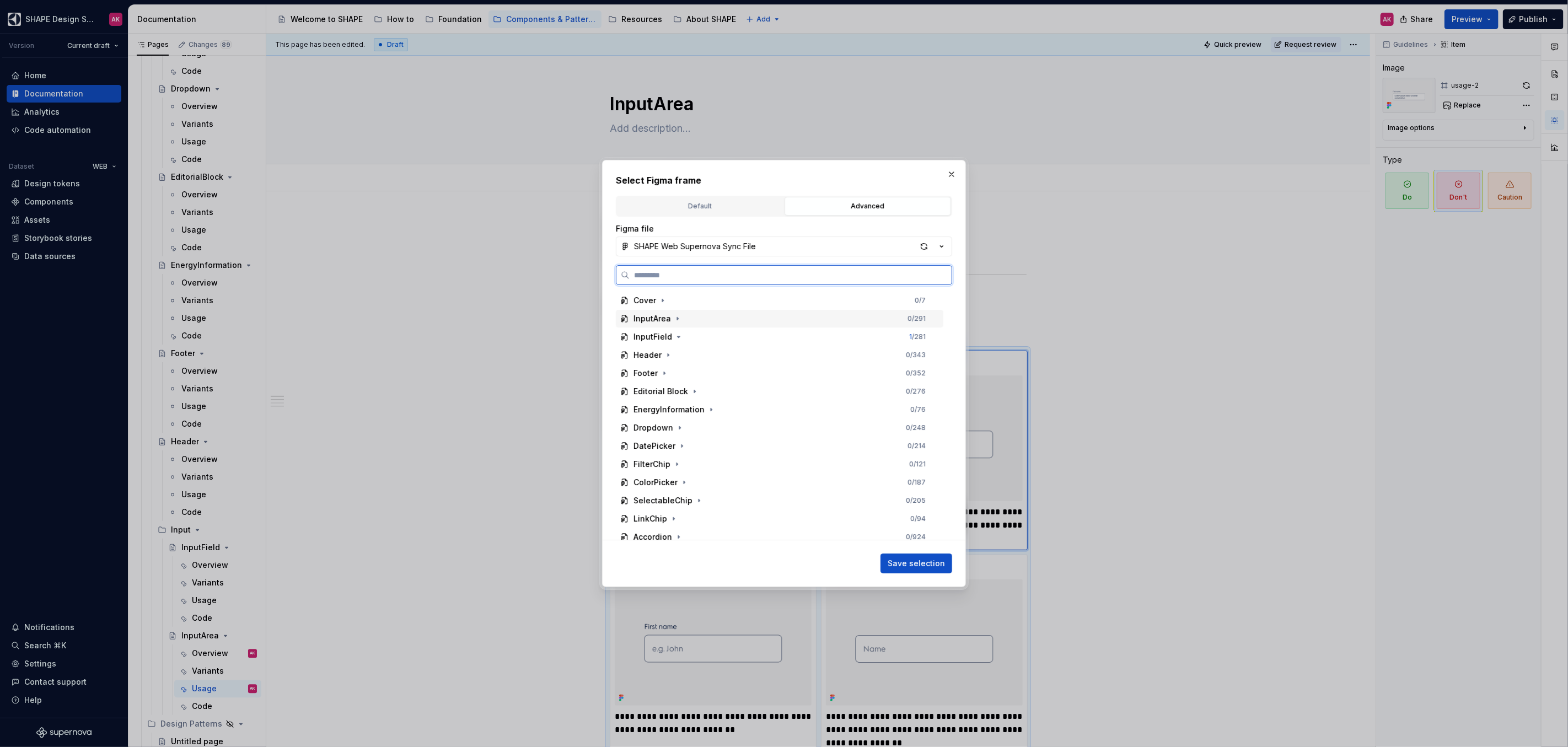
click at [635, 325] on div "InputArea 0 / 291" at bounding box center [779, 318] width 328 height 17
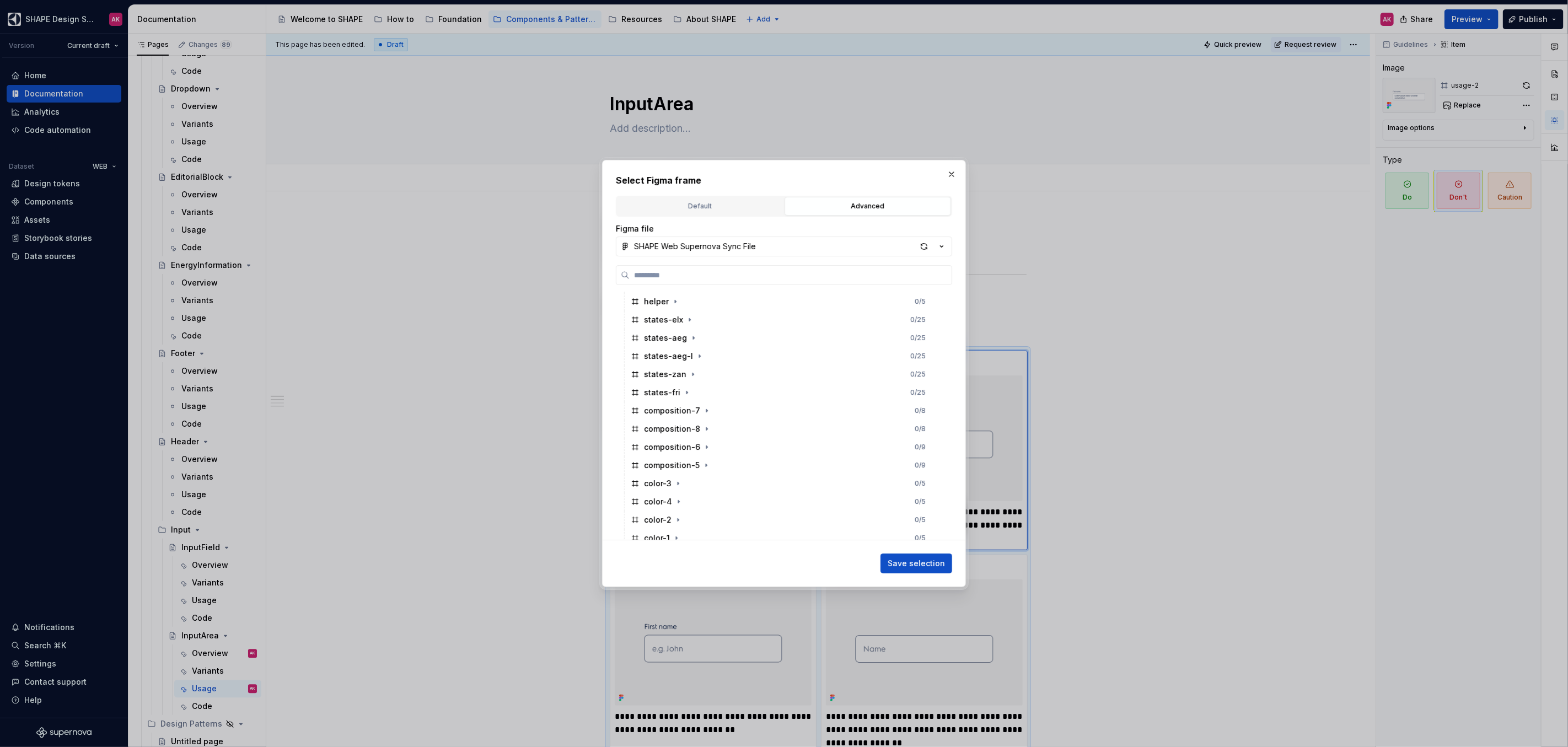
scroll to position [249, 0]
click at [652, 524] on div "usage-2" at bounding box center [660, 524] width 33 height 11
click at [925, 559] on span "Save selection" at bounding box center [915, 562] width 57 height 11
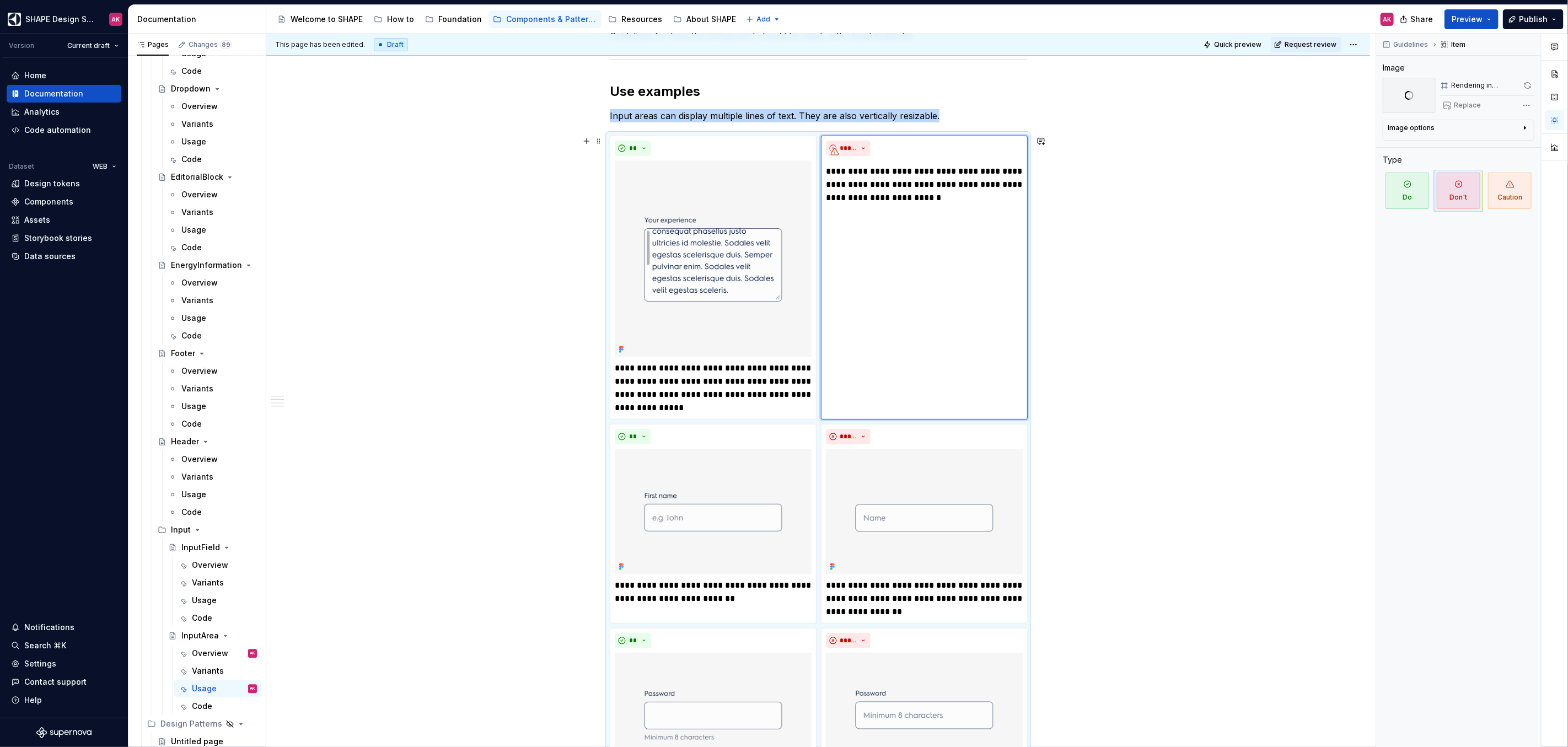
scroll to position [227, 0]
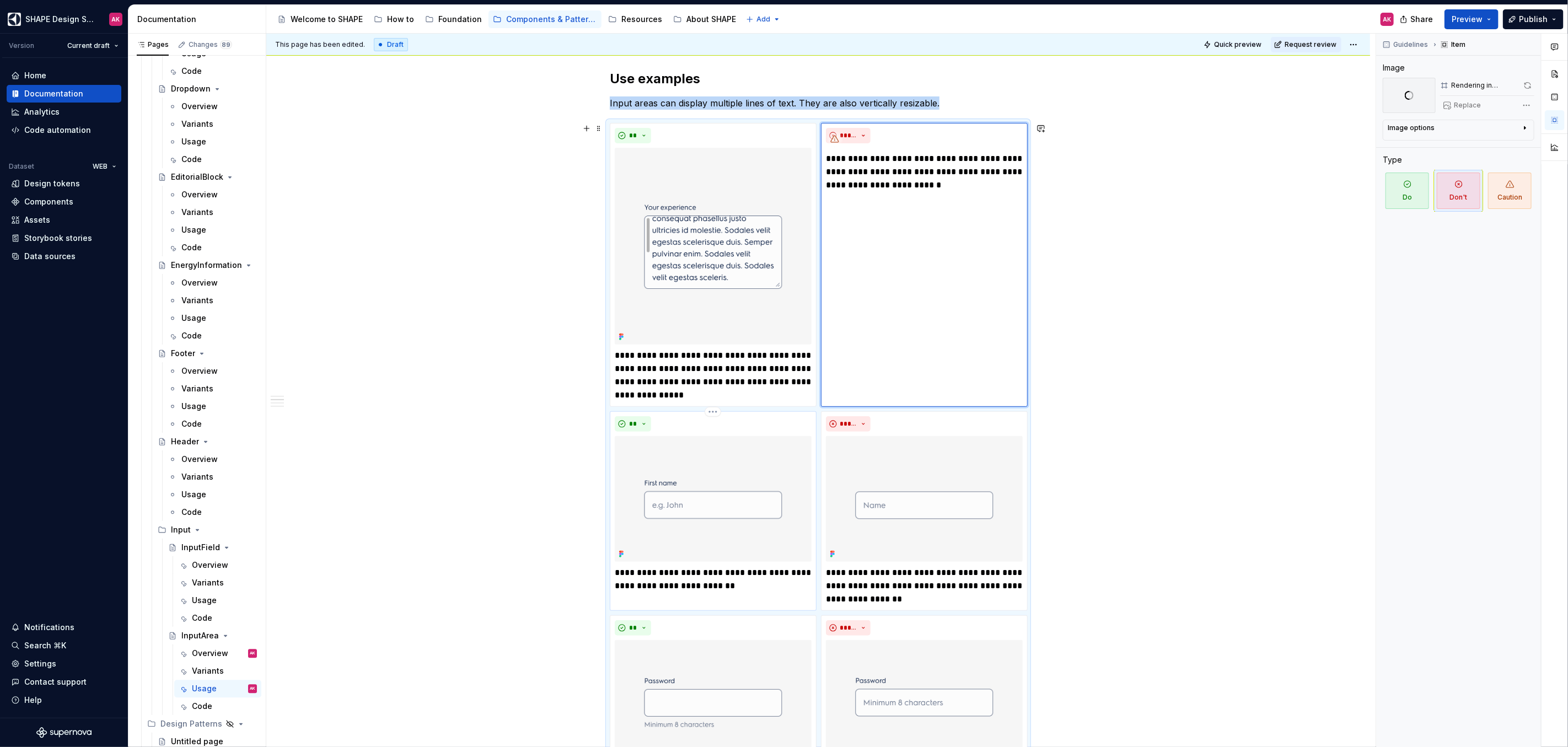
click at [658, 557] on img at bounding box center [713, 499] width 197 height 126
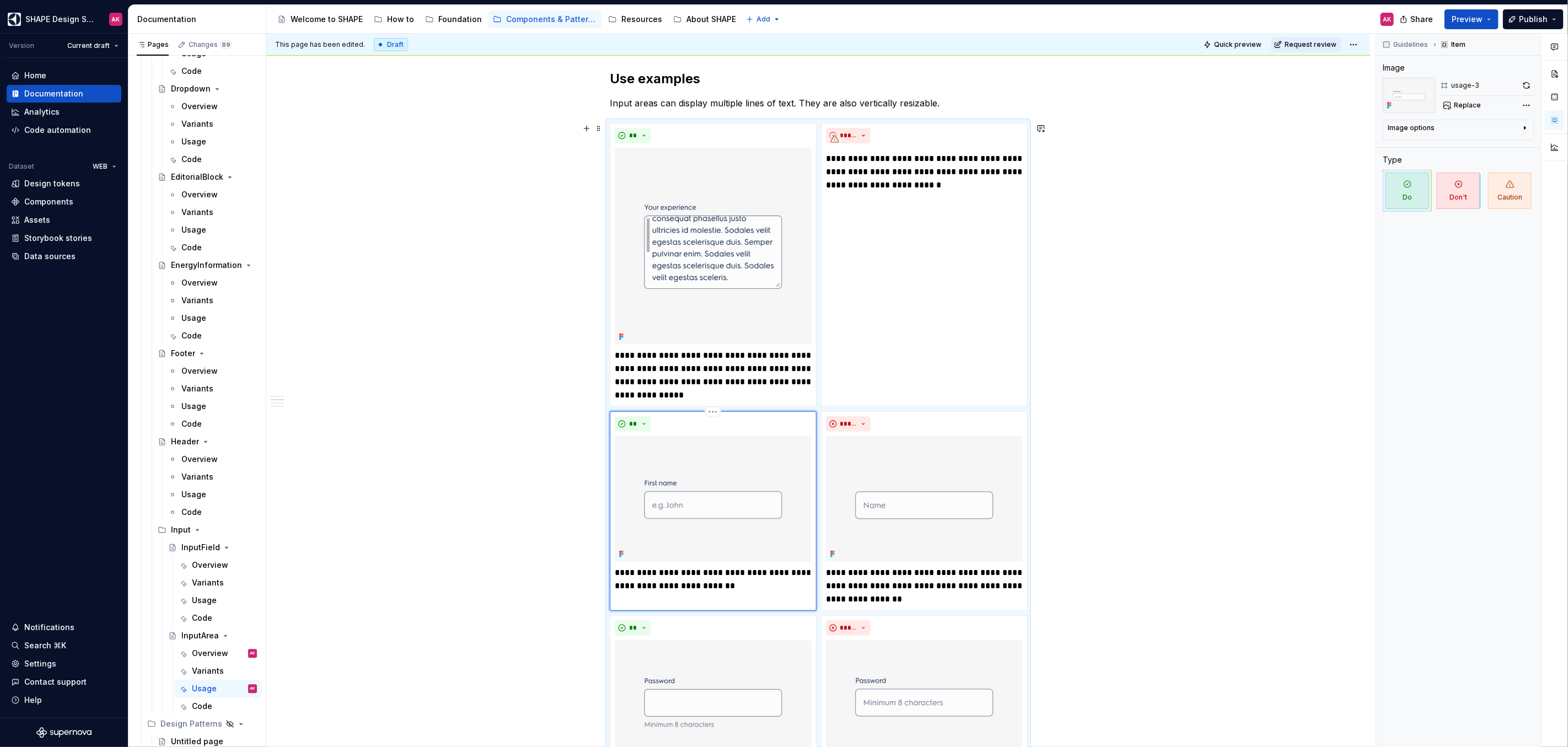
click at [664, 576] on p "**********" at bounding box center [713, 579] width 197 height 26
click at [740, 507] on img at bounding box center [713, 499] width 197 height 126
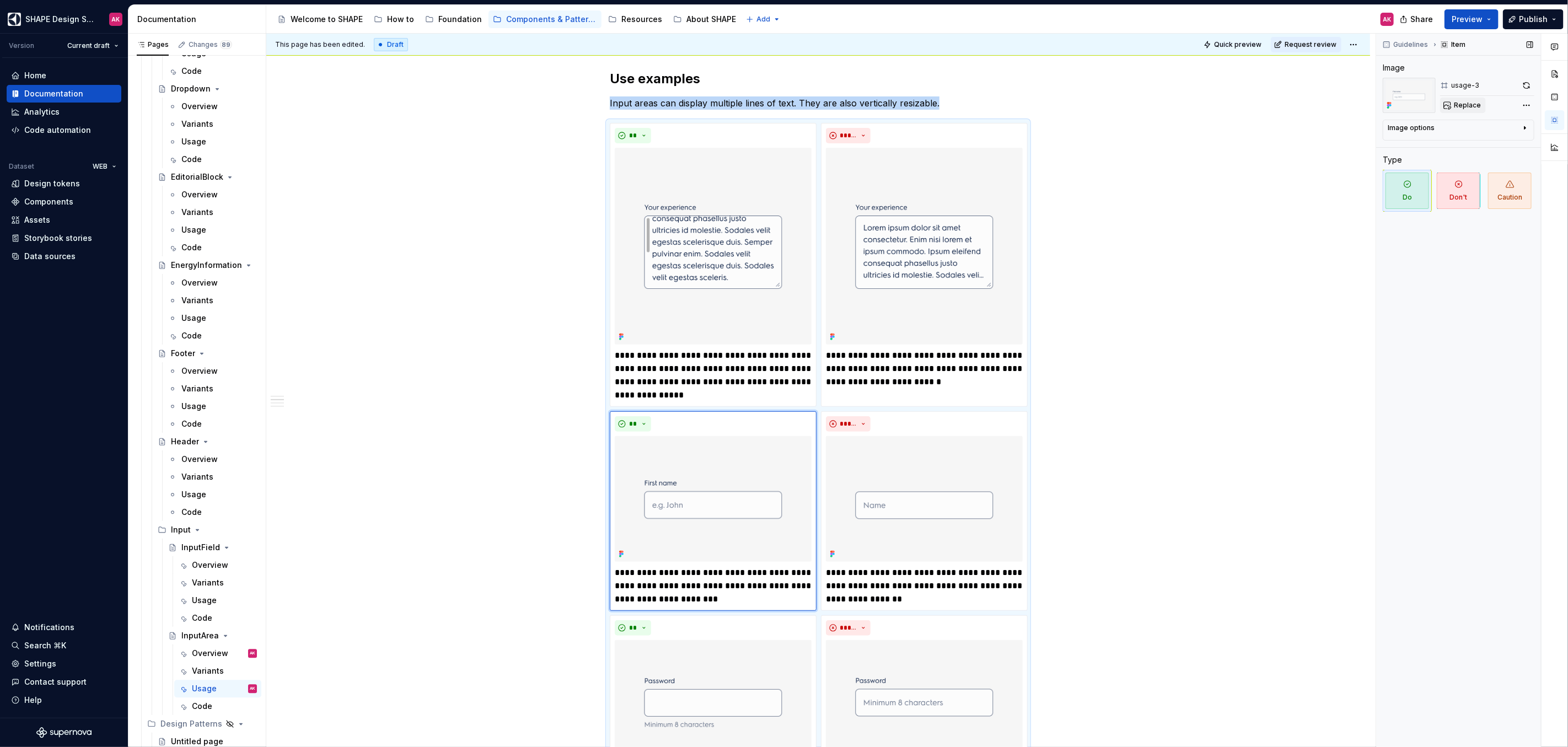
click at [1472, 107] on span "Replace" at bounding box center [1467, 104] width 27 height 9
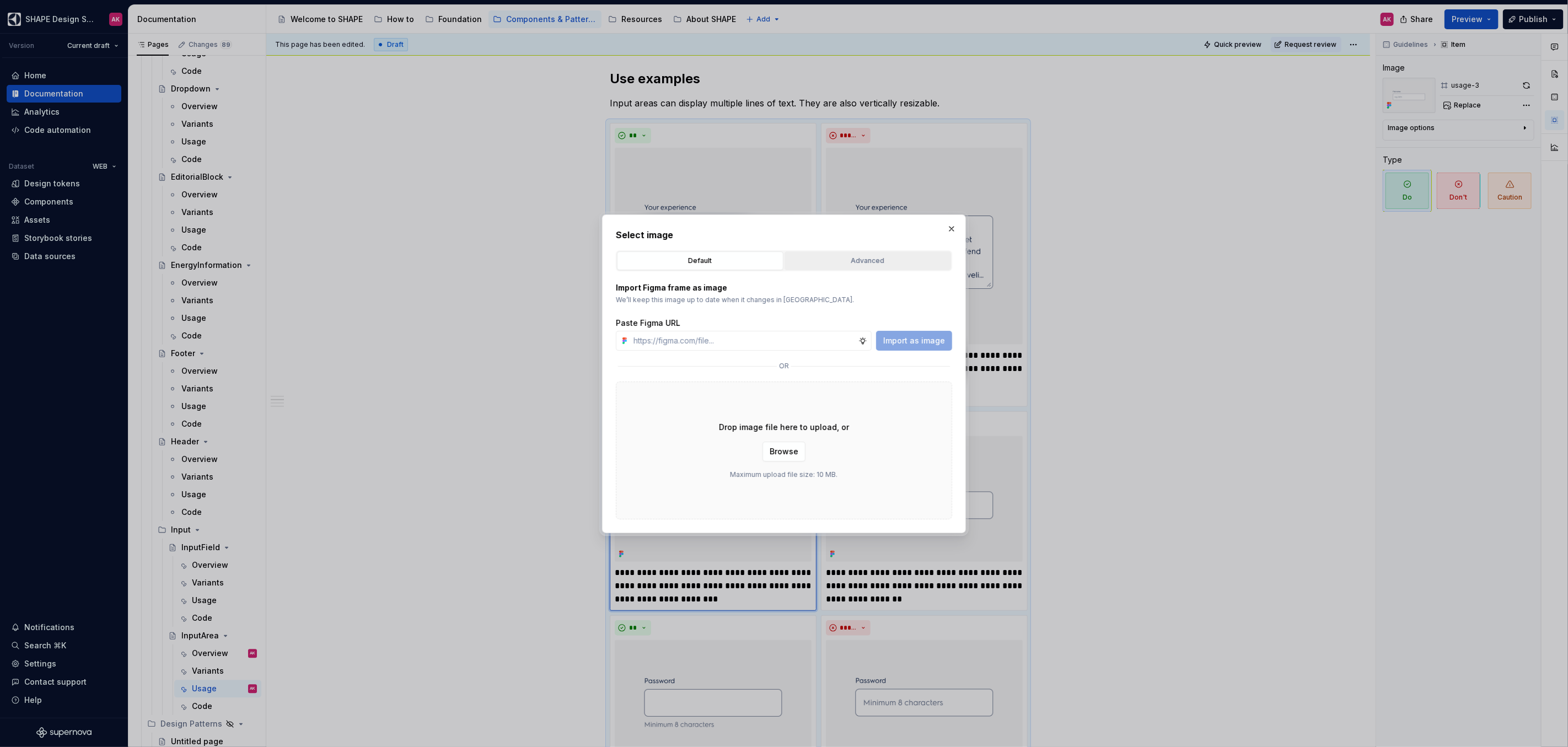
click at [845, 258] on div "Advanced" at bounding box center [867, 260] width 159 height 11
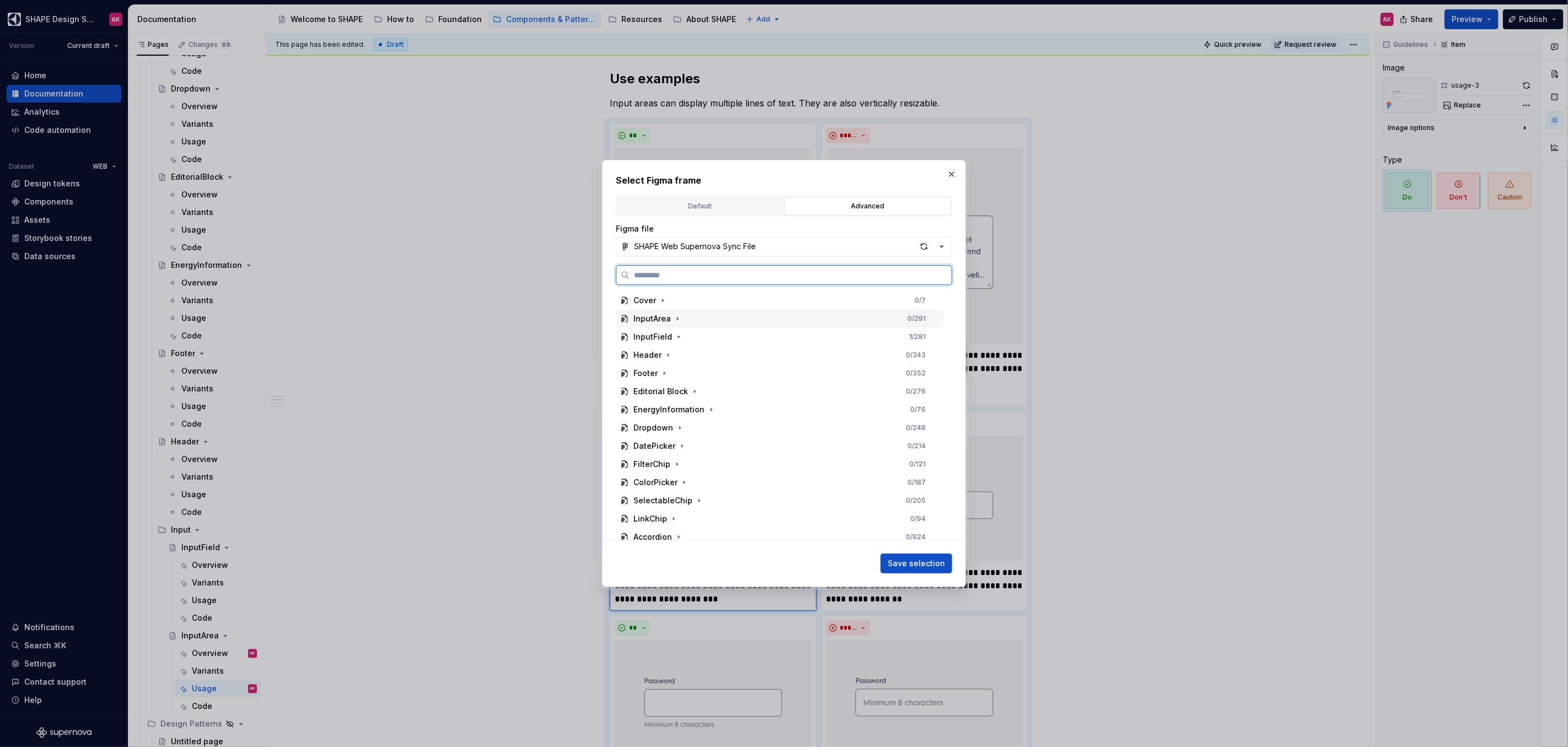
click at [651, 327] on div "InputArea 0 / 291" at bounding box center [779, 318] width 328 height 17
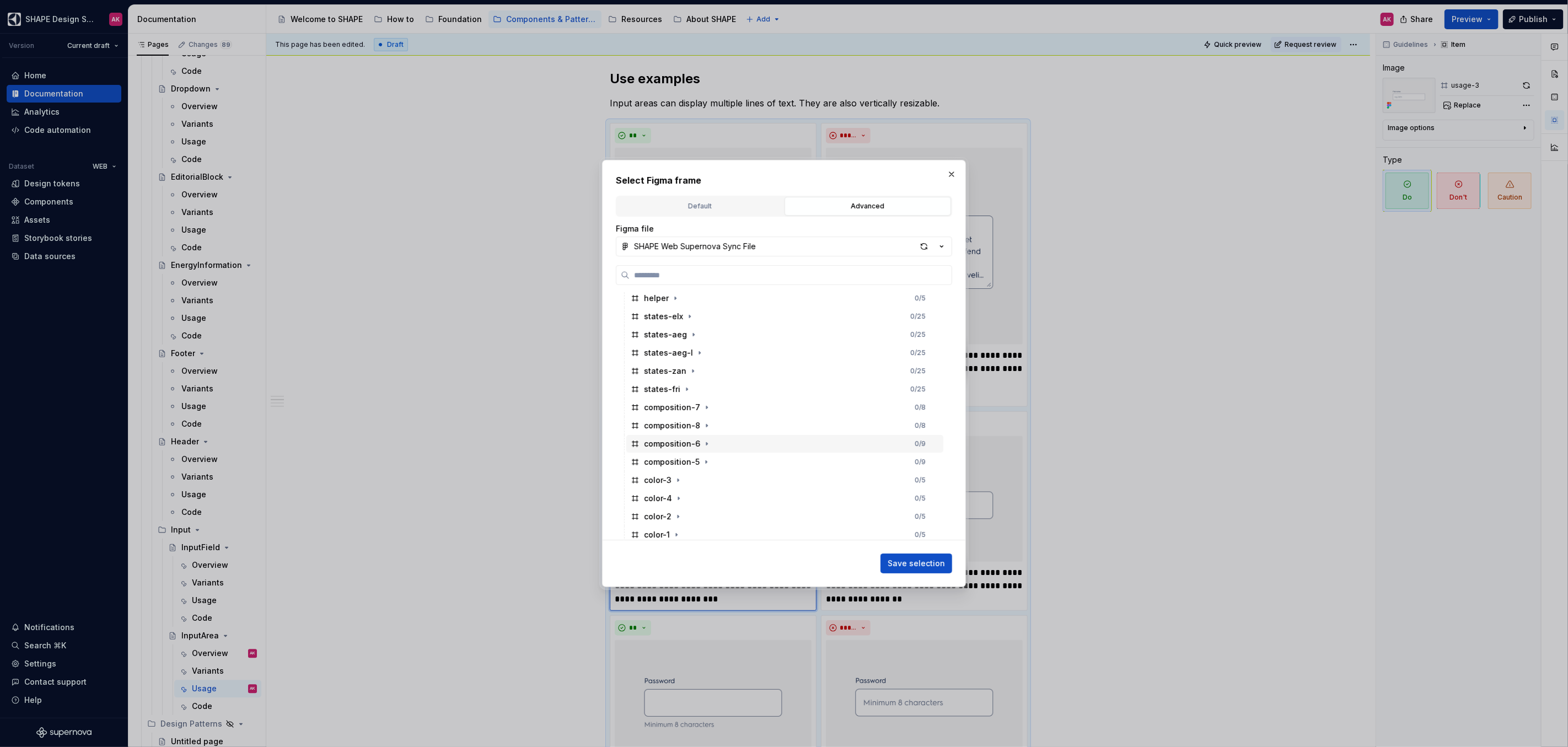
scroll to position [418, 0]
click at [653, 321] on div "usage-3" at bounding box center [660, 318] width 33 height 11
click at [923, 559] on span "Save selection" at bounding box center [915, 562] width 57 height 11
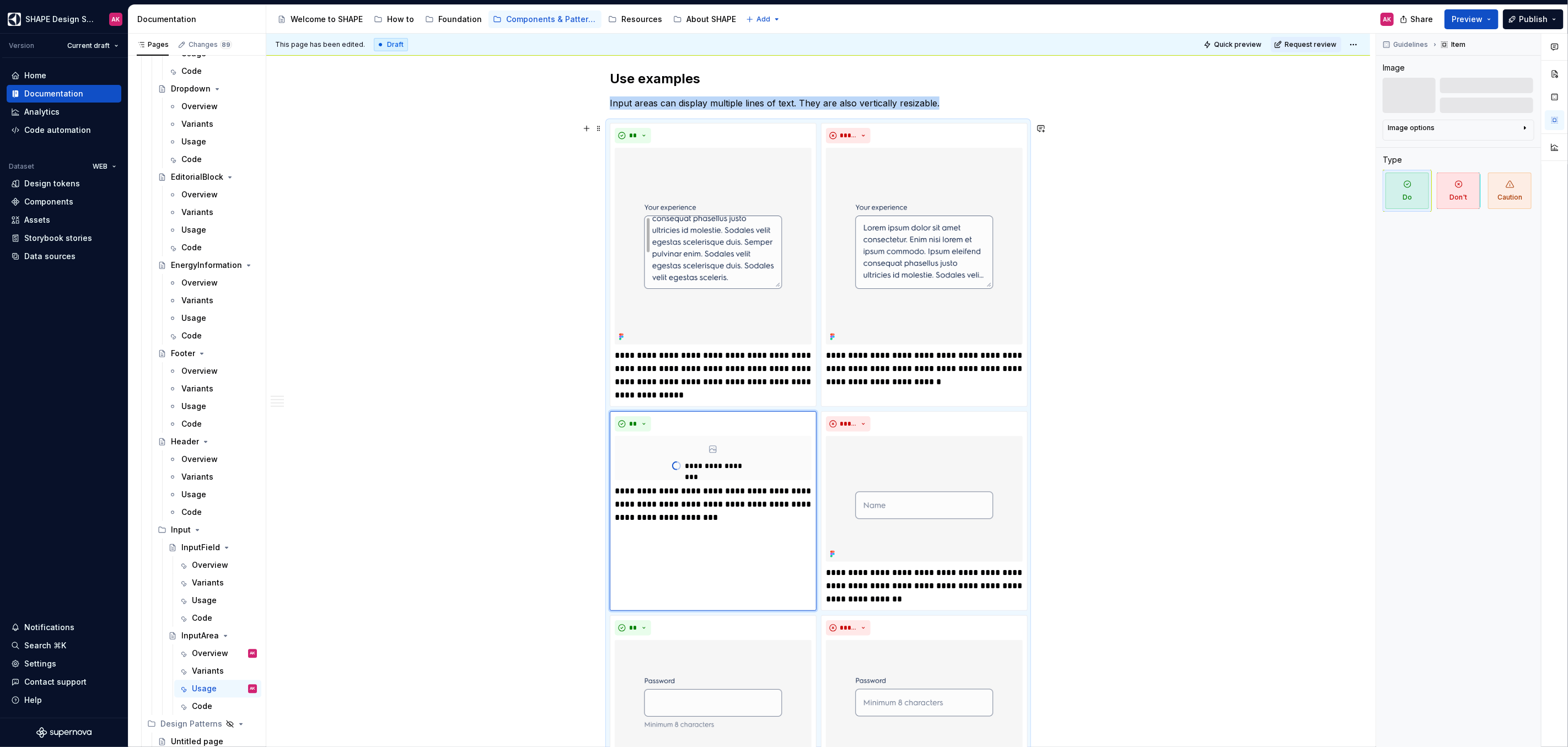
scroll to position [371, 0]
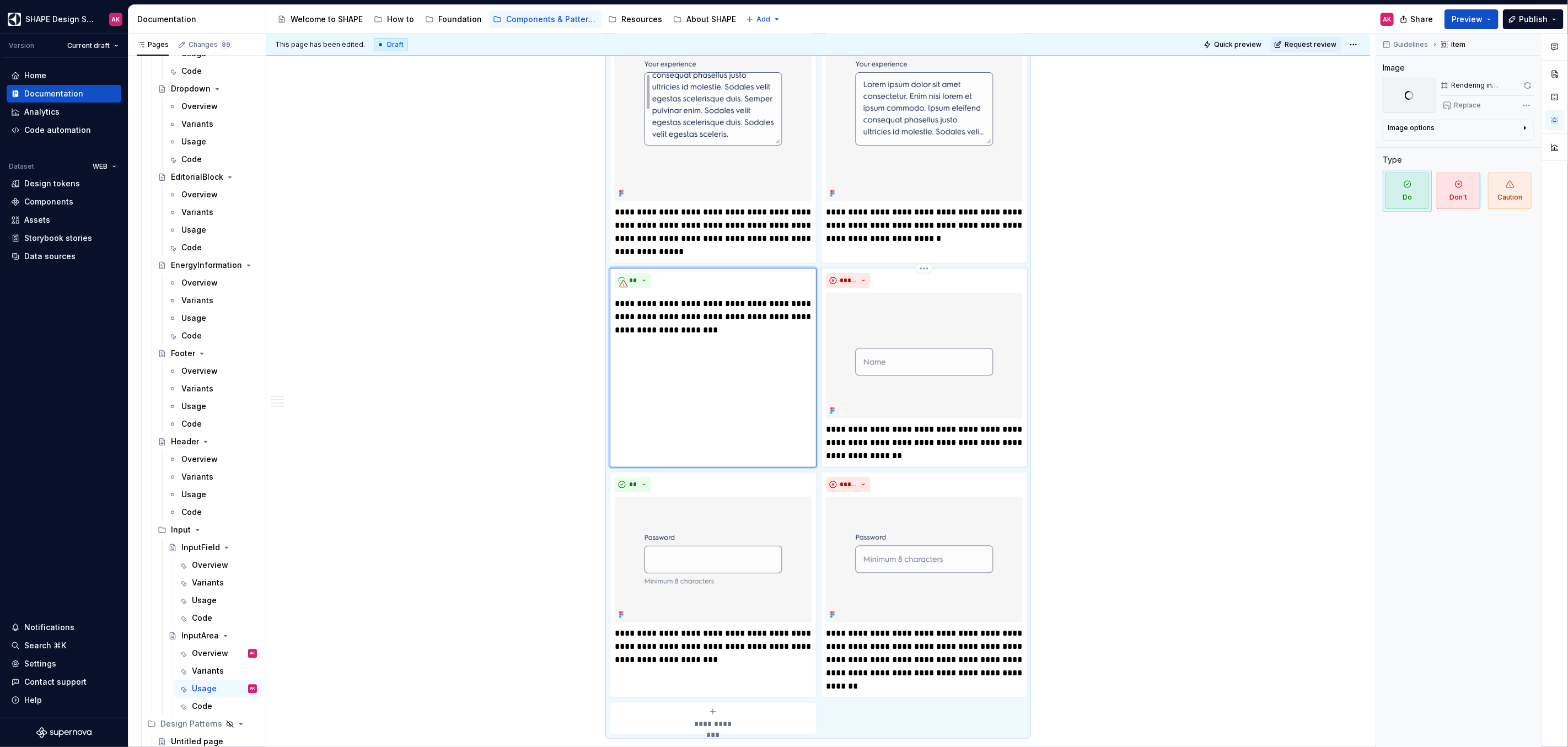
click at [924, 355] on img at bounding box center [924, 356] width 197 height 126
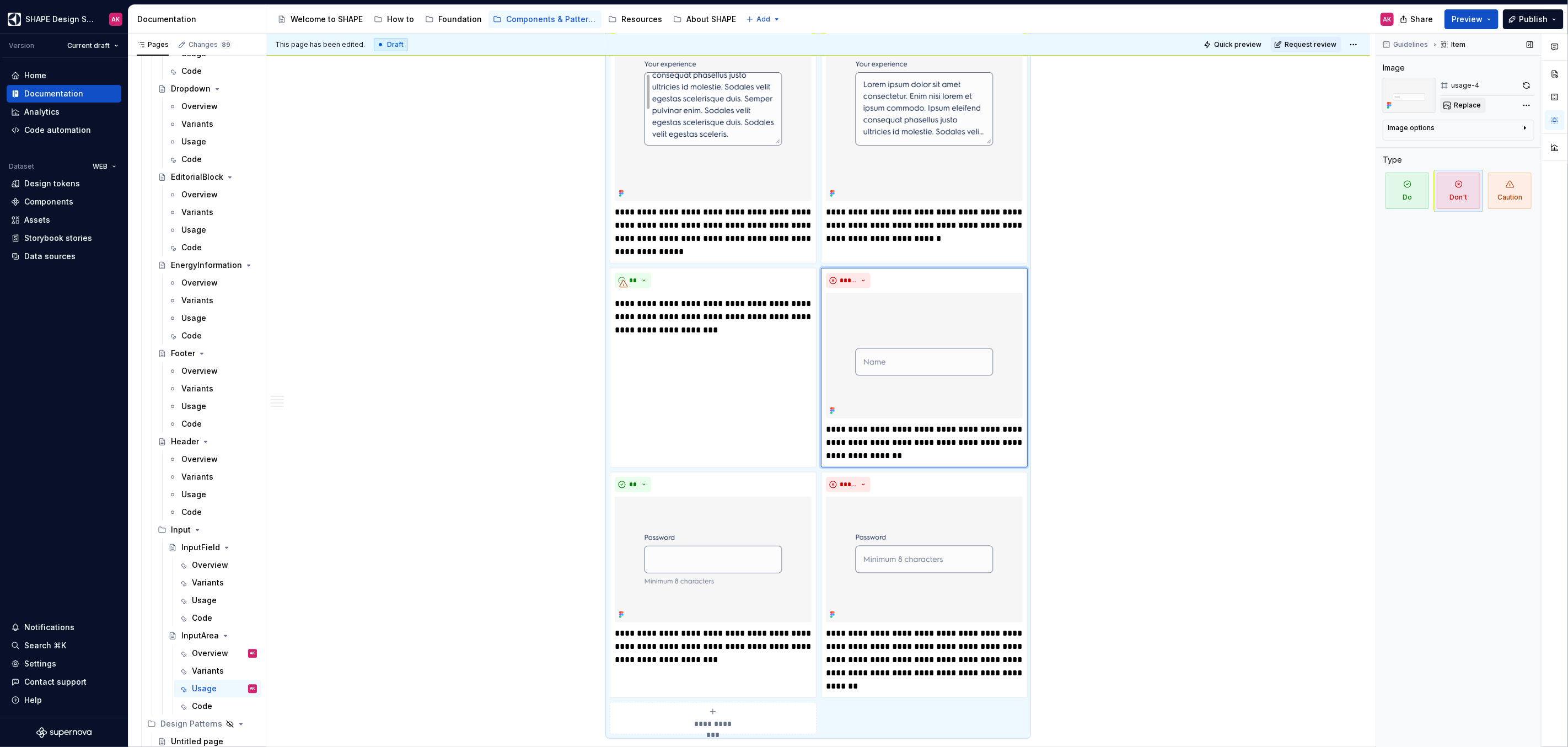
click at [1473, 105] on span "Replace" at bounding box center [1467, 104] width 27 height 9
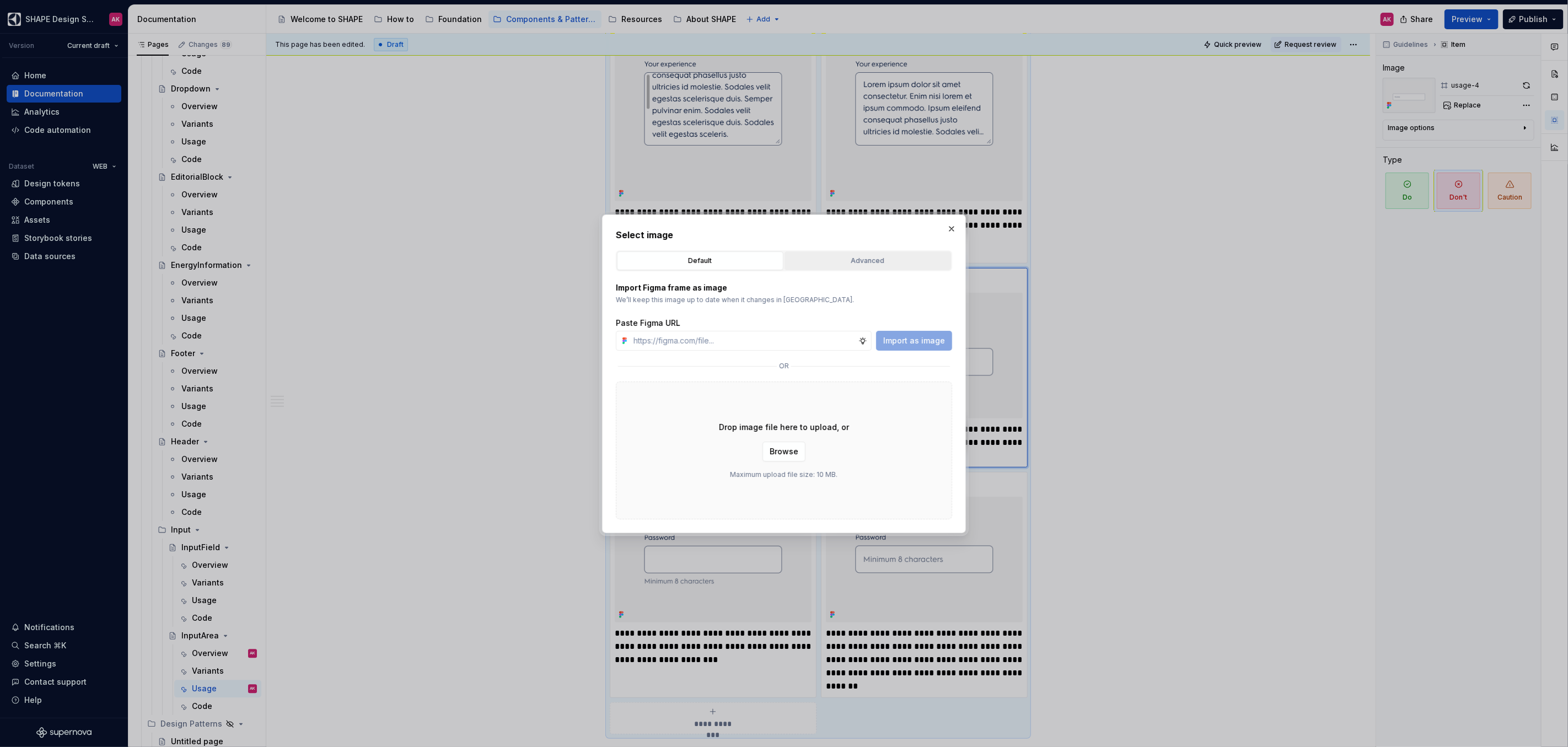
click at [834, 257] on div "Advanced" at bounding box center [867, 260] width 159 height 11
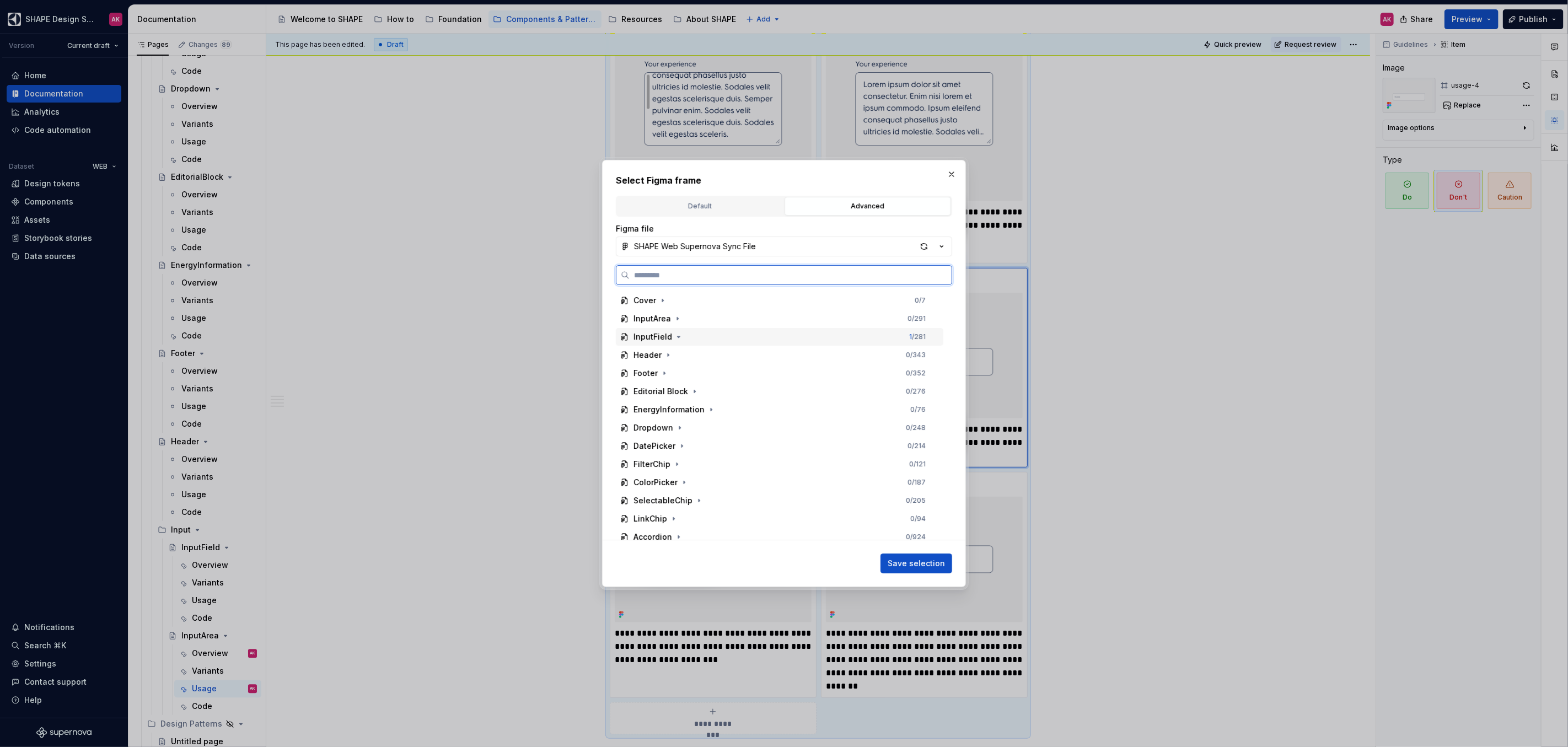
click at [648, 331] on div "InputField" at bounding box center [653, 336] width 39 height 11
click at [647, 334] on div "InputField" at bounding box center [653, 336] width 39 height 11
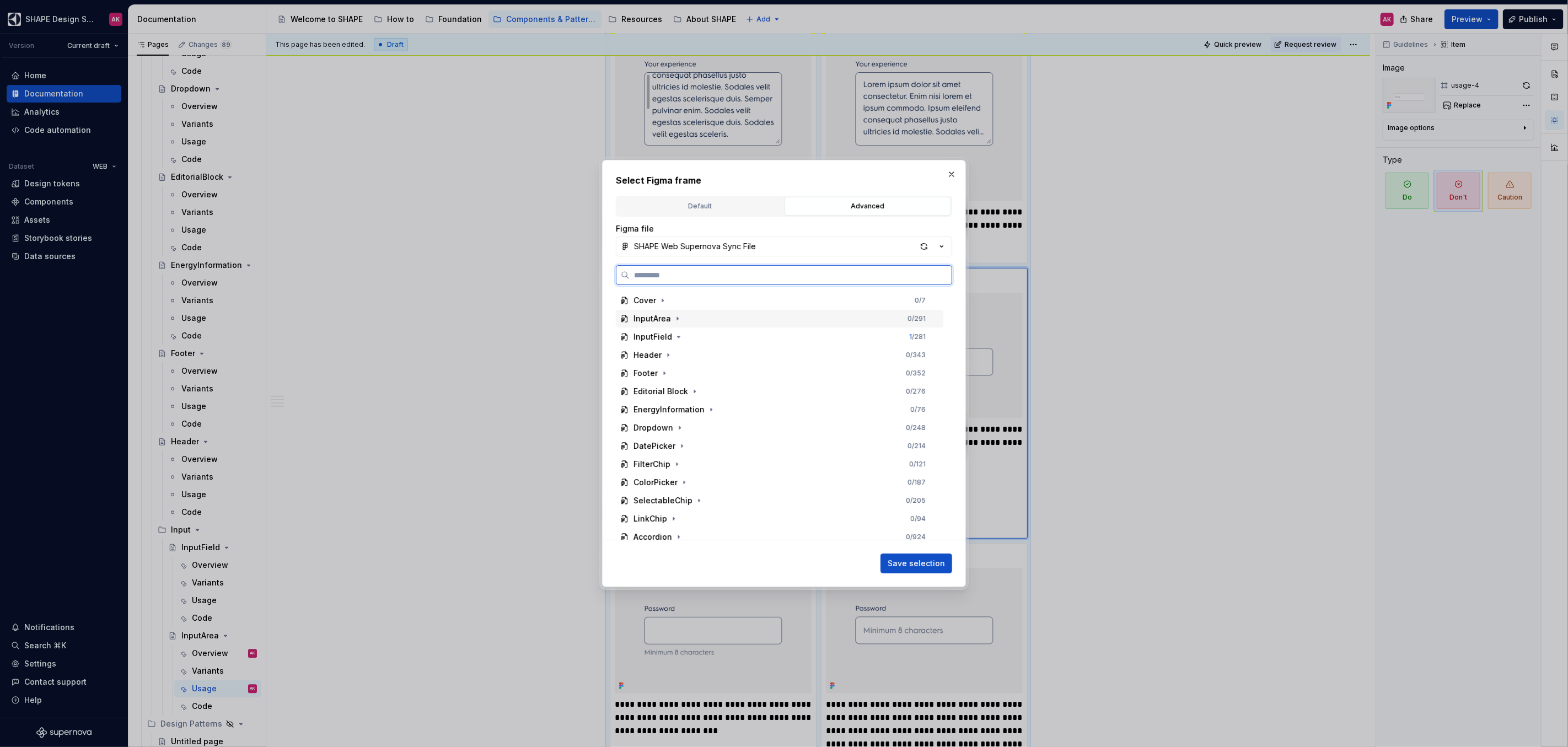
click at [653, 313] on div "InputArea" at bounding box center [652, 318] width 38 height 11
click at [656, 416] on div "usage-4 0 / 4" at bounding box center [785, 410] width 317 height 17
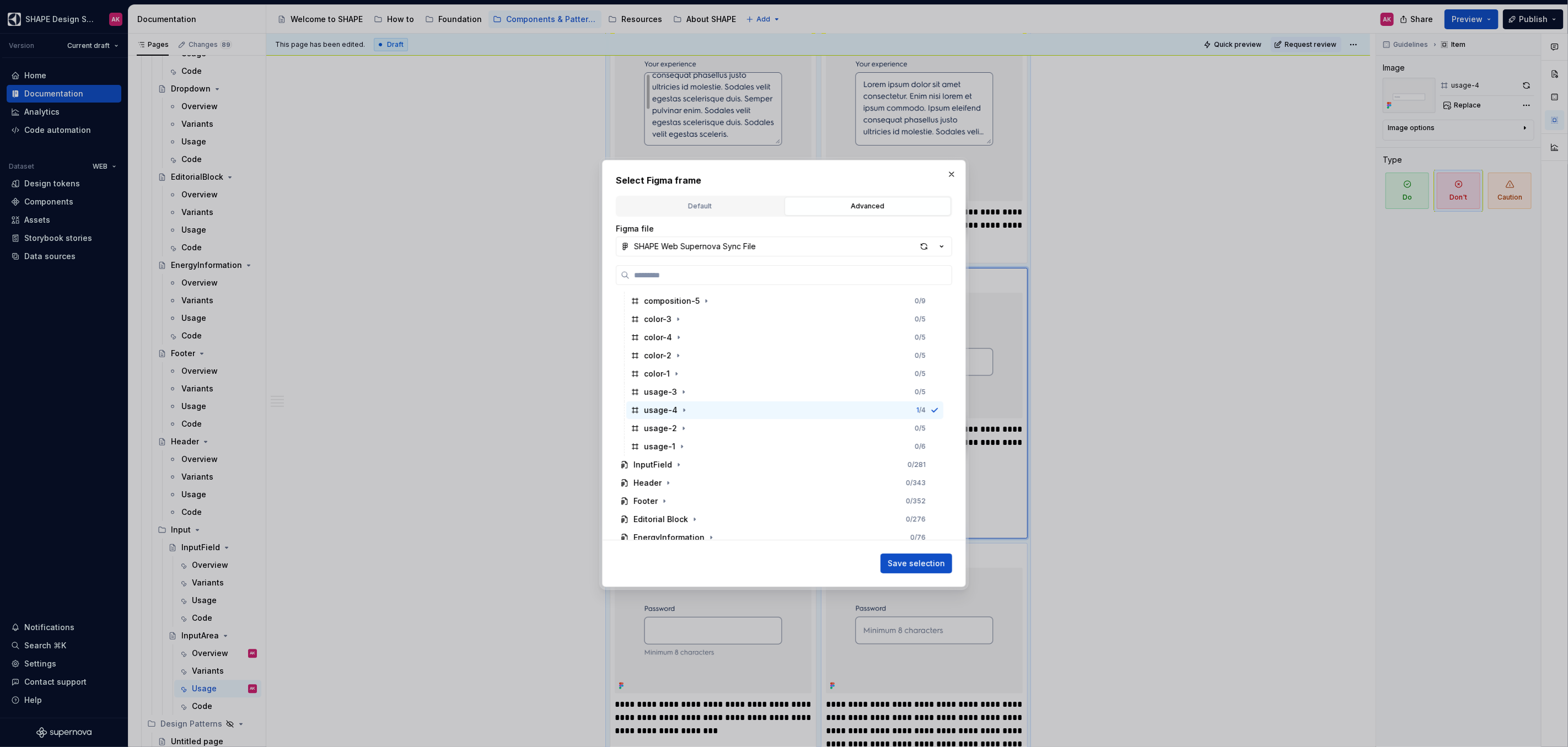
click at [914, 563] on span "Save selection" at bounding box center [915, 562] width 57 height 11
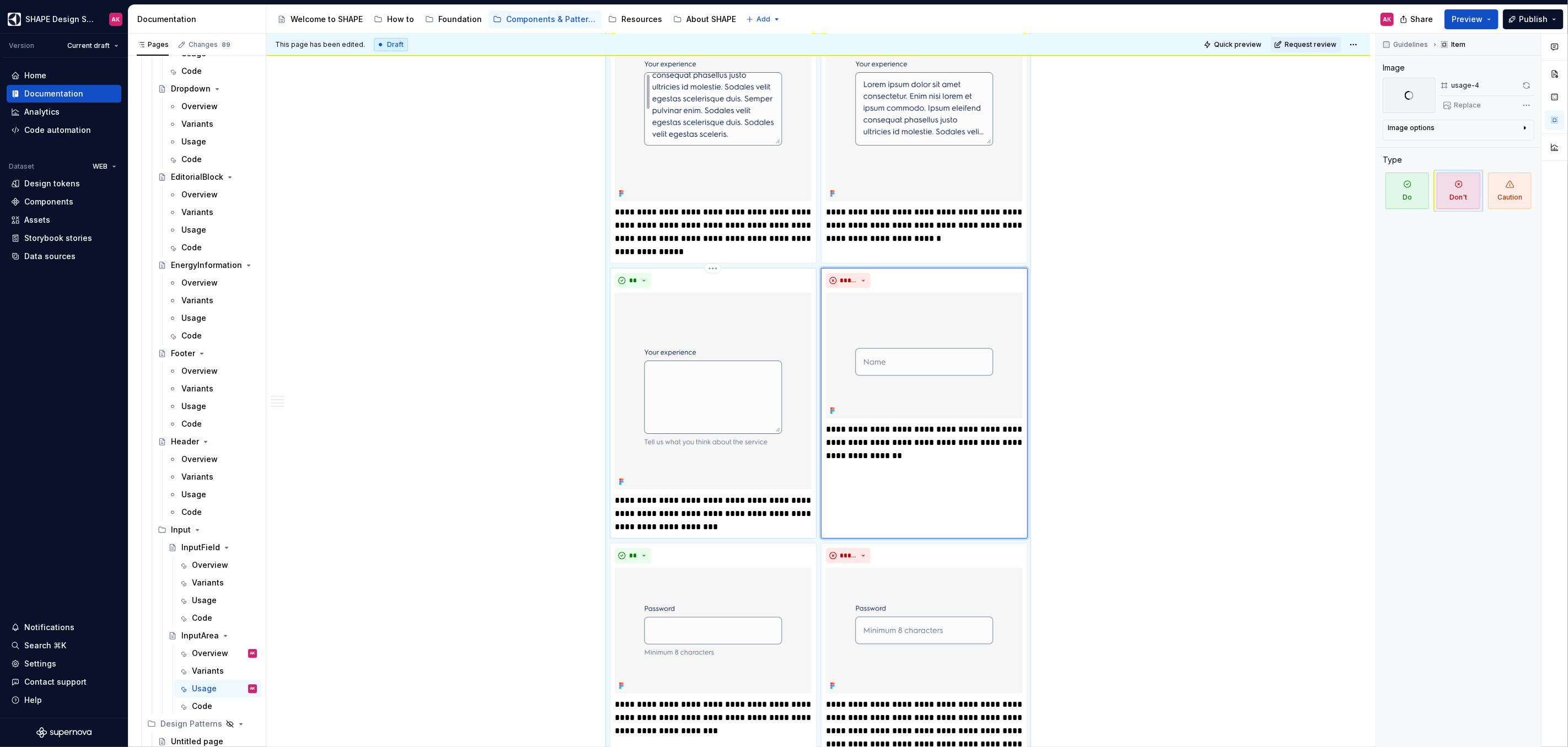
click at [740, 354] on img at bounding box center [713, 391] width 197 height 197
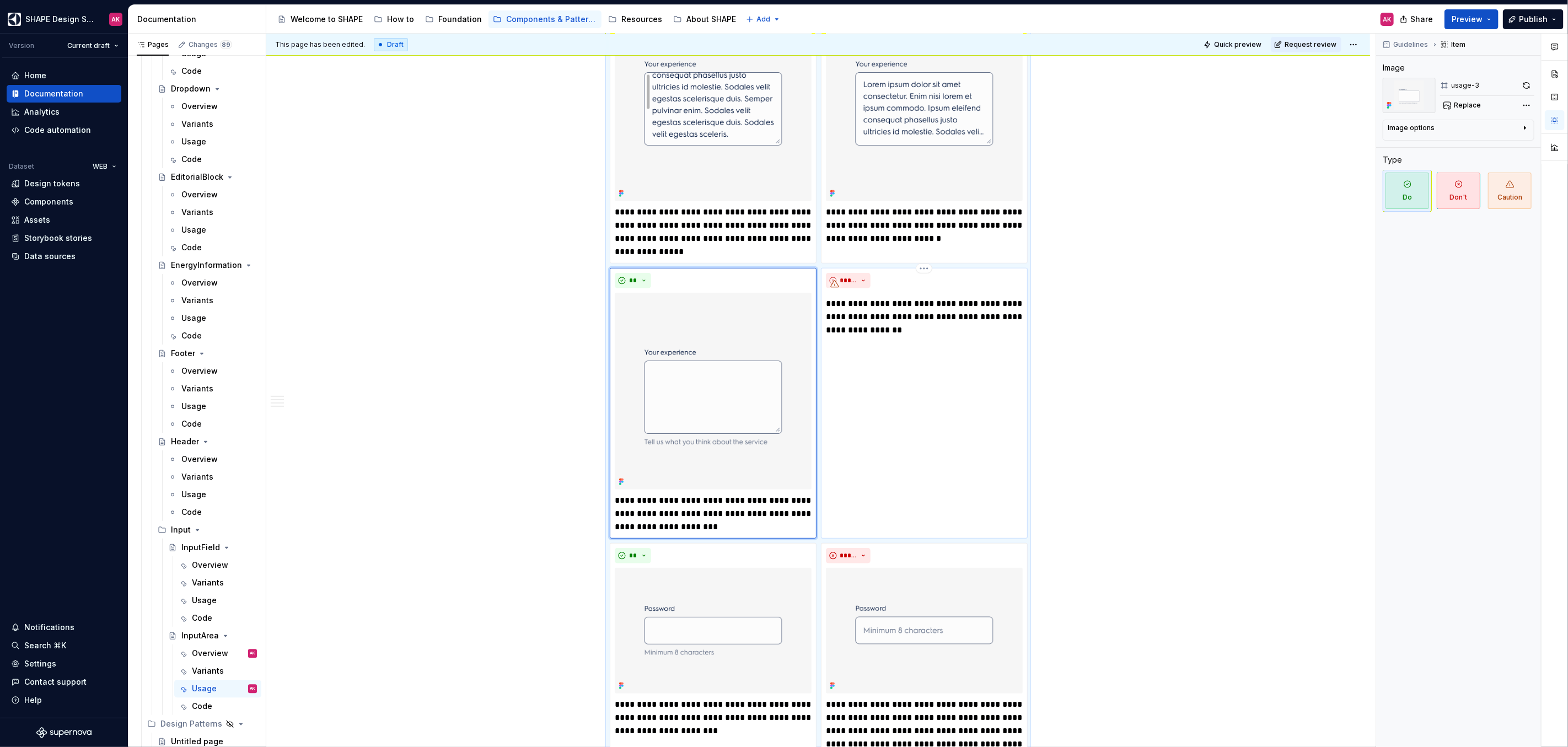
click at [854, 312] on p "**********" at bounding box center [924, 316] width 197 height 40
click at [678, 504] on p "**********" at bounding box center [713, 513] width 197 height 40
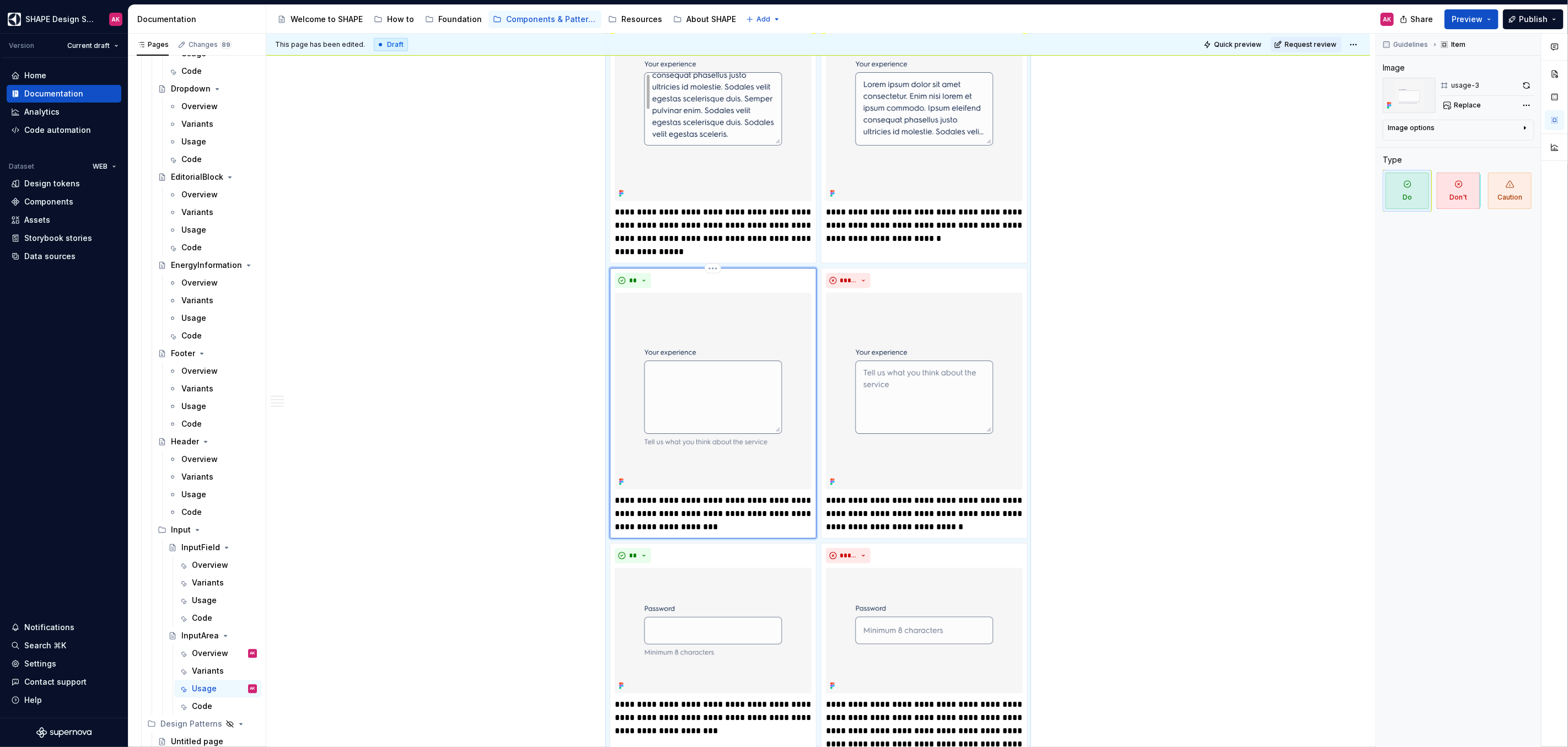
click at [681, 511] on p "**********" at bounding box center [713, 513] width 197 height 40
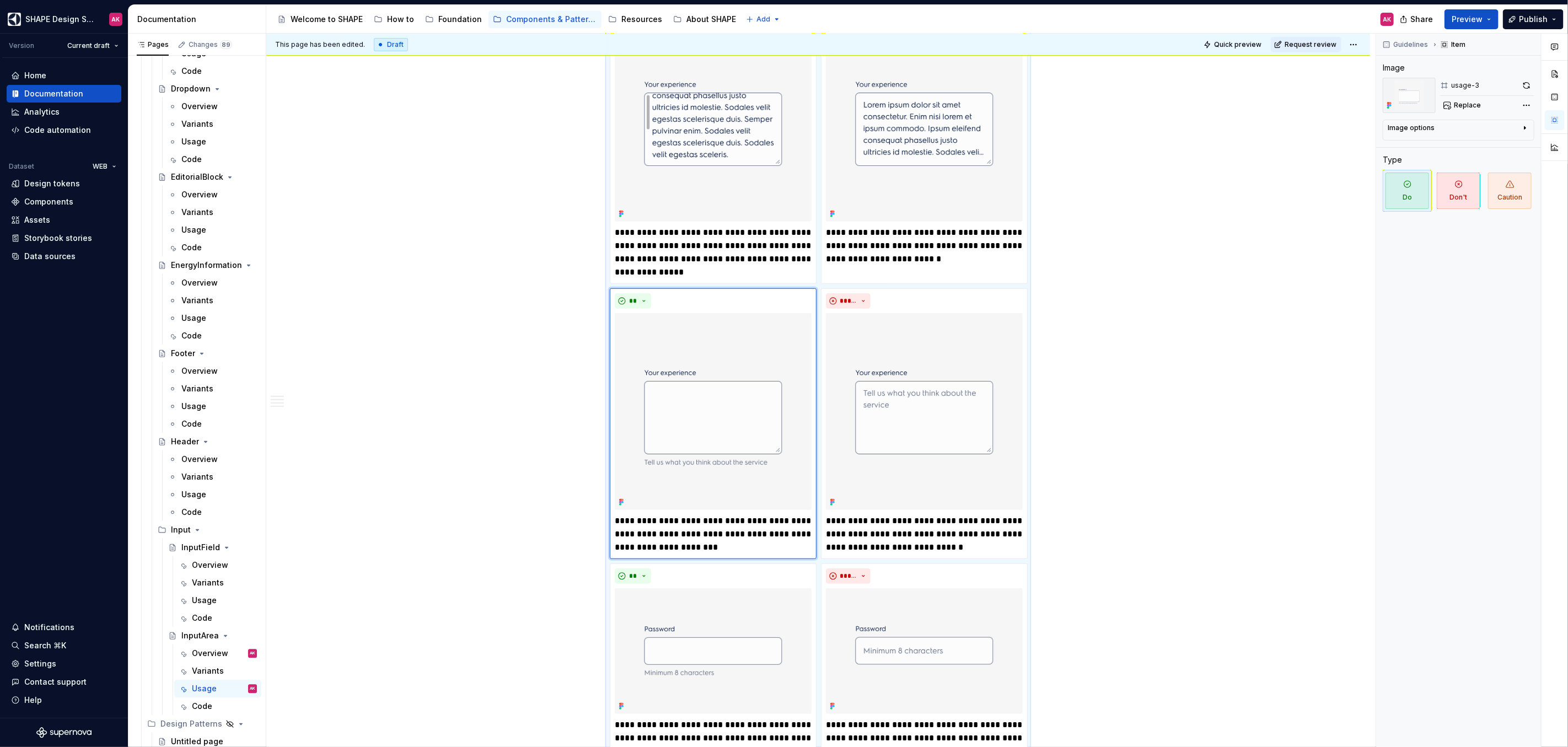
scroll to position [486, 0]
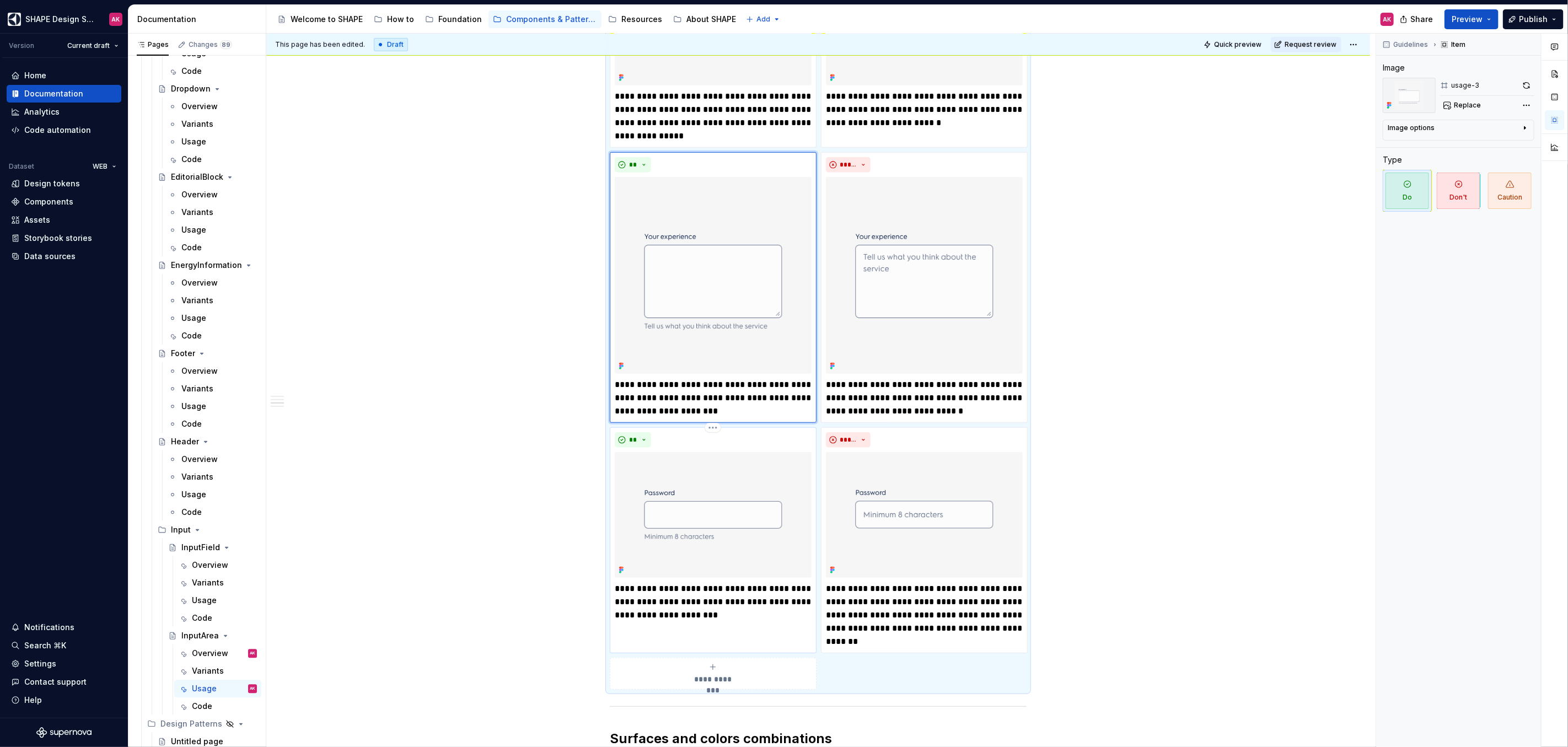
click at [747, 457] on img at bounding box center [713, 515] width 197 height 126
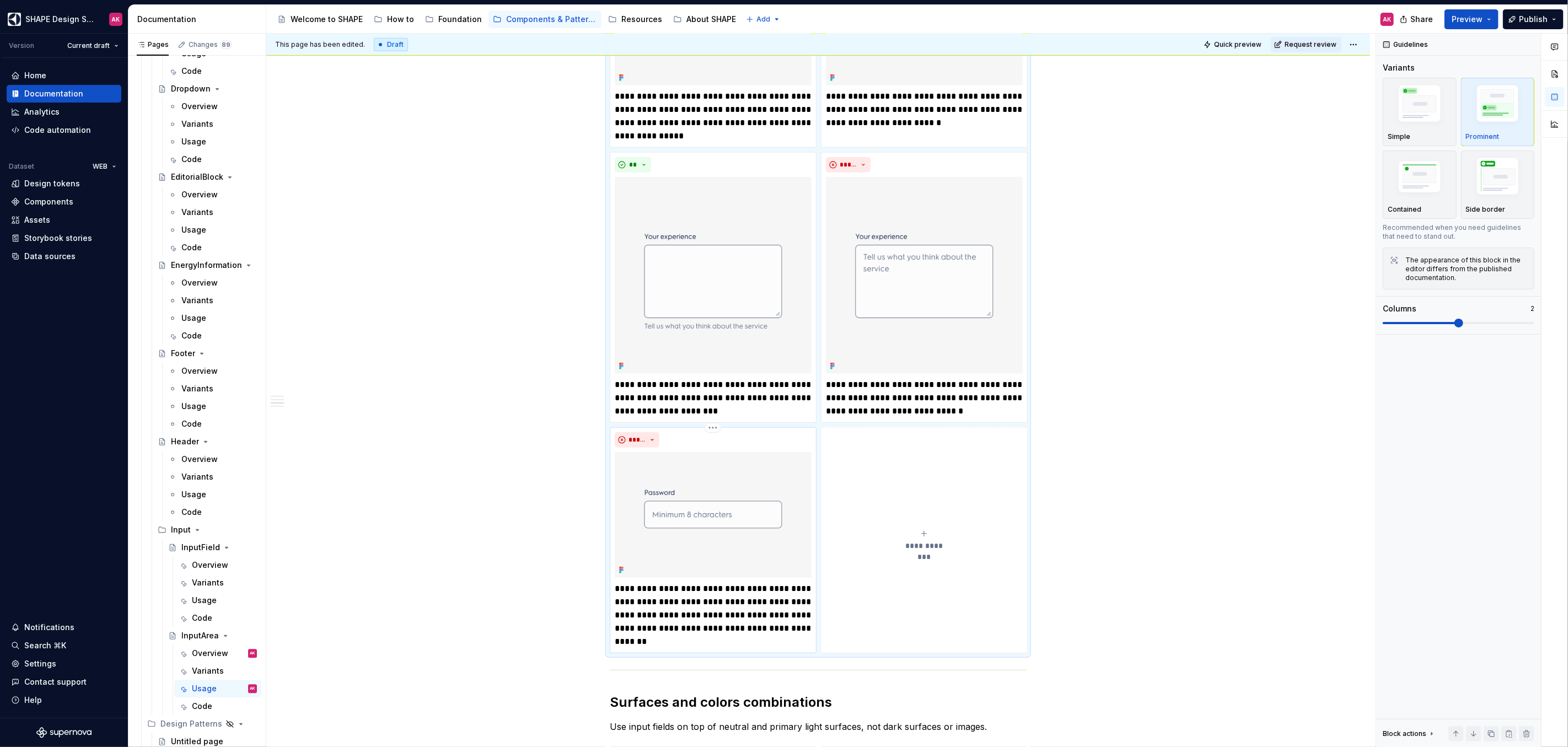
click at [702, 507] on img at bounding box center [713, 515] width 197 height 126
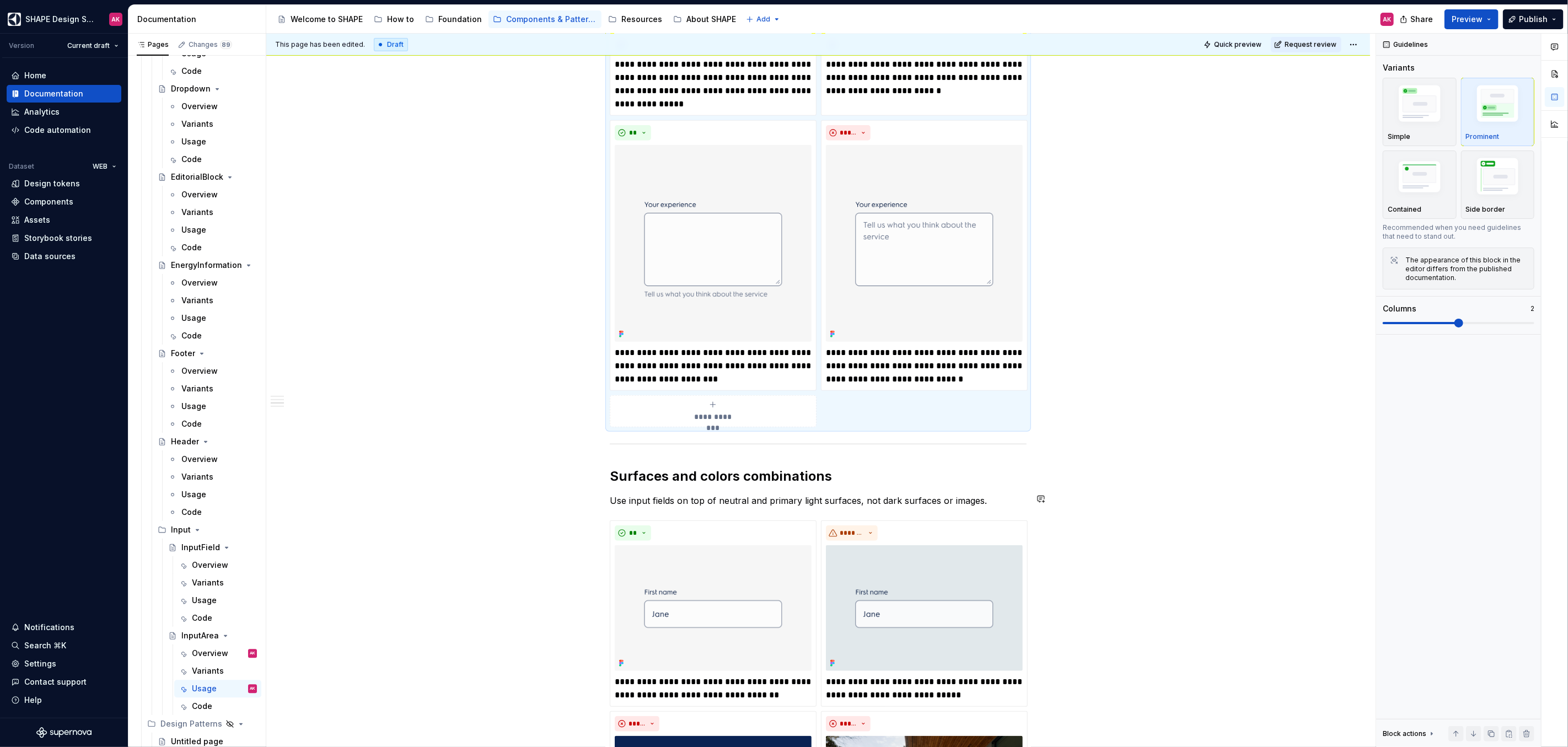
scroll to position [582, 0]
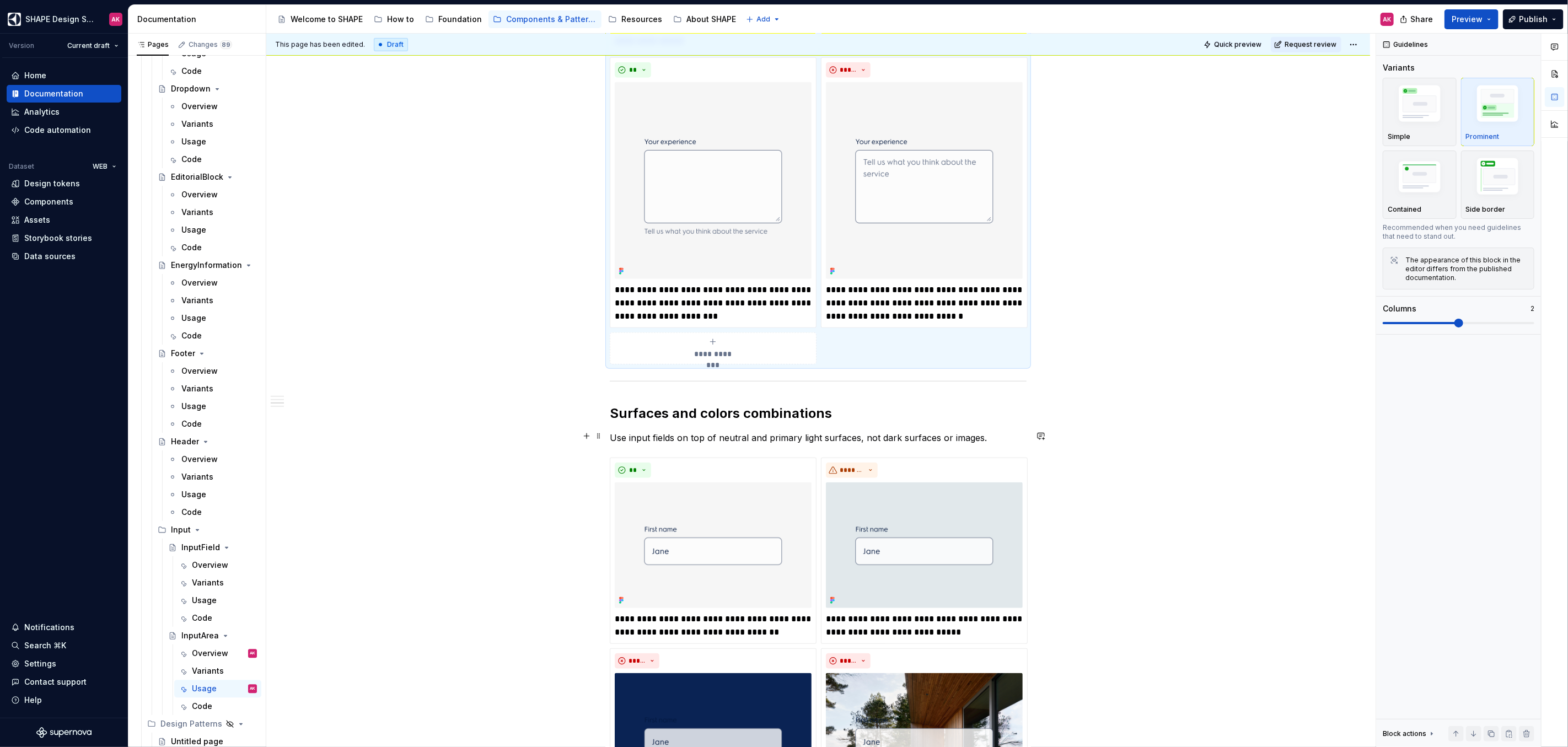
click at [650, 434] on p "Use input fields on top of neutral and primary light surfaces, not dark surface…" at bounding box center [818, 438] width 417 height 14
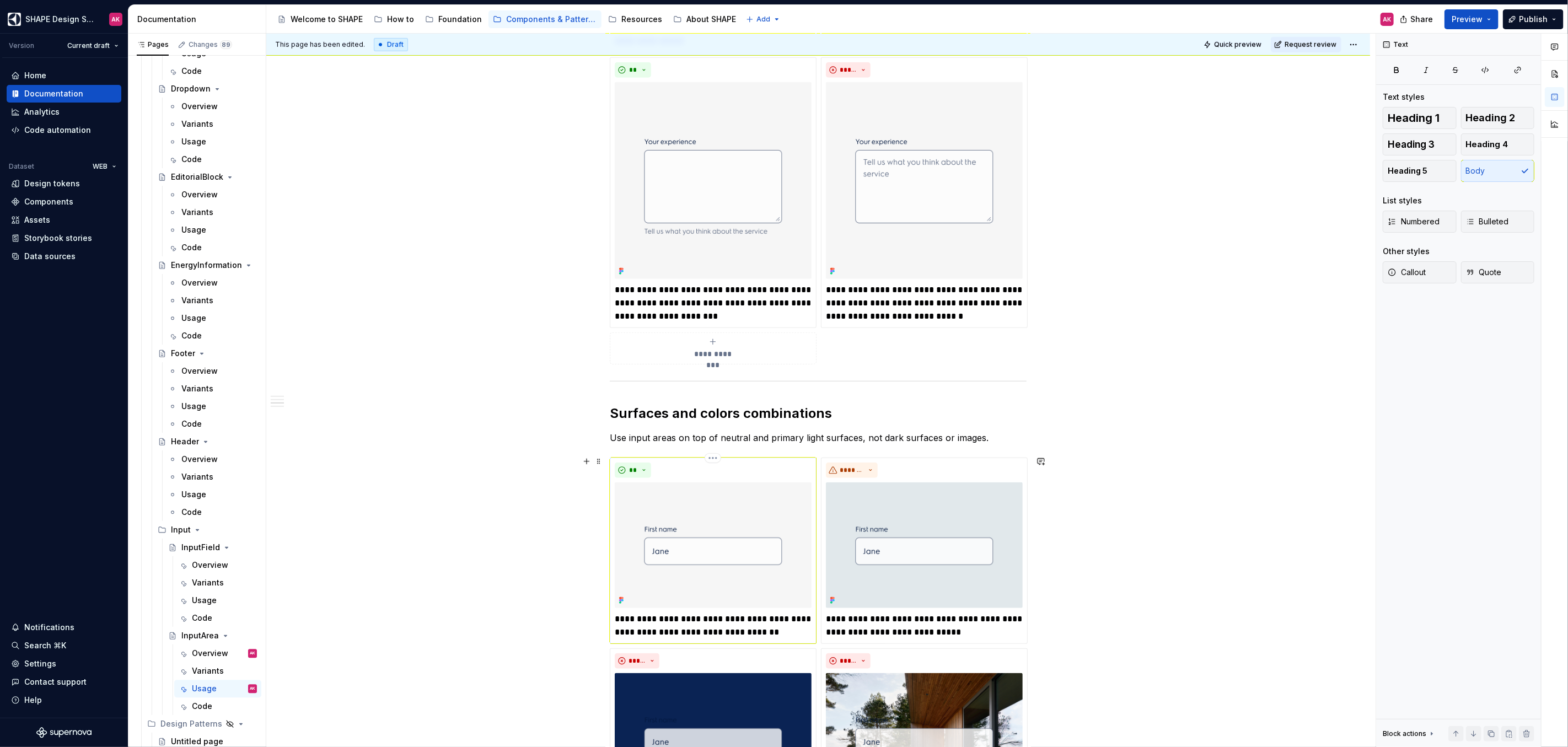
click at [669, 616] on p "**********" at bounding box center [713, 625] width 197 height 26
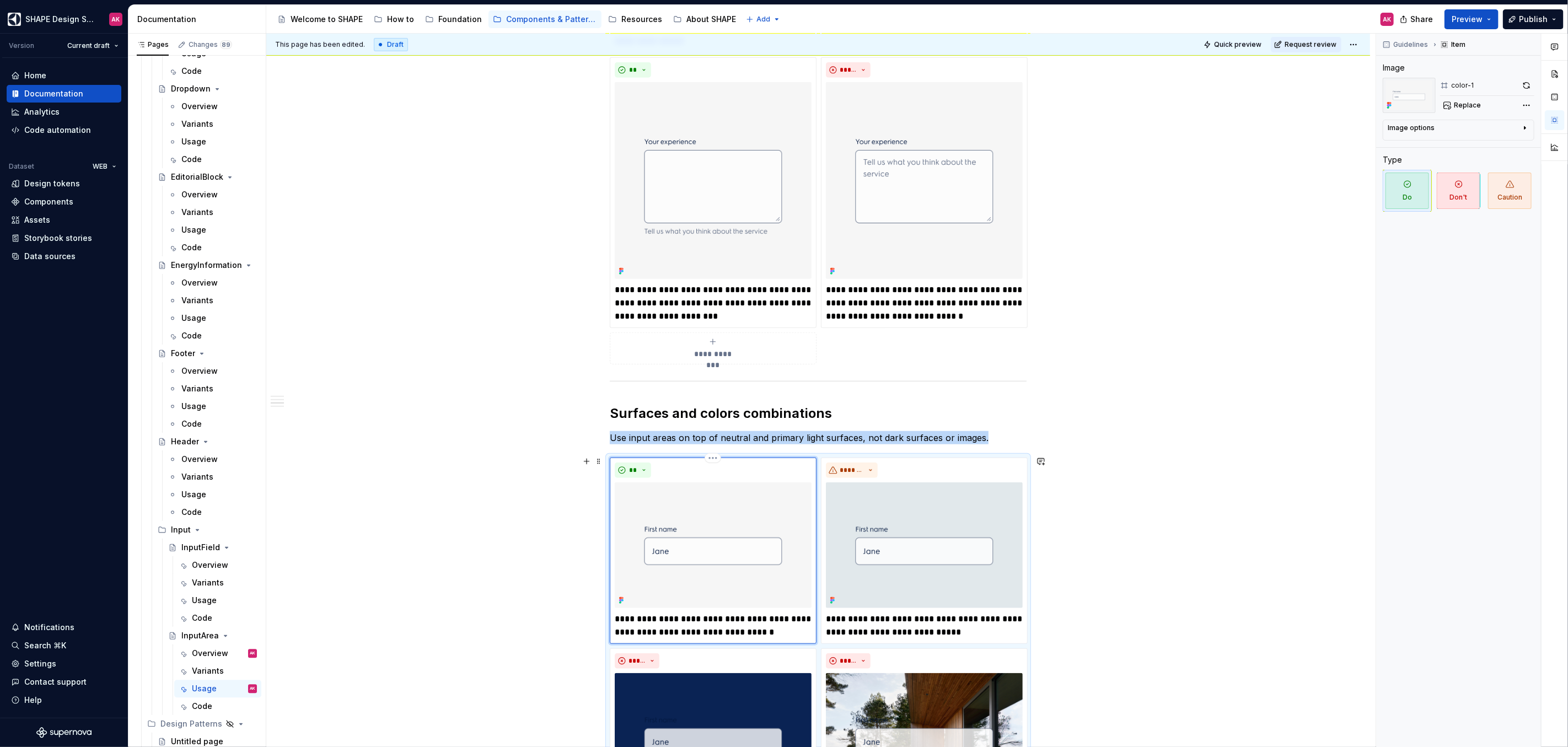
click at [717, 523] on img at bounding box center [713, 545] width 197 height 126
click at [1474, 104] on span "Replace" at bounding box center [1467, 104] width 27 height 9
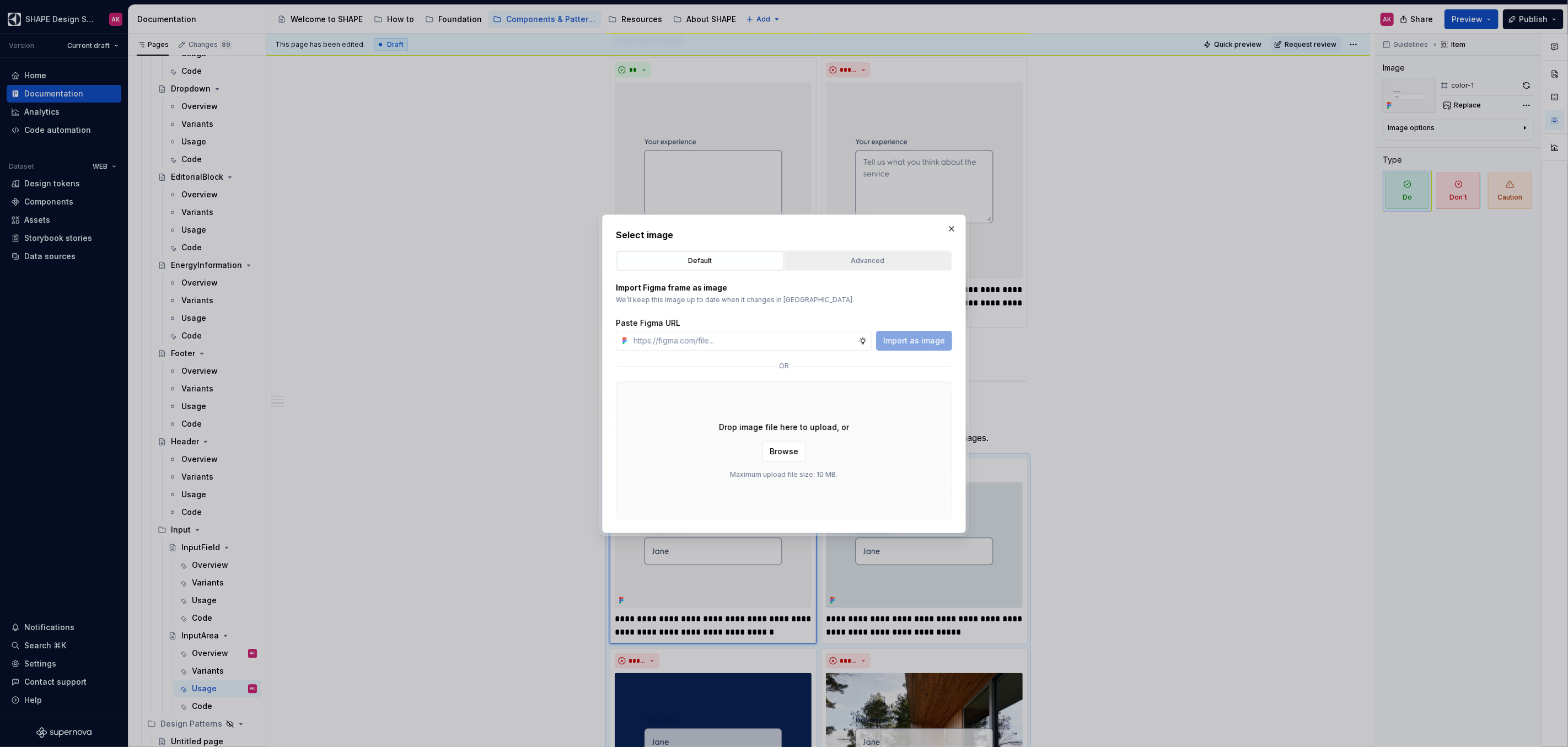
click at [848, 267] on button "Advanced" at bounding box center [867, 260] width 166 height 18
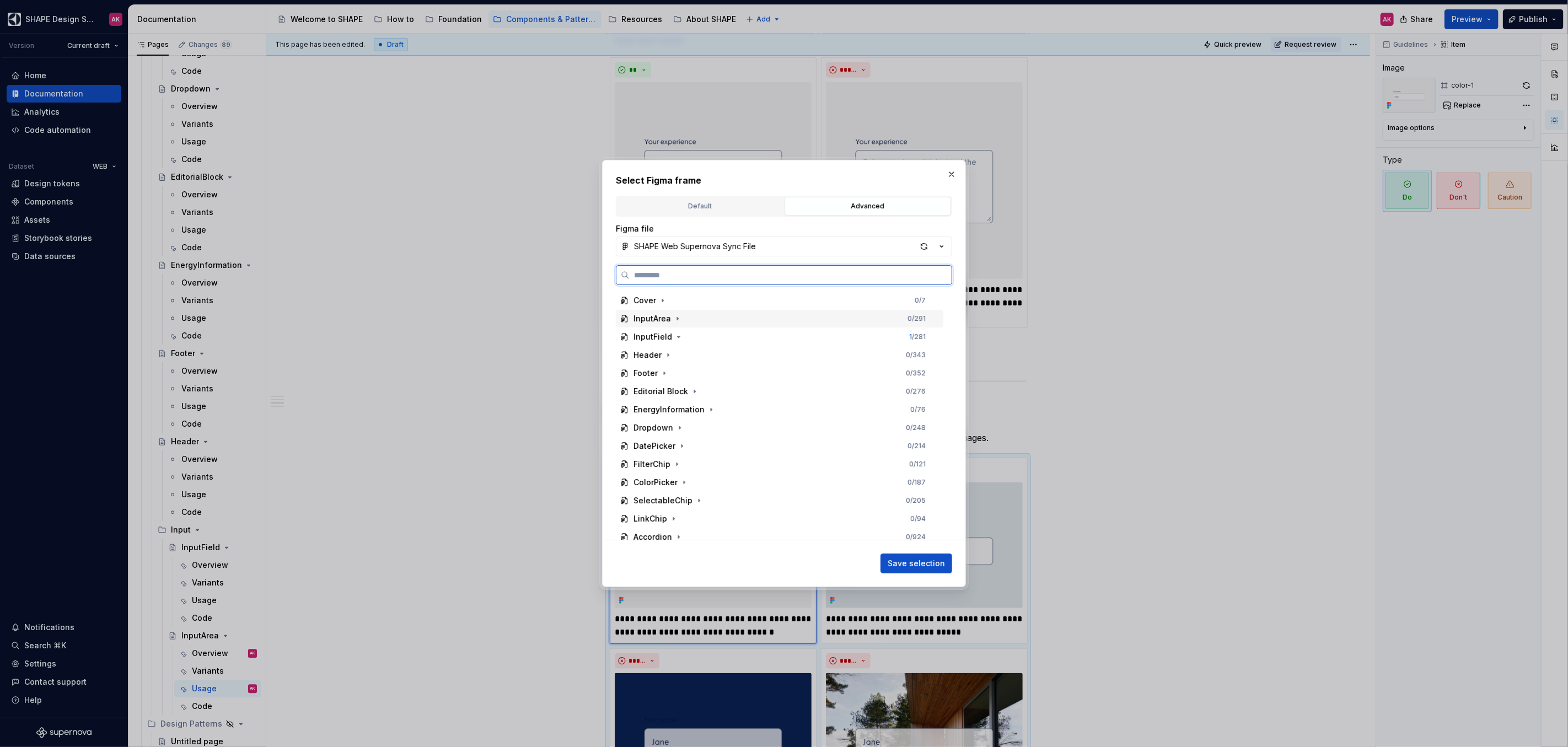
click at [661, 318] on div "InputArea" at bounding box center [652, 318] width 38 height 11
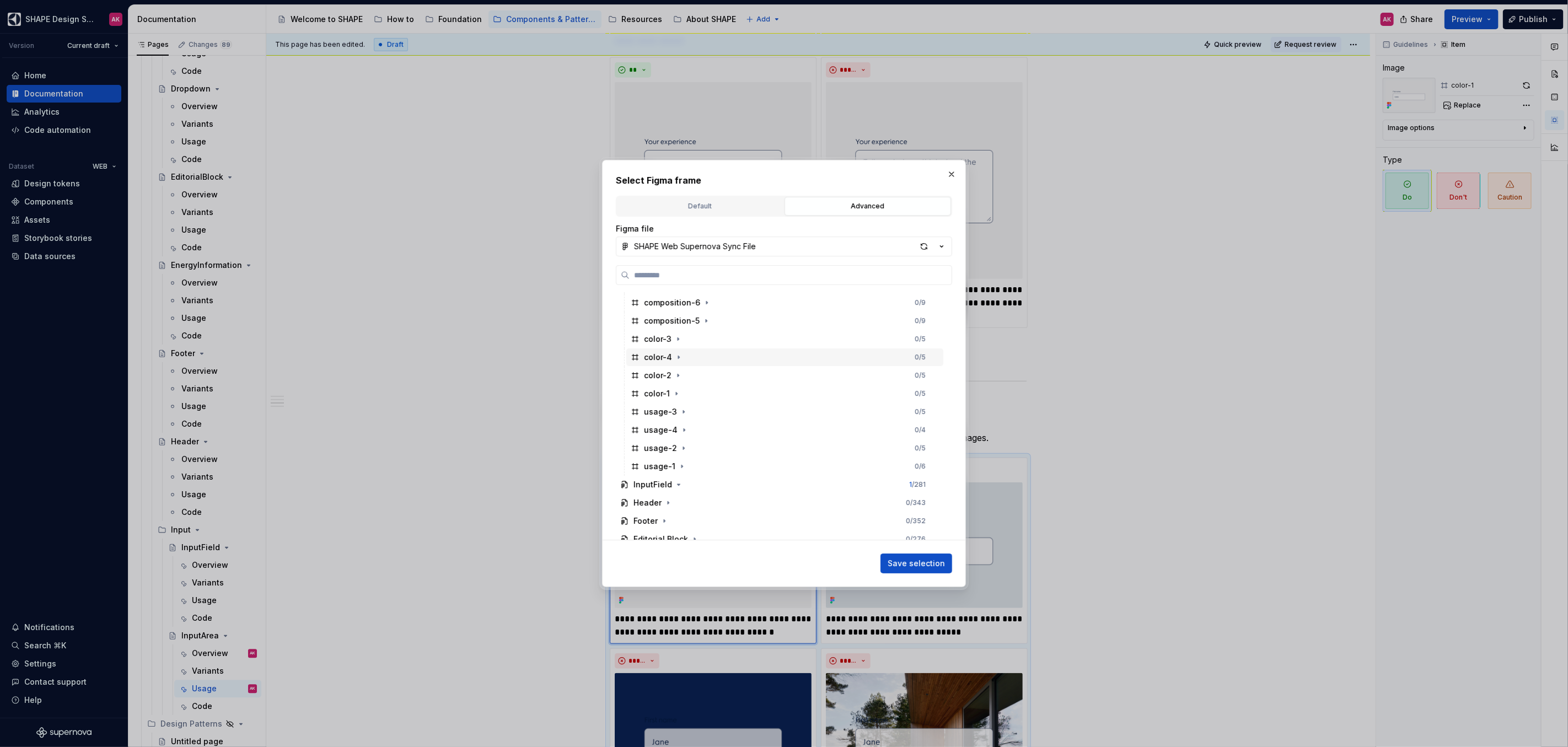
scroll to position [319, 0]
click at [661, 401] on div "color-1" at bounding box center [656, 399] width 26 height 11
click at [908, 559] on span "Save selection" at bounding box center [915, 562] width 57 height 11
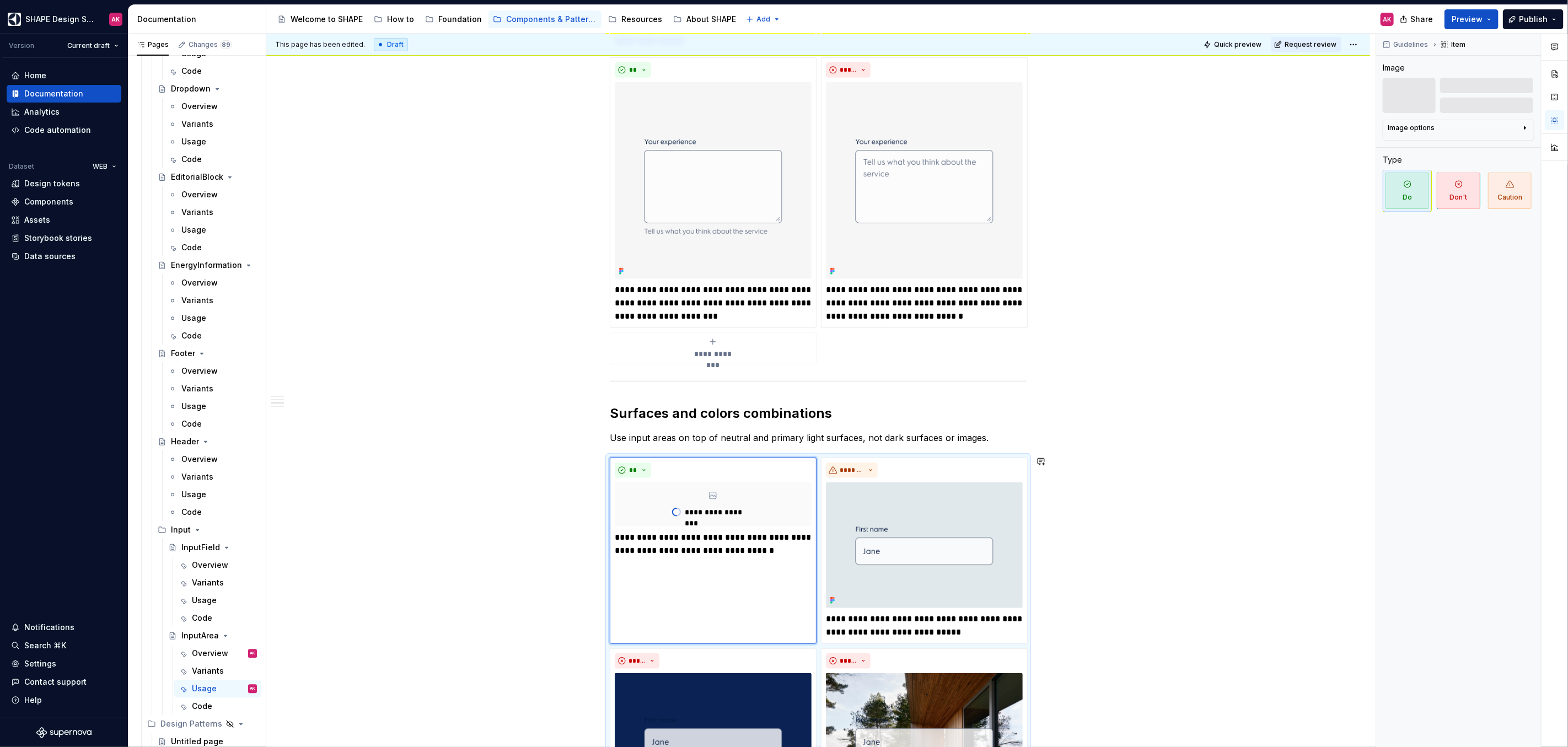
scroll to position [717, 0]
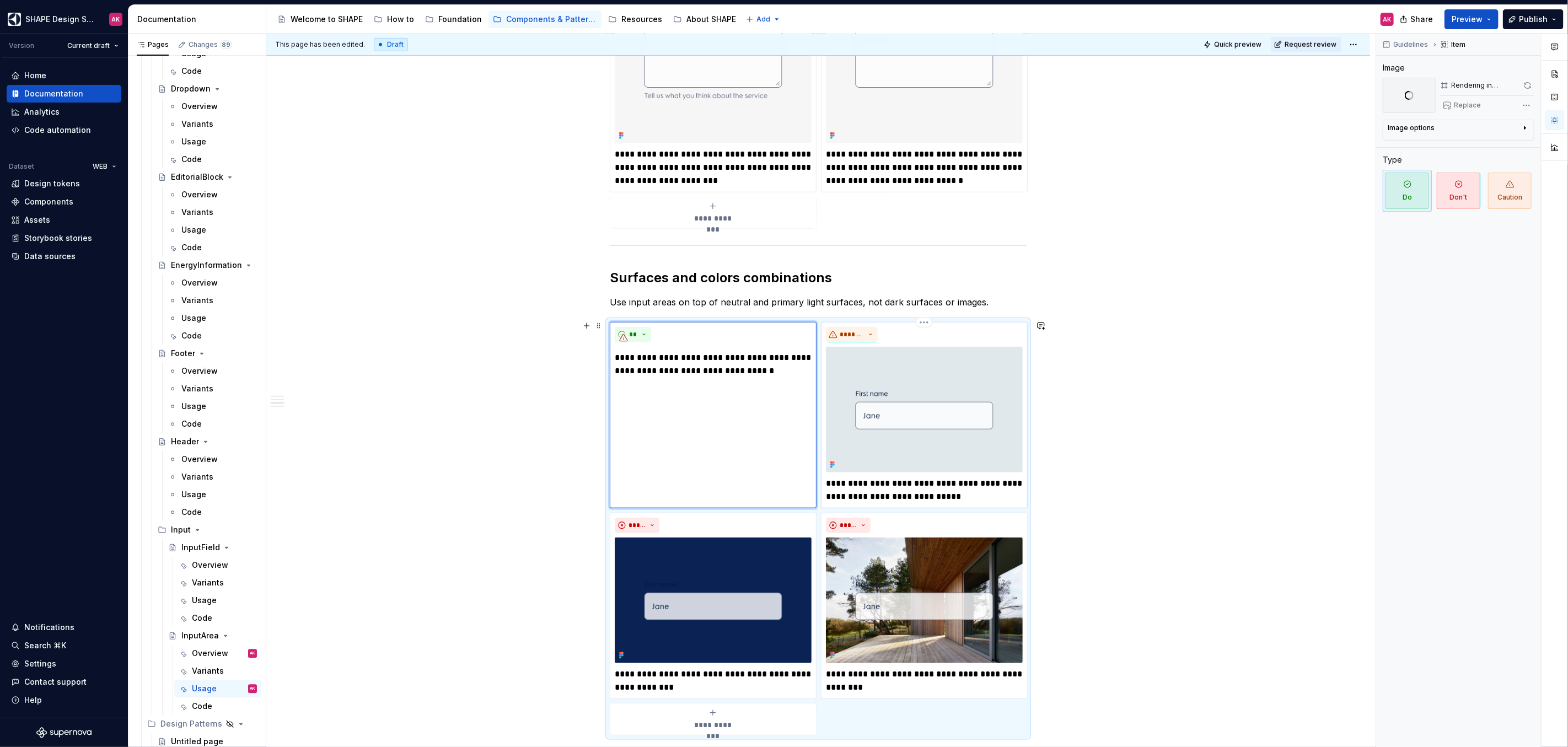
click at [864, 485] on p "**********" at bounding box center [924, 489] width 197 height 26
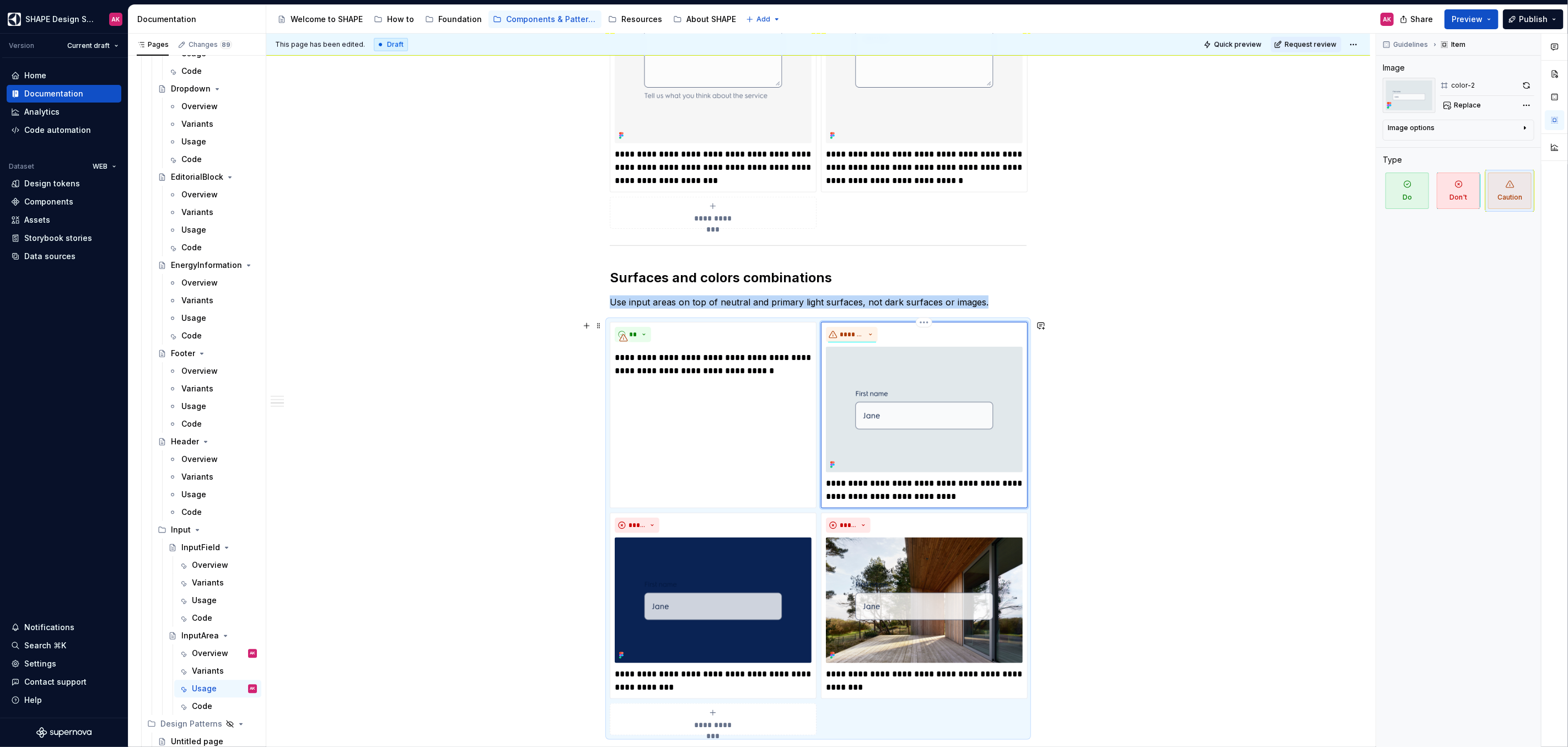
click at [978, 404] on img at bounding box center [924, 410] width 197 height 126
click at [1466, 105] on span "Replace" at bounding box center [1467, 104] width 27 height 9
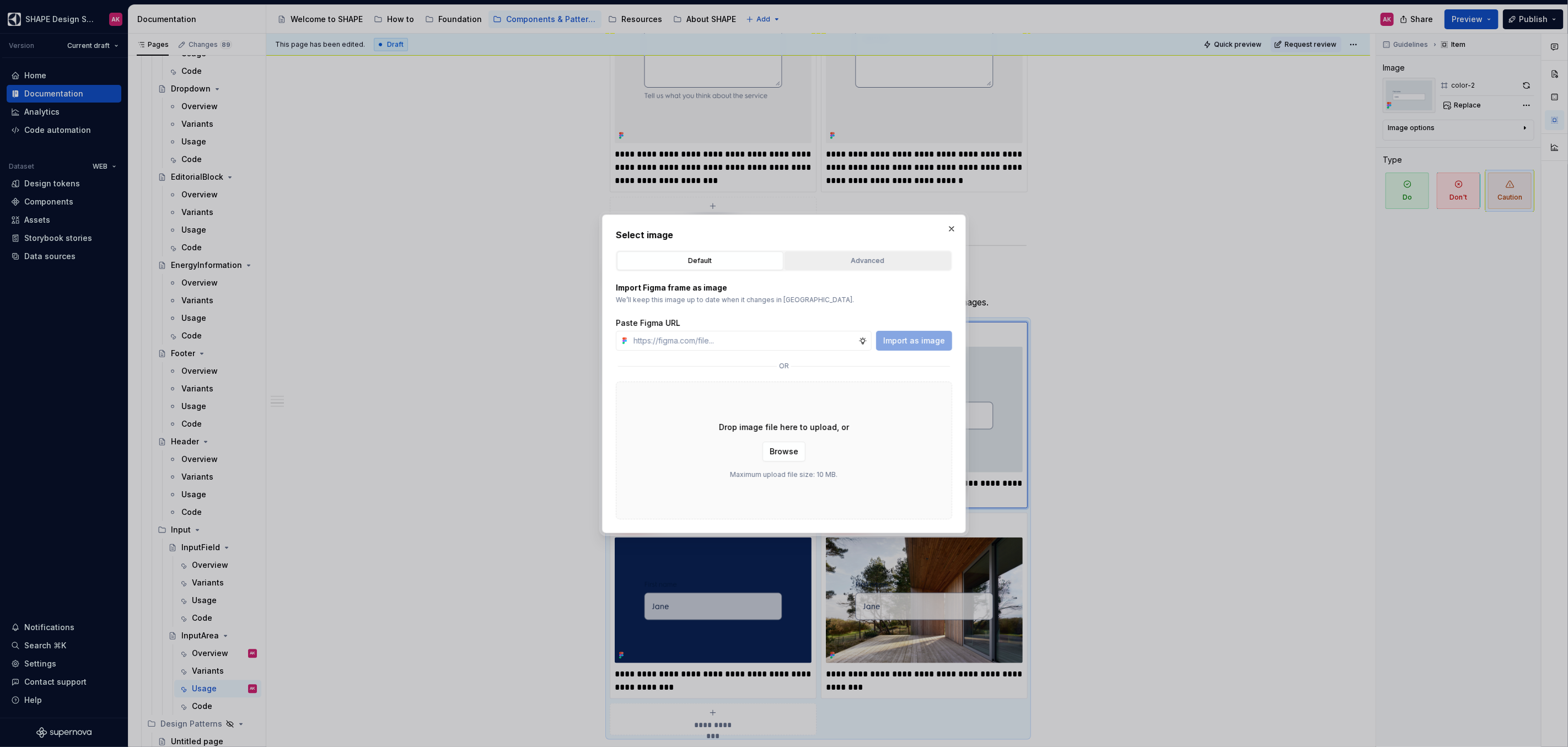
click at [841, 255] on div "Advanced" at bounding box center [867, 260] width 159 height 11
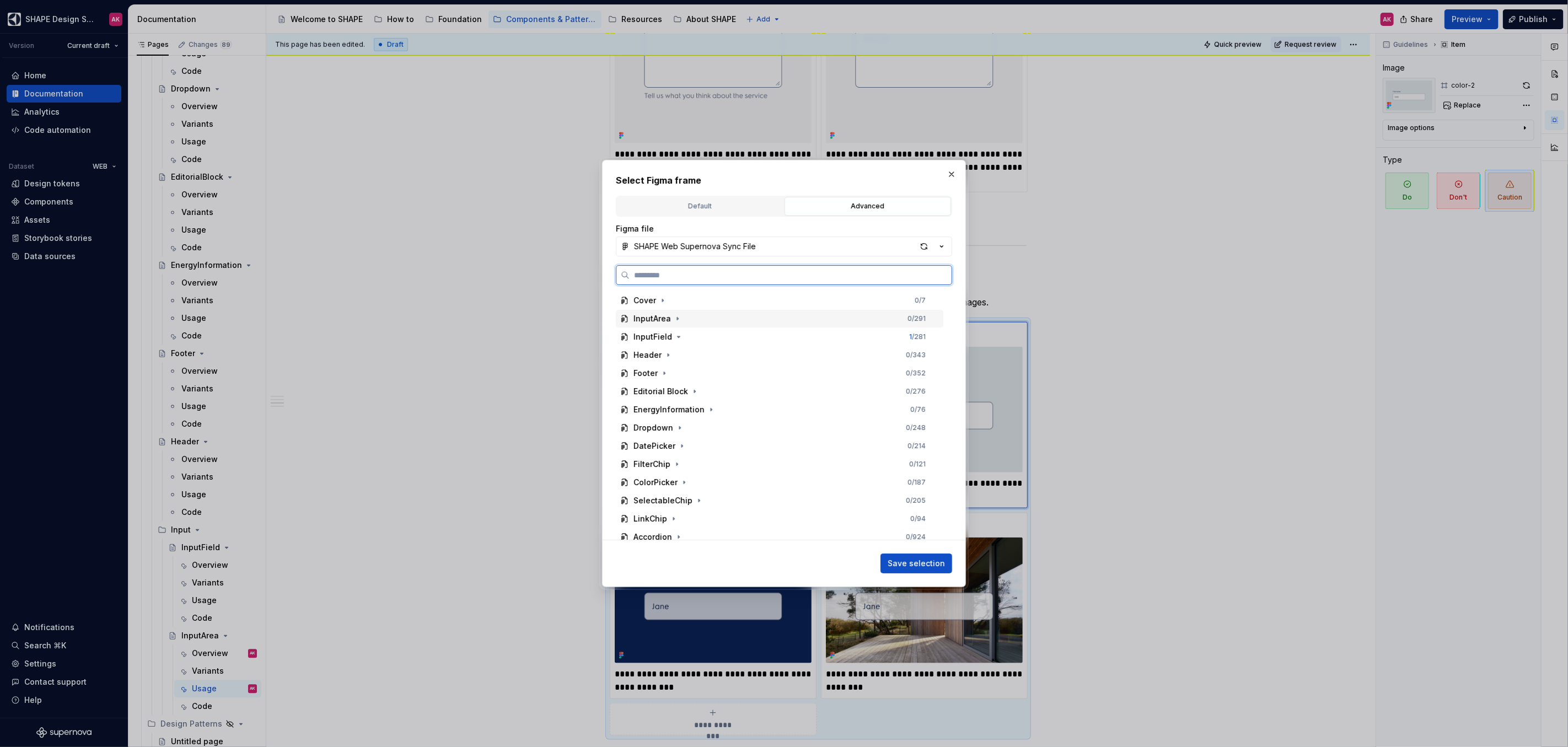
click at [649, 321] on div "InputArea" at bounding box center [652, 318] width 38 height 11
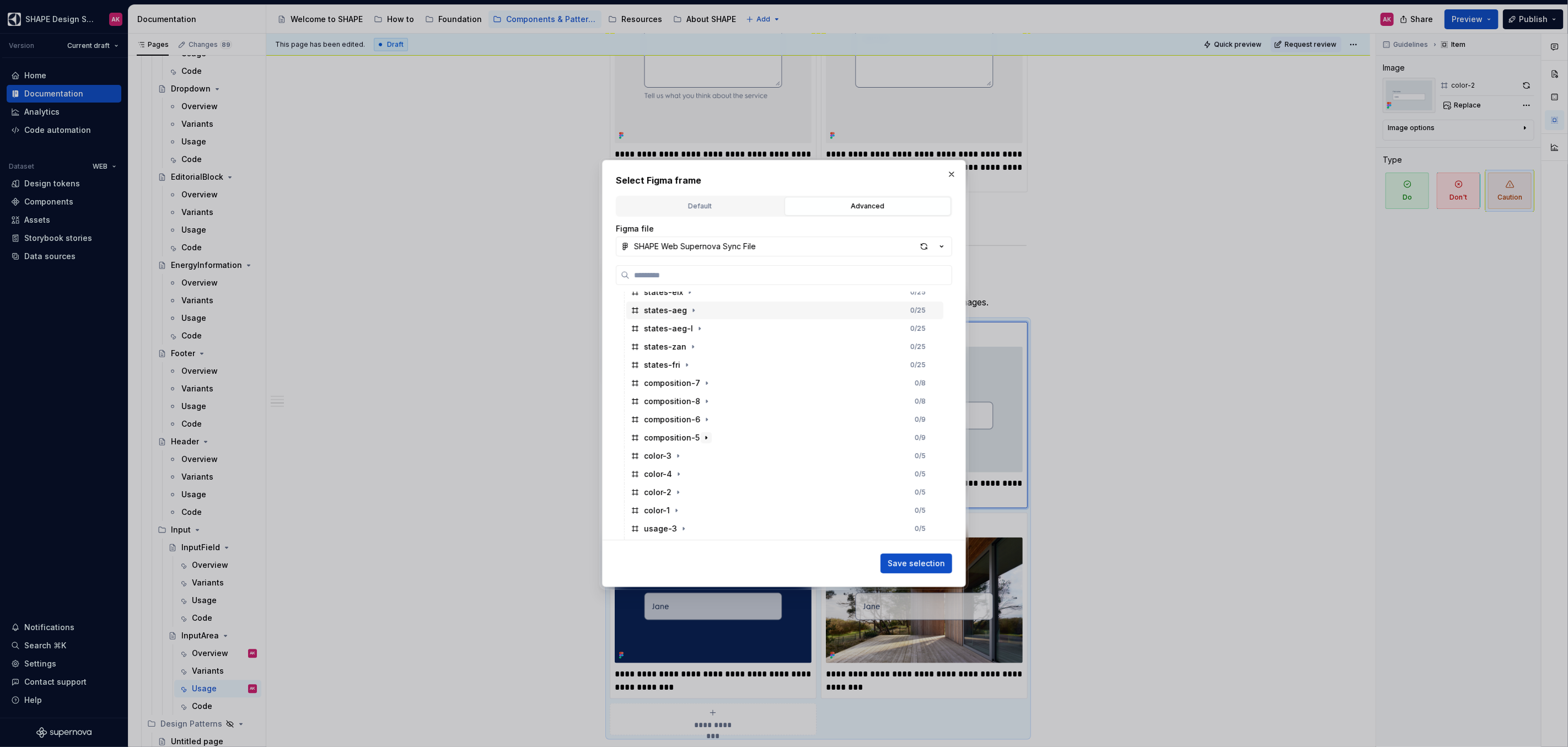
scroll to position [221, 0]
click at [658, 481] on div "color-2" at bounding box center [657, 478] width 28 height 11
click at [910, 560] on span "Save selection" at bounding box center [915, 562] width 57 height 11
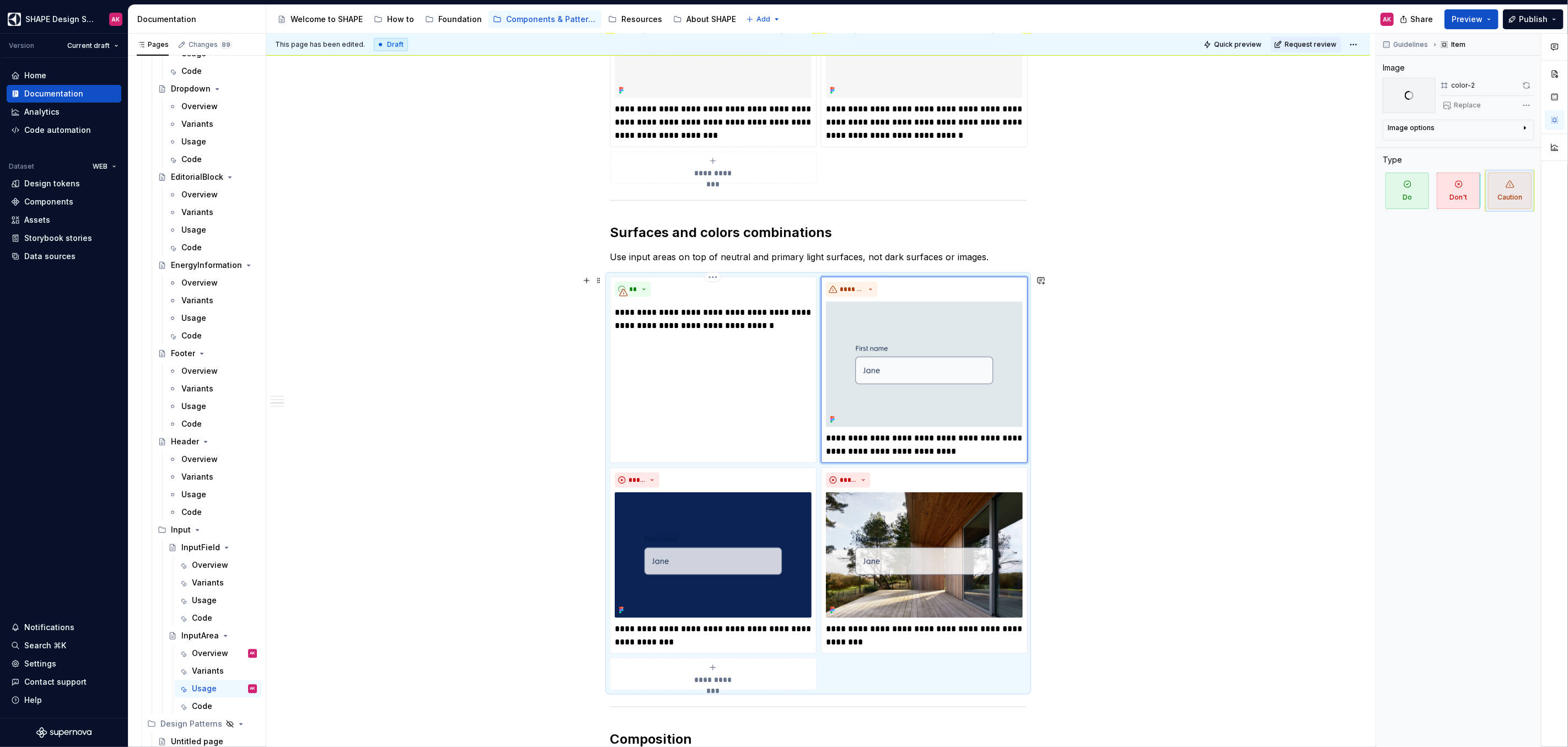
scroll to position [807, 0]
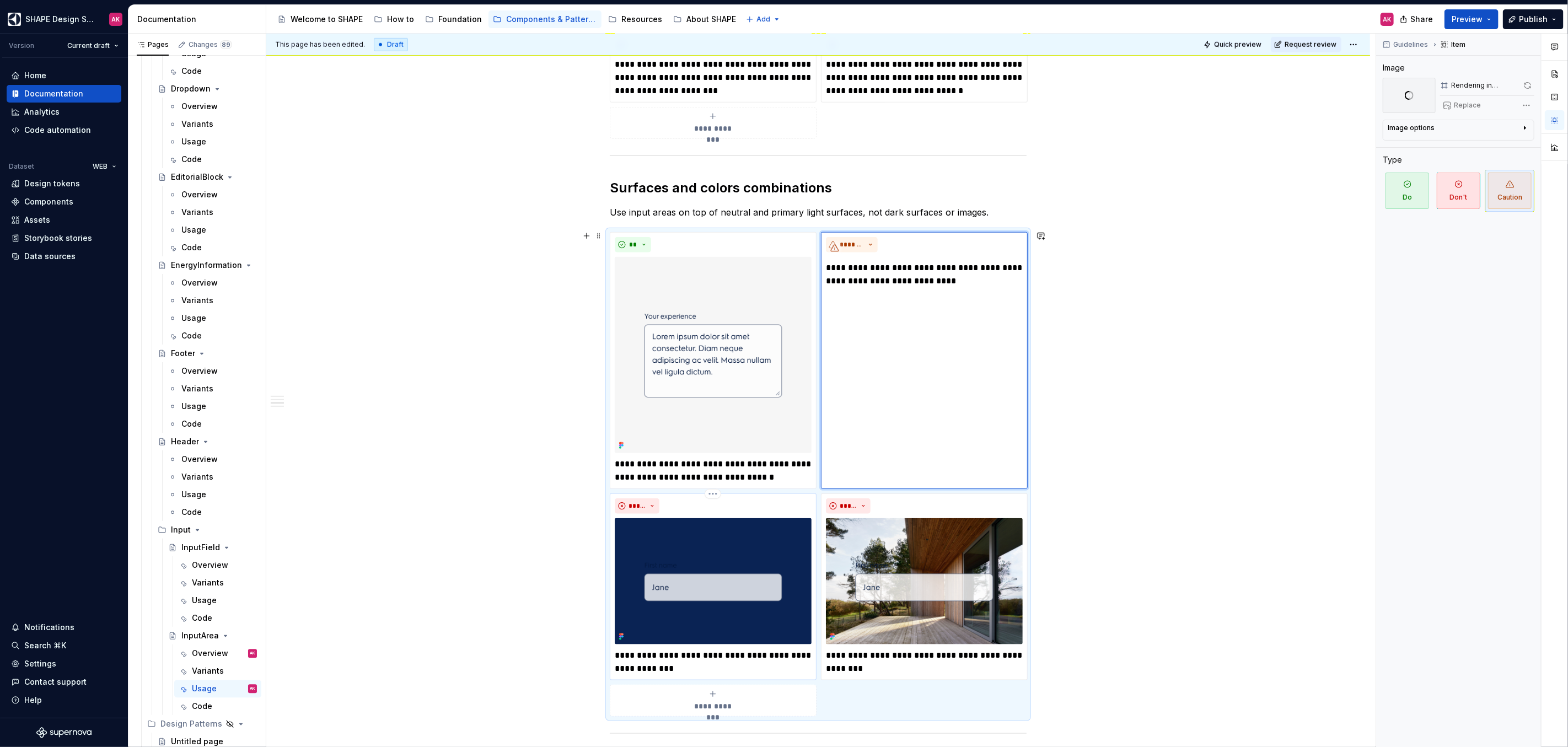
click at [630, 657] on p "**********" at bounding box center [713, 661] width 197 height 26
click at [692, 564] on img at bounding box center [713, 581] width 197 height 126
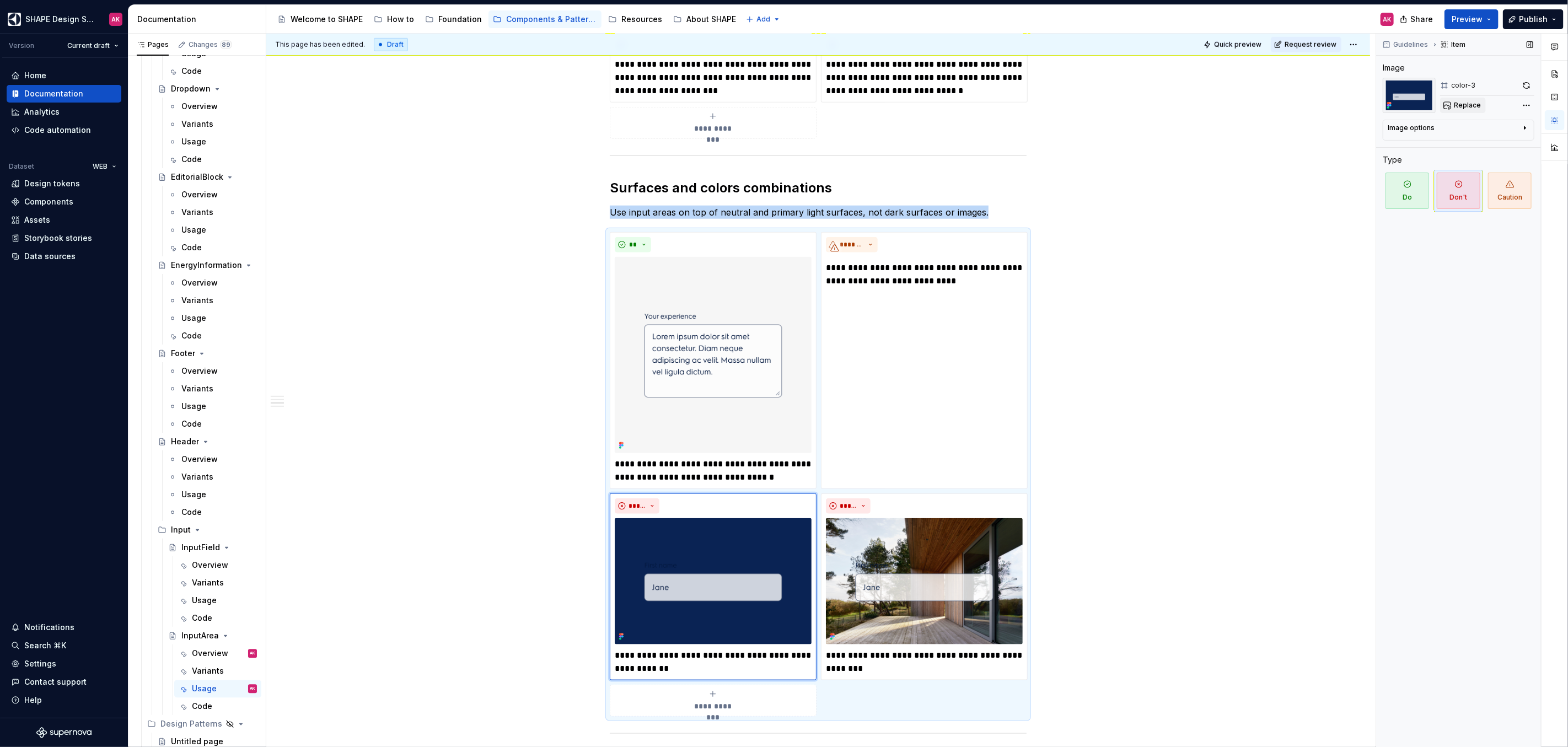
click at [1483, 101] on div "Replace" at bounding box center [1487, 105] width 95 height 15
click at [1467, 105] on span "Replace" at bounding box center [1467, 104] width 27 height 9
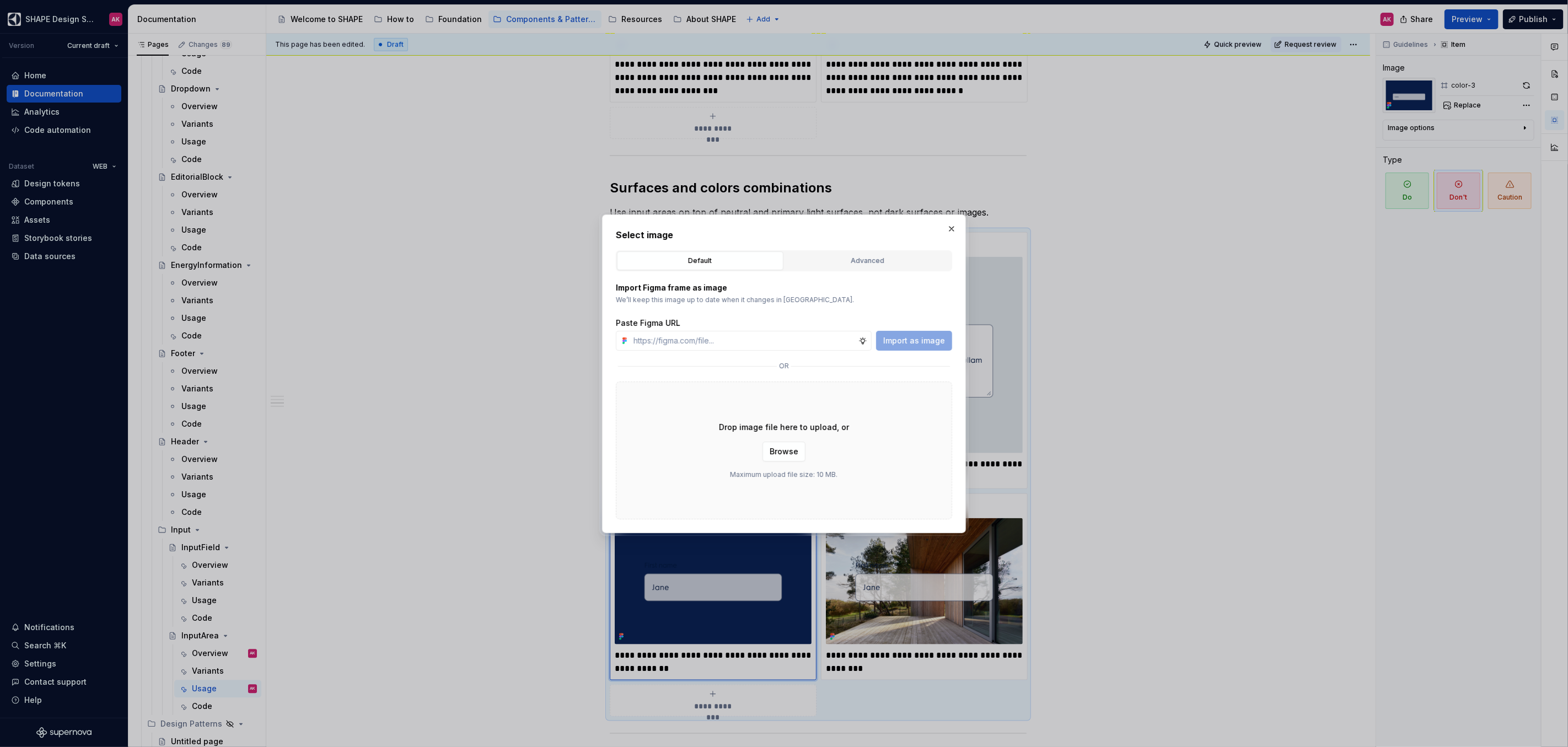
click at [836, 262] on div "Advanced" at bounding box center [867, 260] width 159 height 11
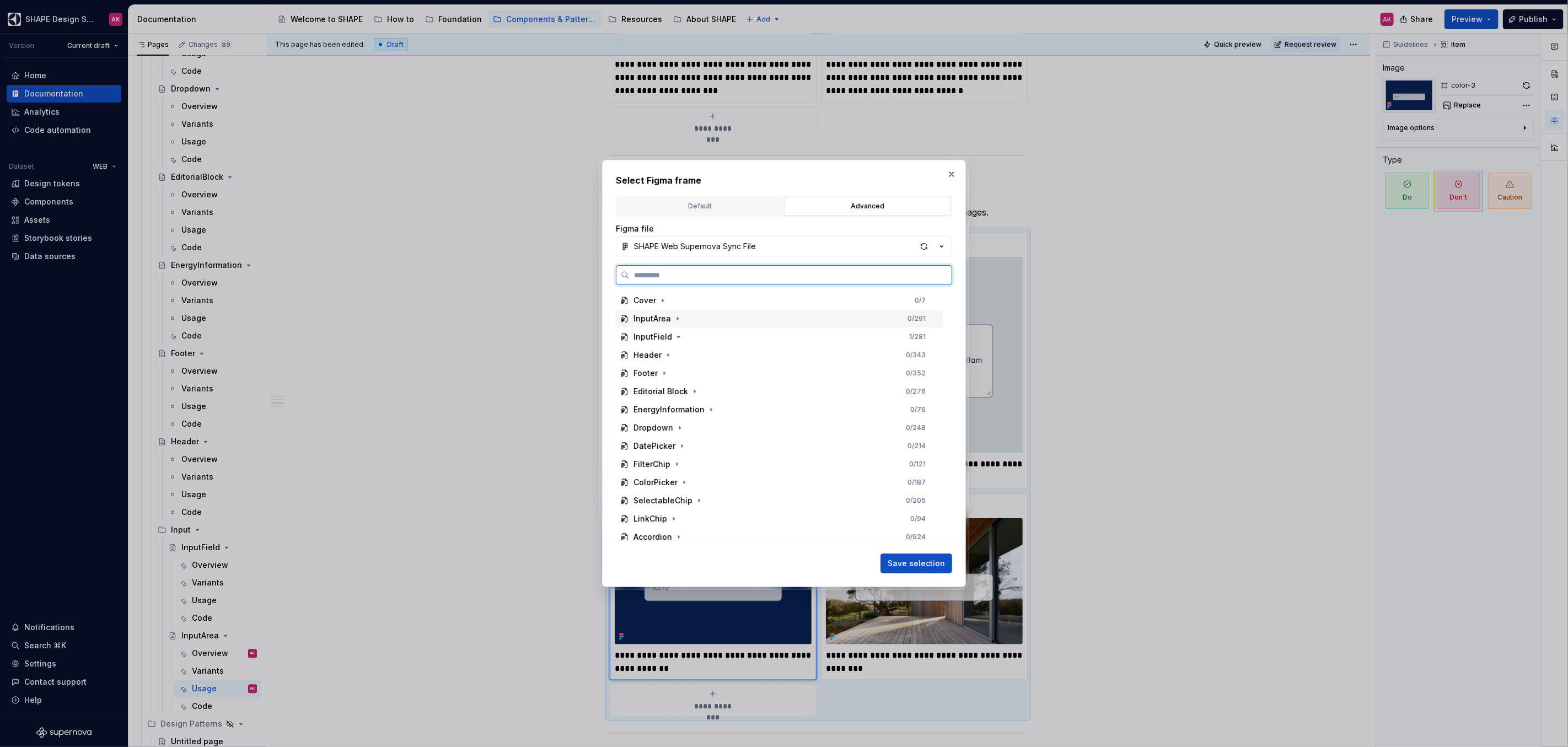
click at [653, 320] on div "InputArea" at bounding box center [652, 318] width 38 height 11
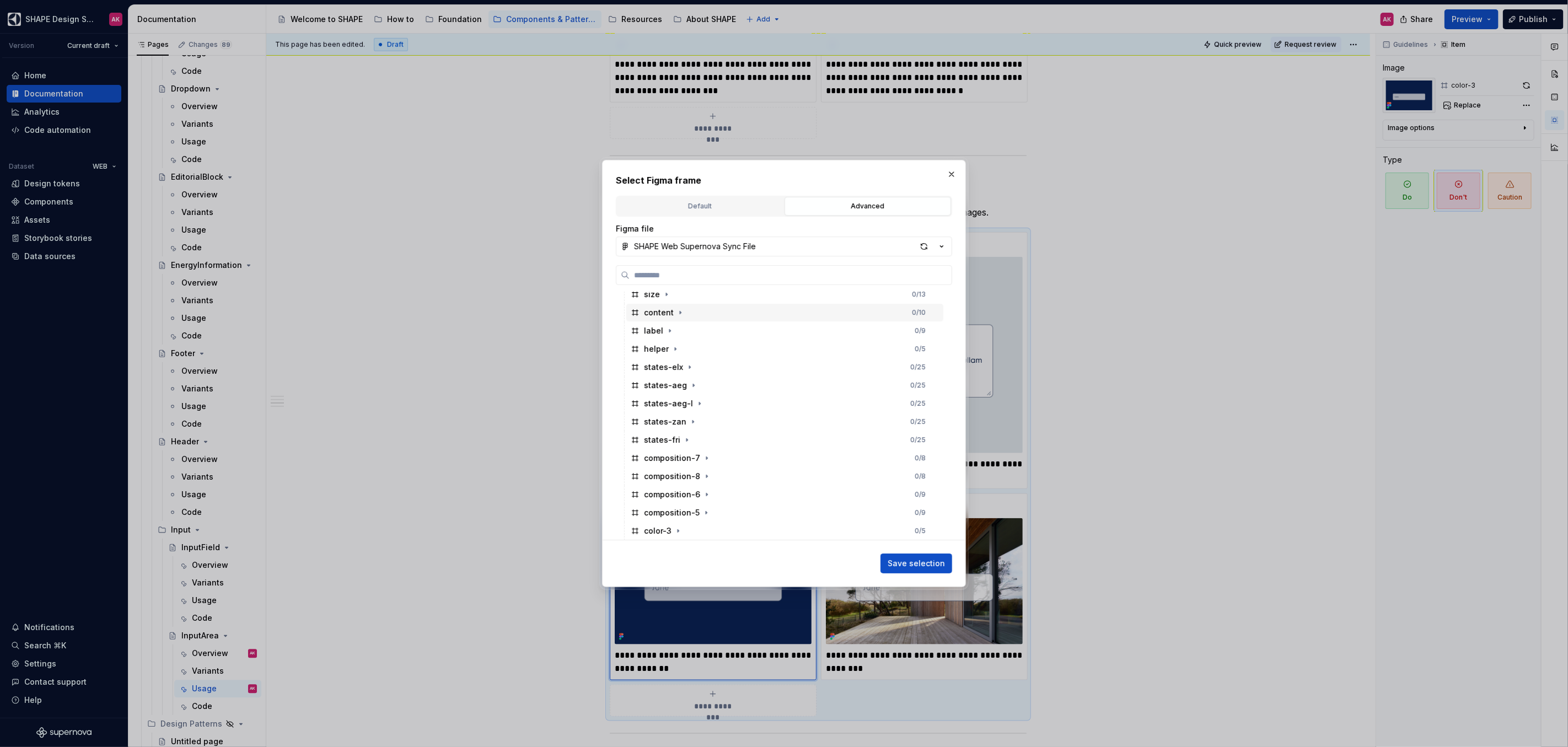
scroll to position [317, 0]
click at [645, 343] on div "color-3" at bounding box center [657, 347] width 28 height 11
click at [908, 564] on span "Save selection" at bounding box center [915, 562] width 57 height 11
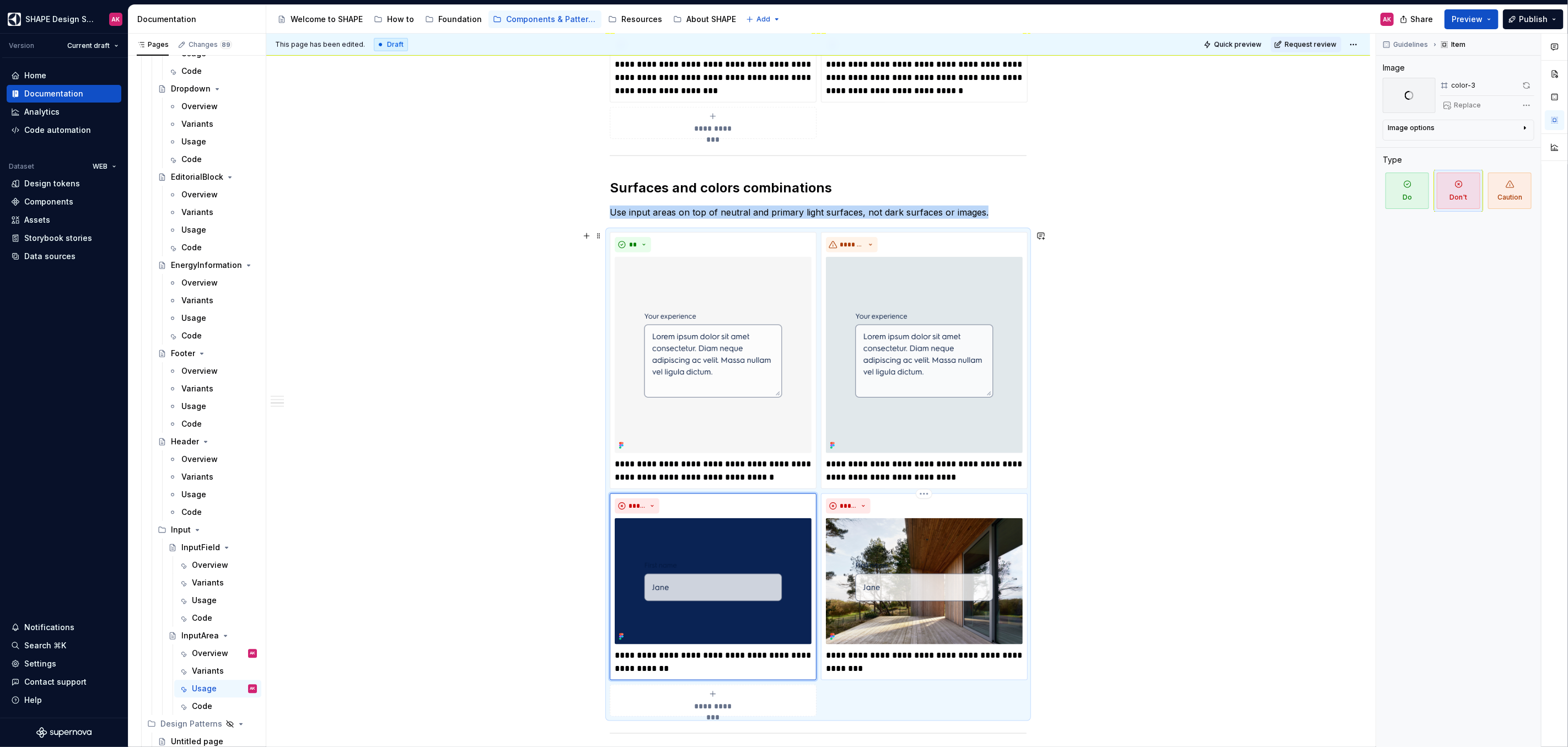
click at [932, 567] on img at bounding box center [924, 581] width 197 height 126
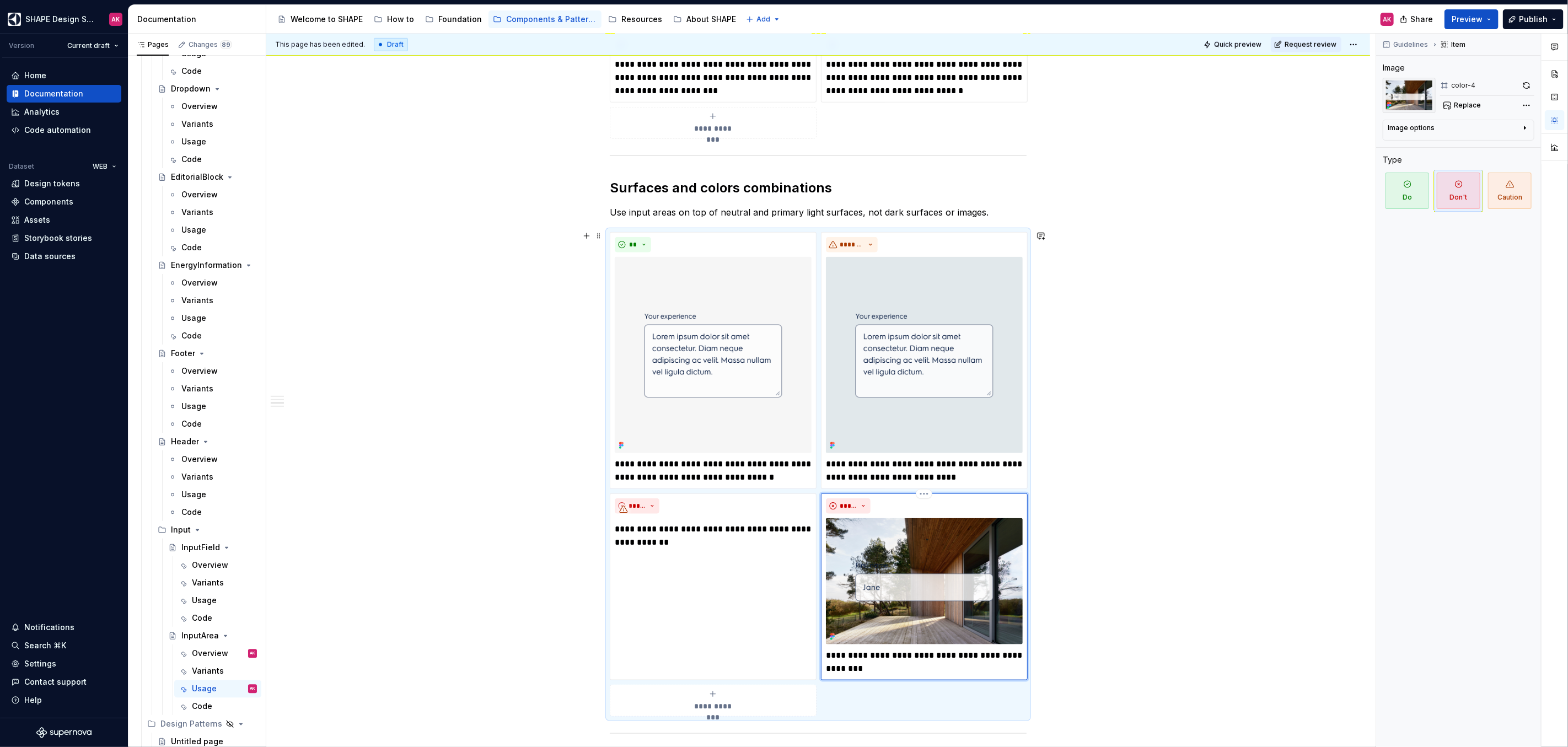
click at [858, 654] on p "**********" at bounding box center [924, 661] width 197 height 26
click at [956, 559] on img at bounding box center [924, 581] width 197 height 126
click at [1464, 107] on span "Replace" at bounding box center [1467, 104] width 27 height 9
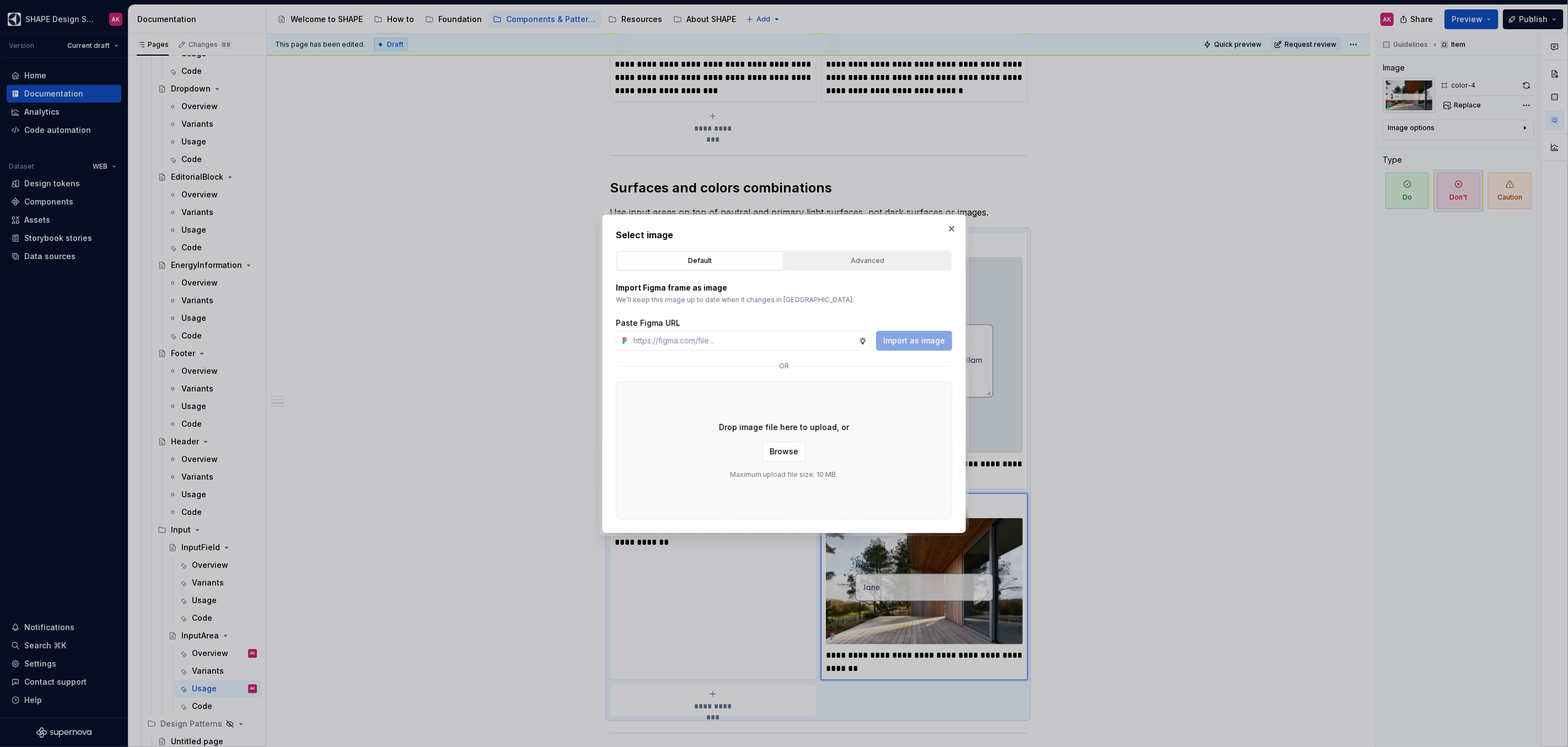
click at [819, 256] on div "Advanced" at bounding box center [867, 260] width 159 height 11
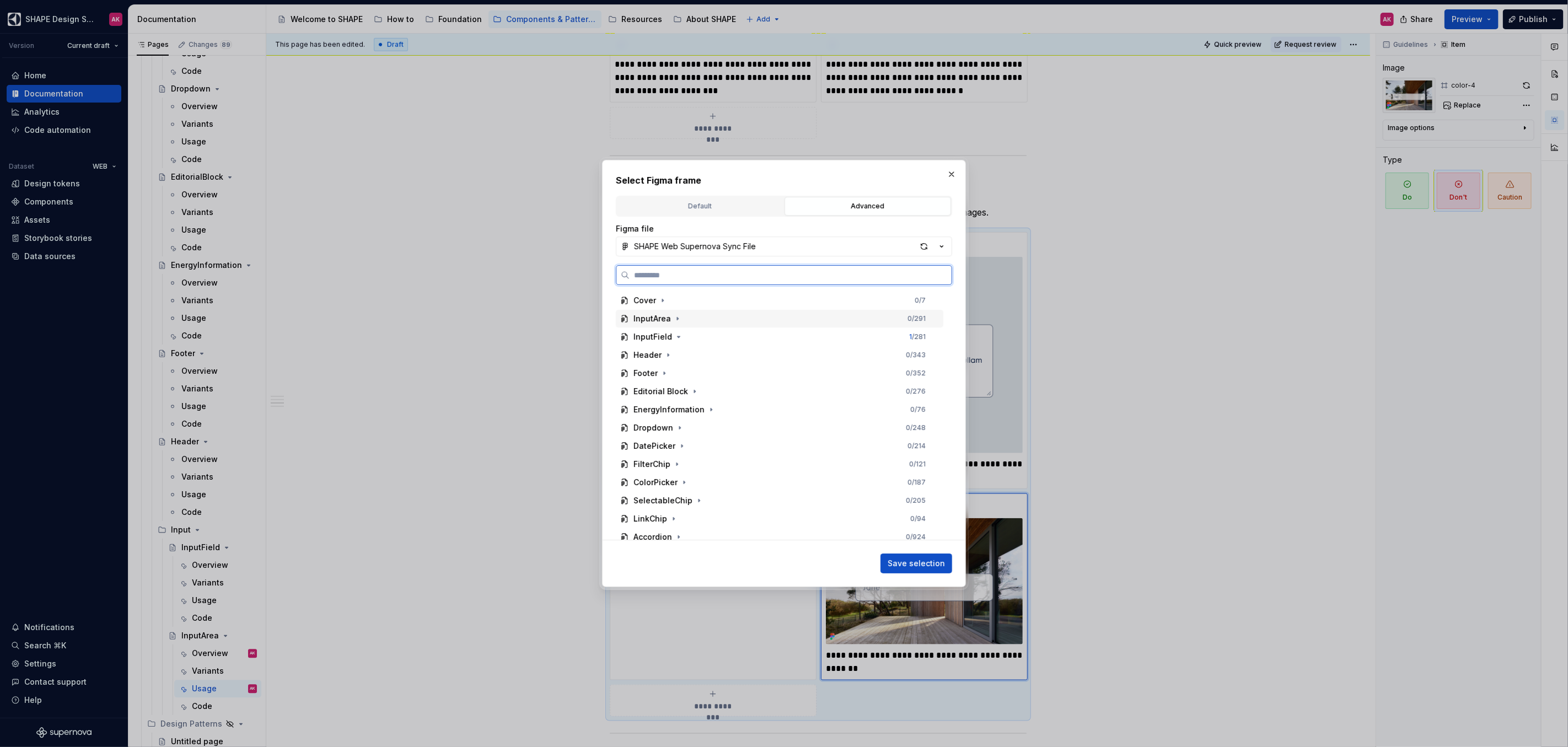
click at [653, 320] on div "InputArea" at bounding box center [652, 318] width 38 height 11
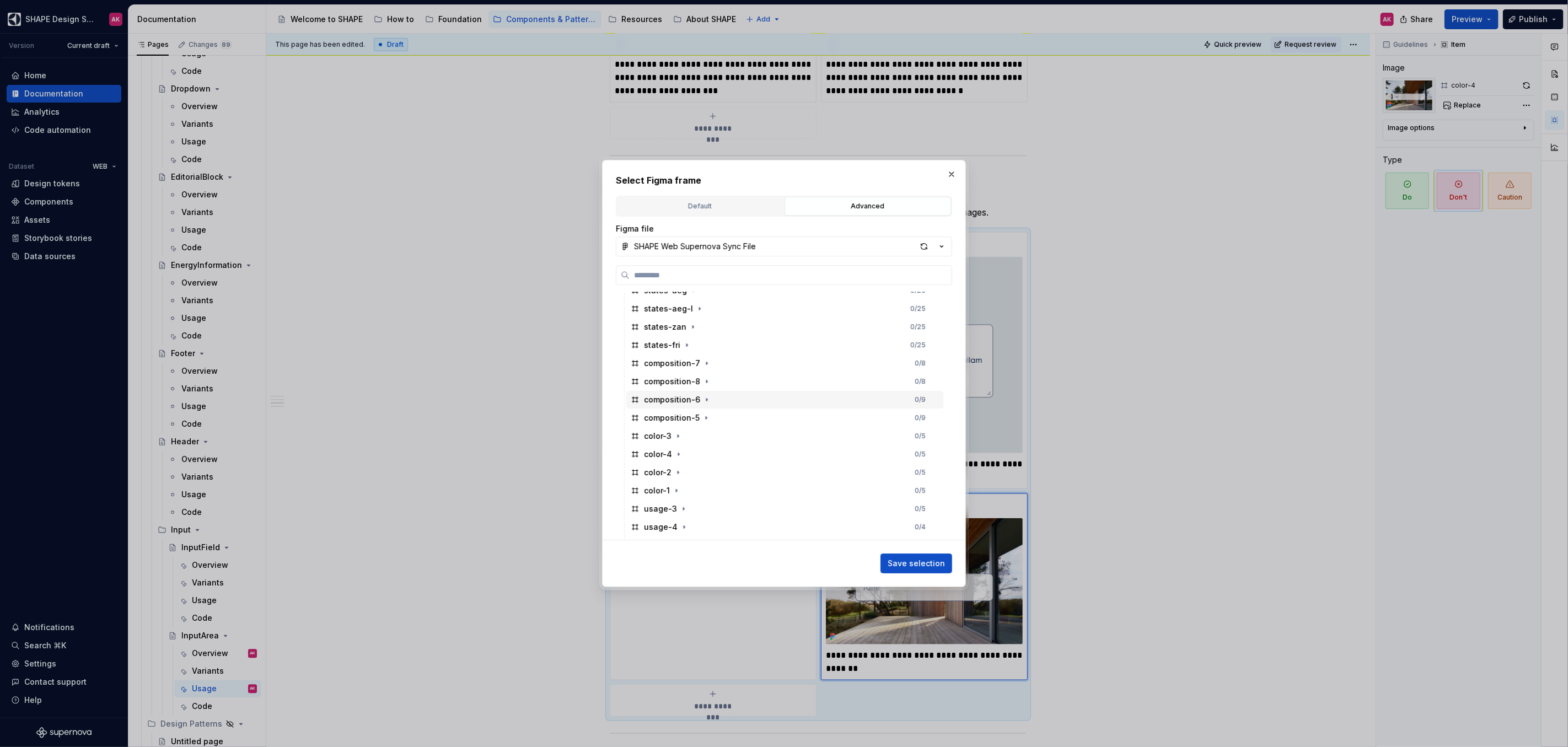
scroll to position [230, 0]
click at [657, 456] on div "color-4" at bounding box center [657, 451] width 28 height 11
click at [933, 562] on span "Save selection" at bounding box center [915, 562] width 57 height 11
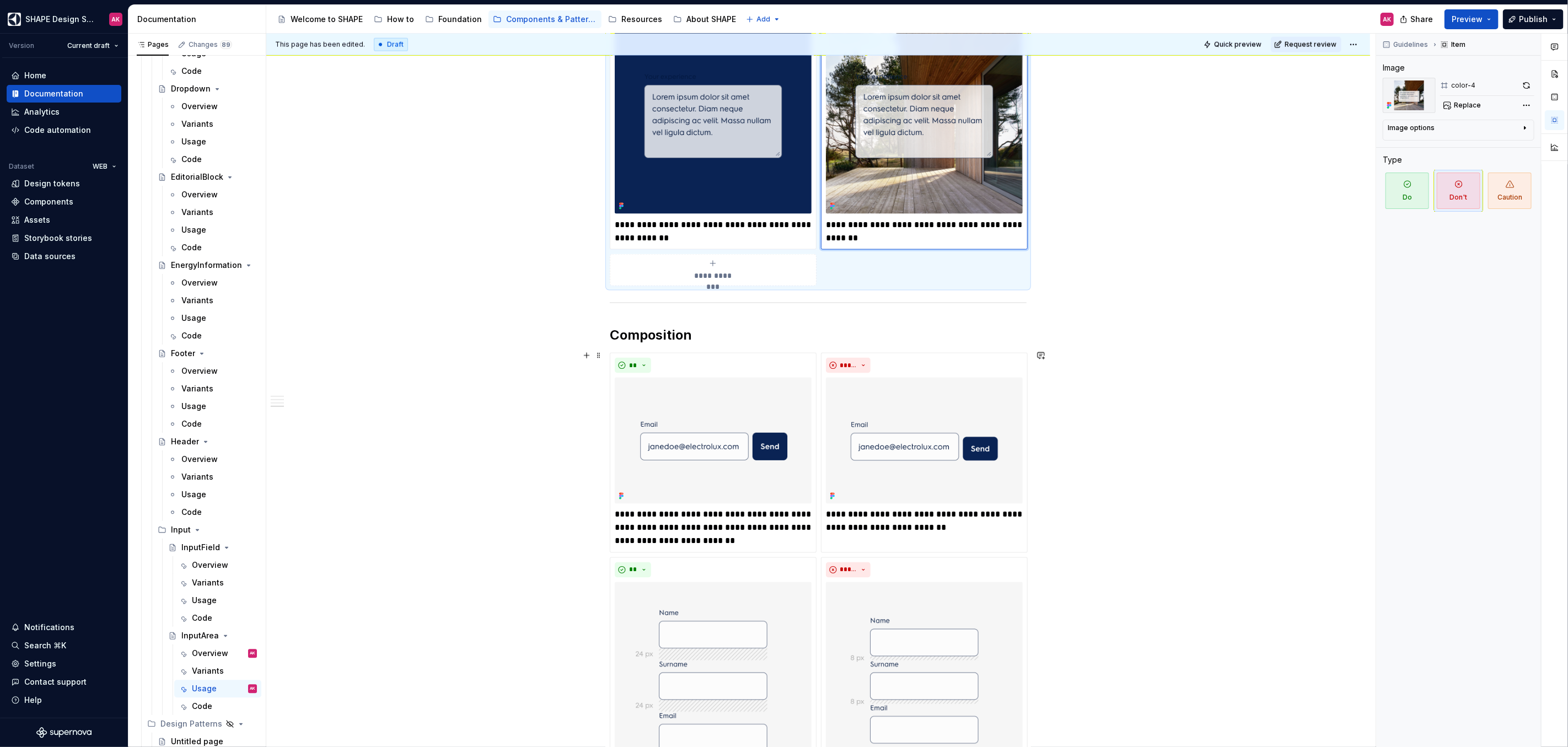
scroll to position [1330, 0]
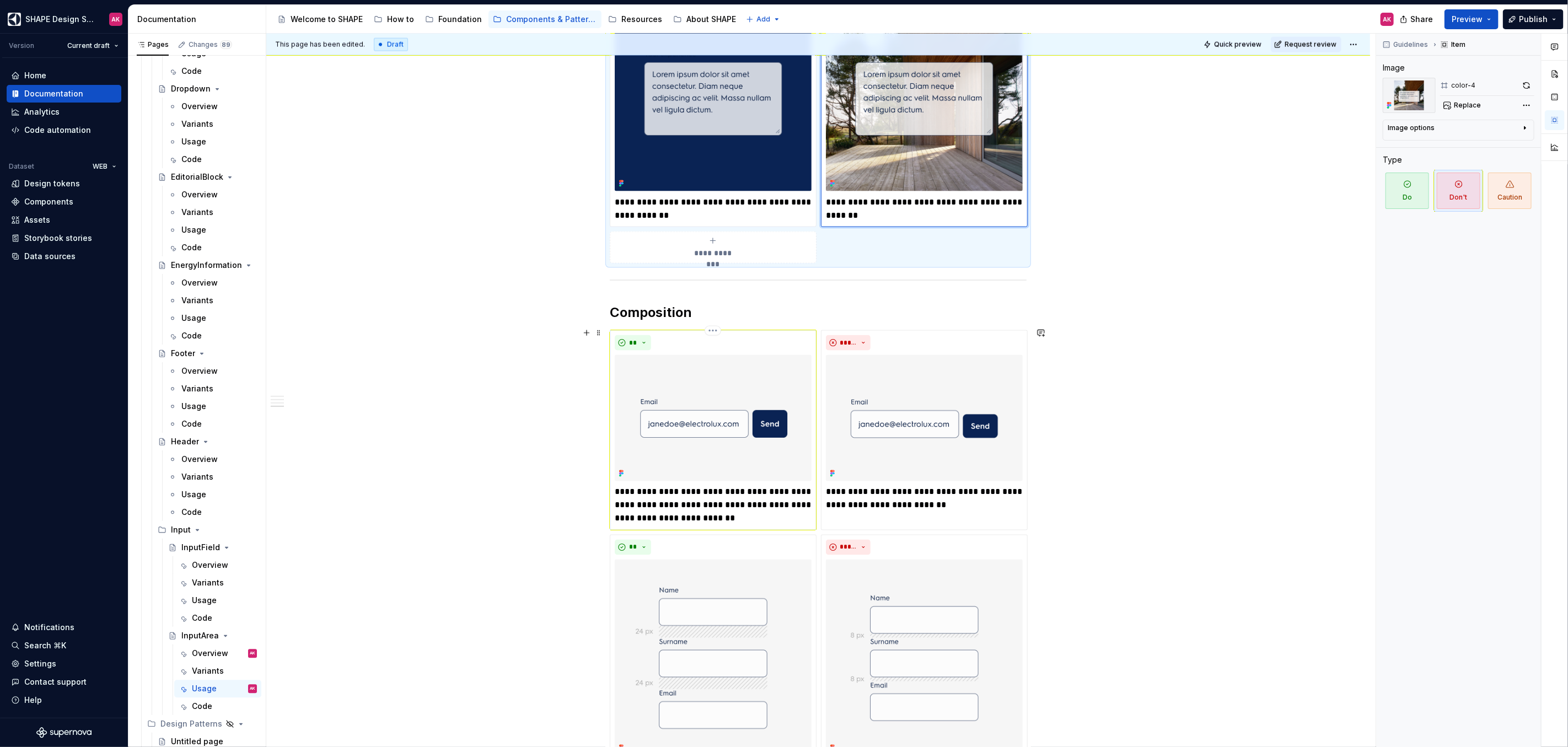
click at [652, 503] on p "**********" at bounding box center [713, 504] width 197 height 40
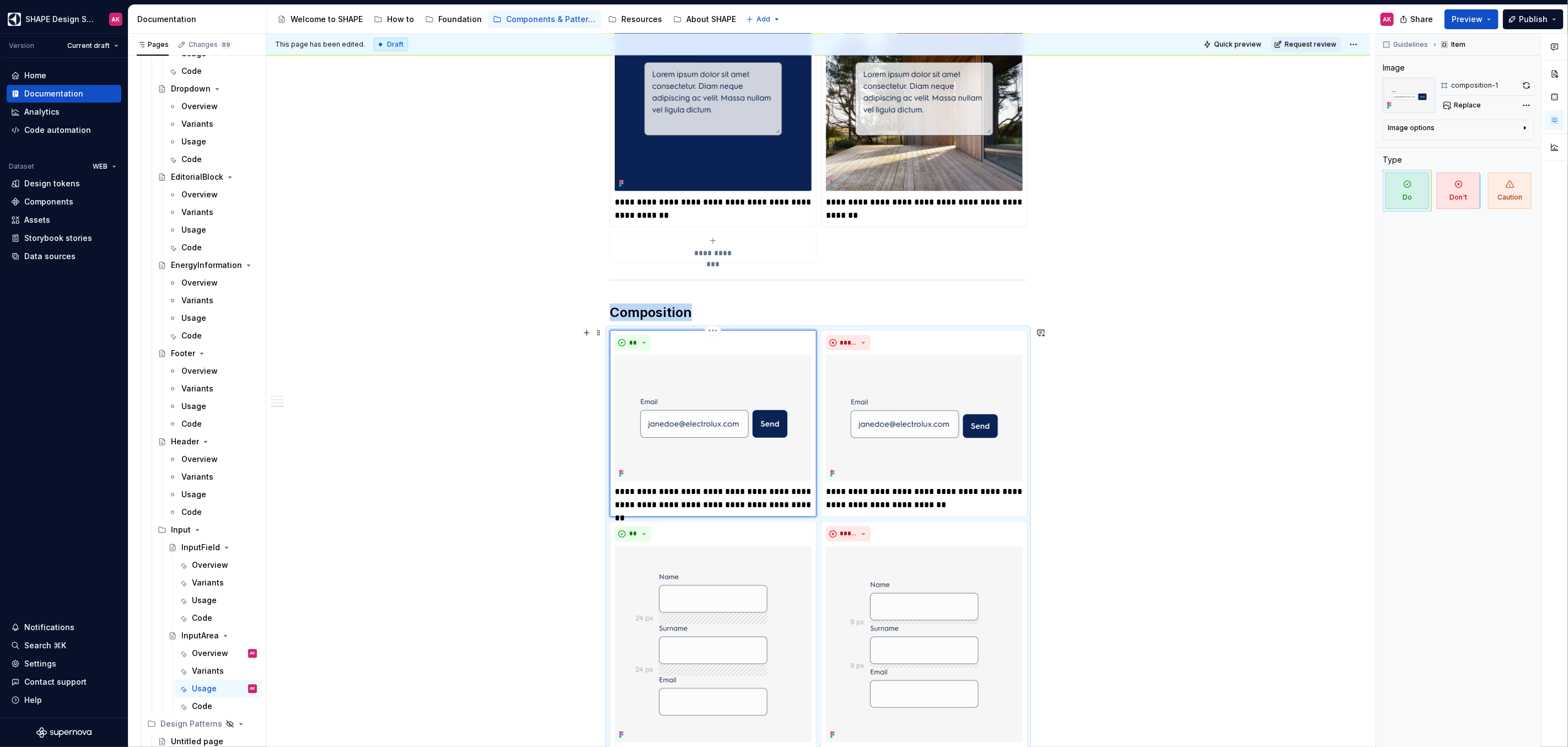
click at [685, 401] on img at bounding box center [713, 417] width 197 height 126
click at [1478, 103] on span "Replace" at bounding box center [1467, 104] width 27 height 9
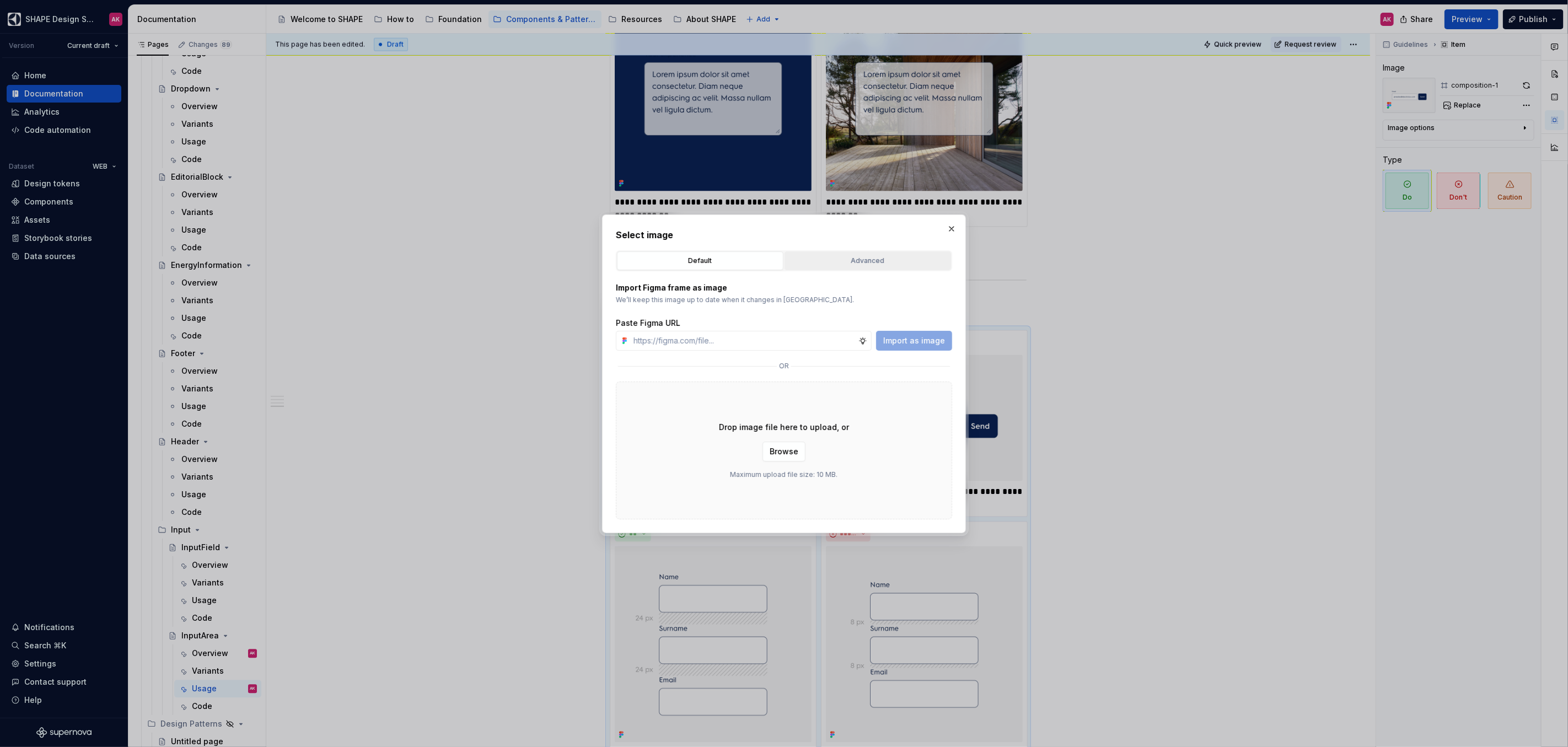
click at [858, 259] on div "Advanced" at bounding box center [867, 260] width 159 height 11
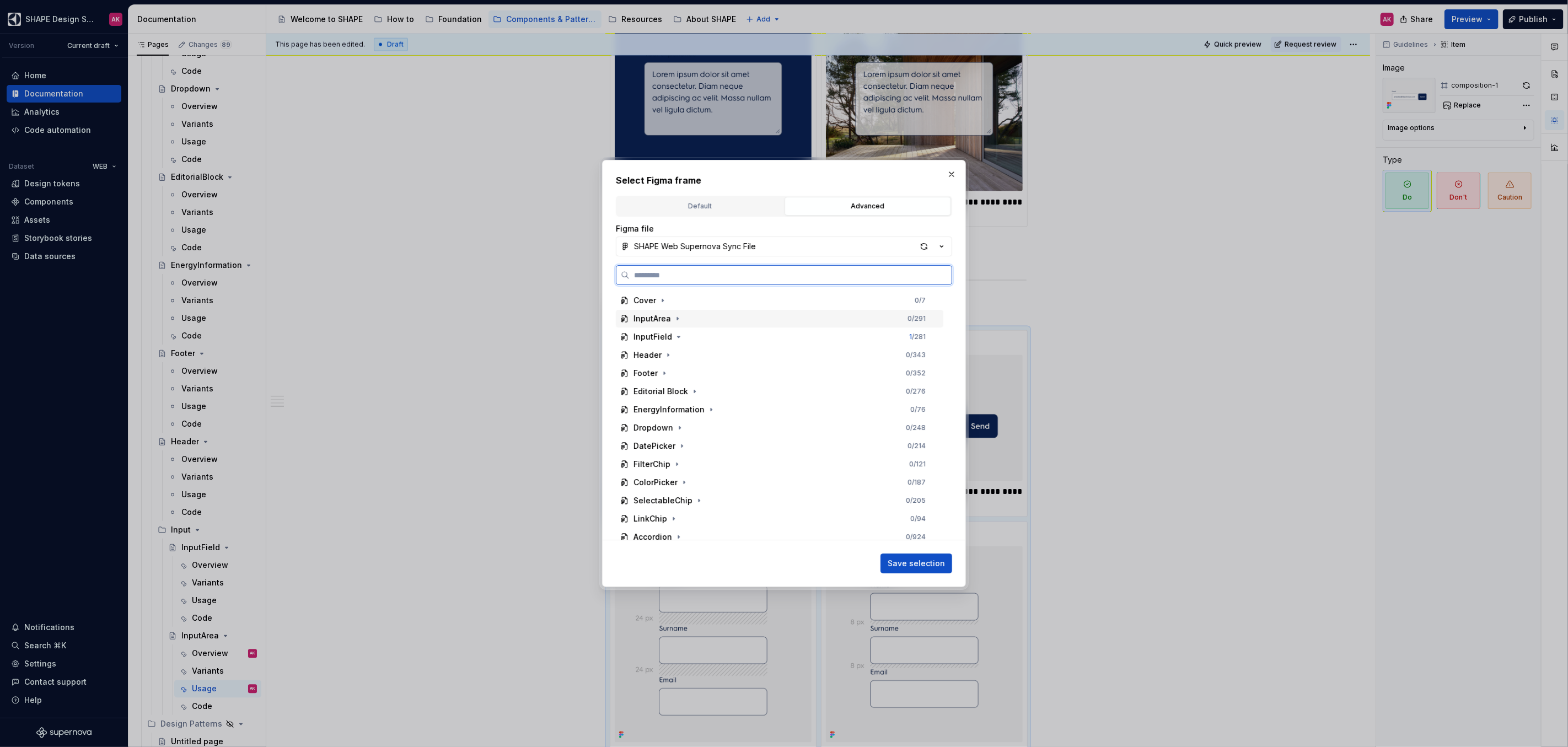
click at [649, 319] on div "InputArea" at bounding box center [652, 318] width 38 height 11
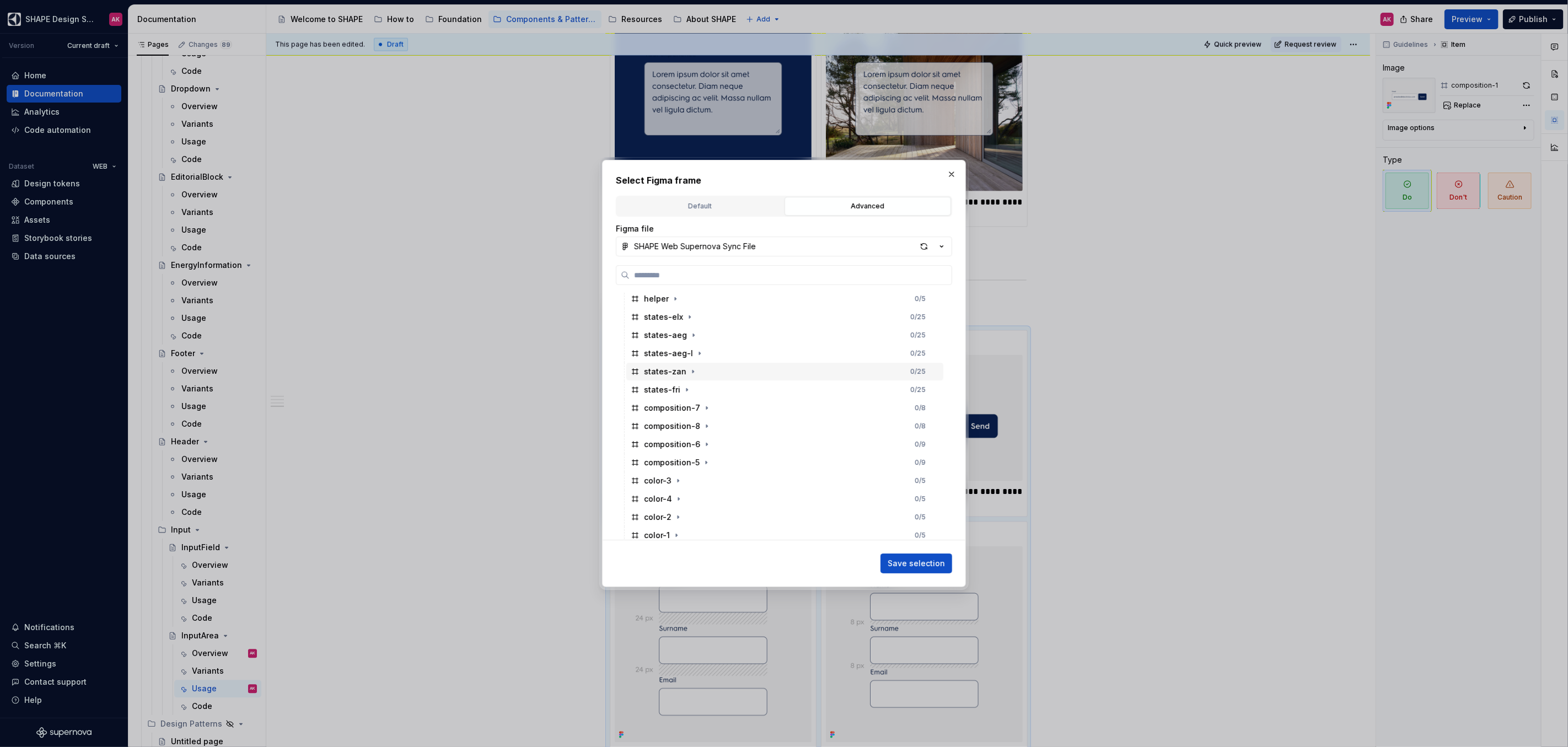
scroll to position [191, 0]
click at [682, 454] on div "composition-5" at bounding box center [672, 453] width 56 height 11
click at [922, 560] on span "Save selection" at bounding box center [915, 562] width 57 height 11
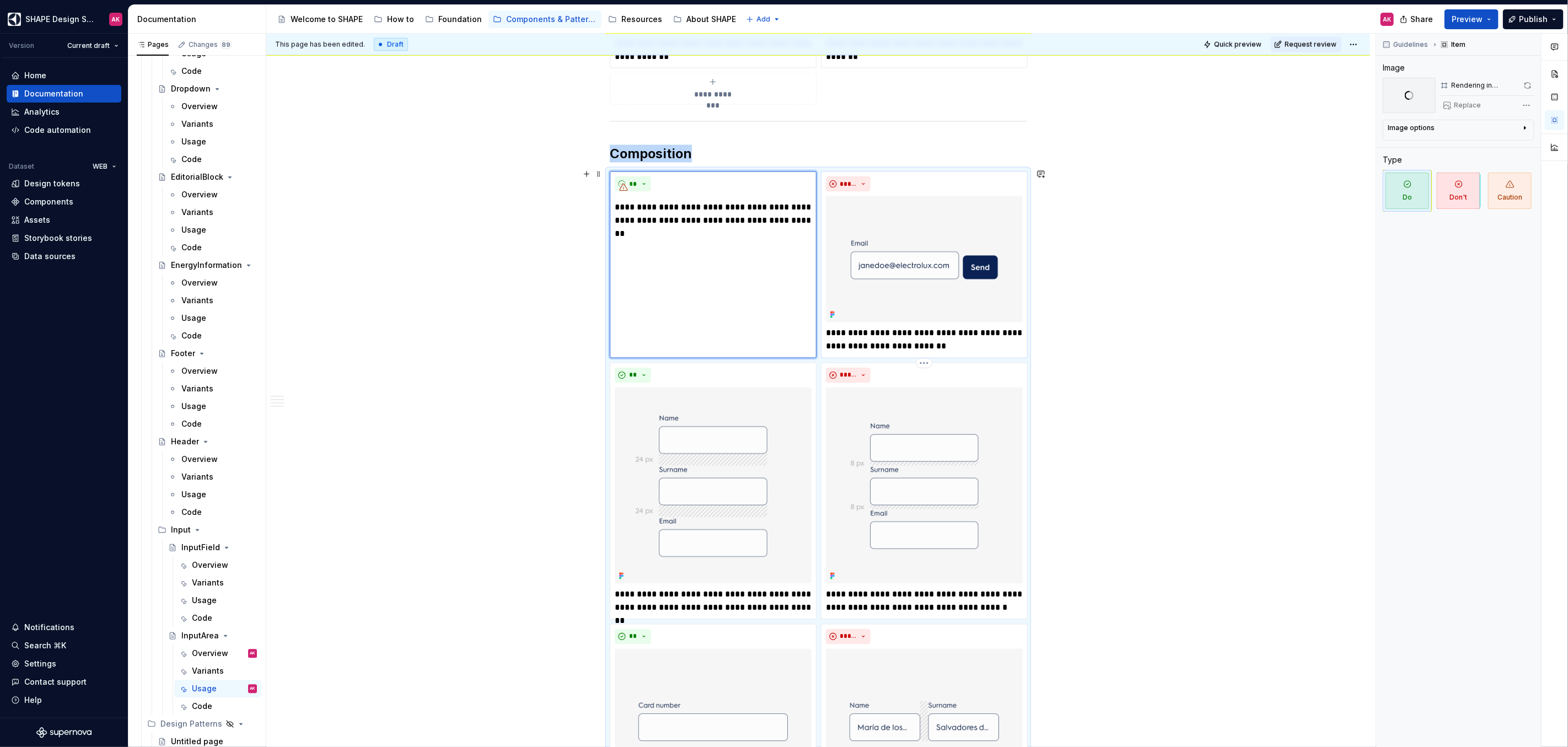
scroll to position [1390, 0]
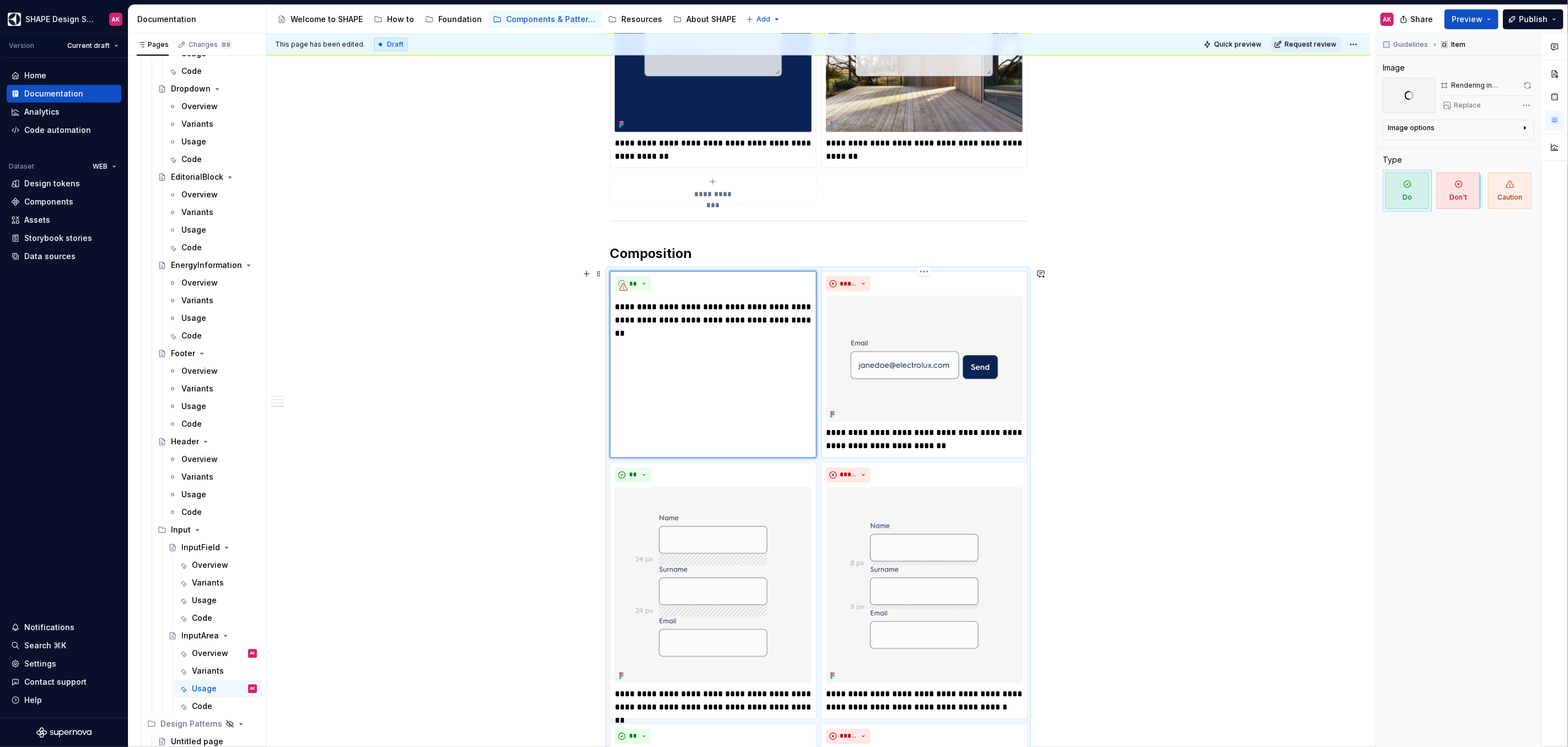
click at [887, 439] on p "**********" at bounding box center [924, 439] width 197 height 26
click at [924, 347] on img at bounding box center [924, 359] width 197 height 126
click at [1475, 100] on button "Replace" at bounding box center [1462, 105] width 45 height 15
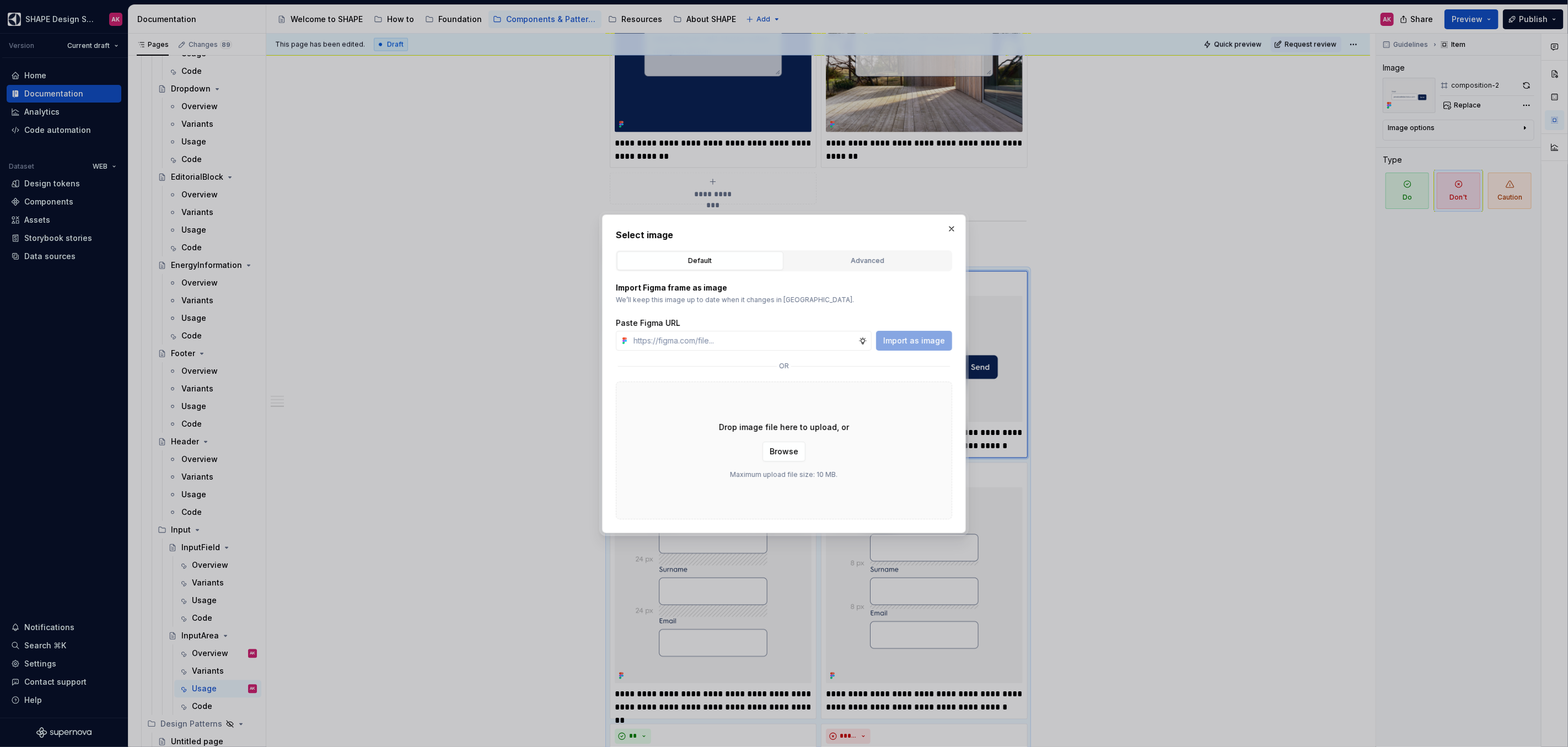
click at [860, 258] on div "Advanced" at bounding box center [867, 260] width 159 height 11
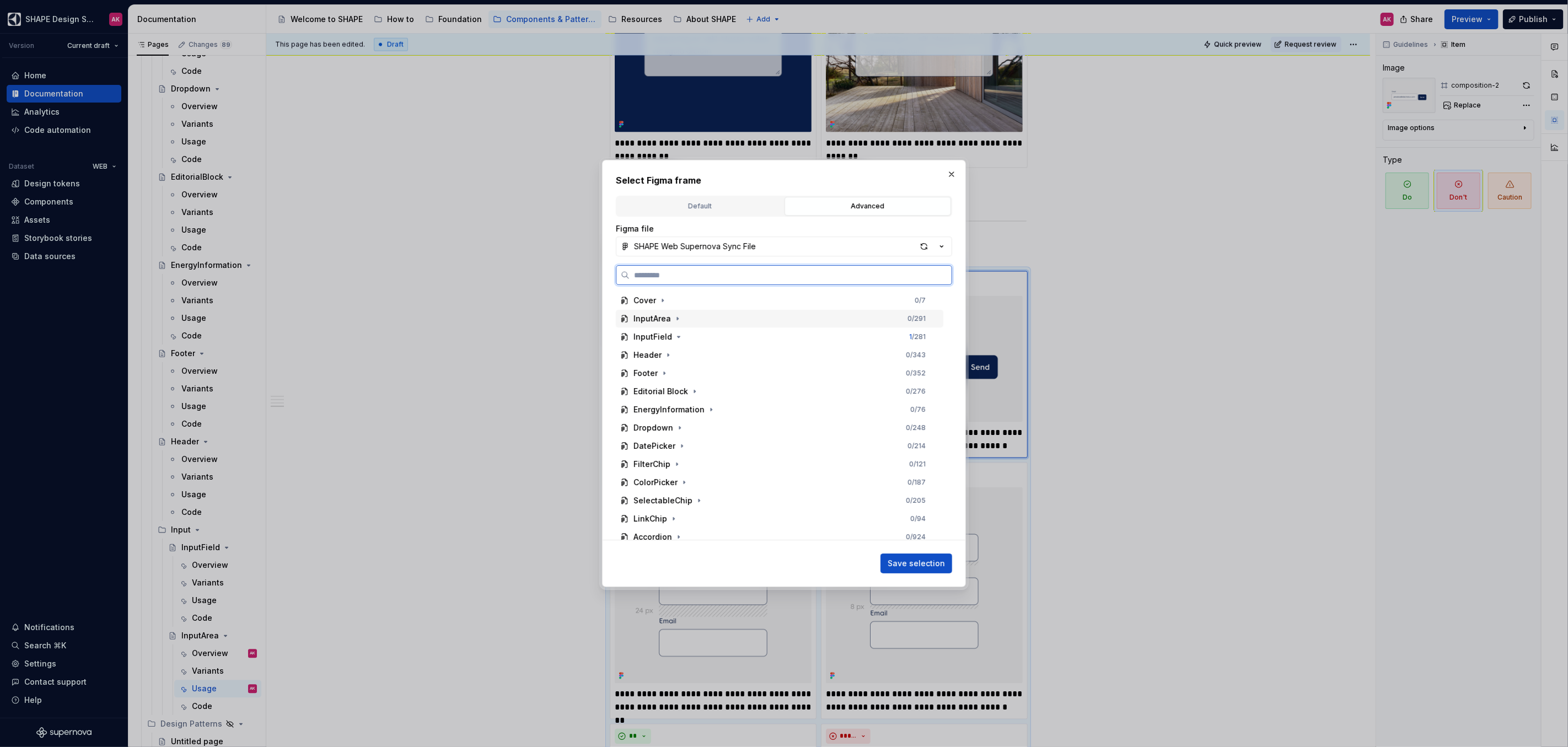
click at [654, 323] on div "InputArea" at bounding box center [652, 318] width 38 height 11
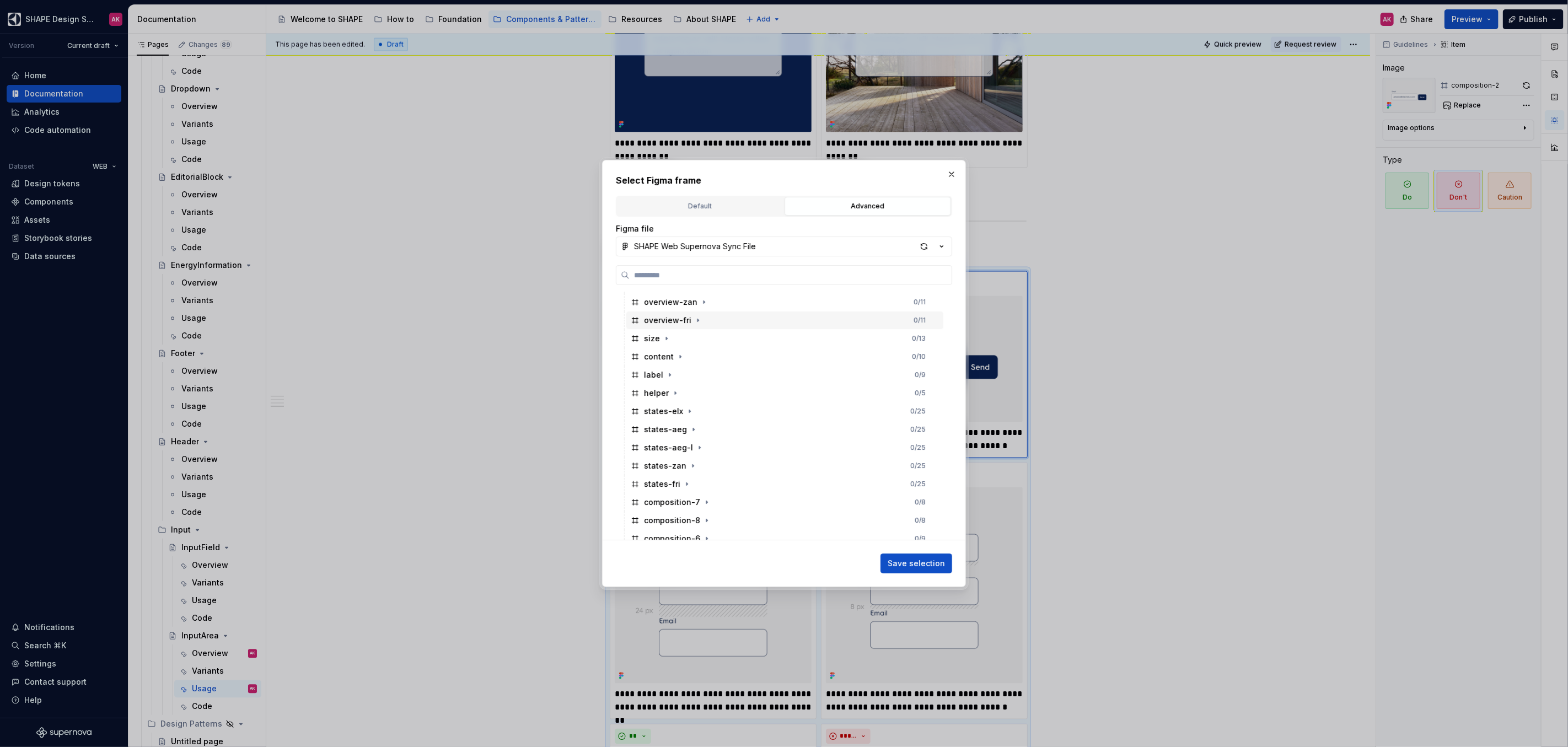
scroll to position [132, 0]
drag, startPoint x: 680, startPoint y: 497, endPoint x: 697, endPoint y: 501, distance: 17.5
click at [680, 497] on div "composition-6" at bounding box center [672, 494] width 56 height 11
click at [915, 560] on span "Save selection" at bounding box center [915, 562] width 57 height 11
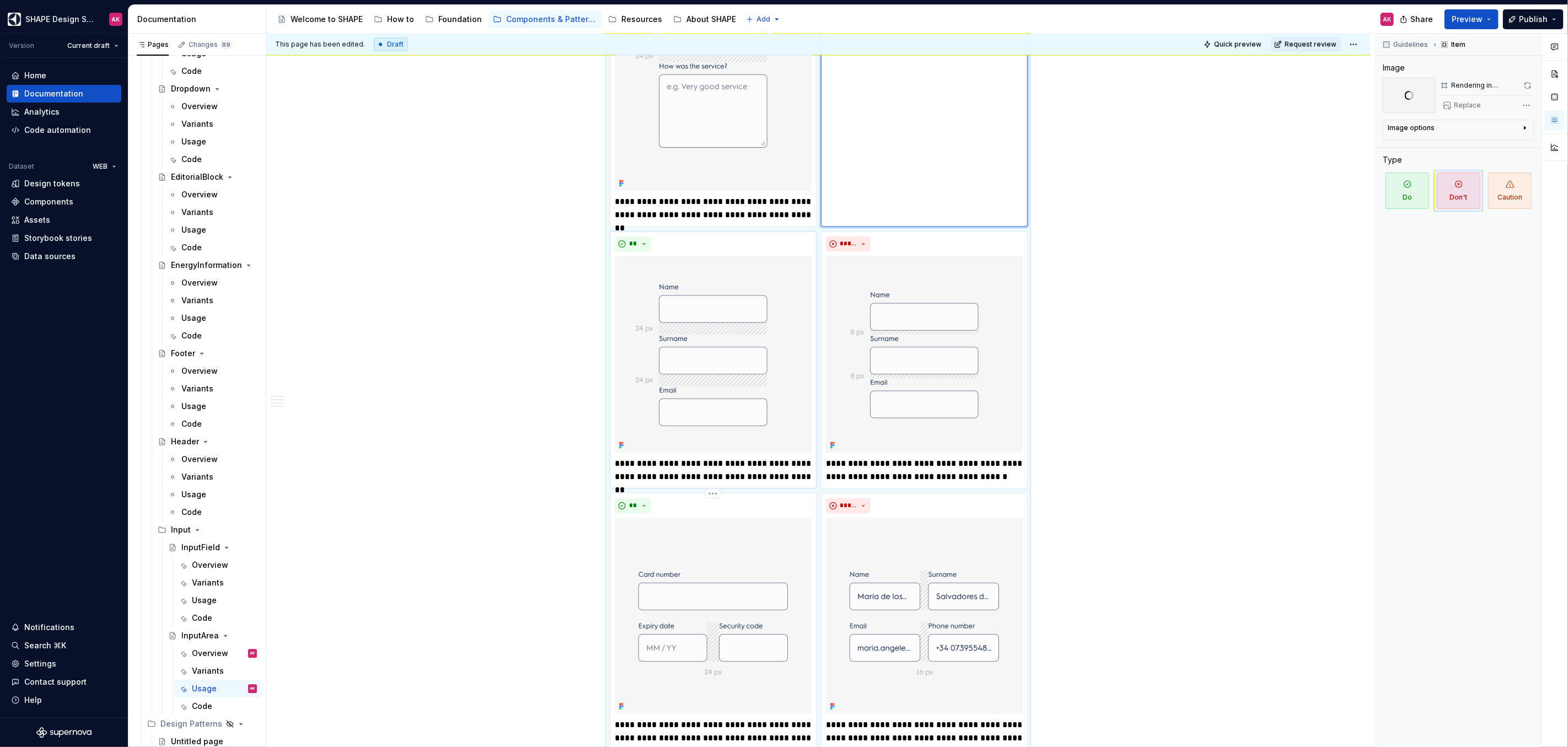
scroll to position [1610, 0]
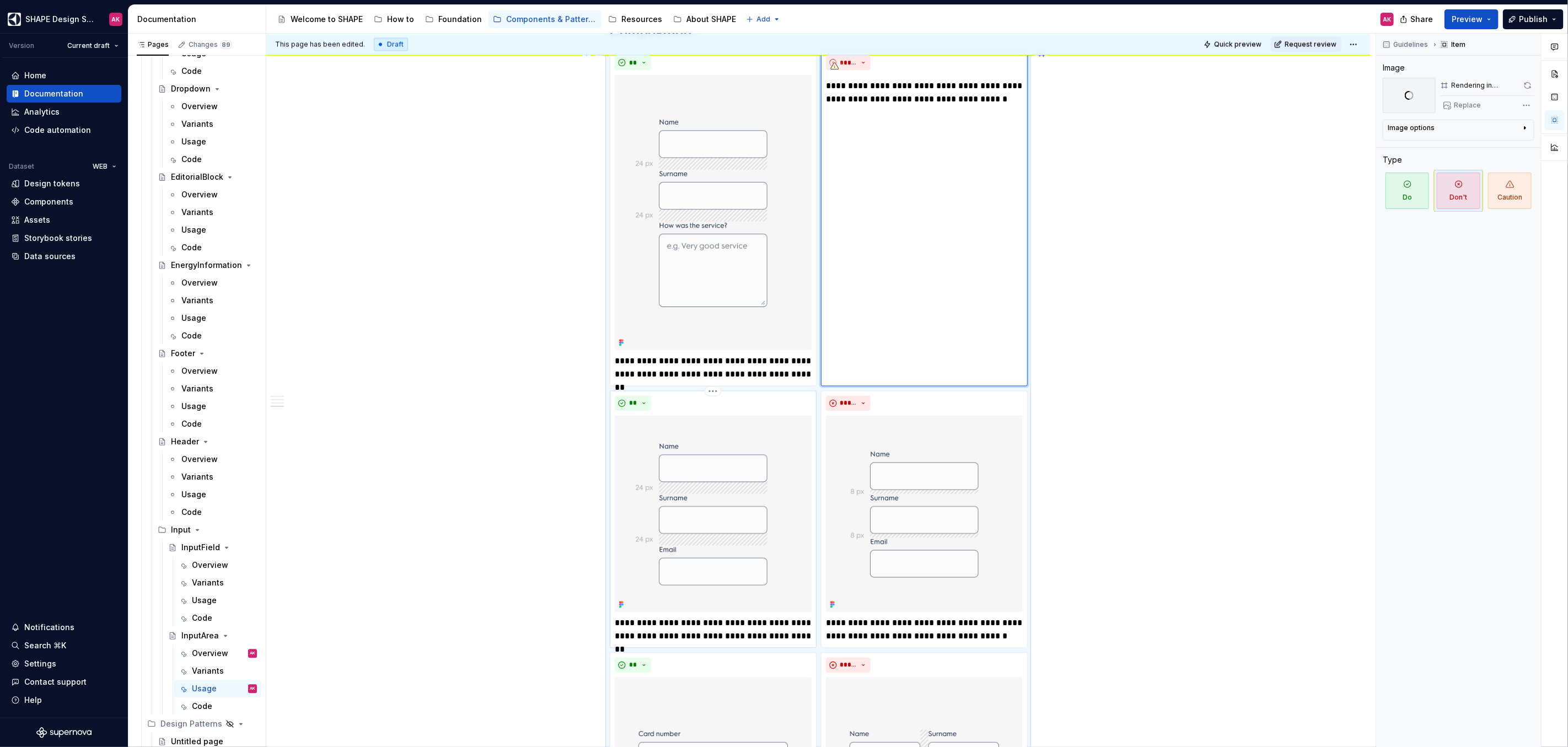
click at [692, 621] on p "**********" at bounding box center [713, 629] width 197 height 26
click at [728, 511] on img at bounding box center [713, 514] width 197 height 197
click at [1454, 104] on span "Replace" at bounding box center [1467, 104] width 27 height 9
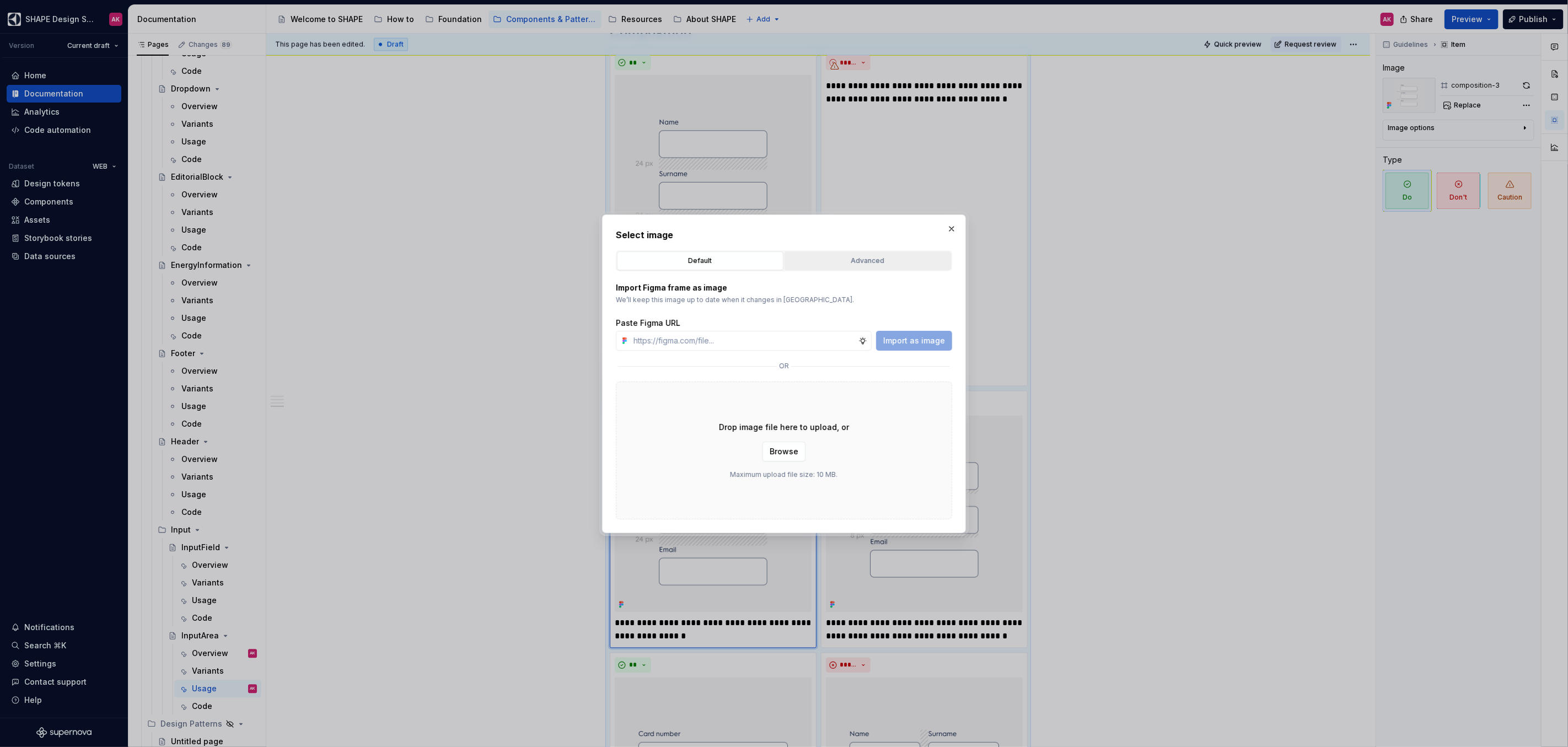
click at [897, 255] on div "Advanced" at bounding box center [867, 260] width 159 height 11
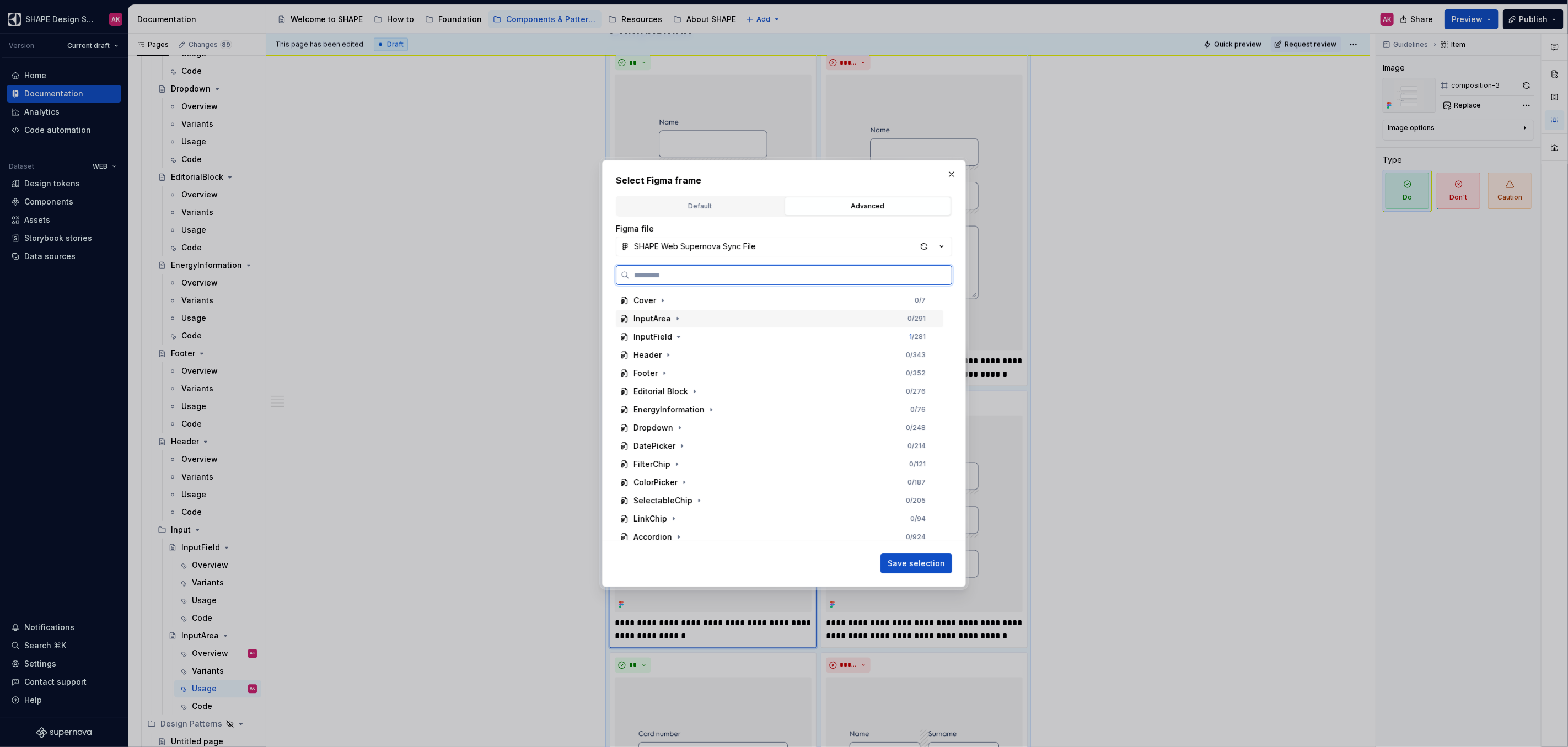
click at [666, 324] on div "InputArea 0 / 291" at bounding box center [779, 318] width 328 height 17
click at [678, 440] on div "composition-7" at bounding box center [672, 442] width 56 height 11
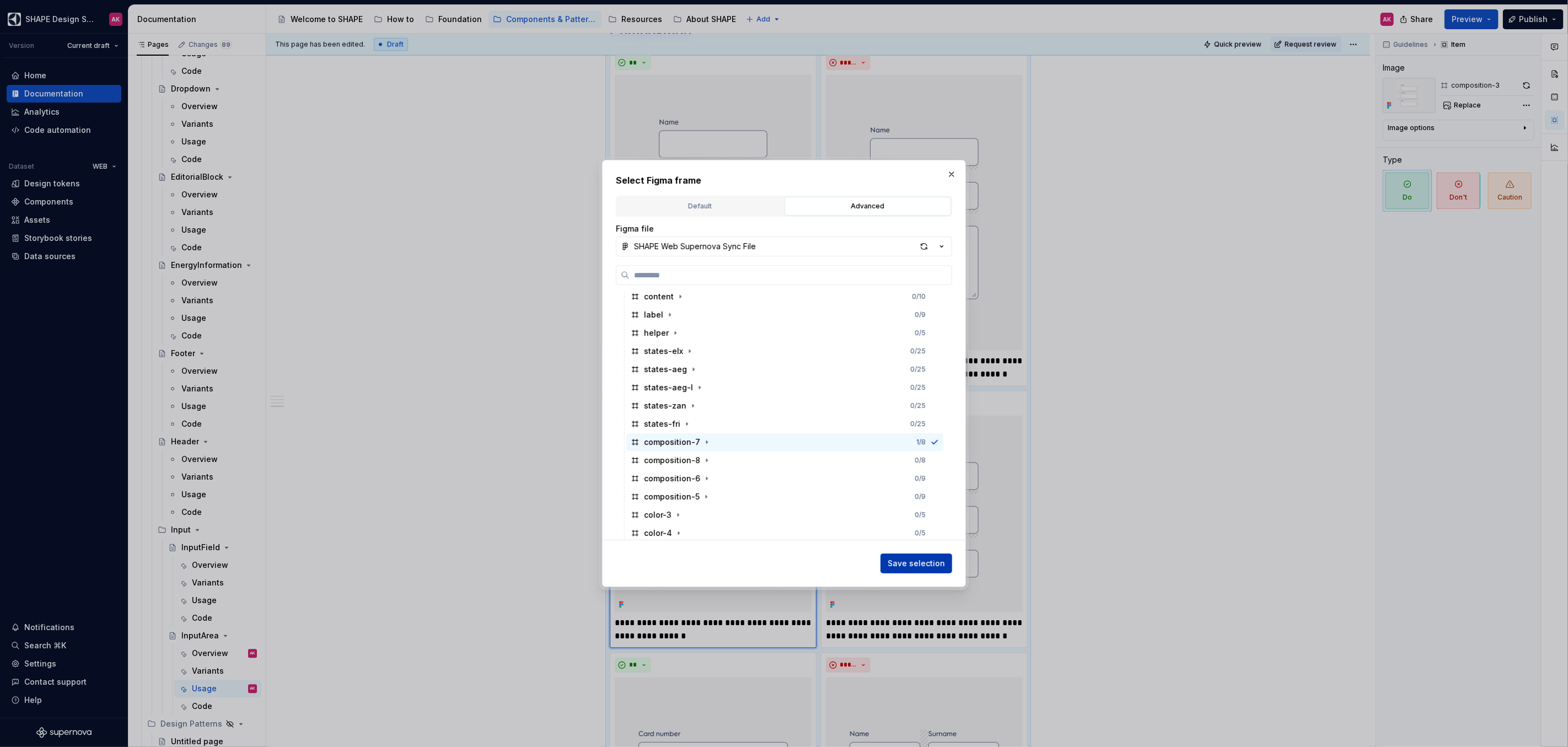
click at [928, 559] on span "Save selection" at bounding box center [915, 562] width 57 height 11
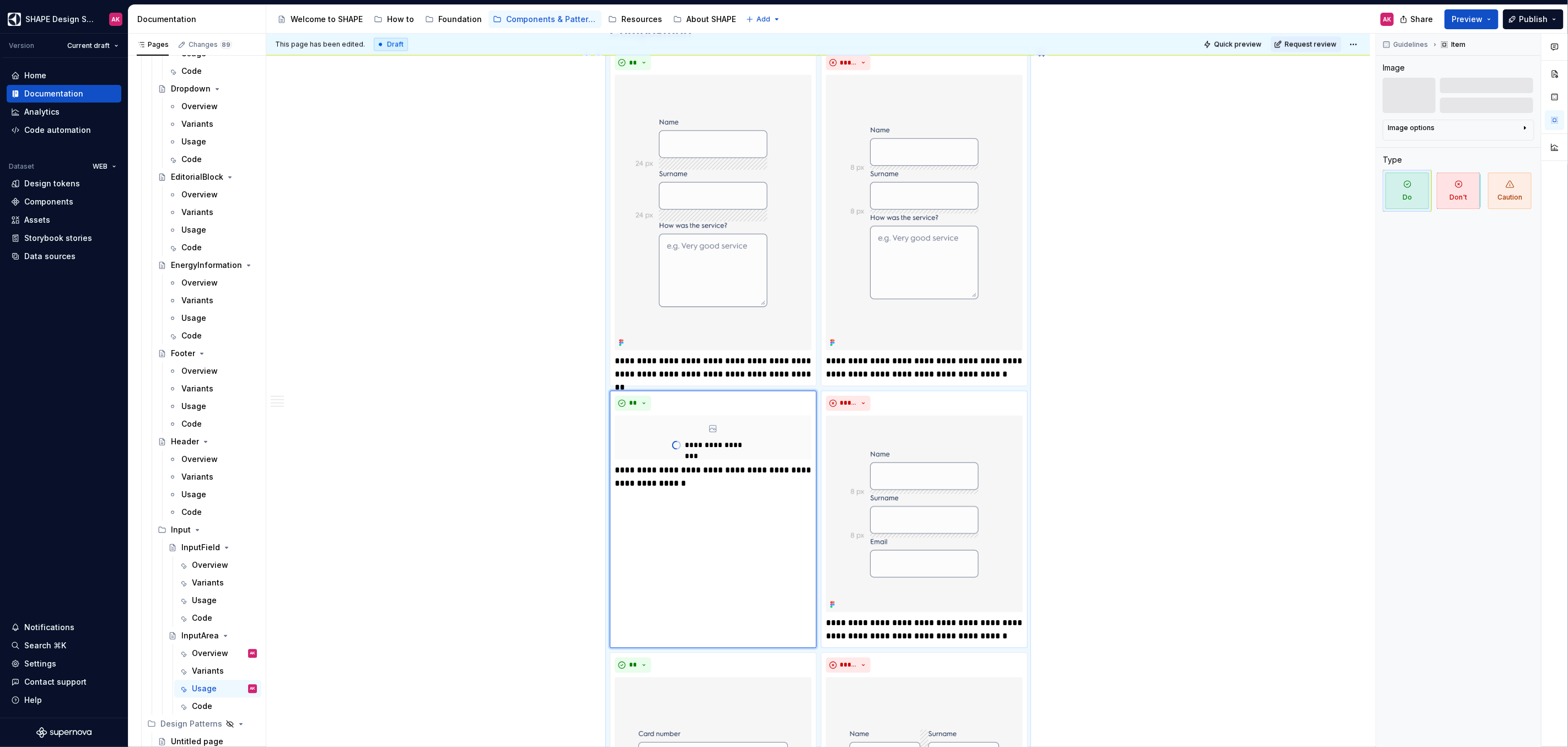
scroll to position [1832, 0]
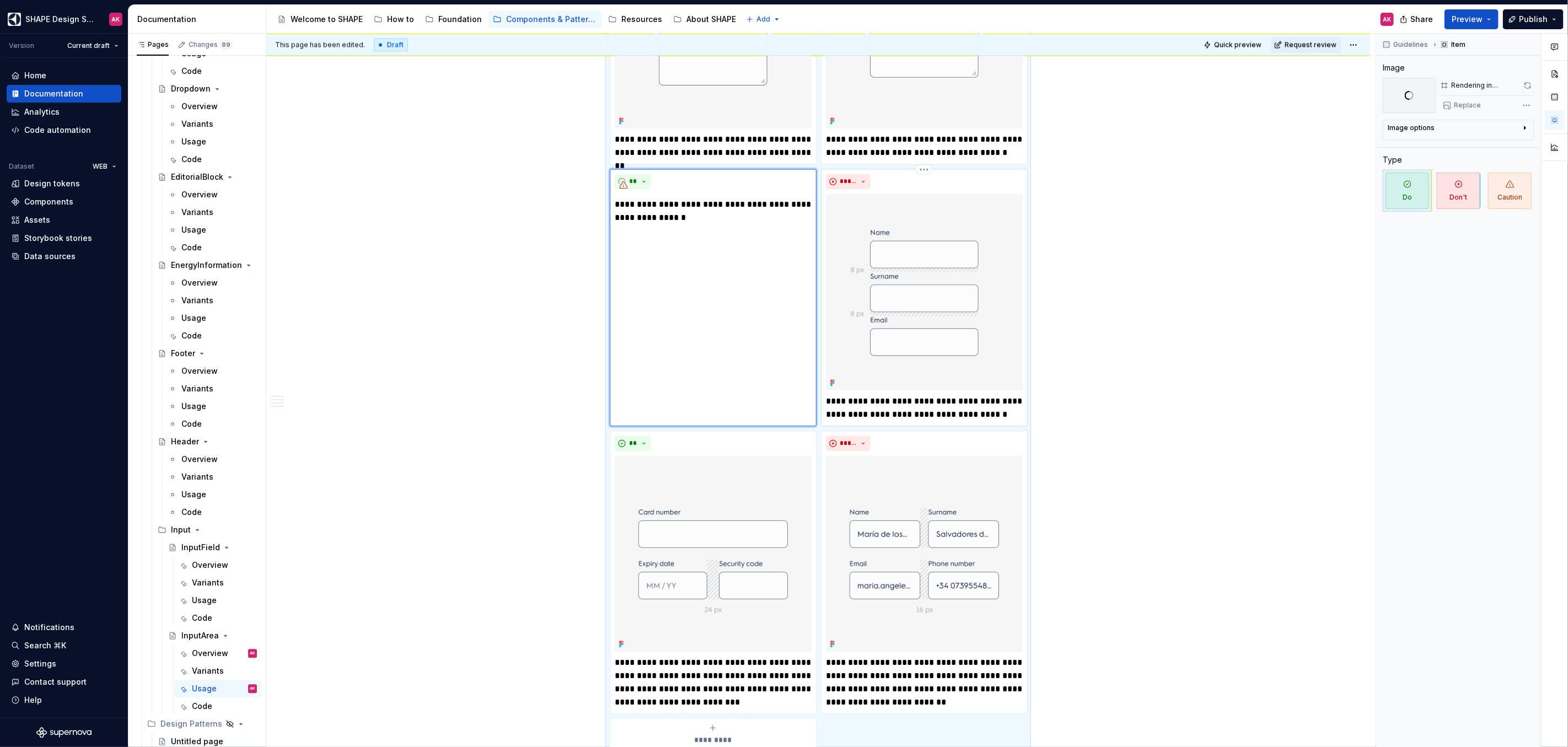
click at [883, 408] on p "**********" at bounding box center [924, 407] width 197 height 26
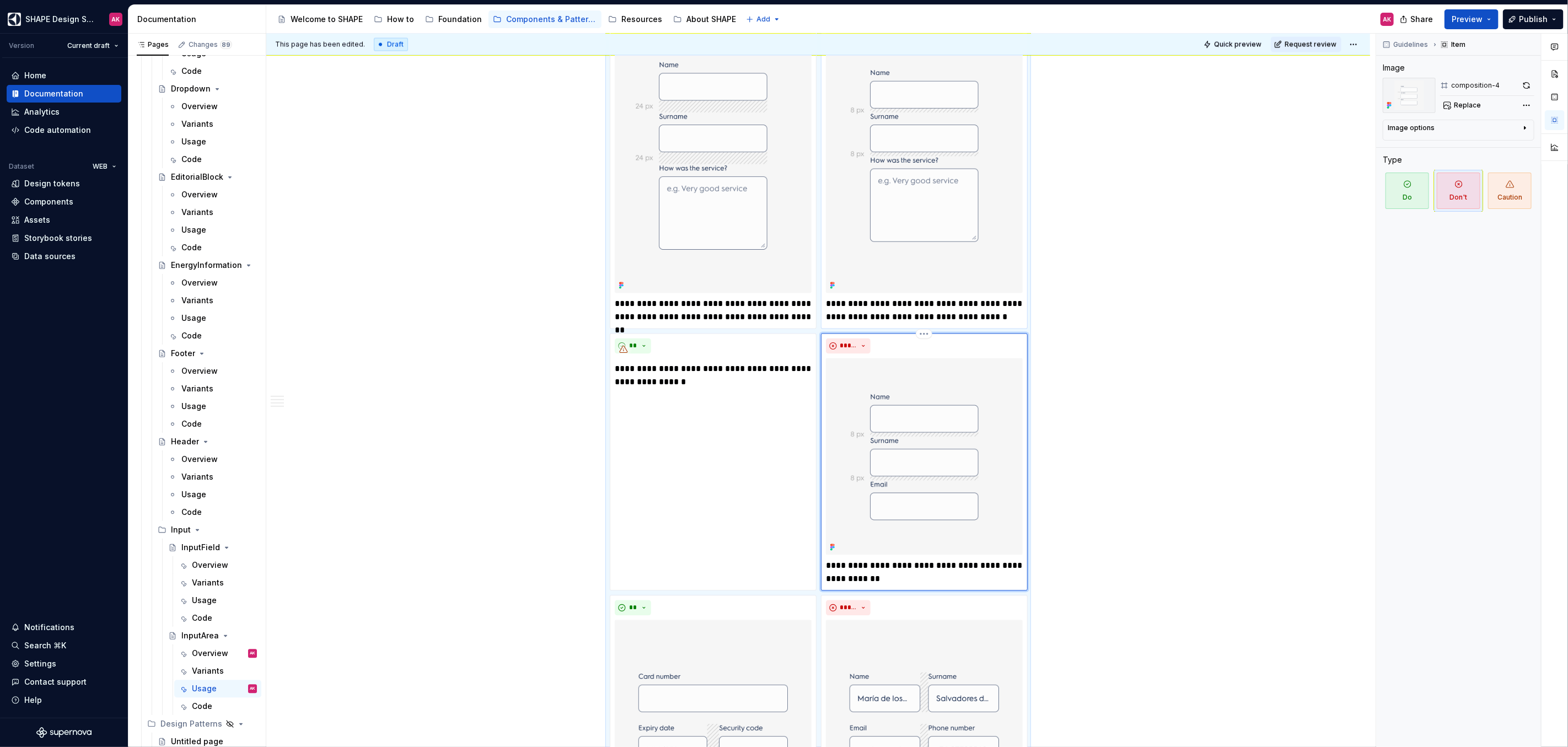
scroll to position [1582, 0]
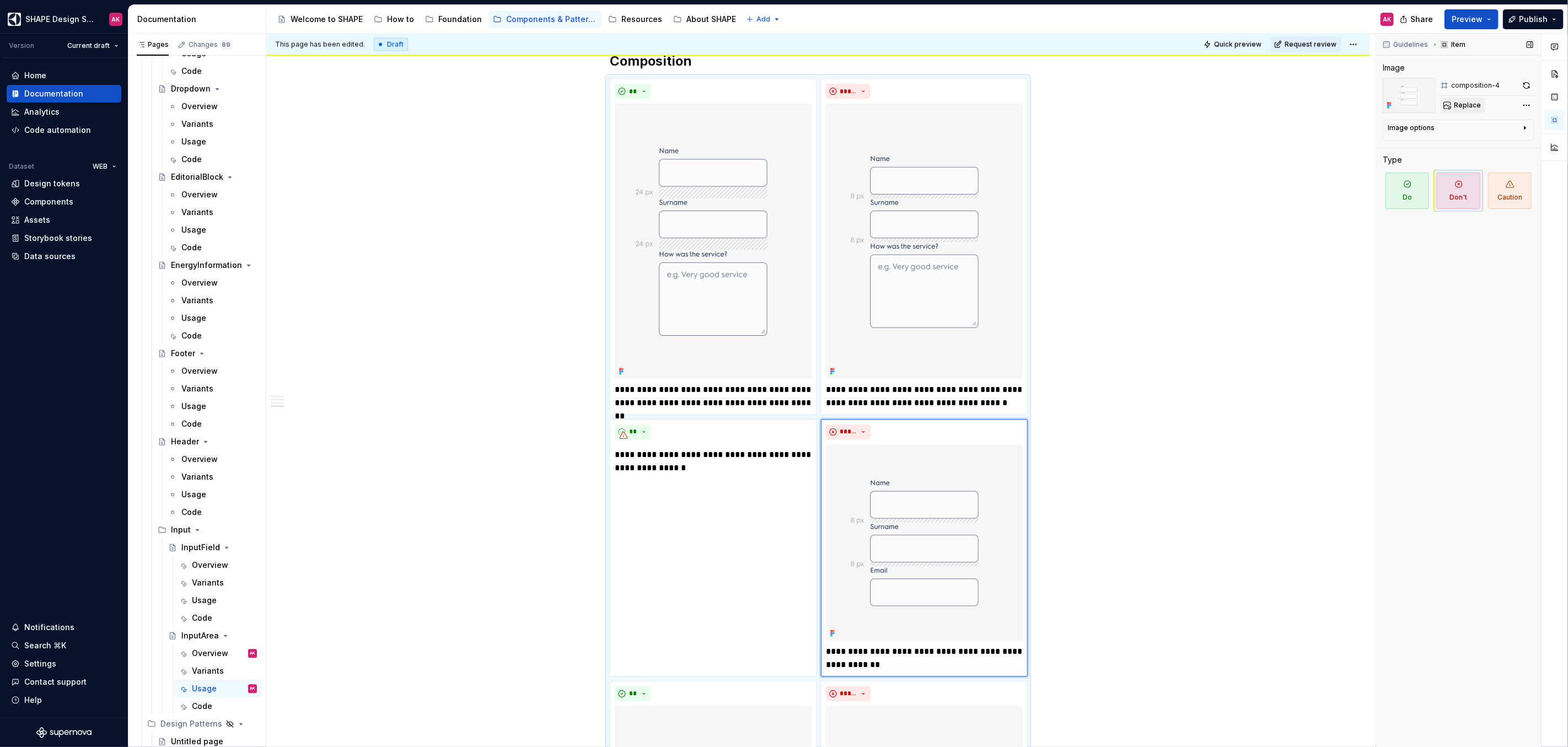
click at [1467, 107] on span "Replace" at bounding box center [1467, 104] width 27 height 9
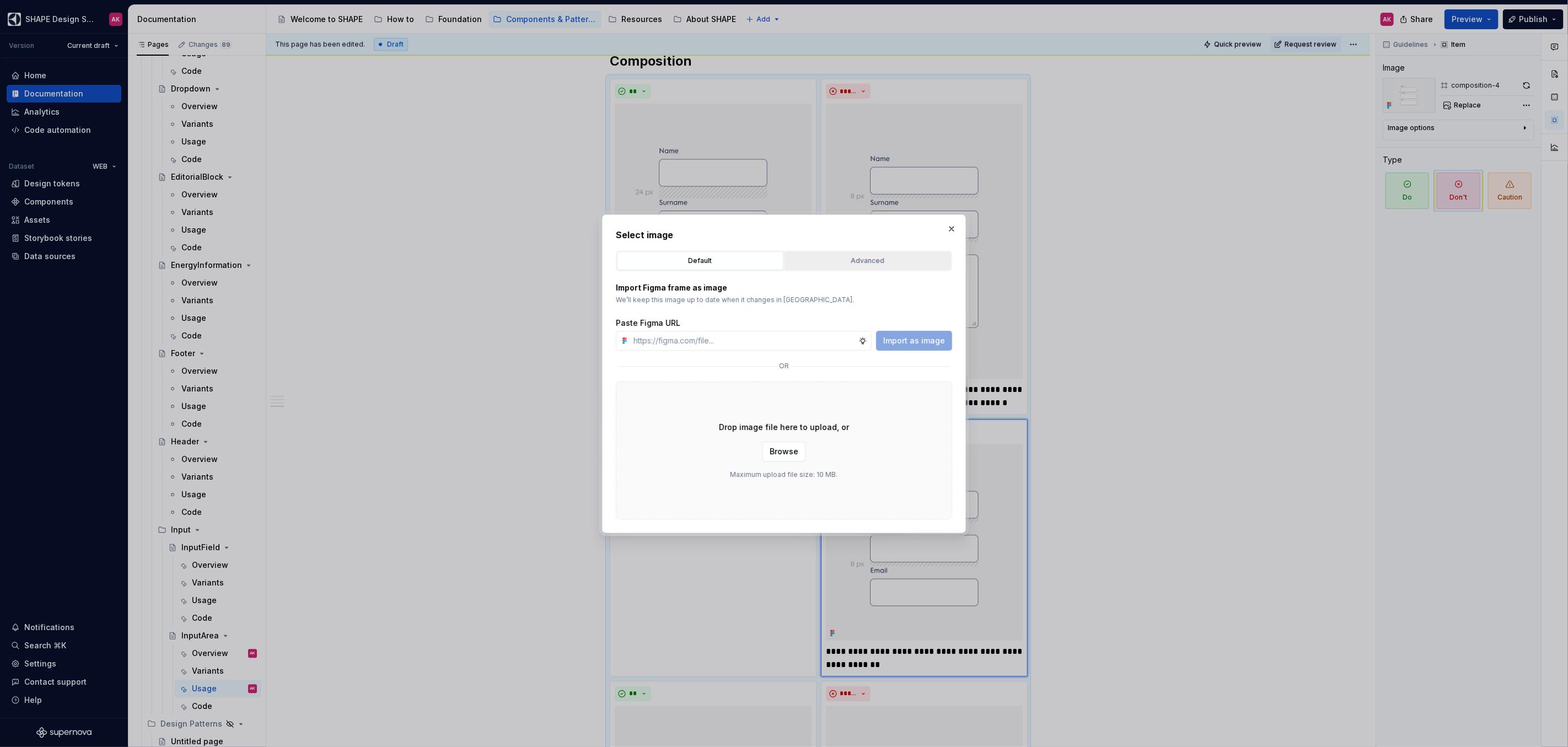
click at [826, 255] on div "Advanced" at bounding box center [867, 260] width 159 height 11
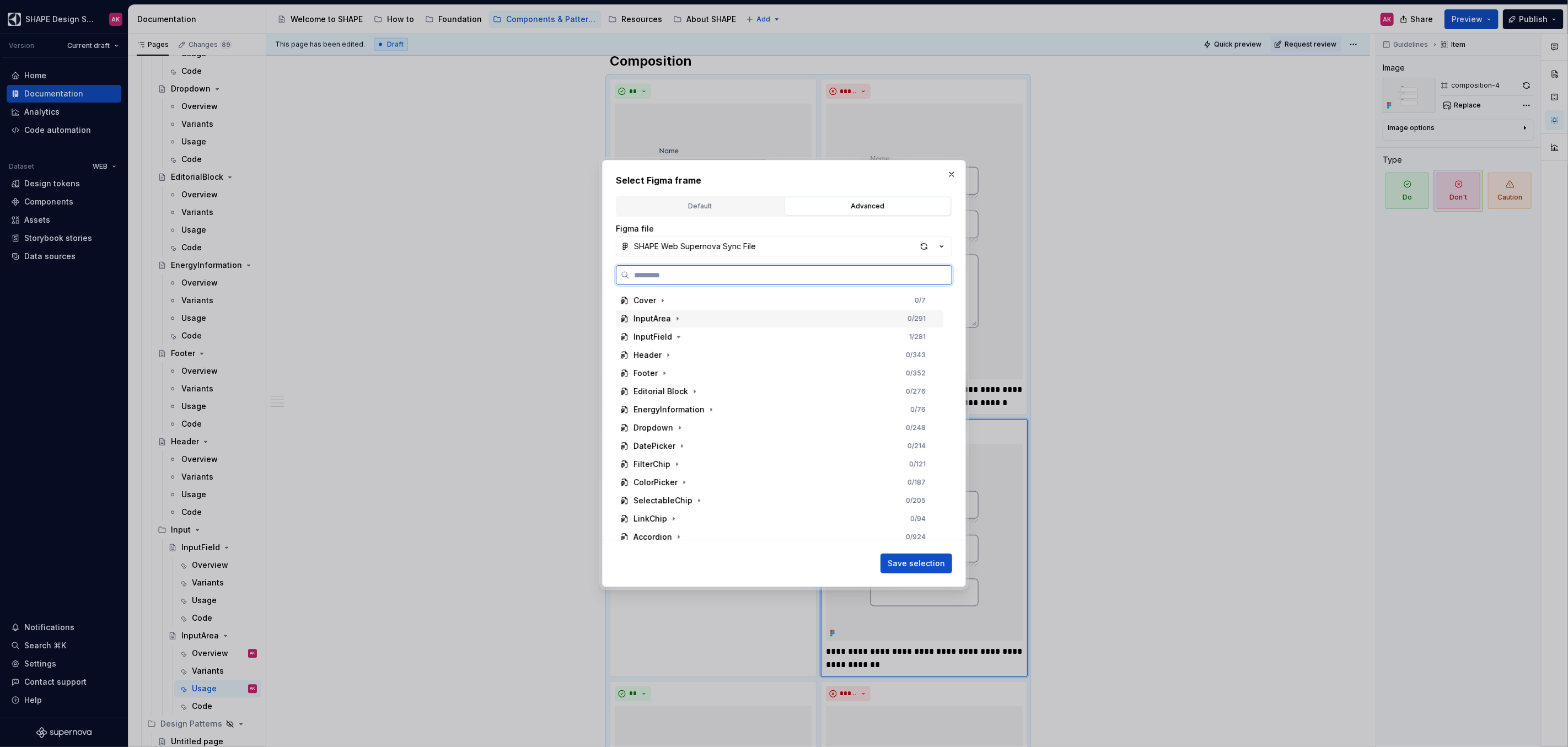
click at [651, 318] on div "InputArea" at bounding box center [652, 318] width 38 height 11
click at [669, 343] on div "composition-8" at bounding box center [672, 340] width 56 height 11
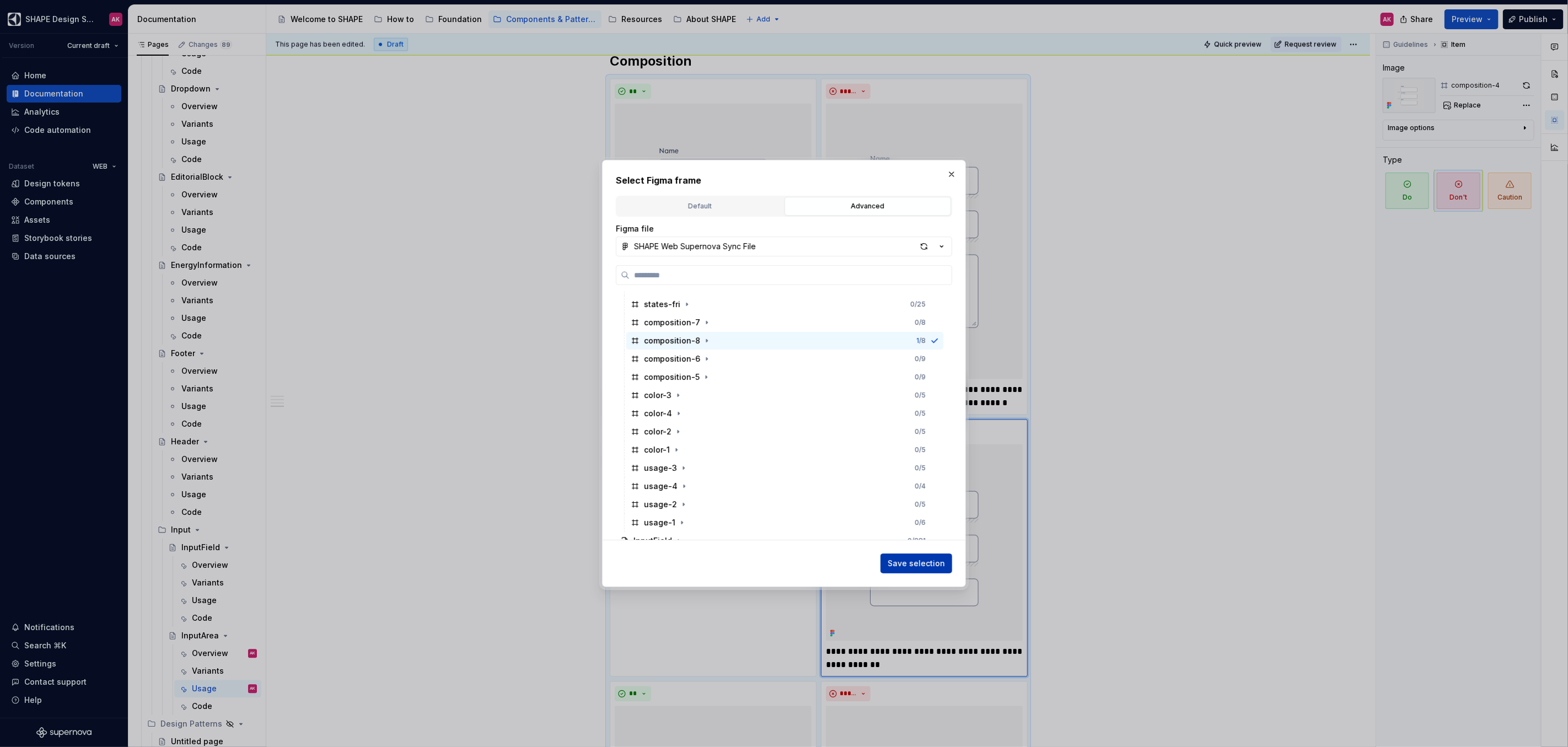
click at [912, 560] on span "Save selection" at bounding box center [915, 562] width 57 height 11
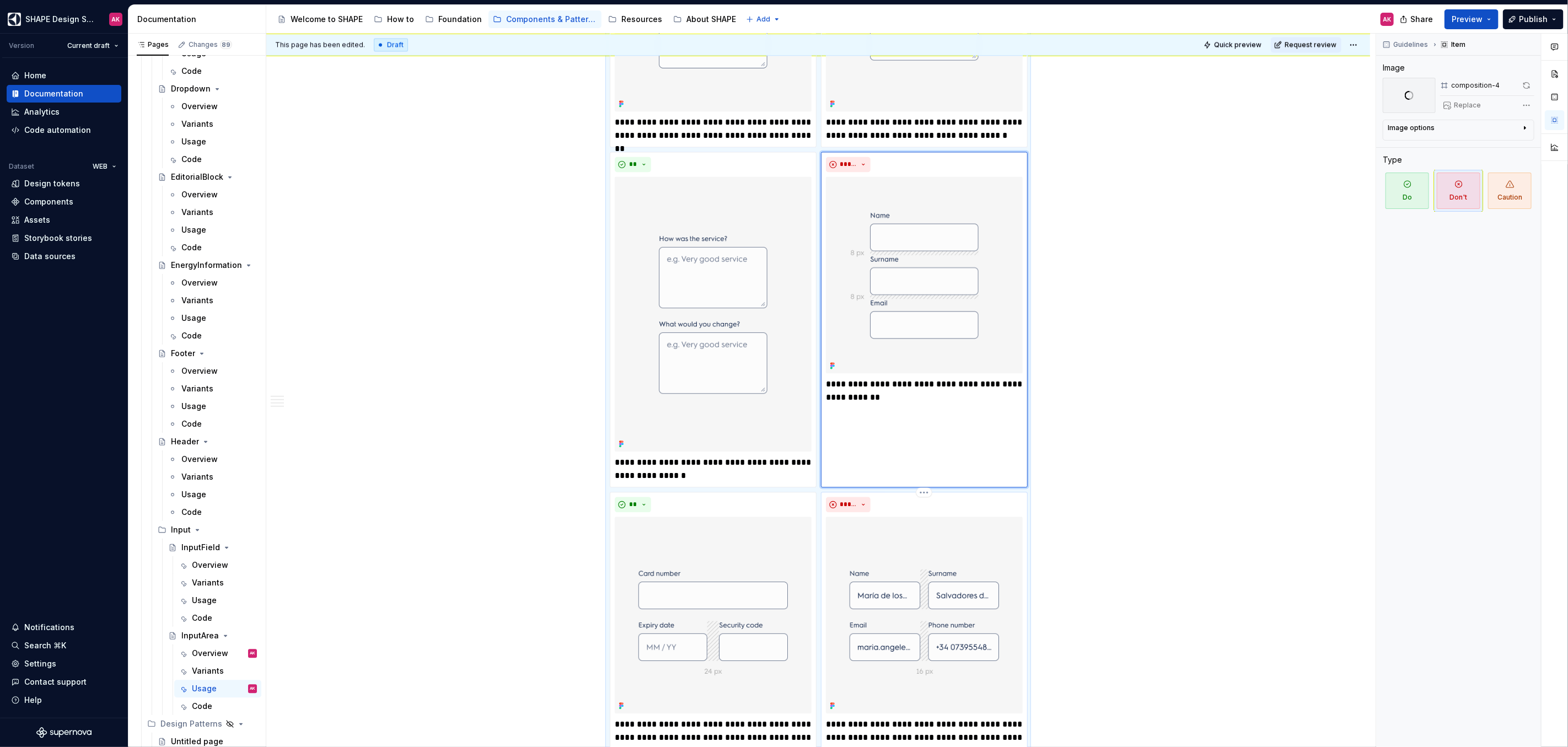
scroll to position [1939, 0]
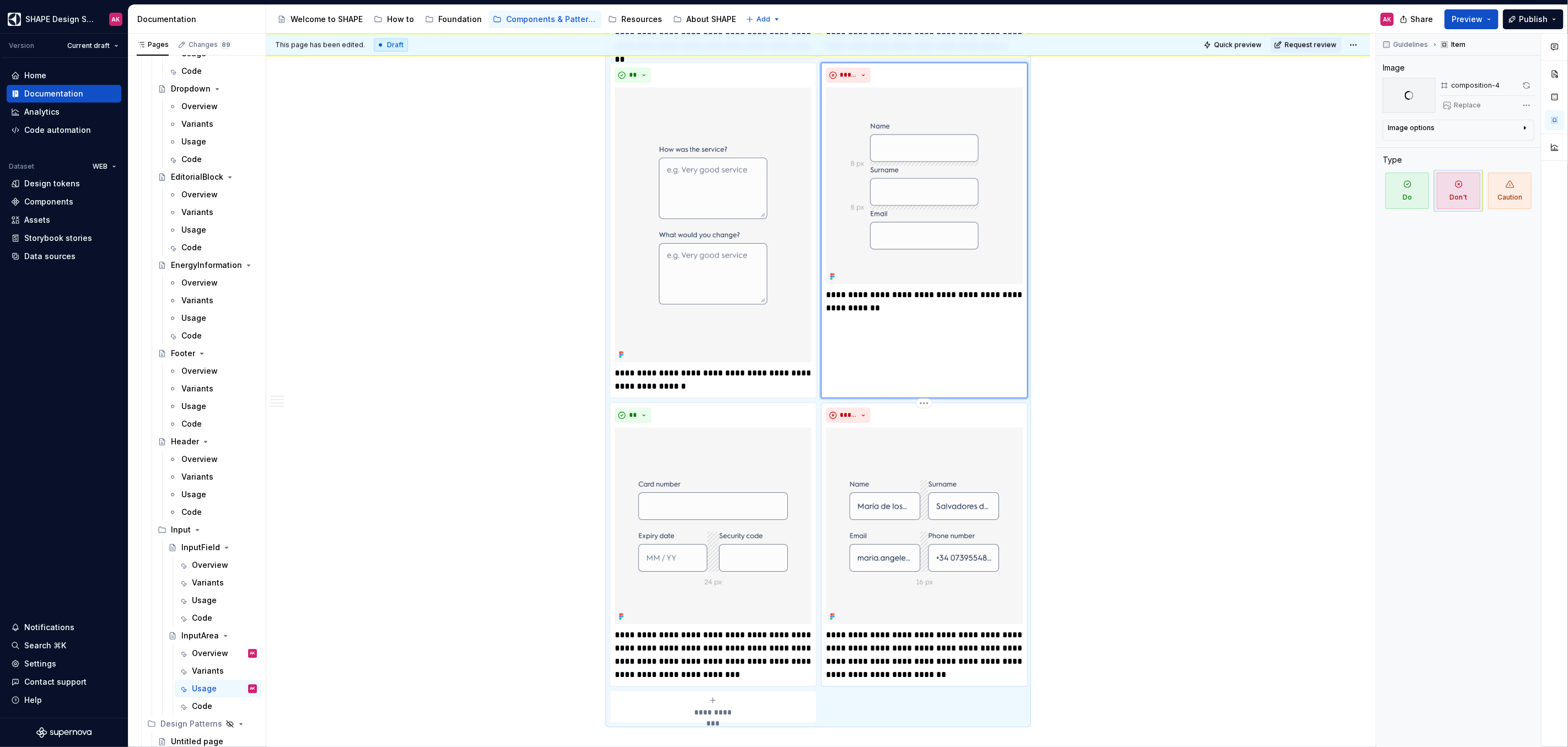
click at [915, 492] on img at bounding box center [924, 526] width 197 height 197
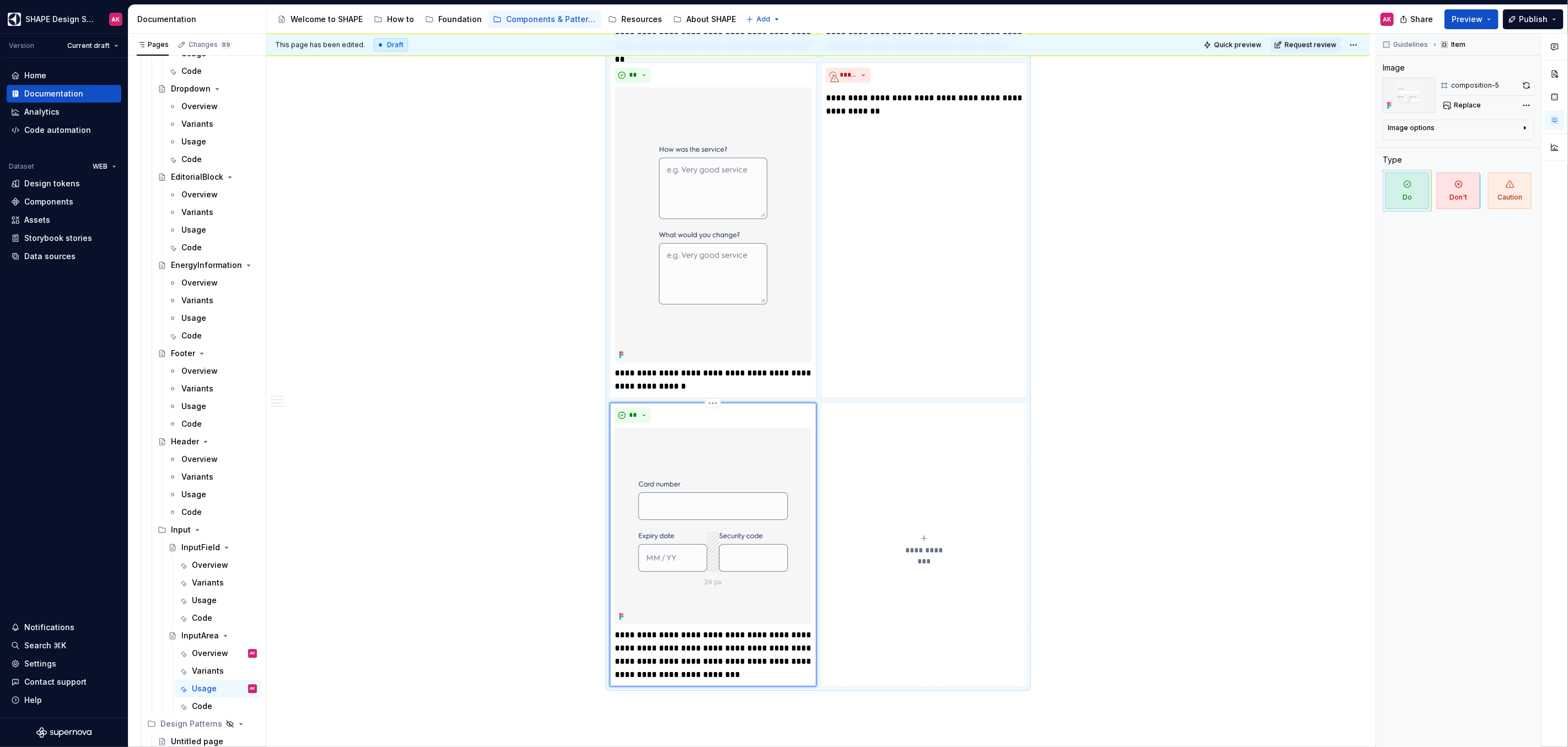
click at [768, 508] on img at bounding box center [713, 526] width 197 height 197
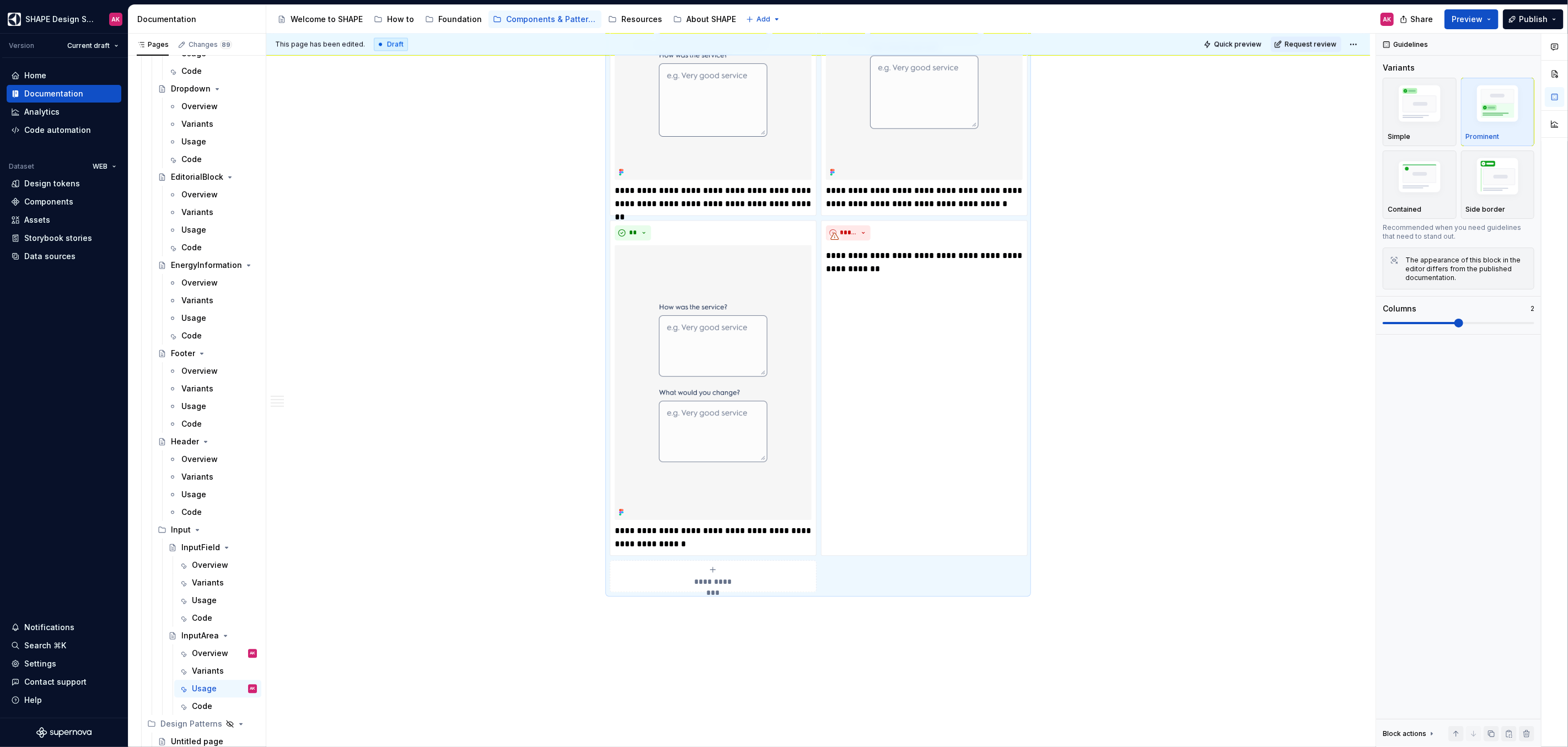
scroll to position [1754, 0]
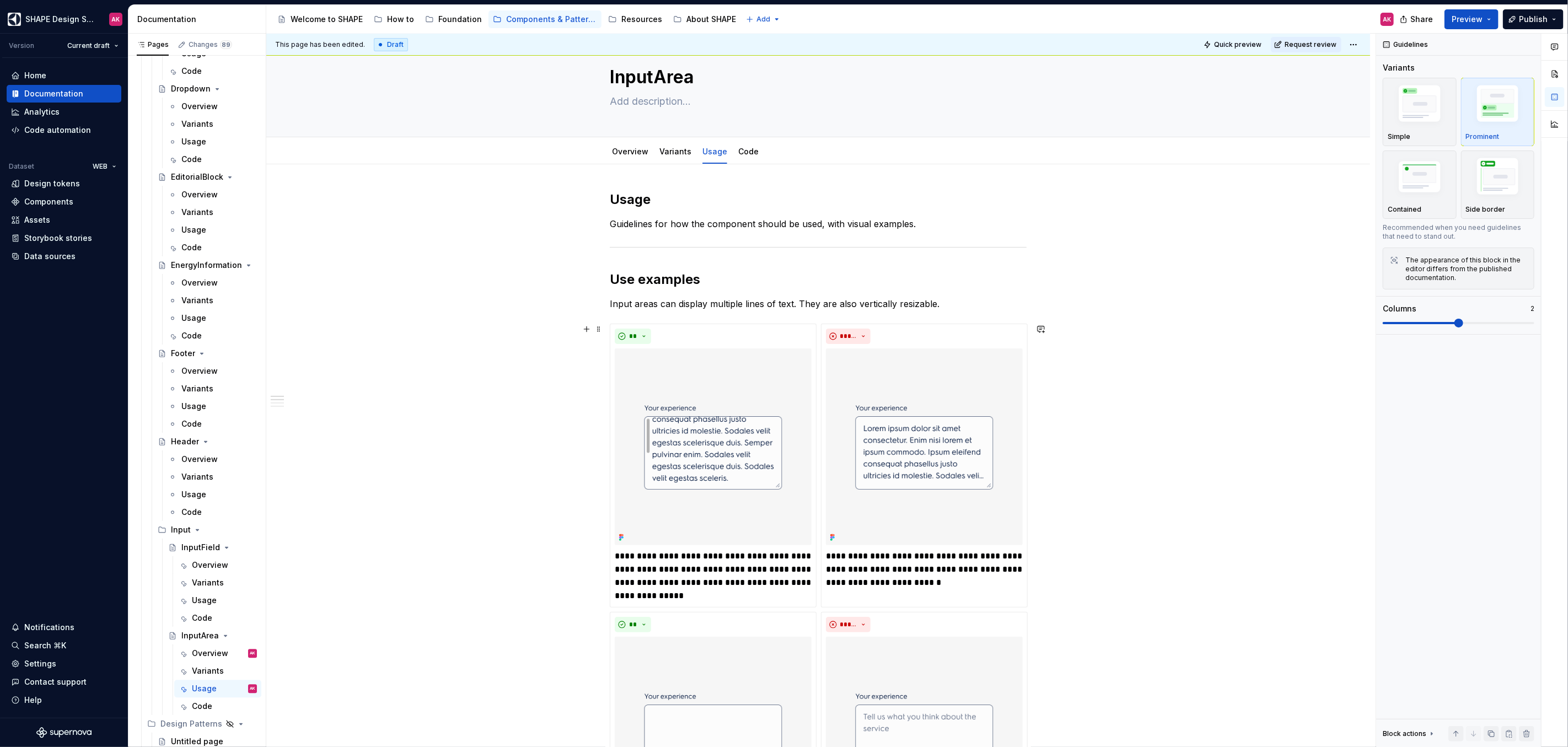
scroll to position [0, 0]
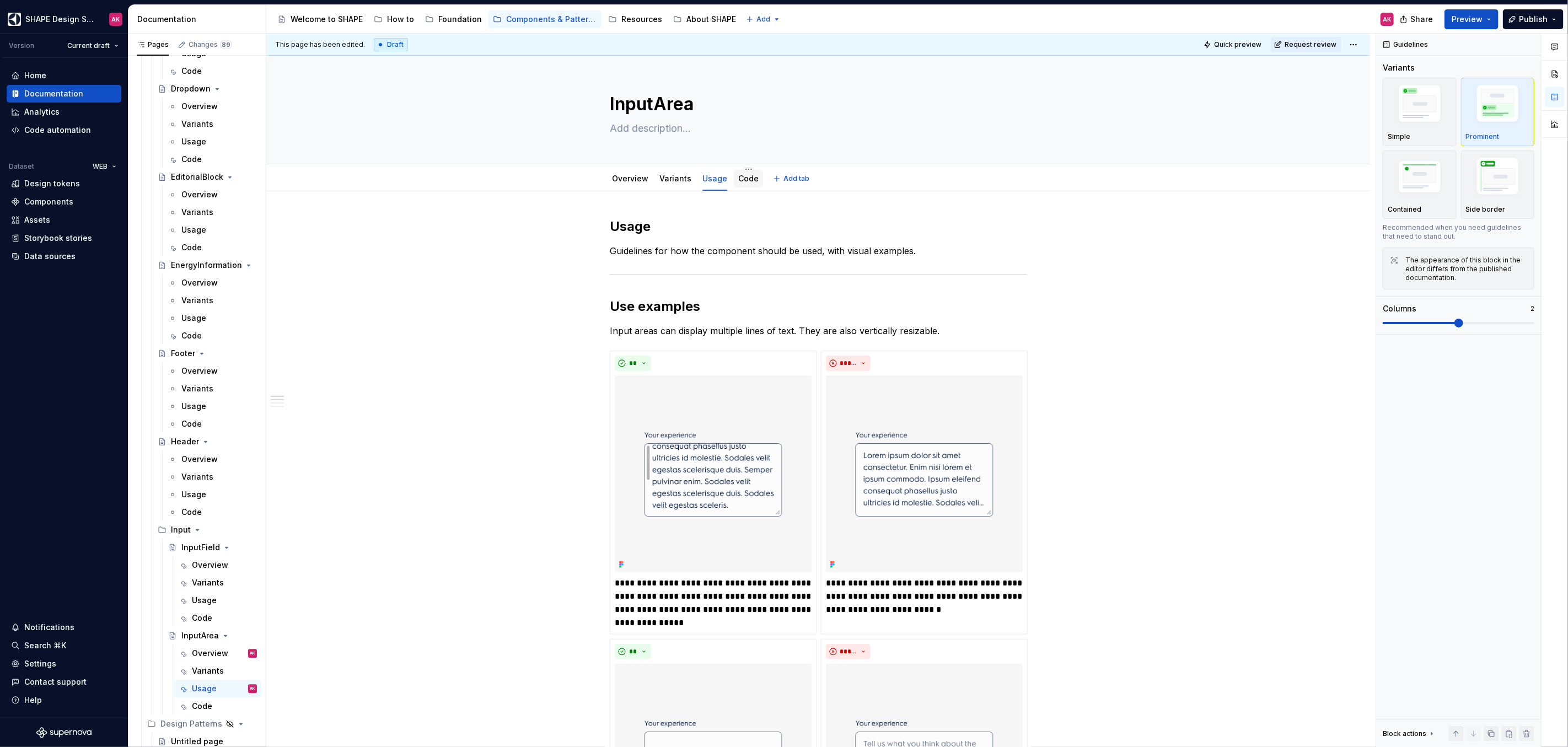
click at [740, 175] on link "Code" at bounding box center [748, 179] width 20 height 10
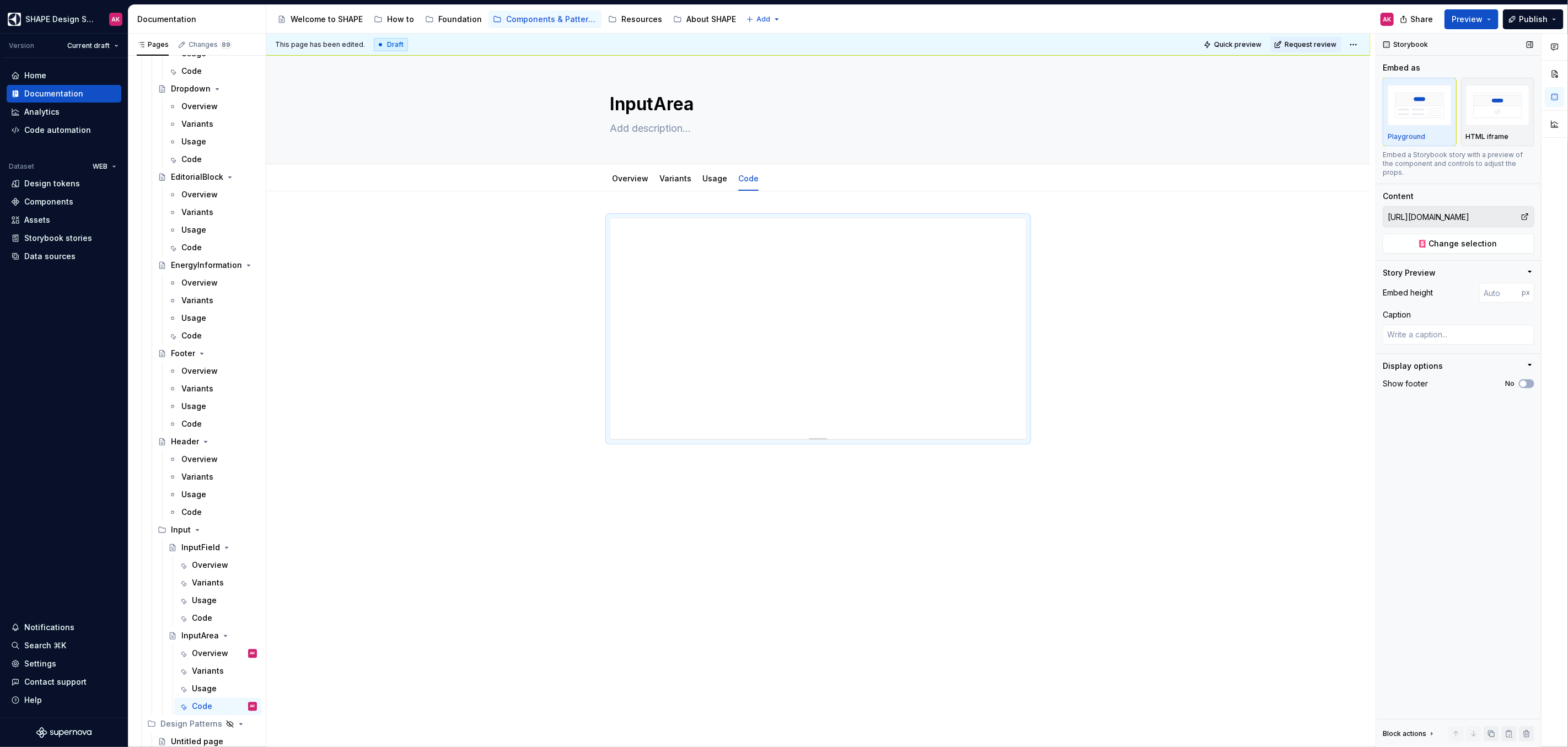
click at [1474, 211] on input "https://t1-mfe-storybook.eluxcdn.com/index.html?path=/docs/components-inputfiel…" at bounding box center [1452, 216] width 137 height 20
click at [1470, 207] on input "https://t1-mfe-storybook.eluxcdn.com/index.html?path=/docs/components-inputfiel…" at bounding box center [1452, 216] width 137 height 20
click at [1438, 239] on button "Change selection" at bounding box center [1458, 244] width 152 height 20
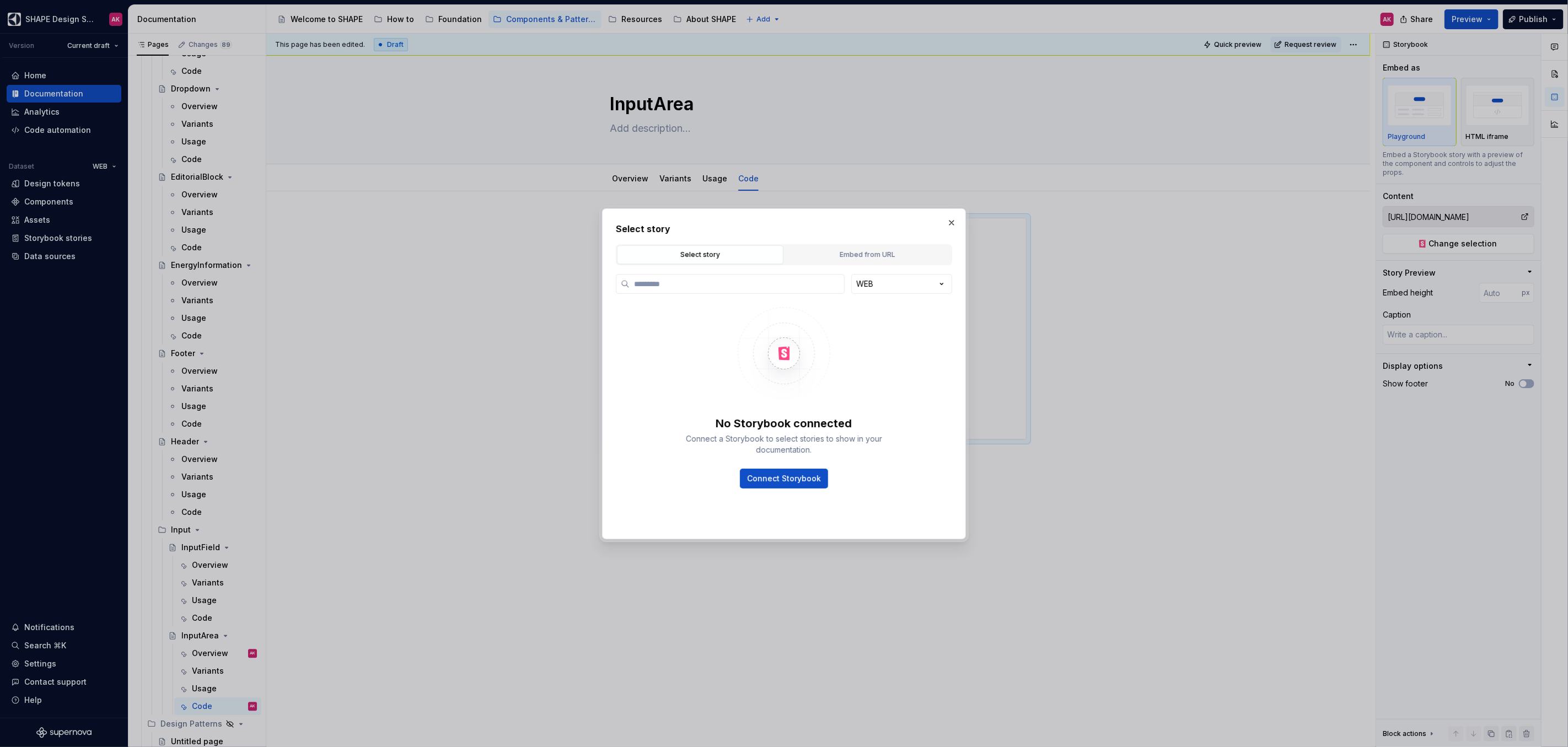
type textarea "*"
click at [819, 255] on div "Embed from URL" at bounding box center [867, 254] width 159 height 11
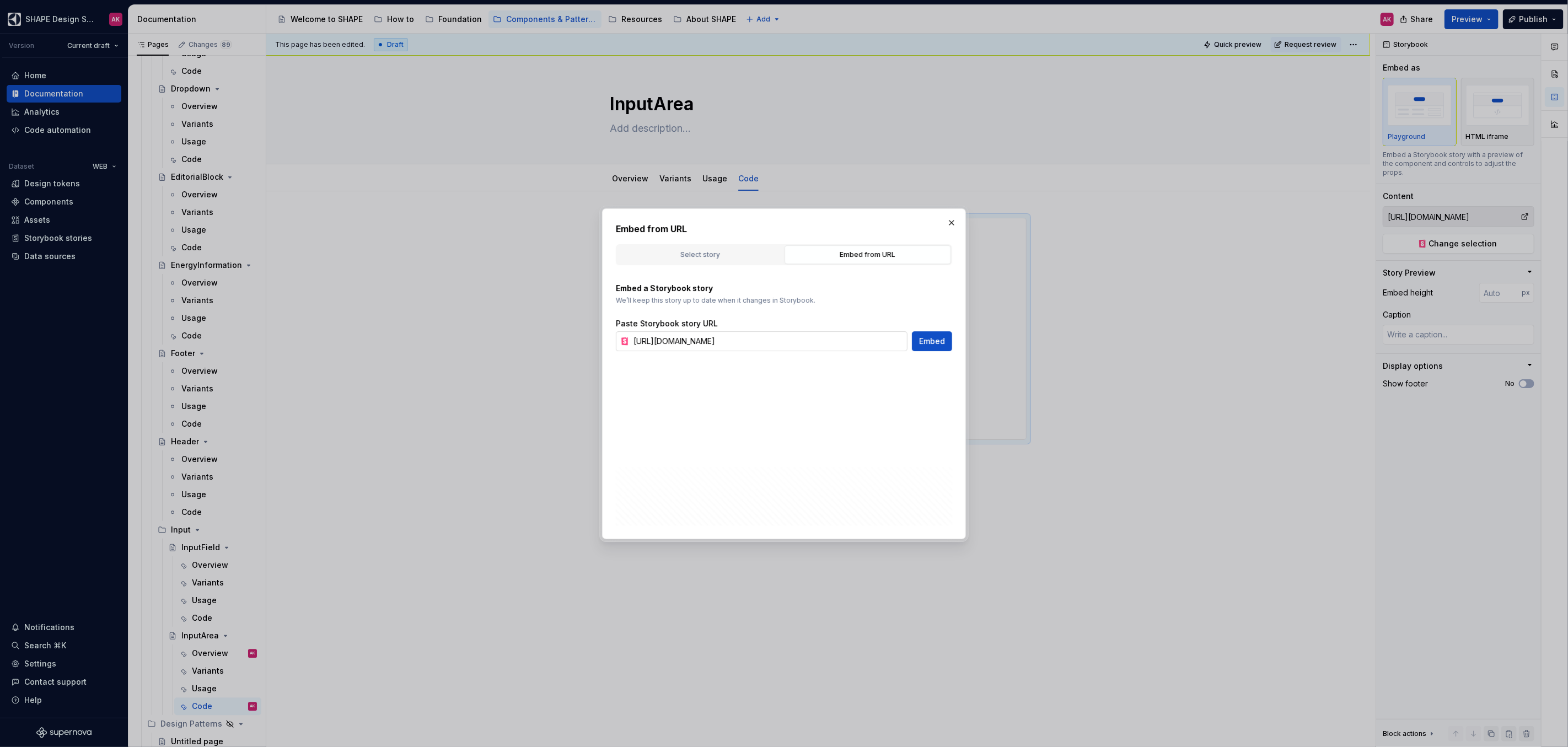
click at [717, 340] on input "https://t1-mfe-storybook.eluxcdn.com/index.html?path=/docs/components-inputfiel…" at bounding box center [769, 341] width 278 height 20
paste input "area"
type input "https://t1-mfe-storybook.eluxcdn.com/index.html?path=/docs/components-inputarea…"
click at [925, 338] on span "Embed" at bounding box center [932, 340] width 26 height 11
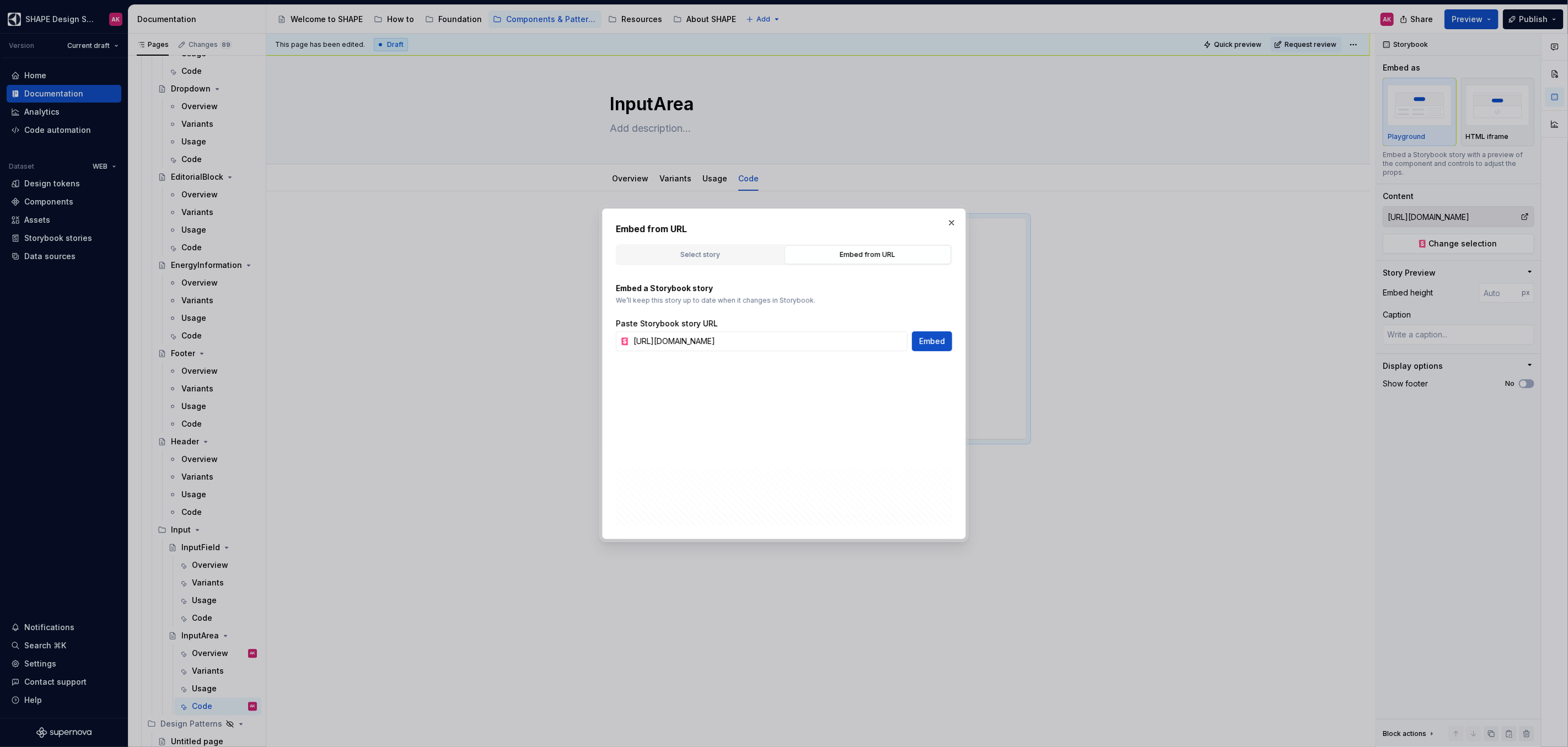
type textarea "*"
type input "https://t1-mfe-storybook.eluxcdn.com/index.html?path=/docs/components-inputarea…"
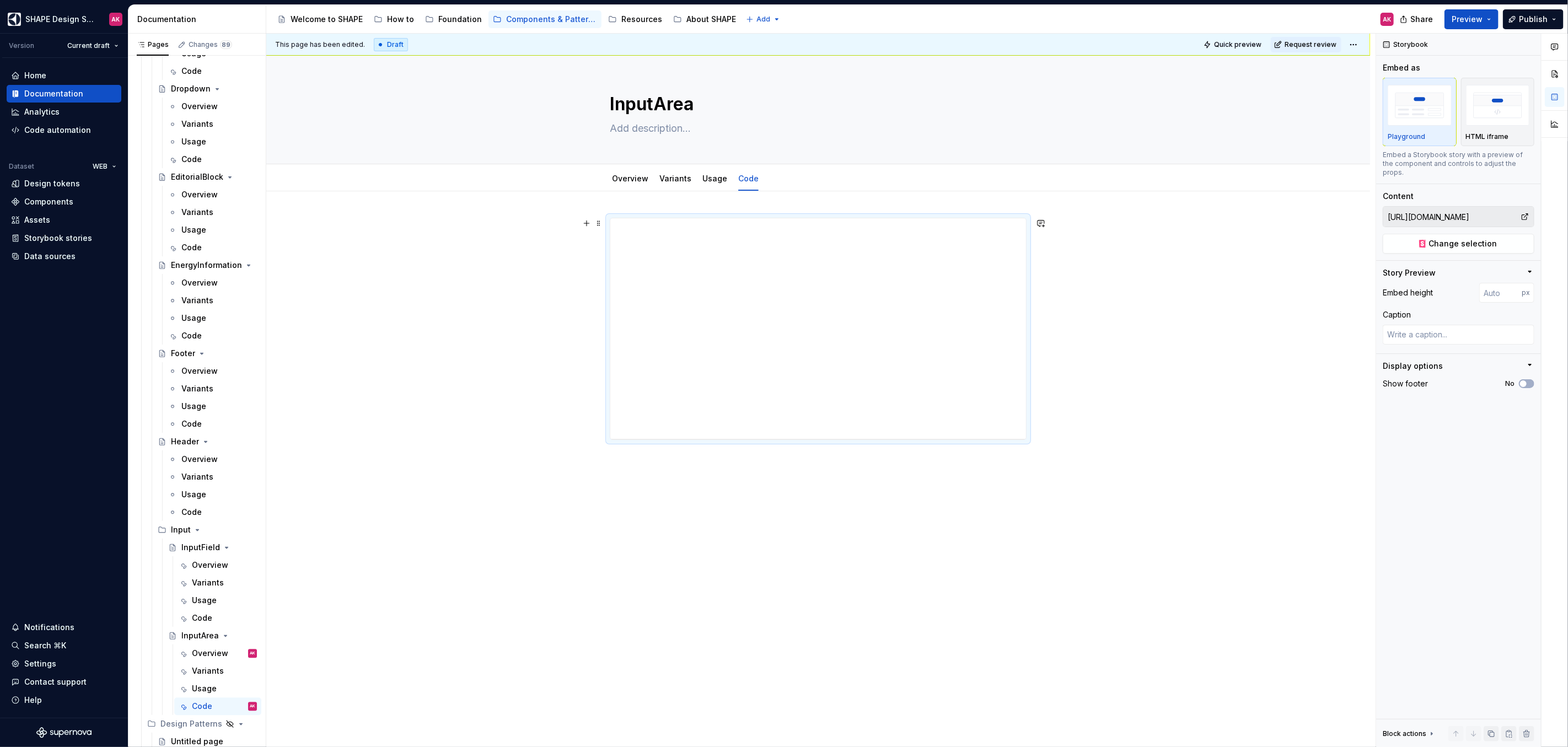
drag, startPoint x: 522, startPoint y: 279, endPoint x: 552, endPoint y: 230, distance: 57.5
click at [522, 279] on div at bounding box center [818, 434] width 1104 height 486
click at [33, 199] on div "Components" at bounding box center [48, 201] width 49 height 11
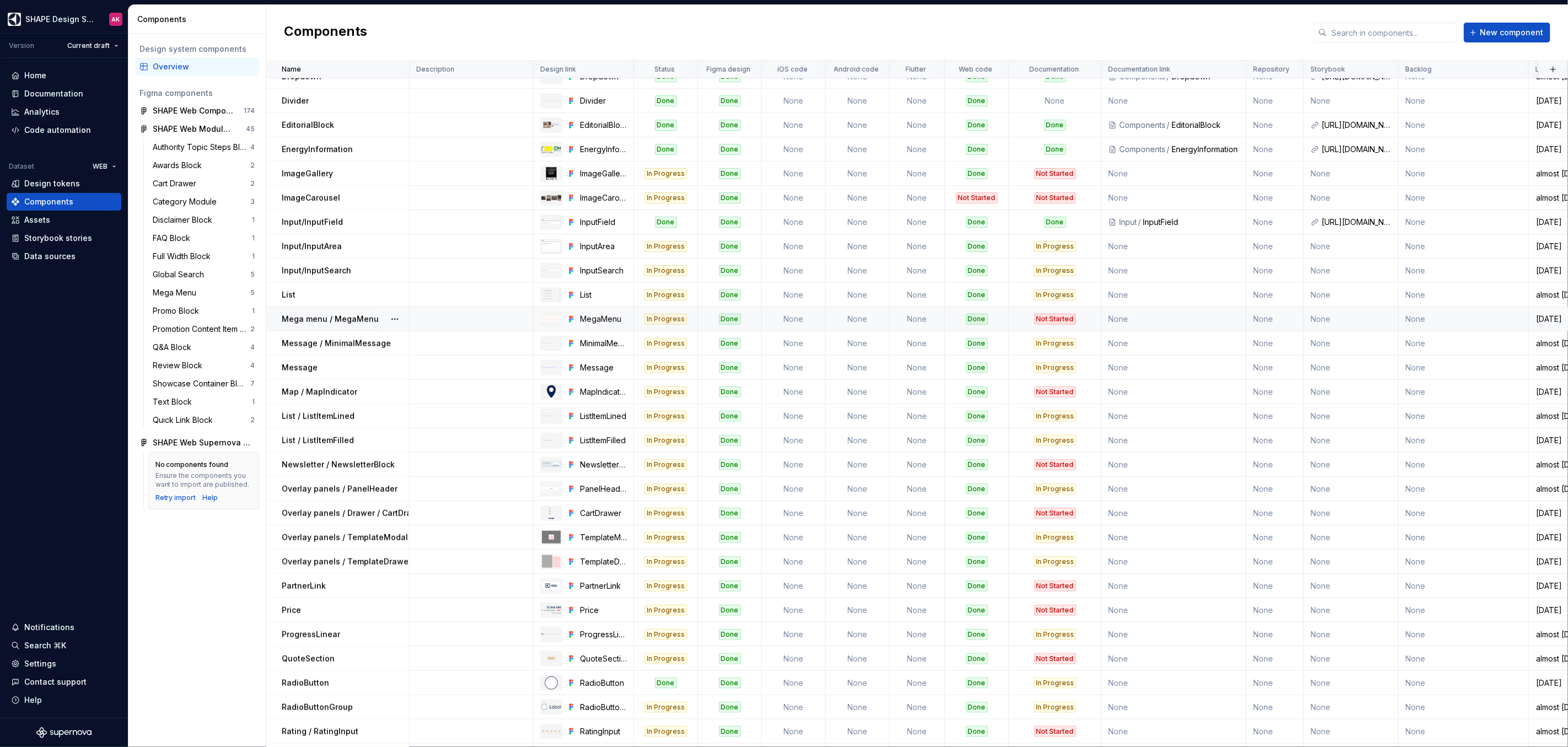
scroll to position [598, 0]
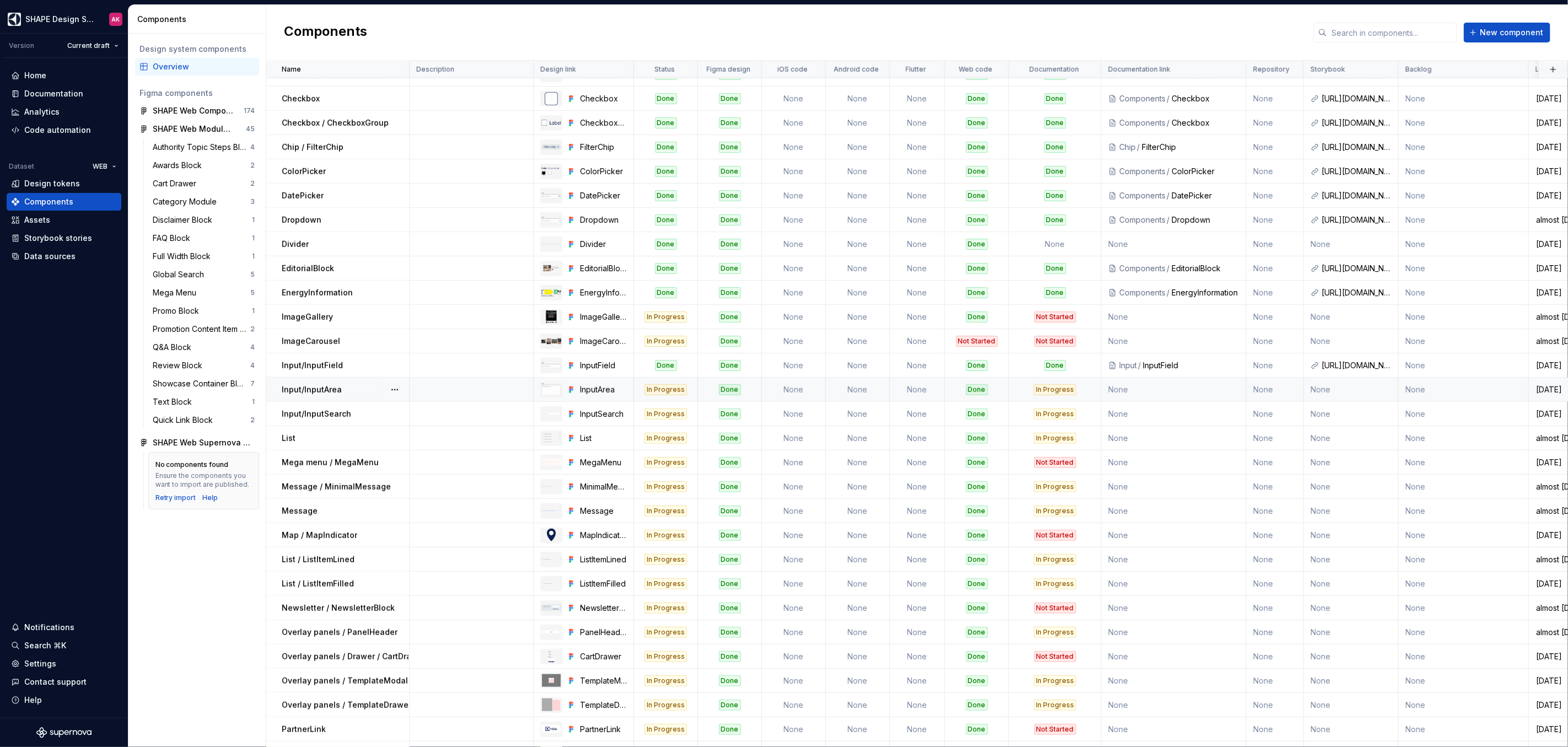
click at [486, 391] on td at bounding box center [472, 389] width 124 height 24
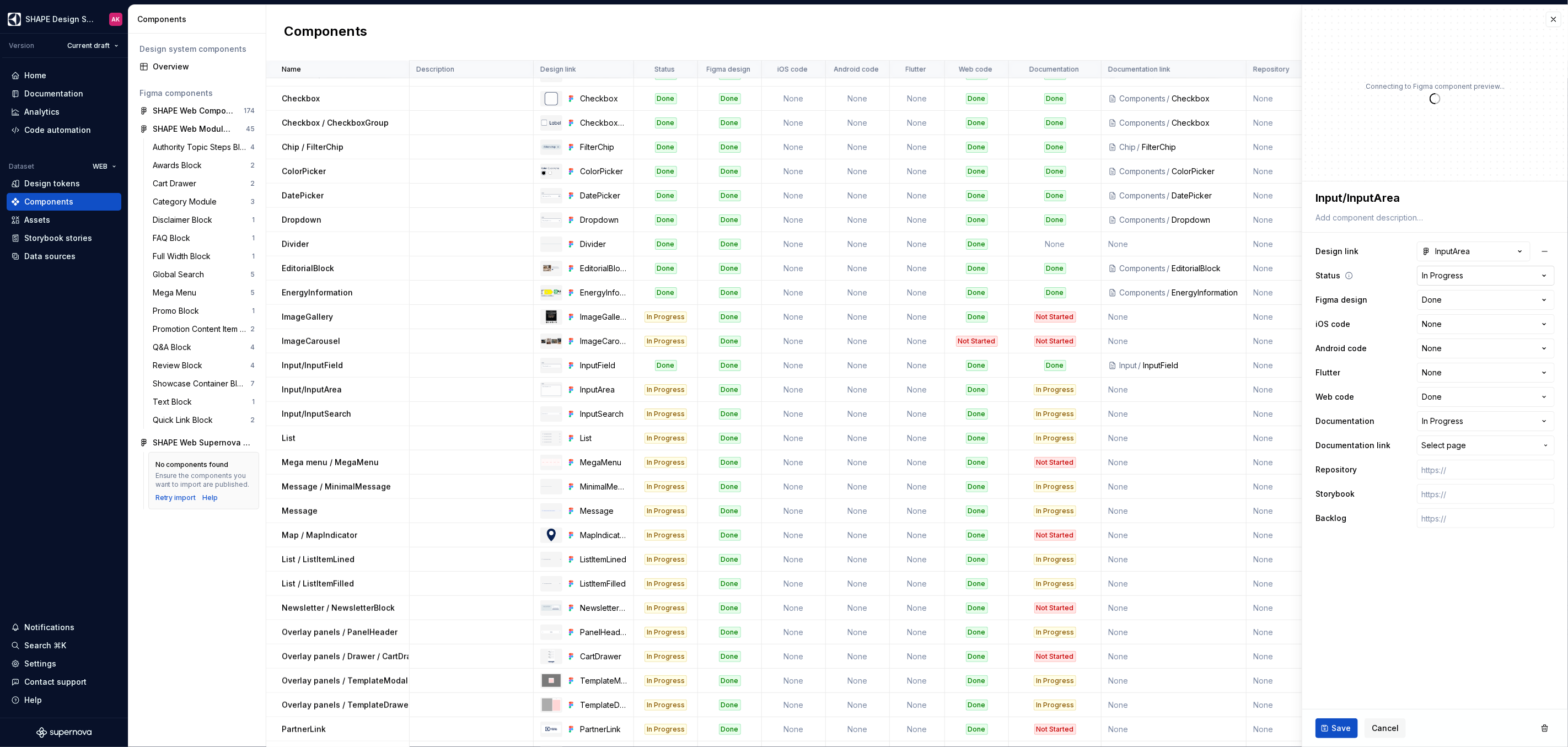
type textarea "*"
click at [1442, 275] on html "SHAPE Design System AK Version Current draft Home Documentation Analytics Code …" at bounding box center [784, 373] width 1568 height 747
select select "**********"
type textarea "*"
click at [1451, 420] on html "SHAPE Design System AK Version Current draft Home Documentation Analytics Code …" at bounding box center [784, 373] width 1568 height 747
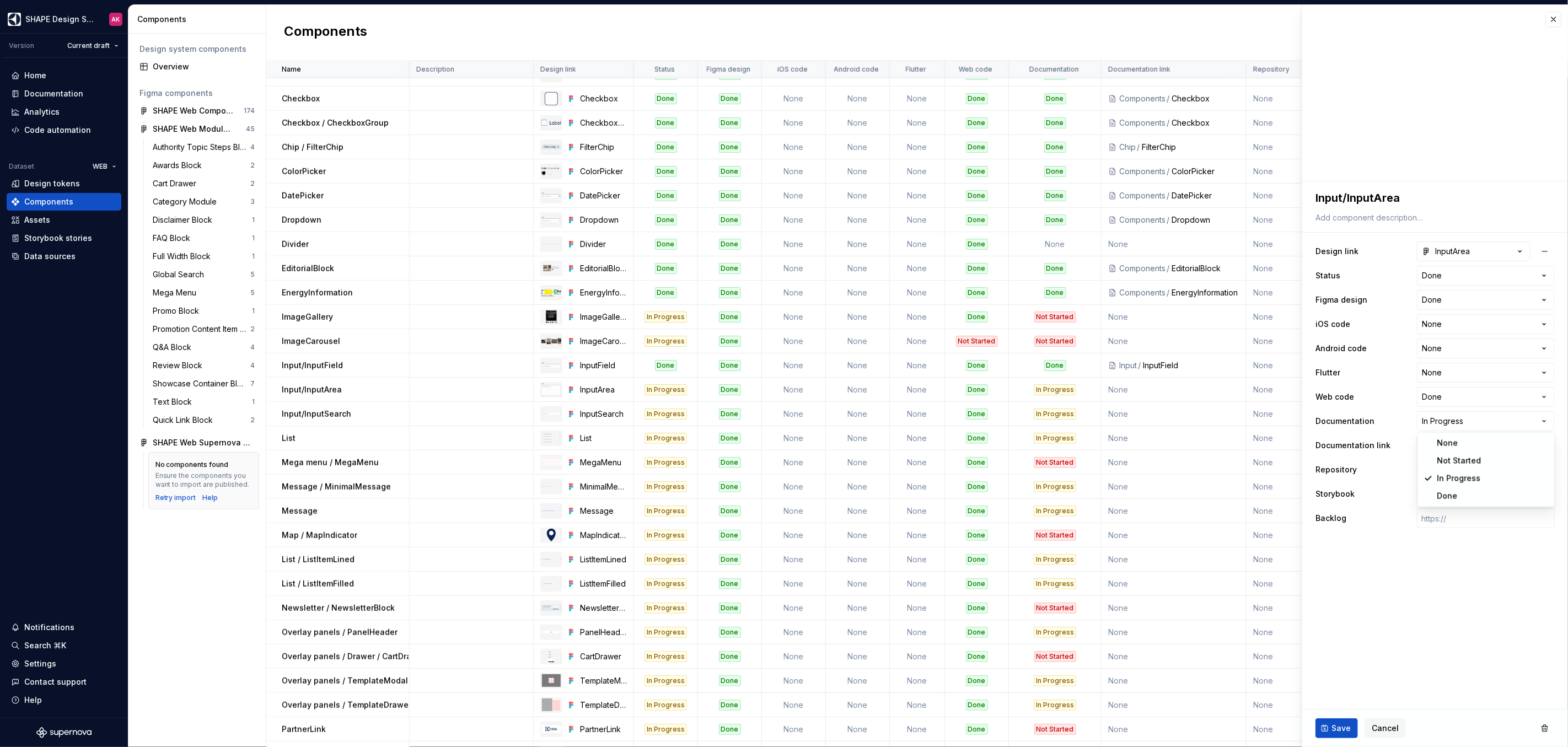
select select "**********"
type textarea "*"
click at [1444, 440] on span "Select page" at bounding box center [1443, 445] width 44 height 11
type input "area"
click at [1407, 634] on mark "Area" at bounding box center [1413, 634] width 17 height 10
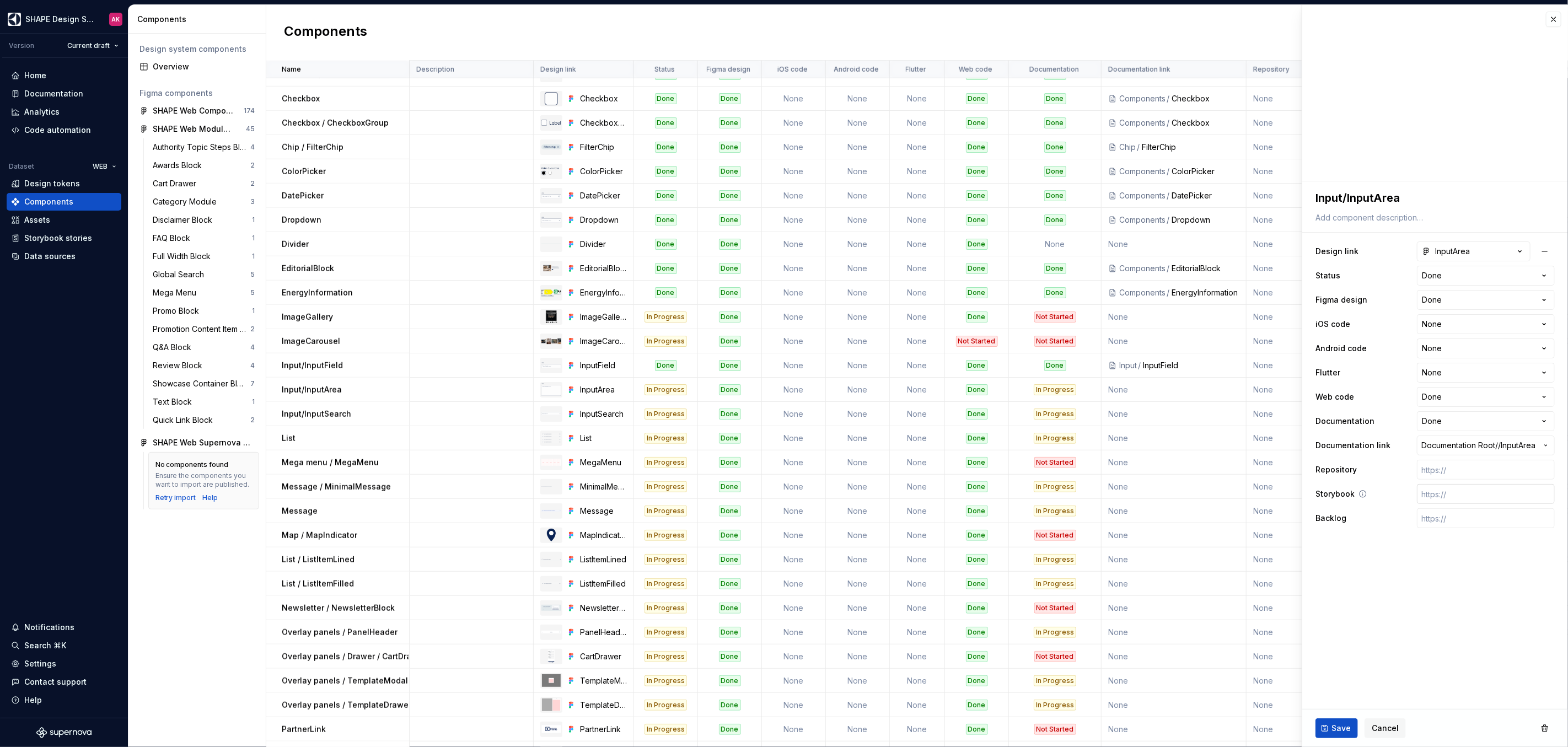
click at [1442, 495] on input "text" at bounding box center [1485, 494] width 138 height 20
paste input "https://t1-mfe-storybook.eluxcdn.com/index.html?path=/docs/components-inputarea…"
type textarea "*"
type input "https://t1-mfe-storybook.eluxcdn.com/index.html?path=/docs/components-inputarea…"
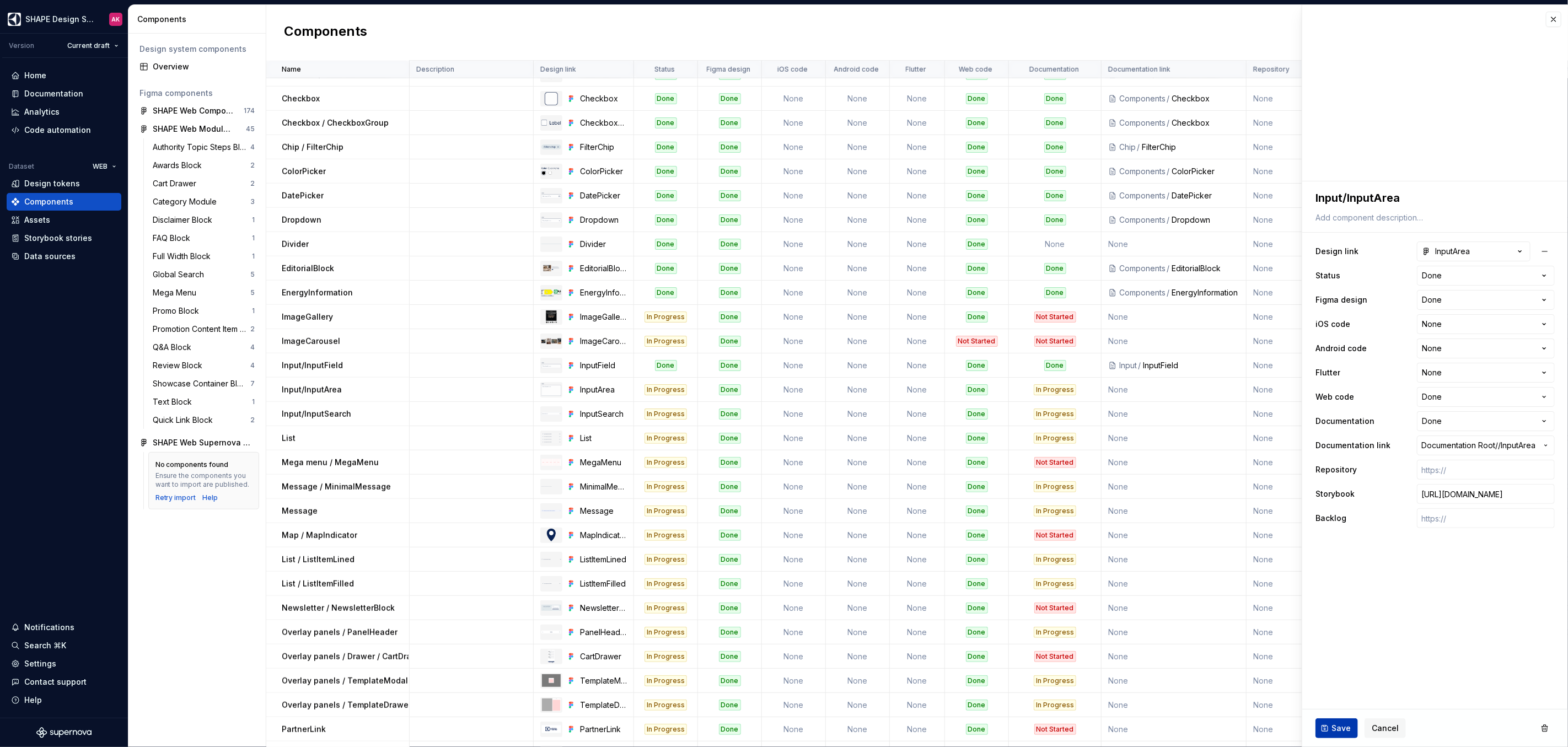
click at [1340, 728] on span "Save" at bounding box center [1341, 728] width 19 height 11
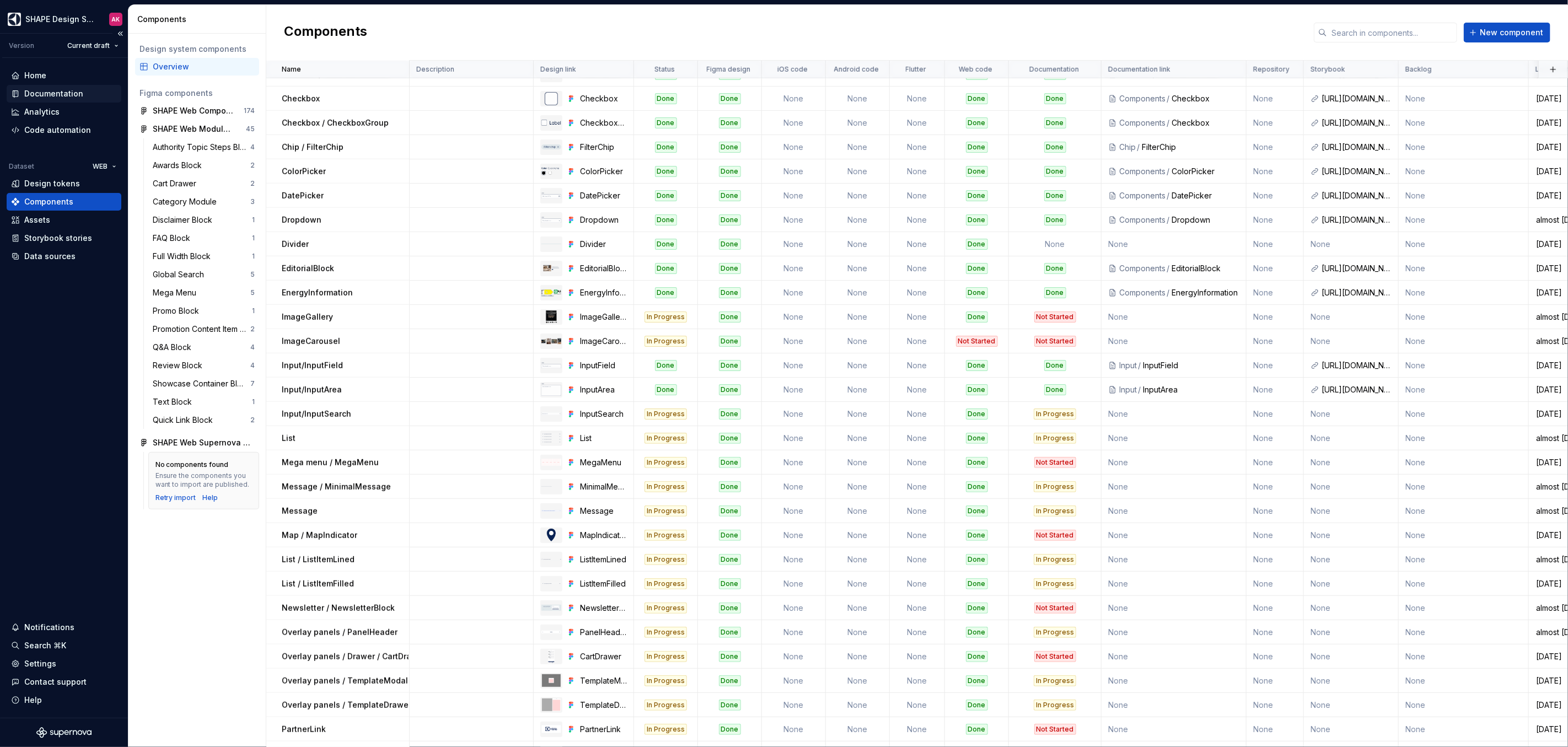
click at [33, 92] on div "Documentation" at bounding box center [53, 93] width 59 height 11
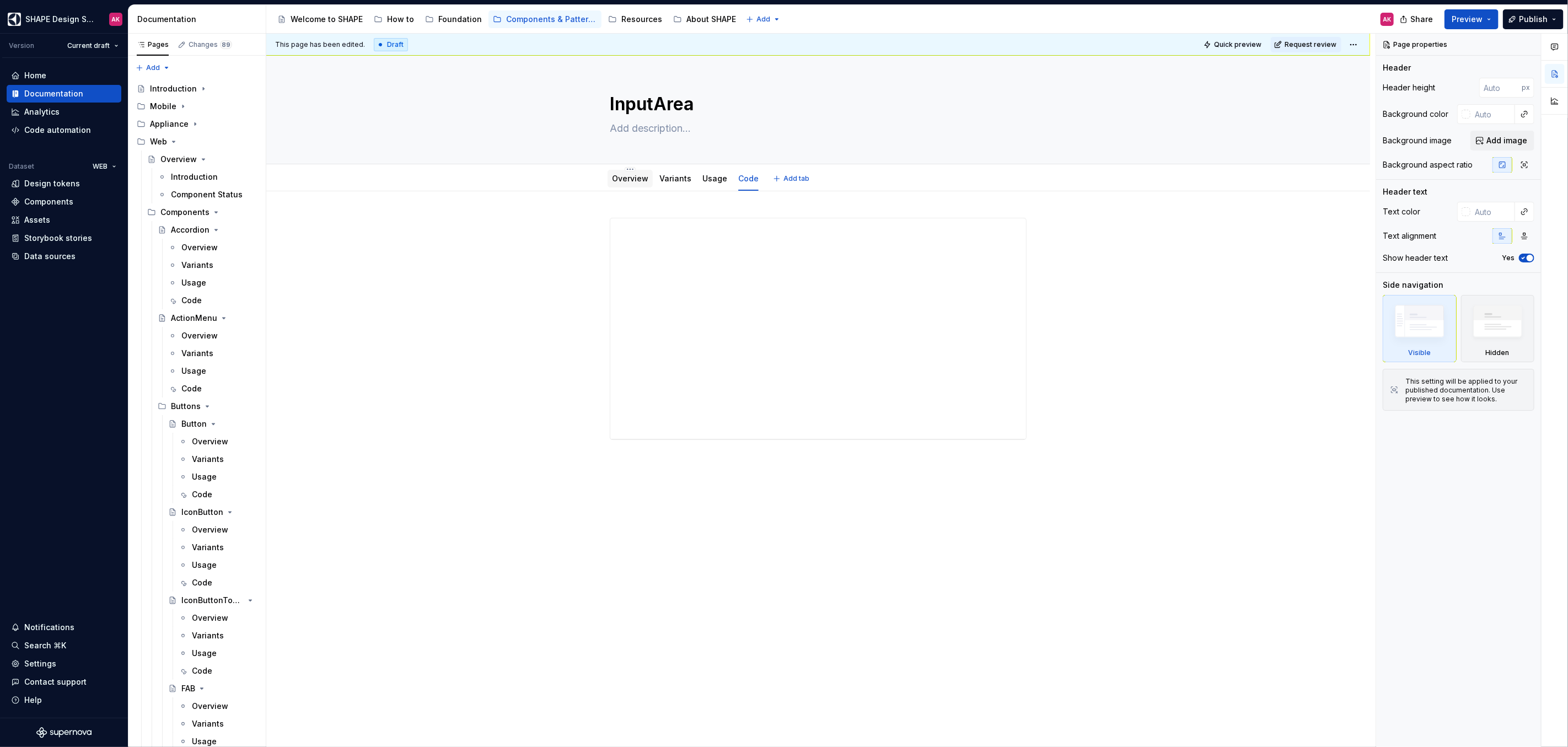
click at [629, 176] on link "Overview" at bounding box center [630, 179] width 37 height 10
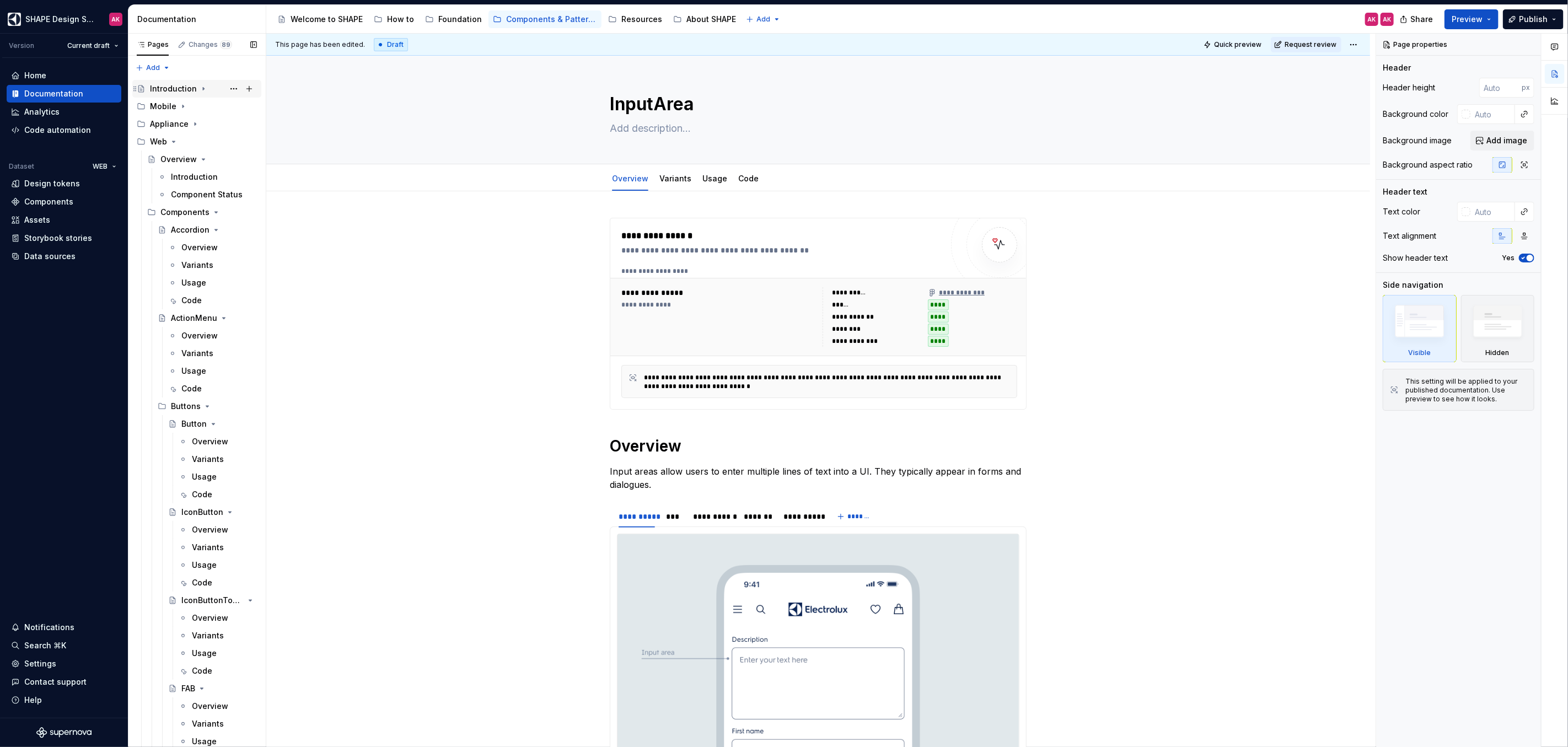
click at [170, 89] on div "Introduction" at bounding box center [173, 88] width 46 height 11
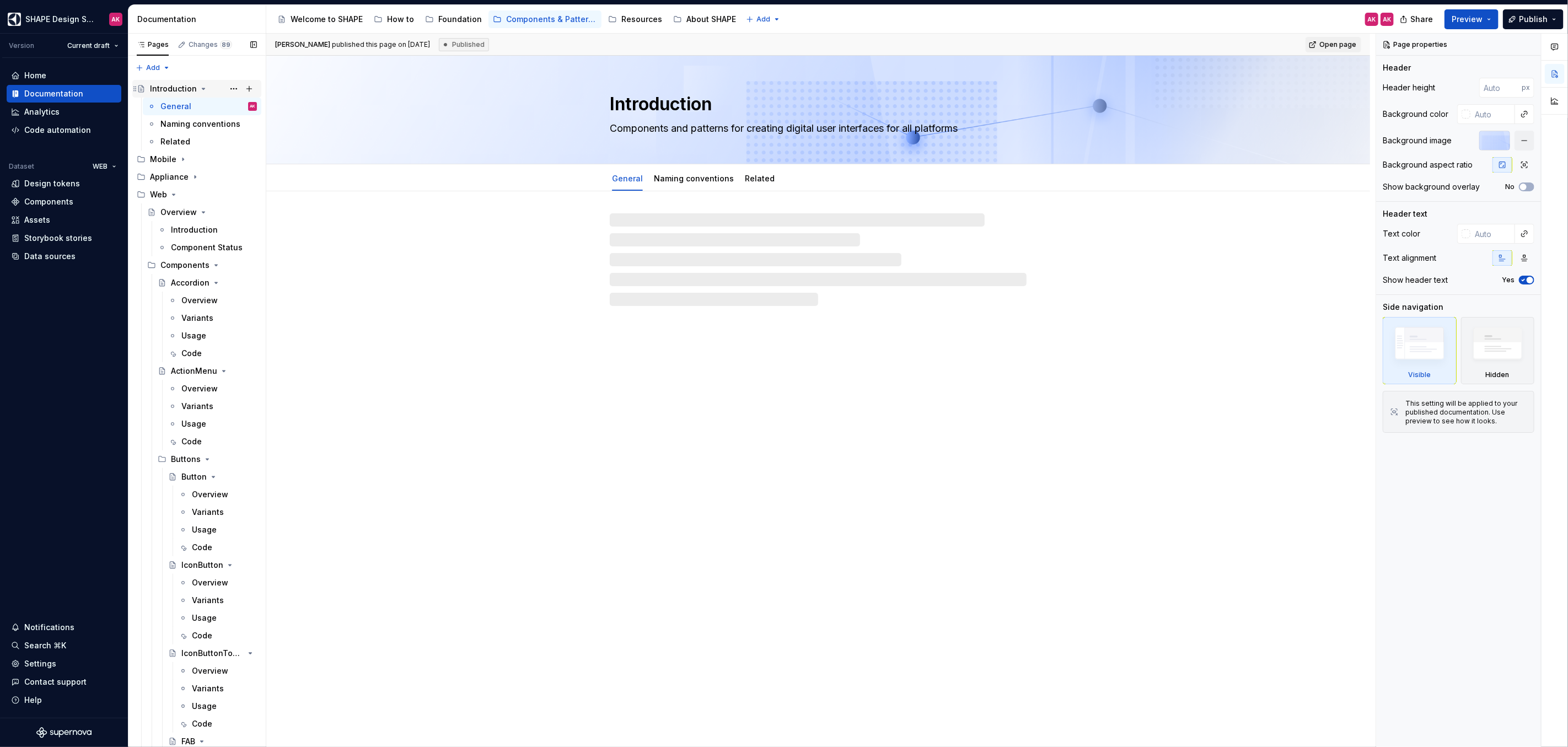
click at [182, 94] on div "Introduction" at bounding box center [173, 88] width 46 height 11
click at [44, 74] on div "Home" at bounding box center [35, 74] width 22 height 11
type textarea "*"
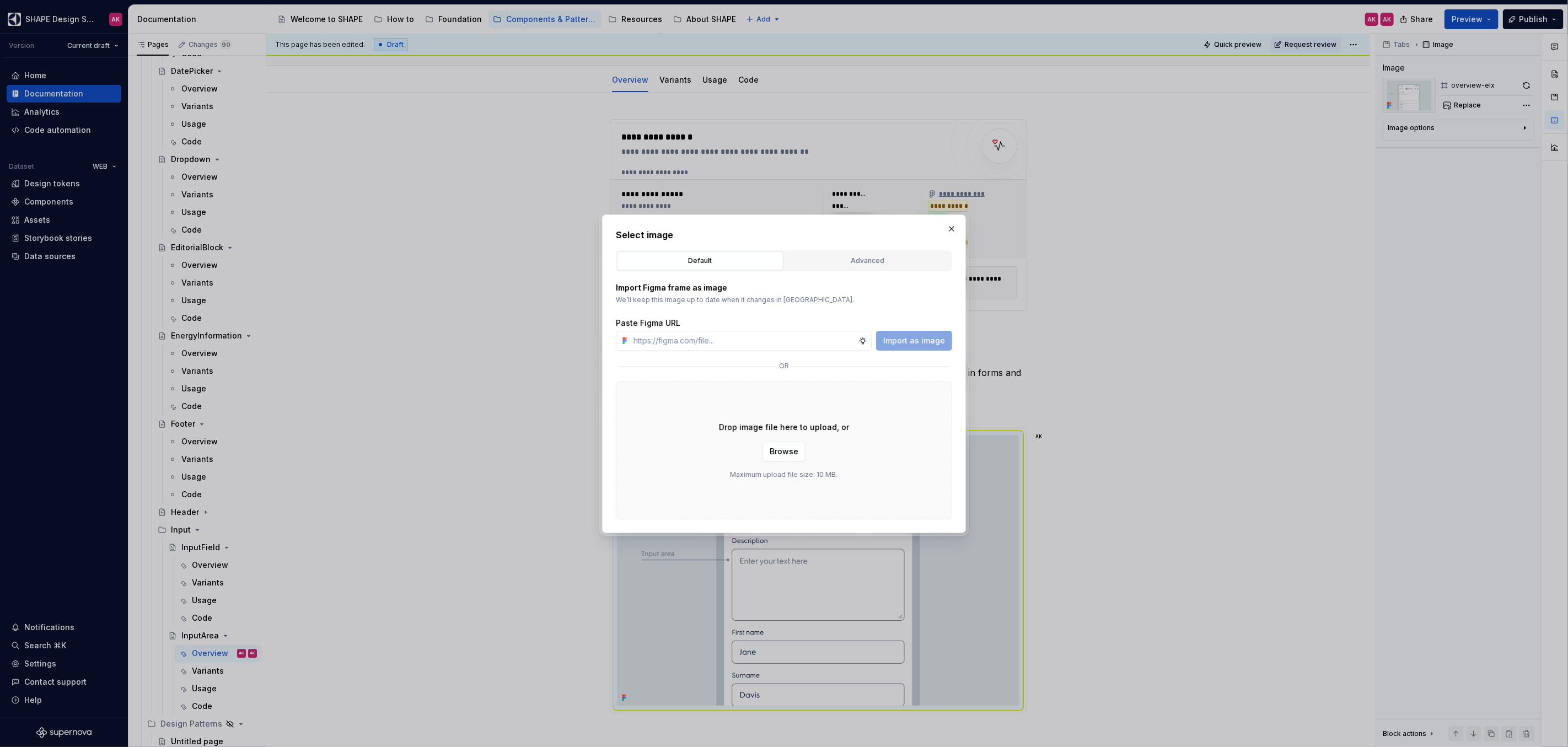
scroll to position [243, 0]
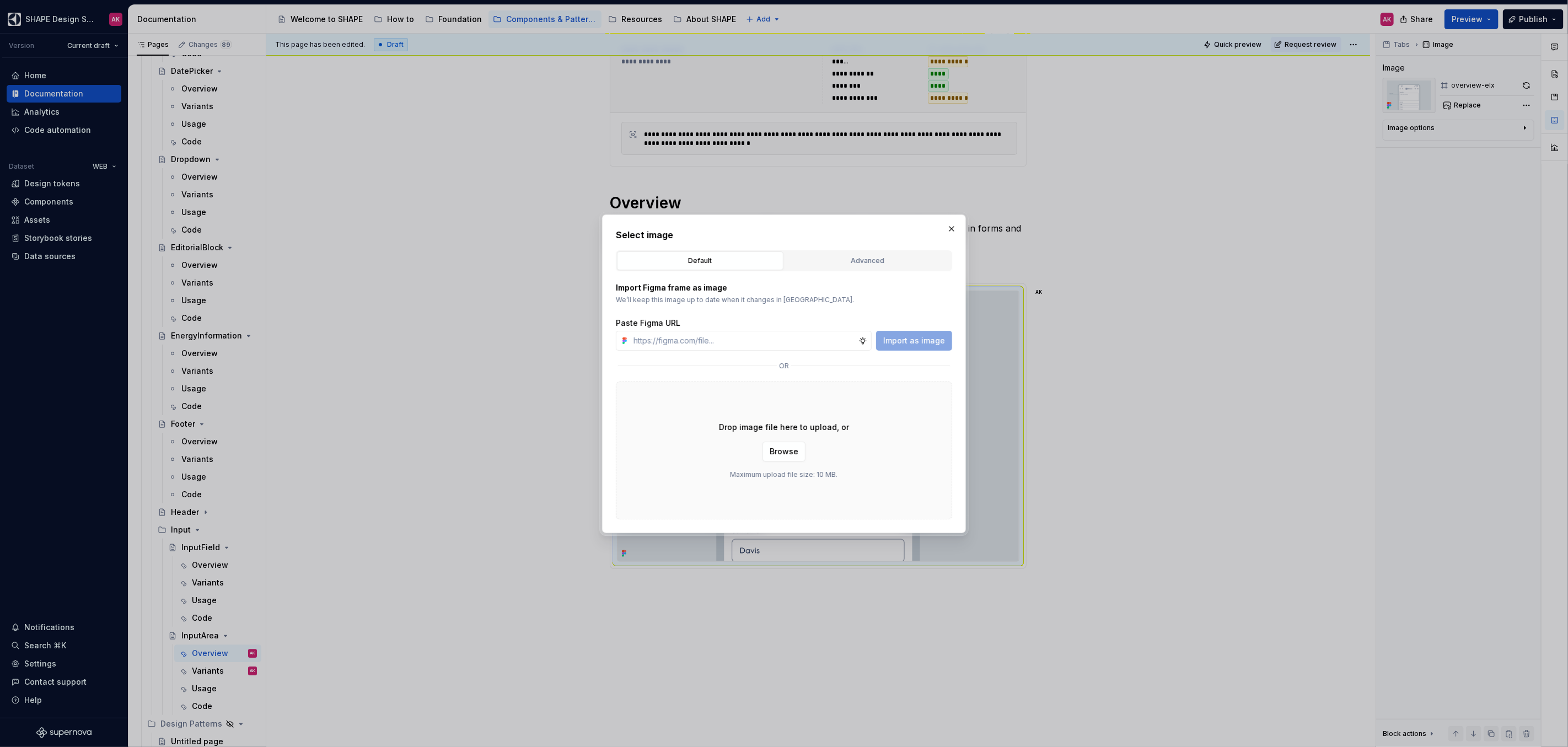
type textarea "*"
